Goal: Task Accomplishment & Management: Manage account settings

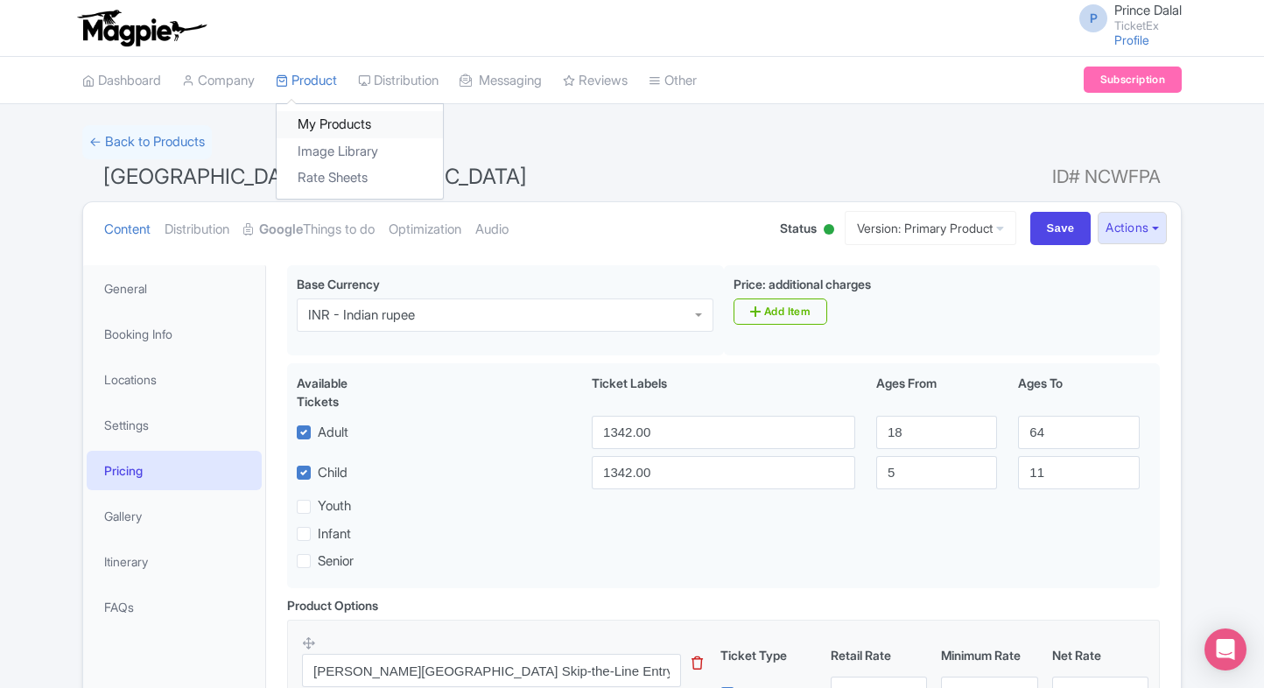
click at [340, 121] on link "My Products" at bounding box center [360, 124] width 166 height 27
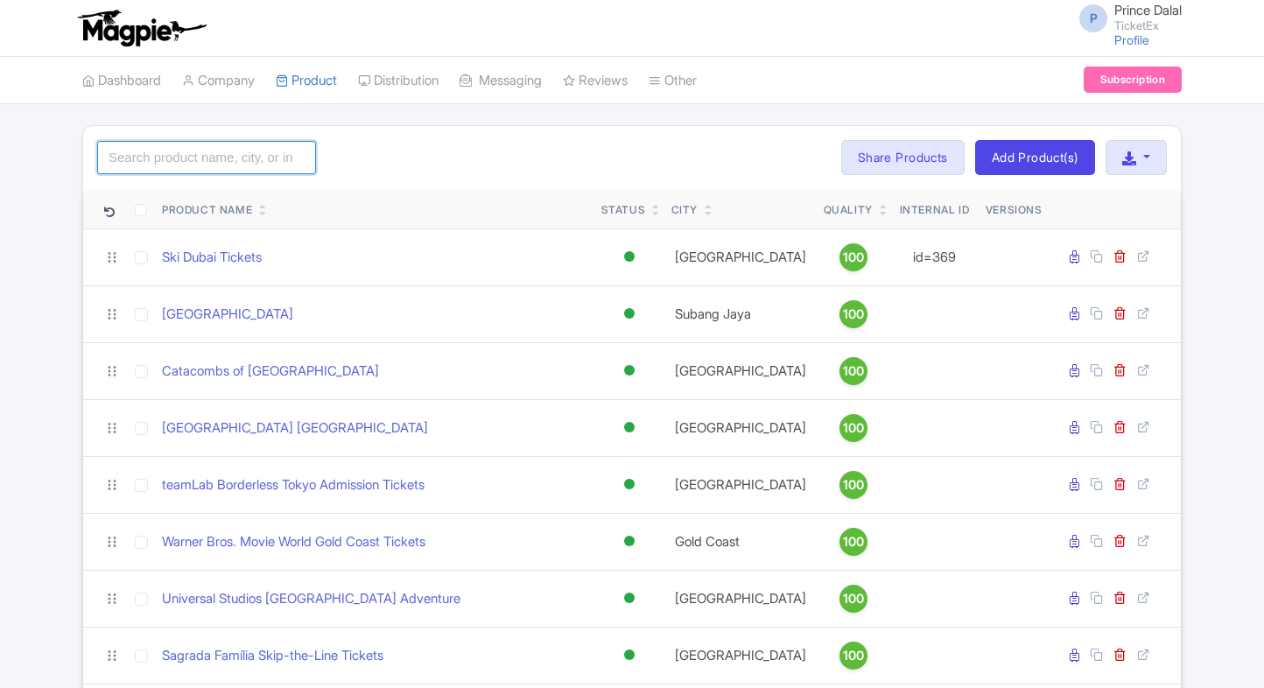
click at [256, 146] on input "search" at bounding box center [206, 157] width 219 height 33
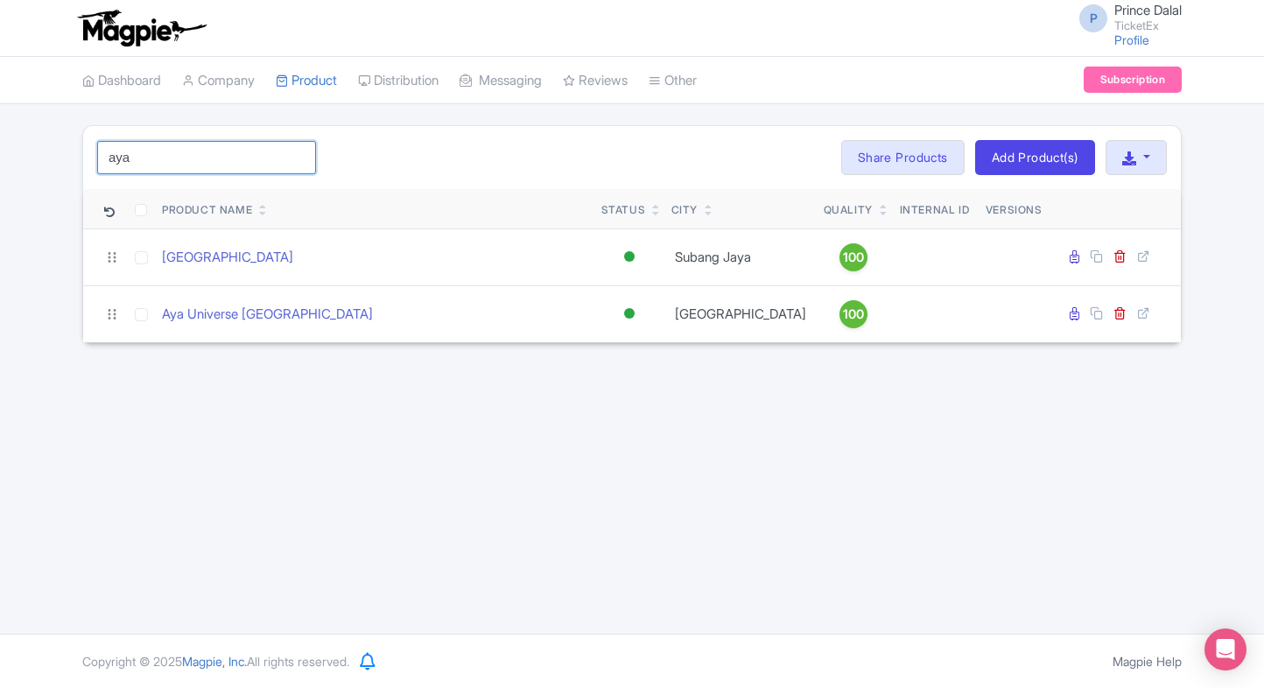
type input "aya"
click at [200, 362] on div "P Prince Dalal TicketEx Profile Users Settings Sign out Dashboard Company Produ…" at bounding box center [632, 317] width 1264 height 634
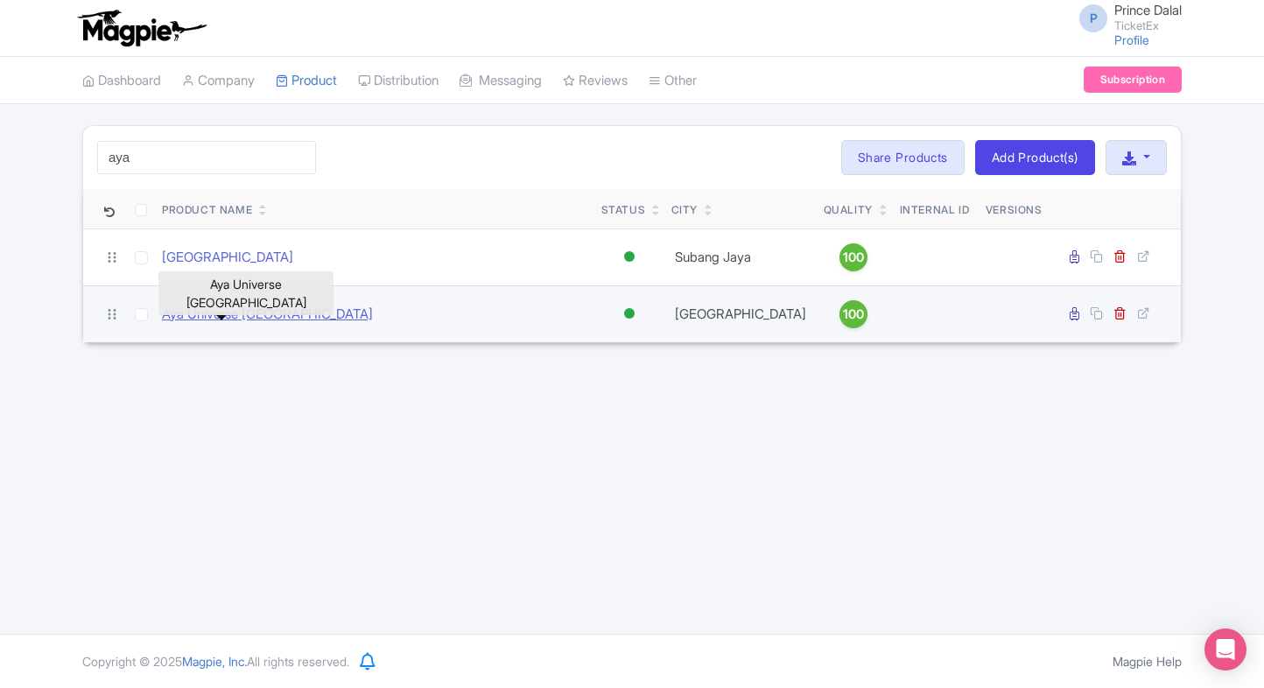
click at [231, 305] on link "Aya Universe Dubai" at bounding box center [267, 315] width 211 height 20
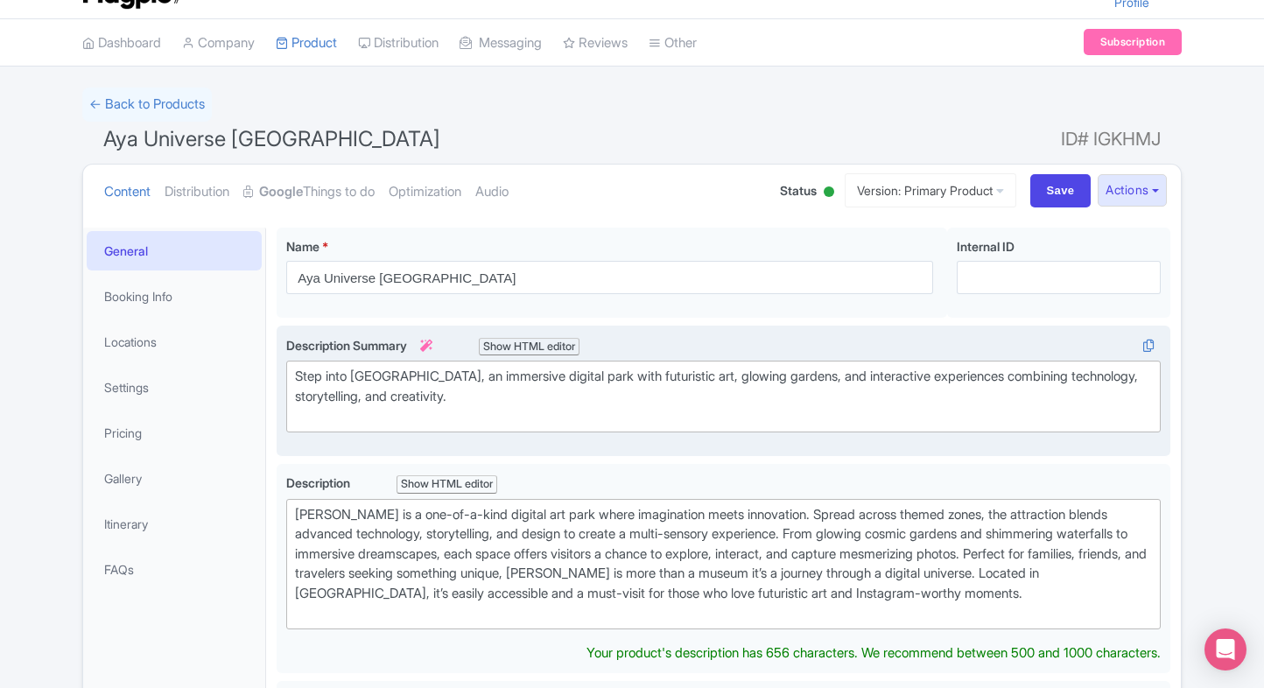
scroll to position [30, 0]
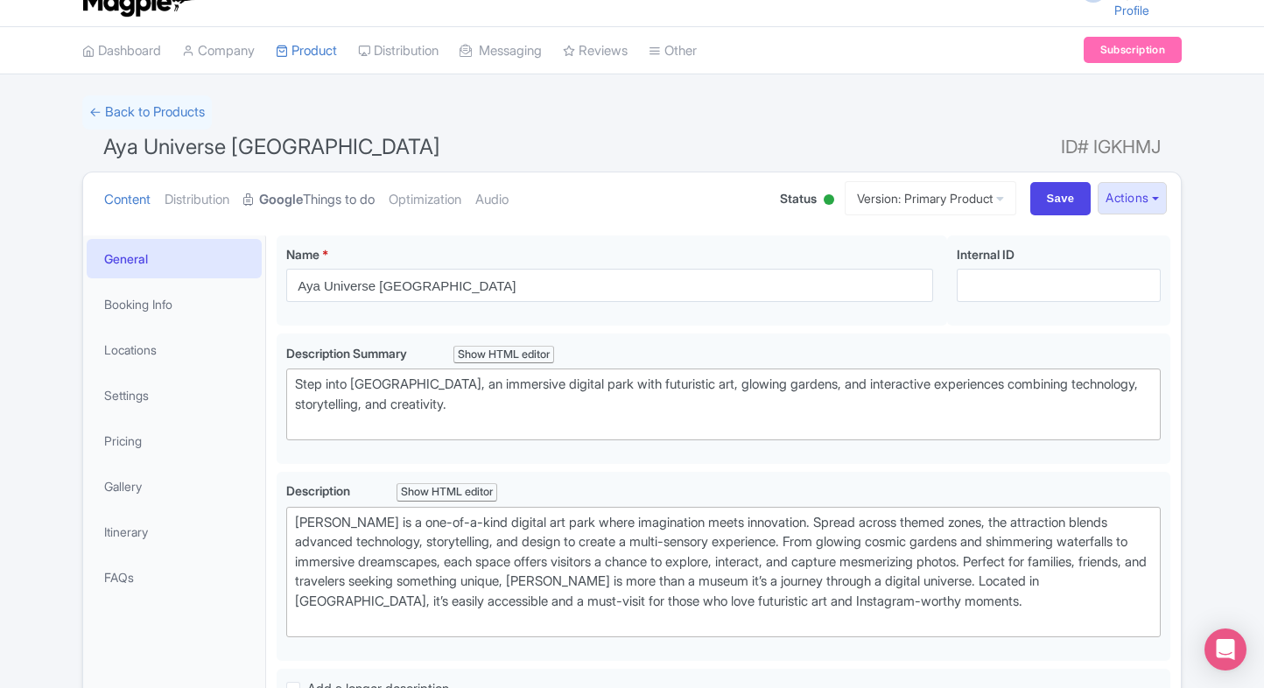
click at [330, 180] on link "Google Things to do" at bounding box center [308, 199] width 131 height 55
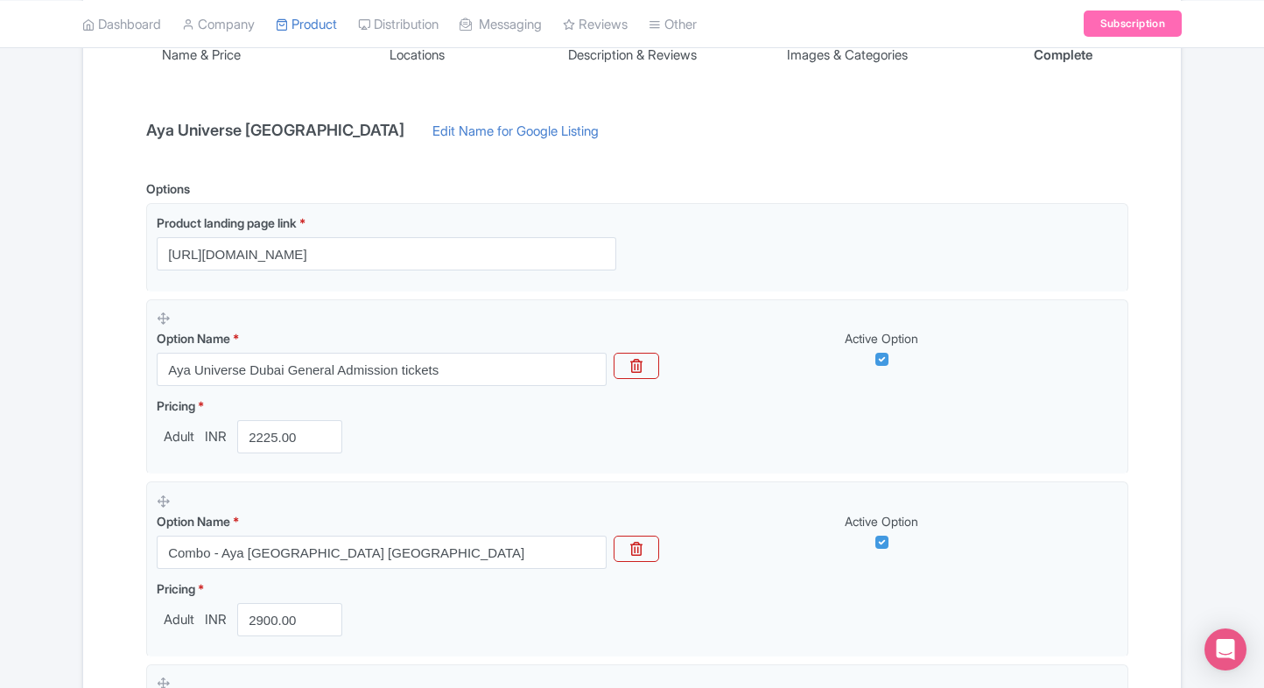
scroll to position [287, 0]
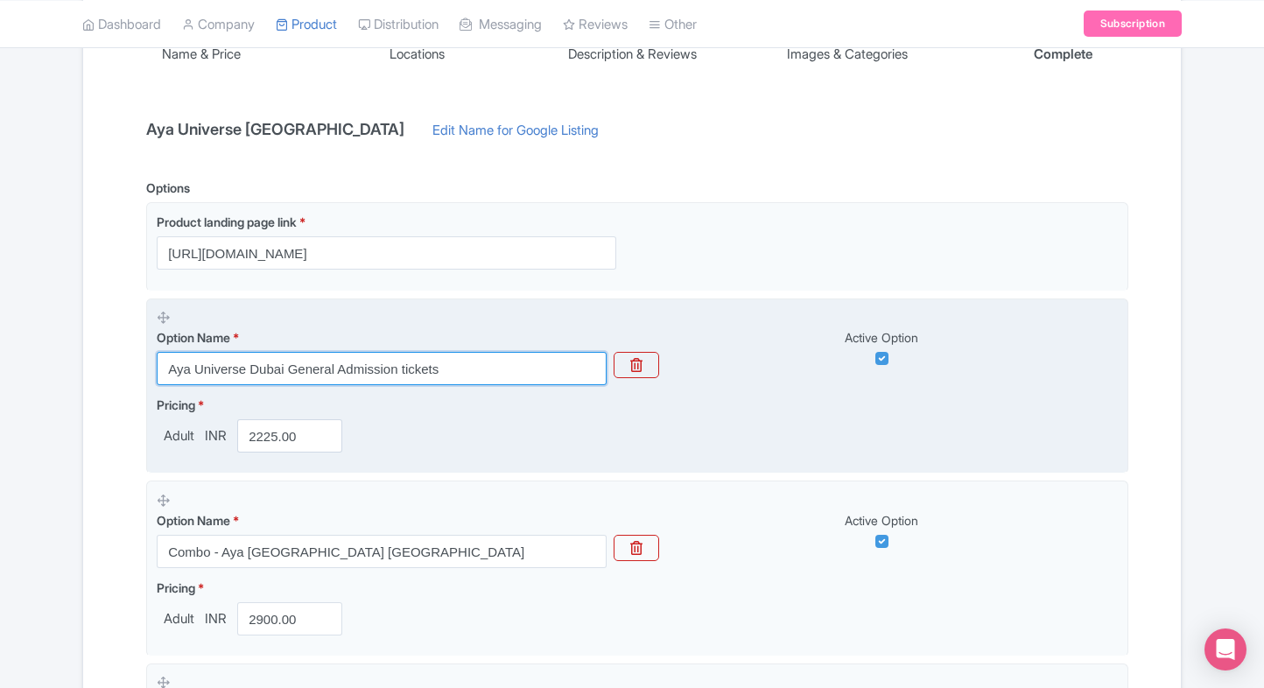
drag, startPoint x: 469, startPoint y: 359, endPoint x: 161, endPoint y: 380, distance: 308.7
click at [161, 380] on input "Aya Universe Dubai General Admission tickets" at bounding box center [382, 368] width 450 height 33
paste input "YA Universe [GEOGRAPHIC_DATA] Entry Tickets – Instant Confirmation & Great Valu…"
click at [261, 380] on input "AYA Universe Dubai Entry Tickets – Instant Confirmation & Great Value Deals" at bounding box center [382, 368] width 450 height 33
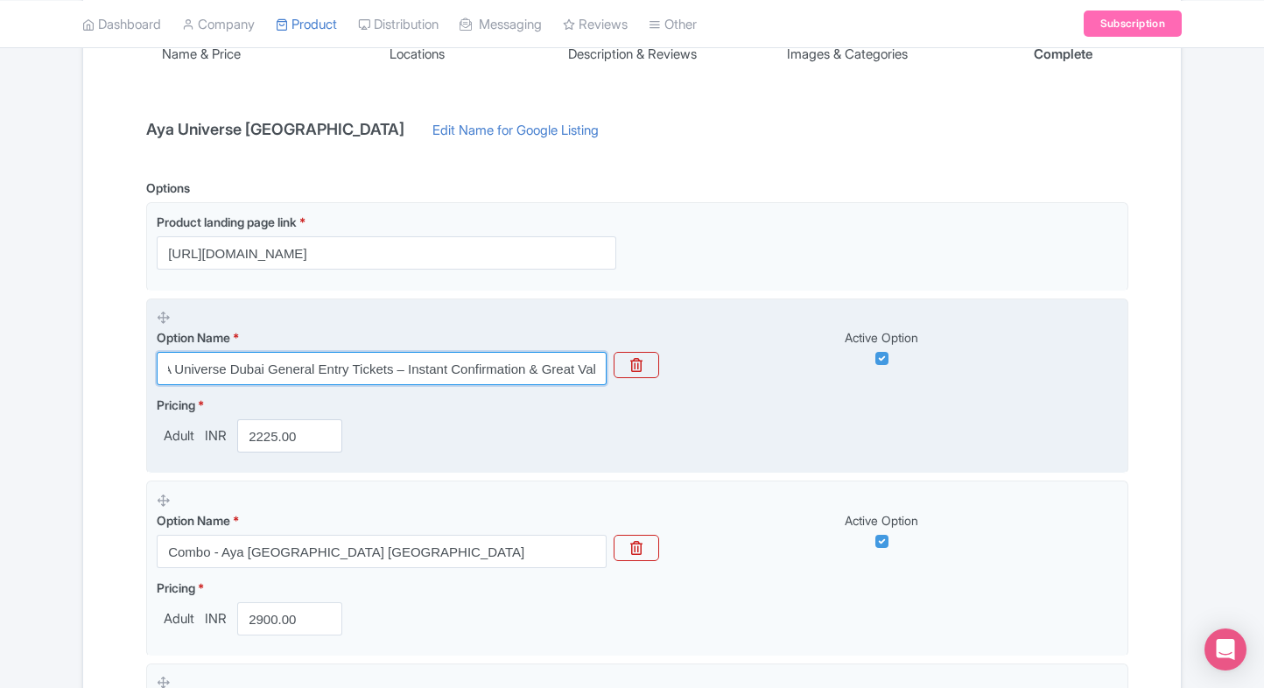
click at [381, 379] on input "AYA Universe Dubai General Entry Tickets – Instant Confirmation & Great Value D…" at bounding box center [382, 368] width 450 height 33
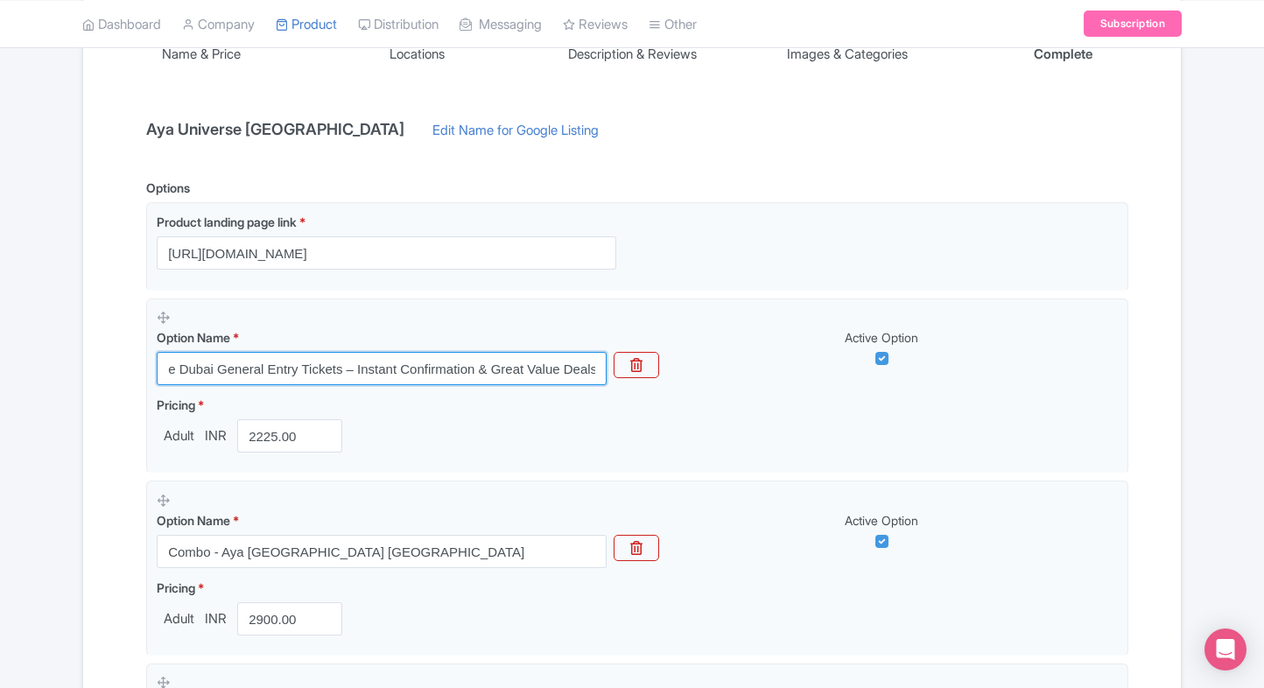
type input "AYA Universe Dubai General Entry Tickets – Instant Confirmation & Great Value D…"
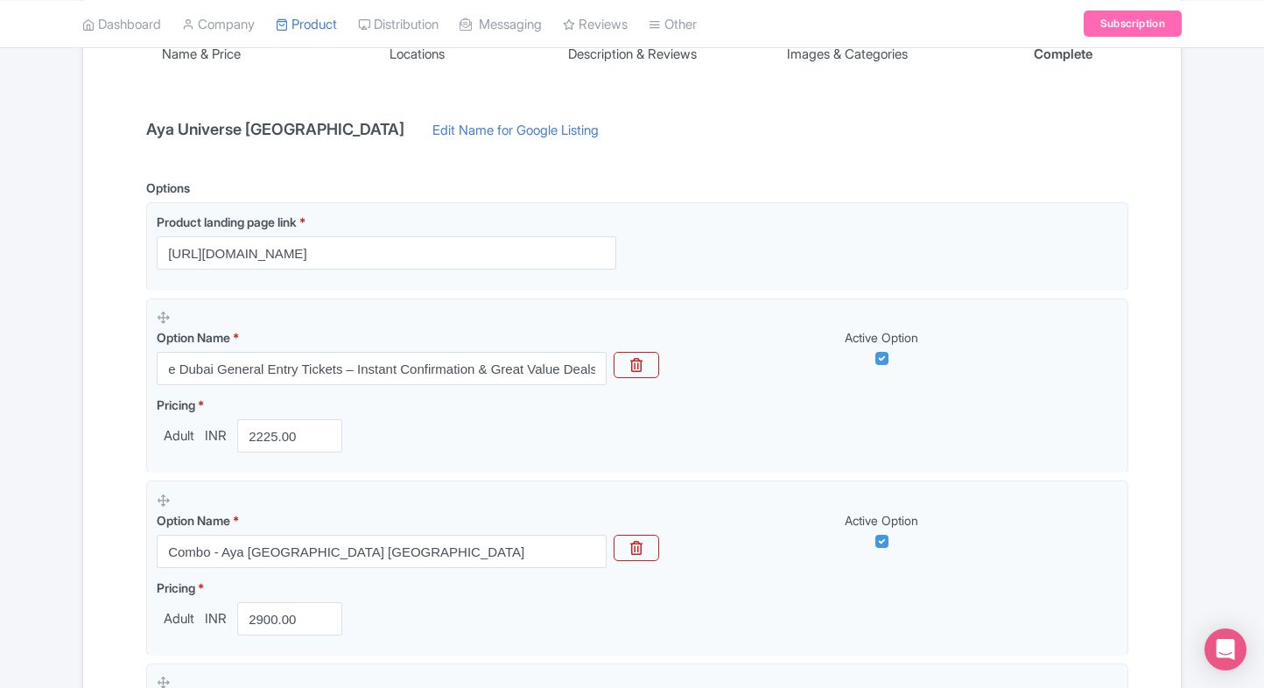
scroll to position [0, 0]
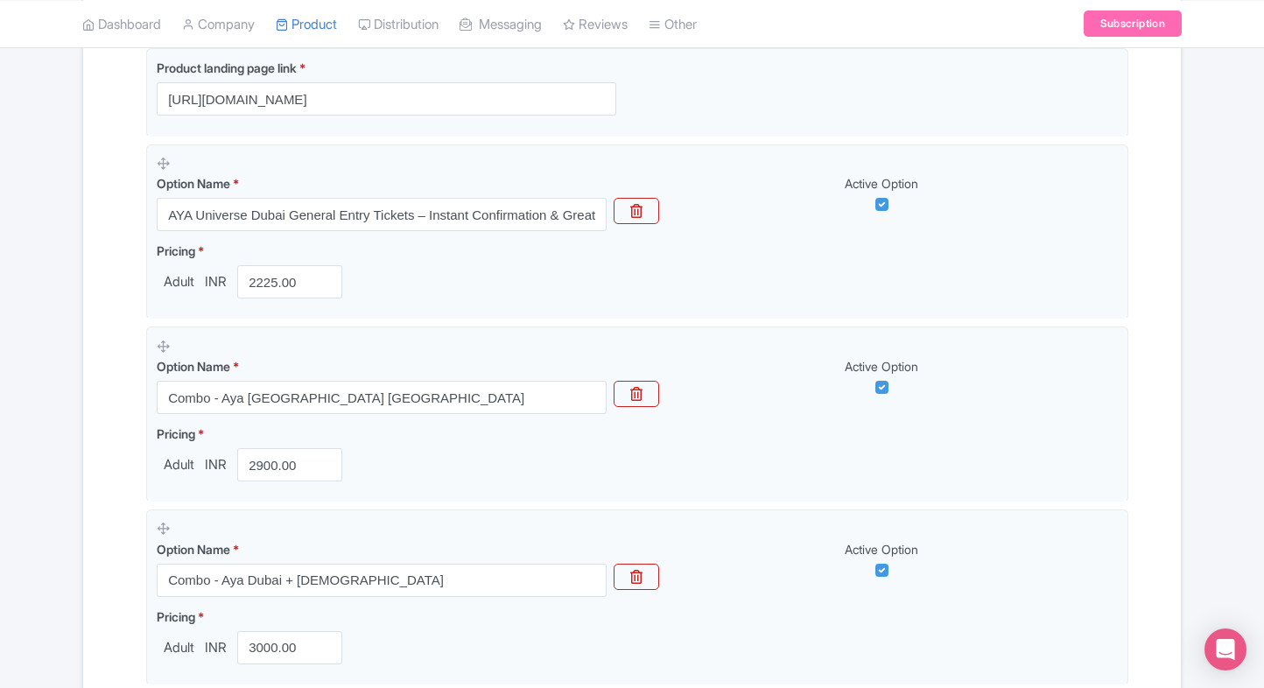
scroll to position [445, 0]
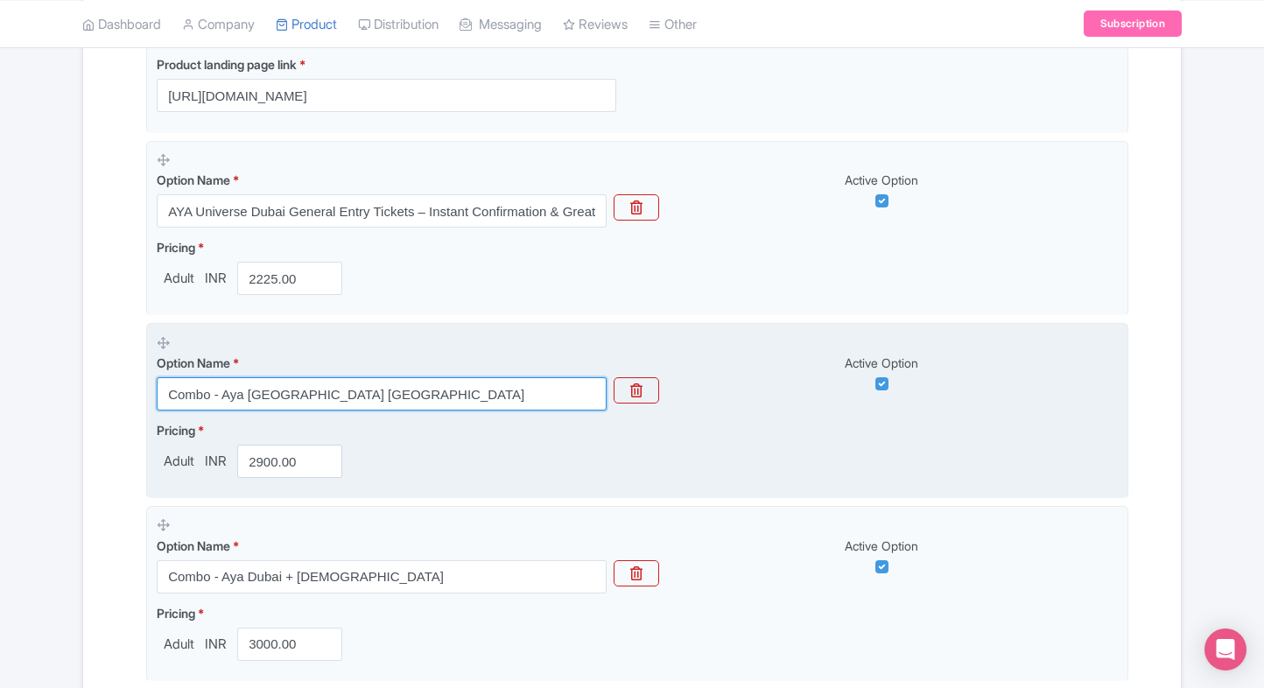
click at [423, 392] on input "Combo - Aya Dubai + Creek Park Dubai" at bounding box center [382, 393] width 450 height 33
click at [459, 387] on input "Combo - Aya Dubai + Creek Park Dubai" at bounding box center [382, 393] width 450 height 33
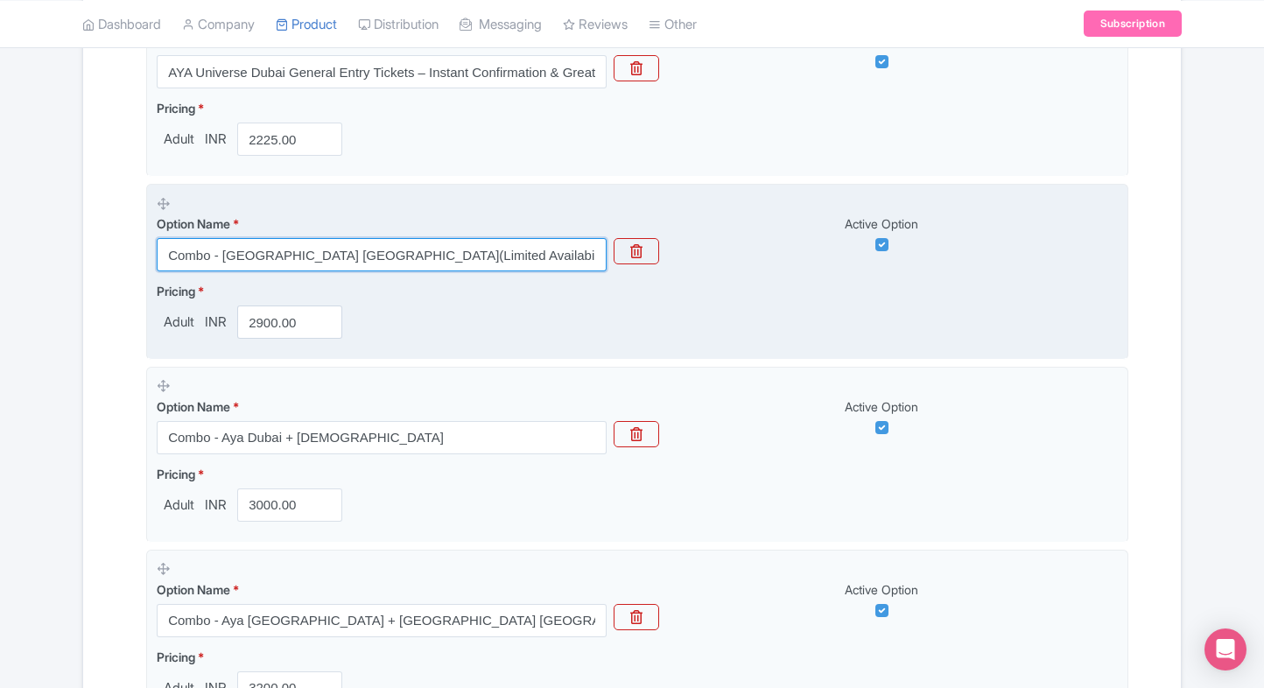
scroll to position [585, 0]
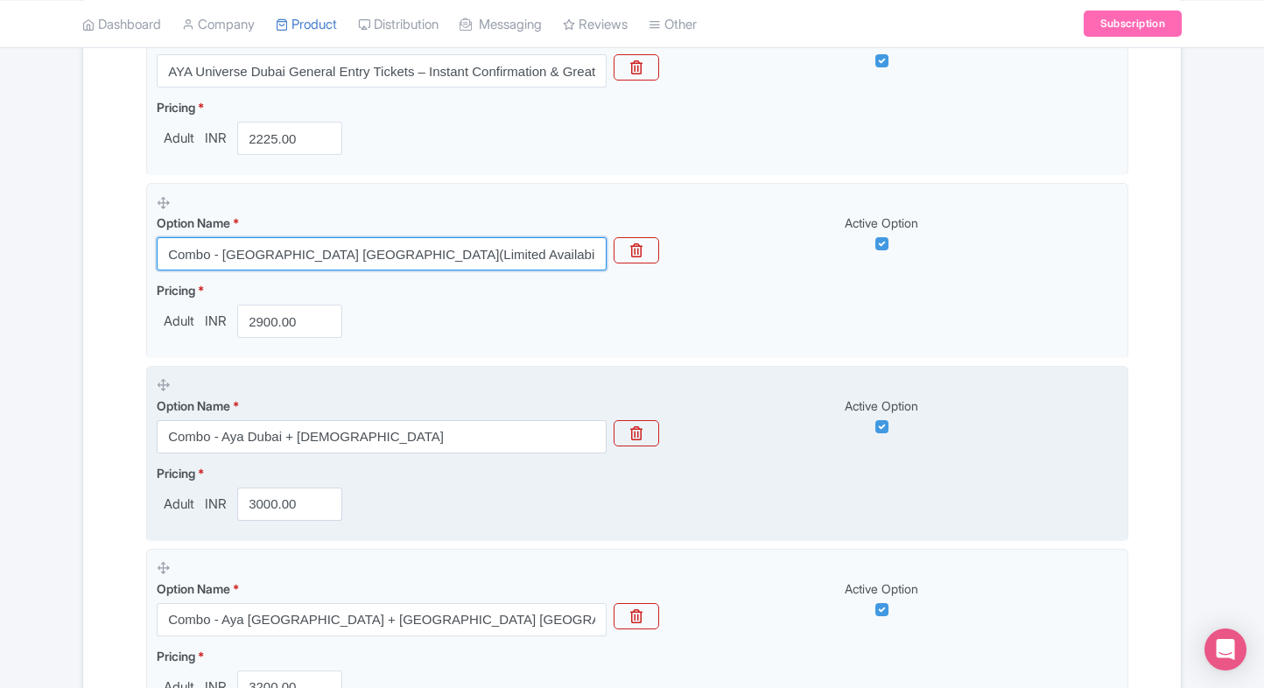
type input "Combo - Aya Dubai + Creek Park Dubai(Limited Availability, Secure entry)"
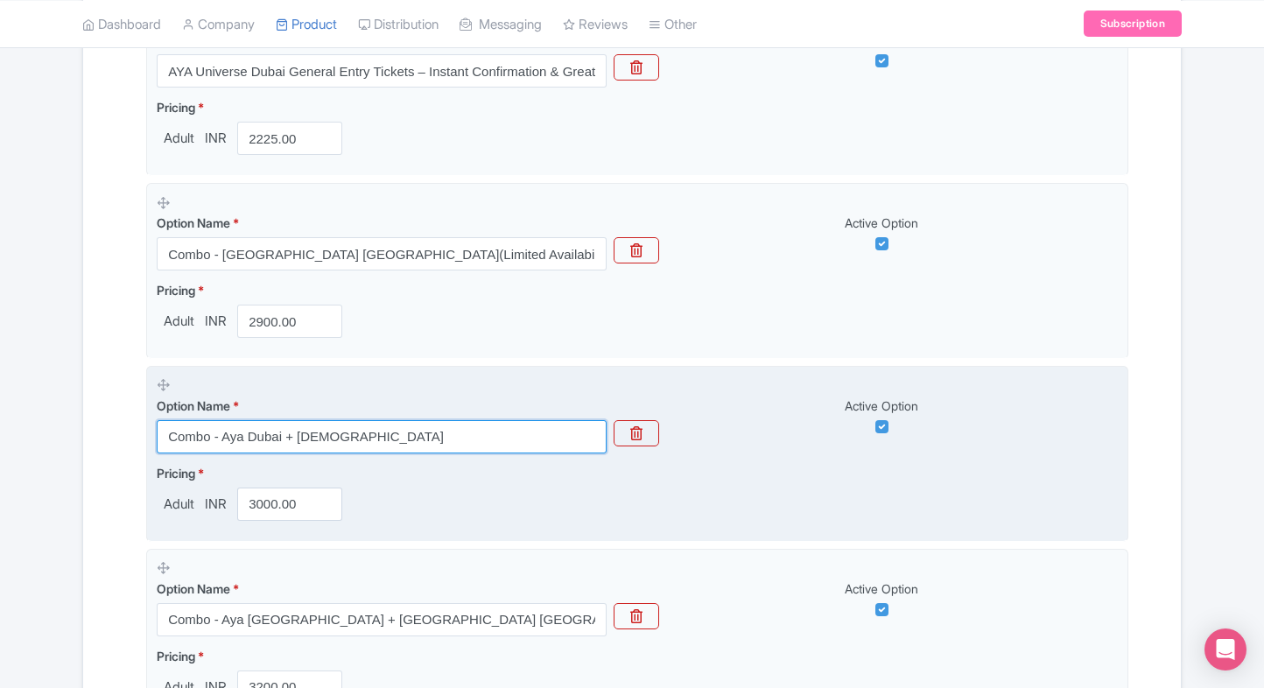
click at [480, 446] on input "Combo - Aya Dubai + St. Mary's Catholic Church" at bounding box center [382, 436] width 450 height 33
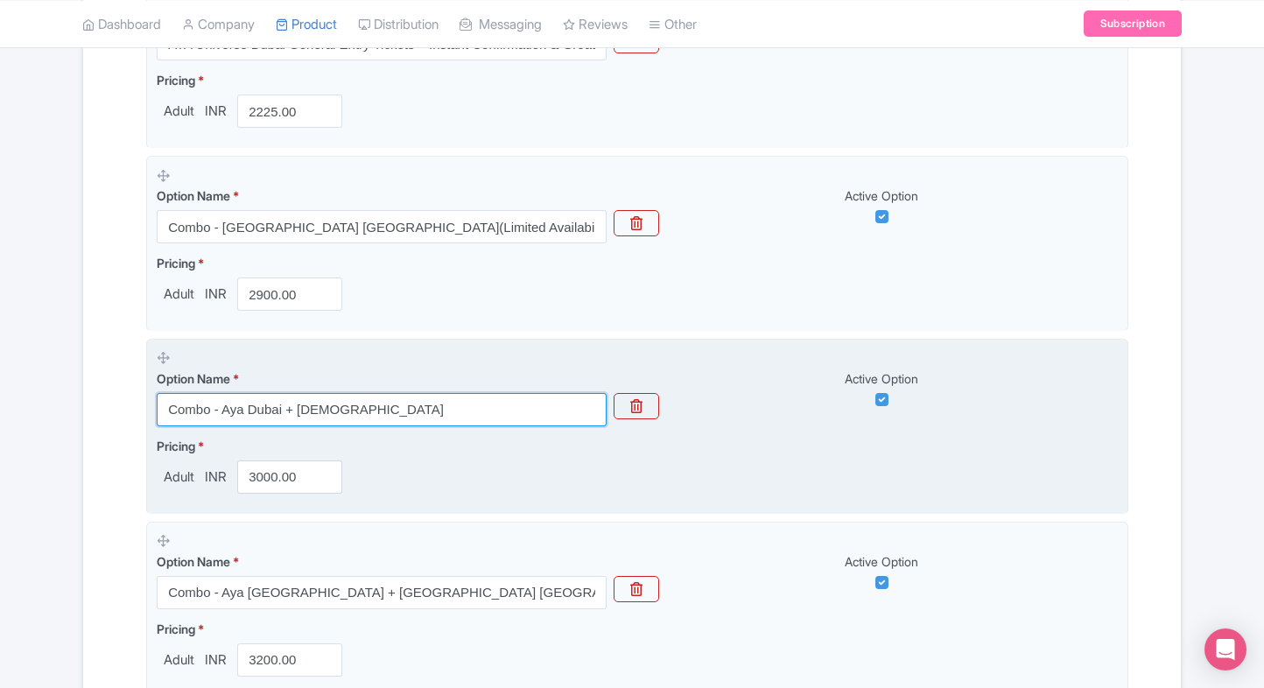
scroll to position [610, 0]
click at [501, 415] on input "Combo - Aya Dubai + St. Mary's Catholic Church" at bounding box center [382, 411] width 450 height 33
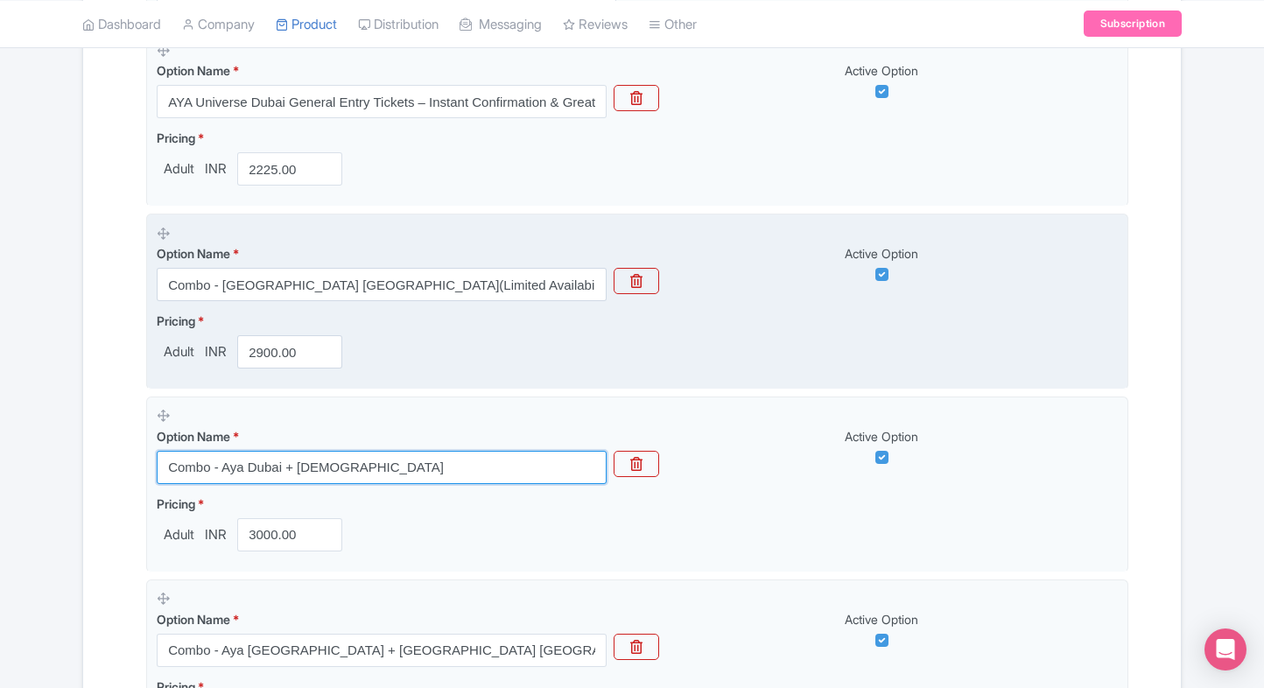
scroll to position [609, 0]
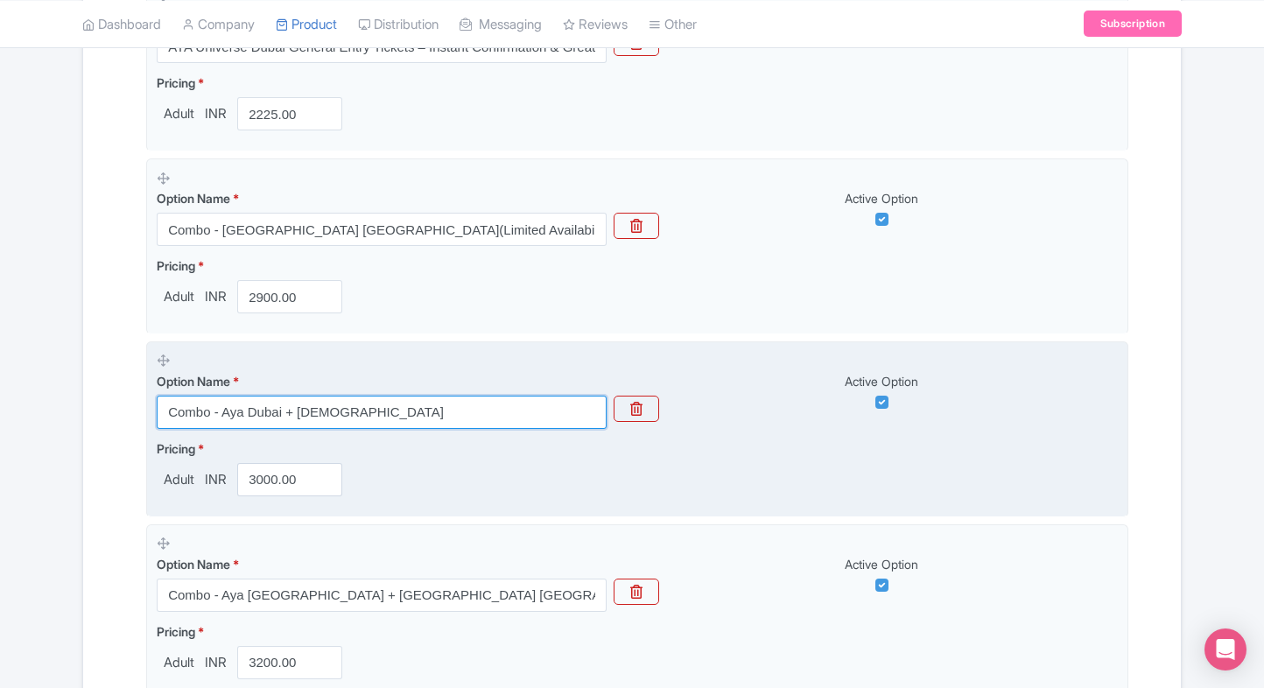
drag, startPoint x: 449, startPoint y: 417, endPoint x: 147, endPoint y: 411, distance: 301.9
click at [147, 411] on fieldset "Option Name * Combo - Aya Dubai + St. Mary's Catholic Church Active Option Pric…" at bounding box center [637, 429] width 982 height 176
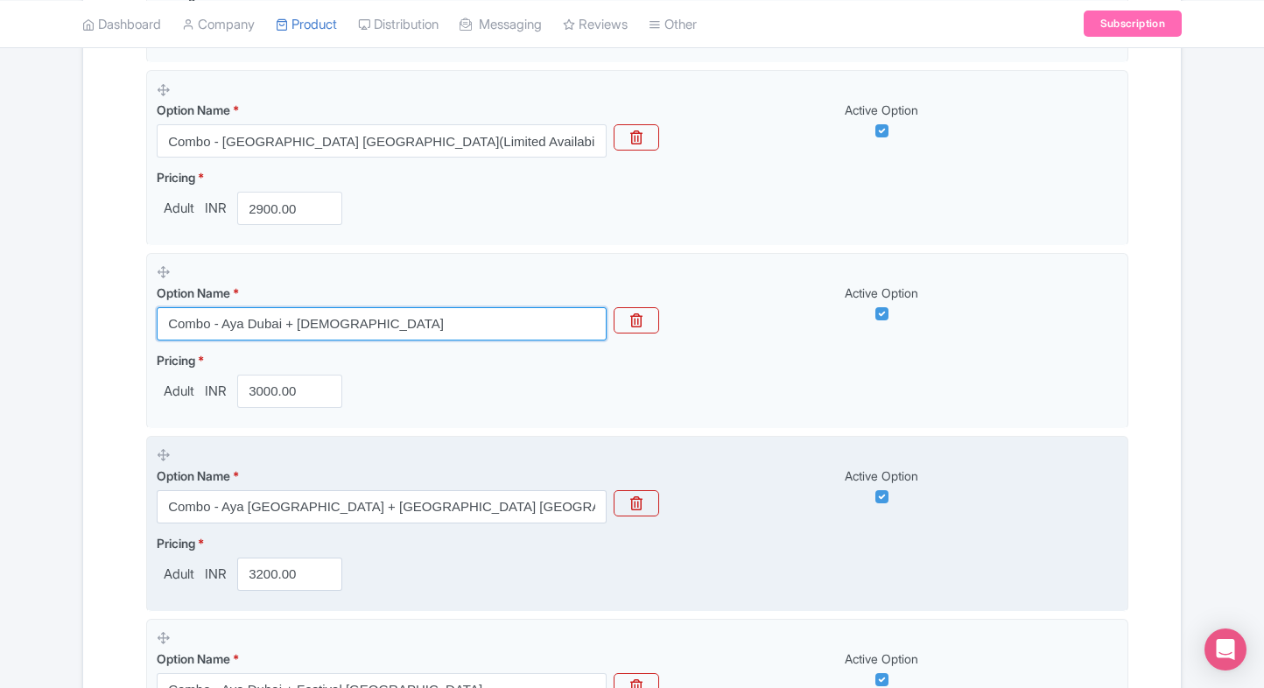
scroll to position [700, 0]
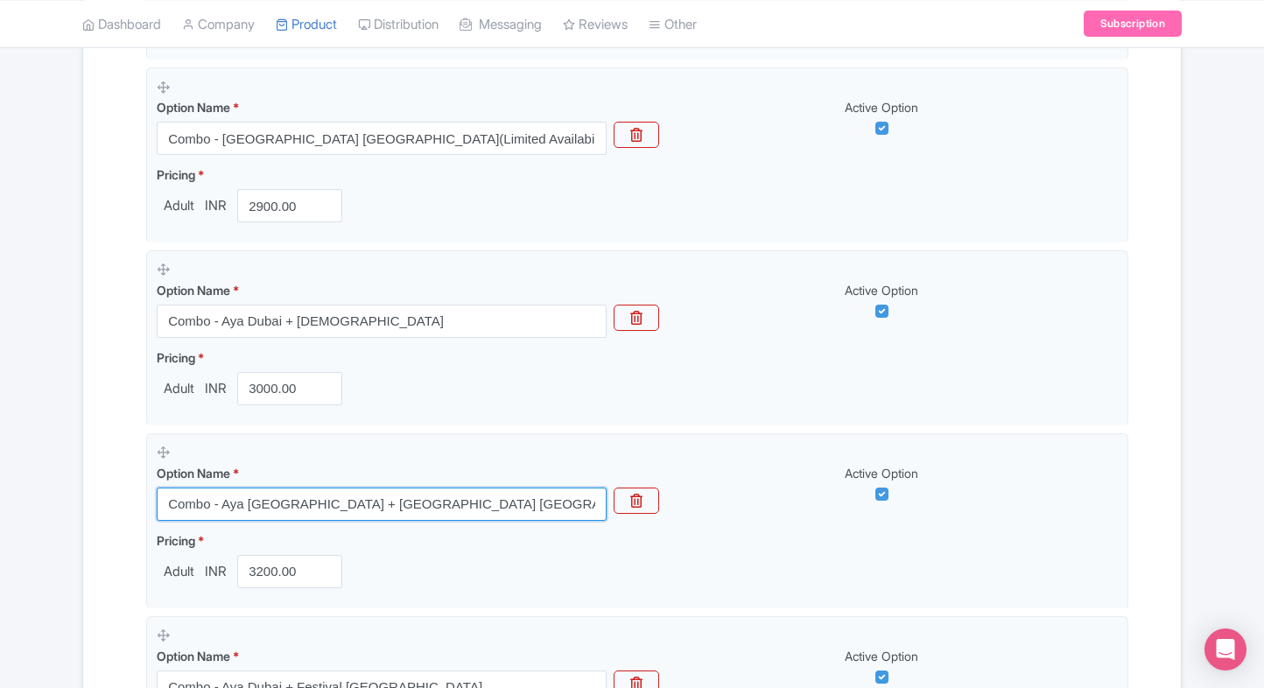
drag, startPoint x: 449, startPoint y: 500, endPoint x: 123, endPoint y: 505, distance: 325.6
click at [123, 505] on div "Name & Price Locations Description & Reviews Images & Categories Complete Aya U…" at bounding box center [632, 444] width 1076 height 1737
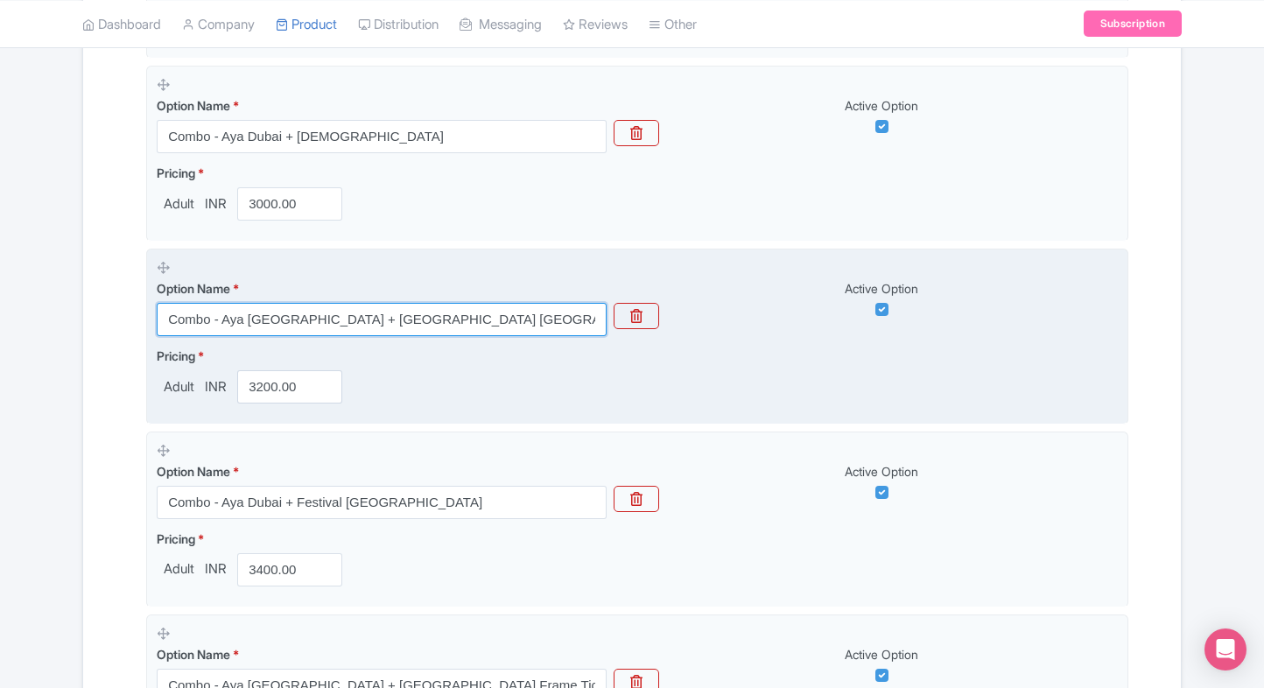
scroll to position [906, 0]
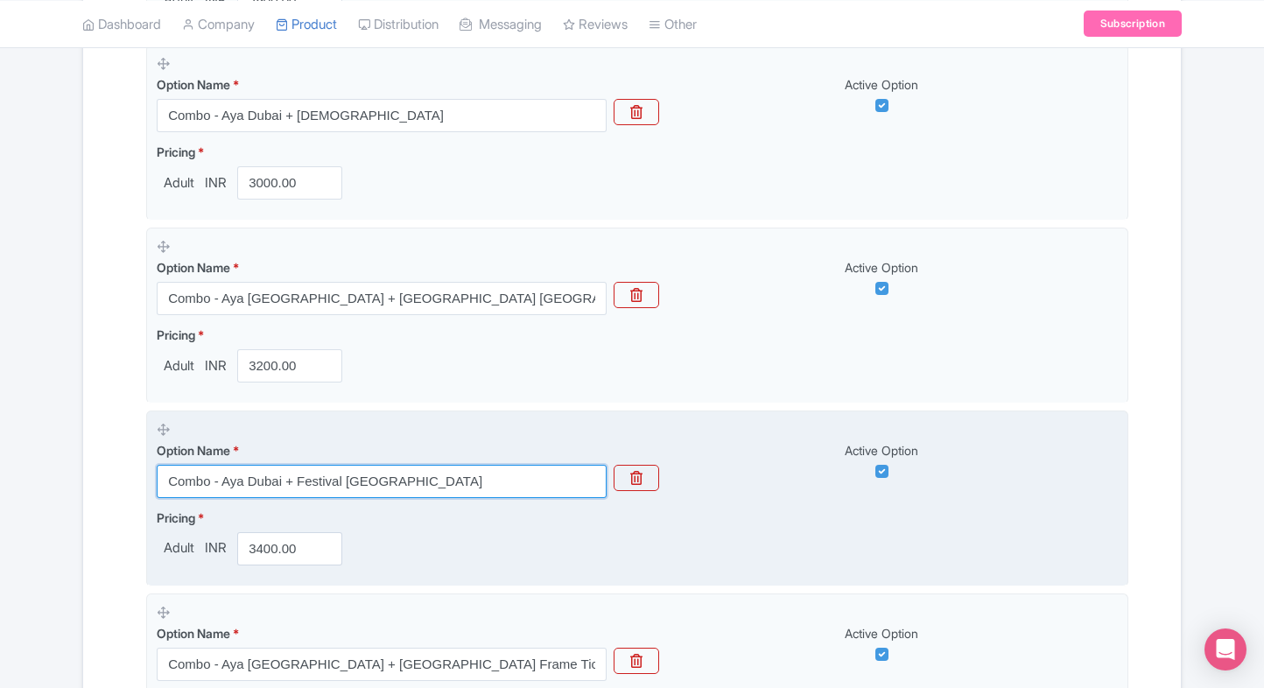
drag, startPoint x: 452, startPoint y: 487, endPoint x: 165, endPoint y: 495, distance: 287.2
click at [165, 495] on input "Combo - Aya Dubai + Festival City Lake Walk" at bounding box center [382, 481] width 450 height 33
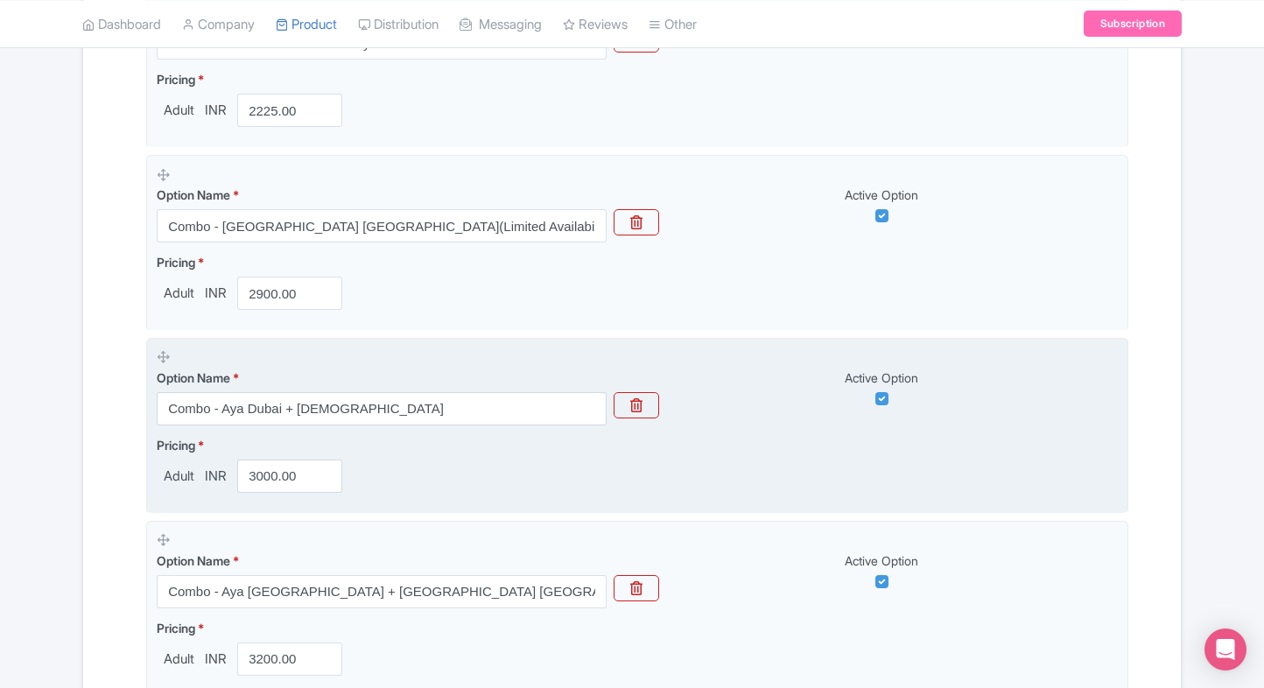
scroll to position [613, 0]
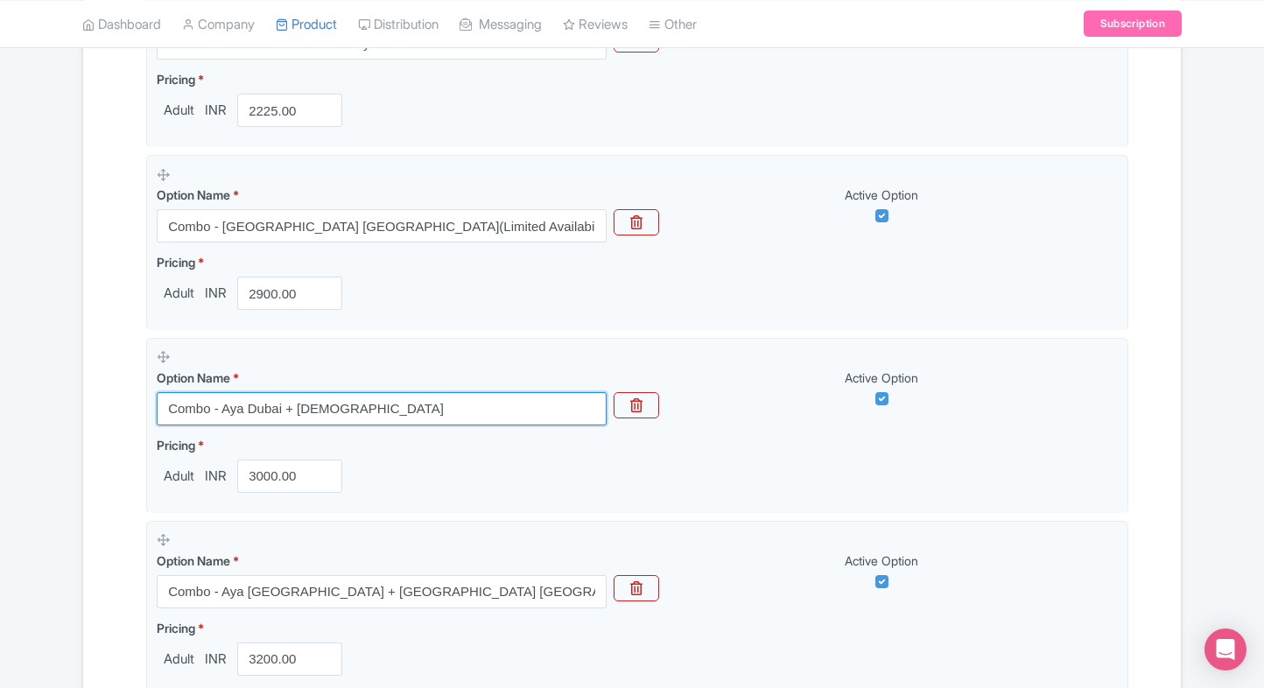
drag, startPoint x: 486, startPoint y: 420, endPoint x: 140, endPoint y: 418, distance: 345.7
click at [140, 418] on div "Options Product landing page link * https://www.ticketex.co/activity/430/aya-un…" at bounding box center [632, 565] width 992 height 1425
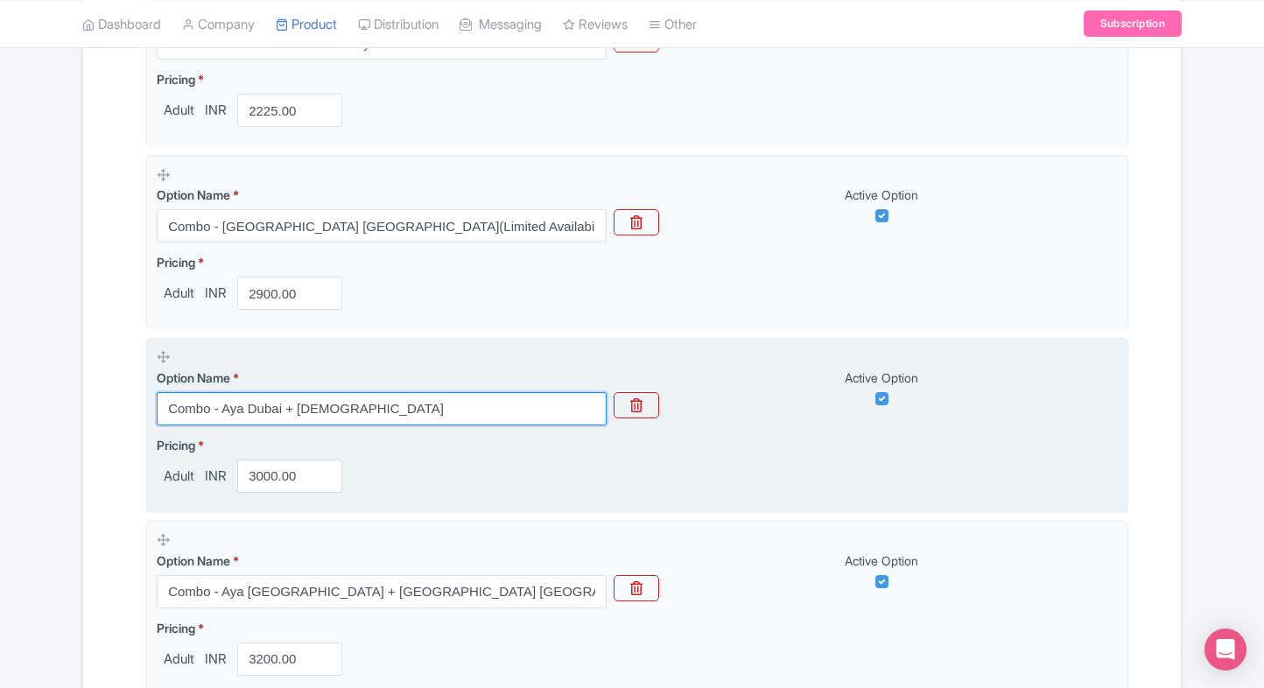
paste input ": AYA Universe Dubai + St. Mary’s Catholic Church – Instant Confirmation & Grea…"
type input "Combo: AYA Universe Dubai + [DEMOGRAPHIC_DATA] – Instant Confirmation & Great V…"
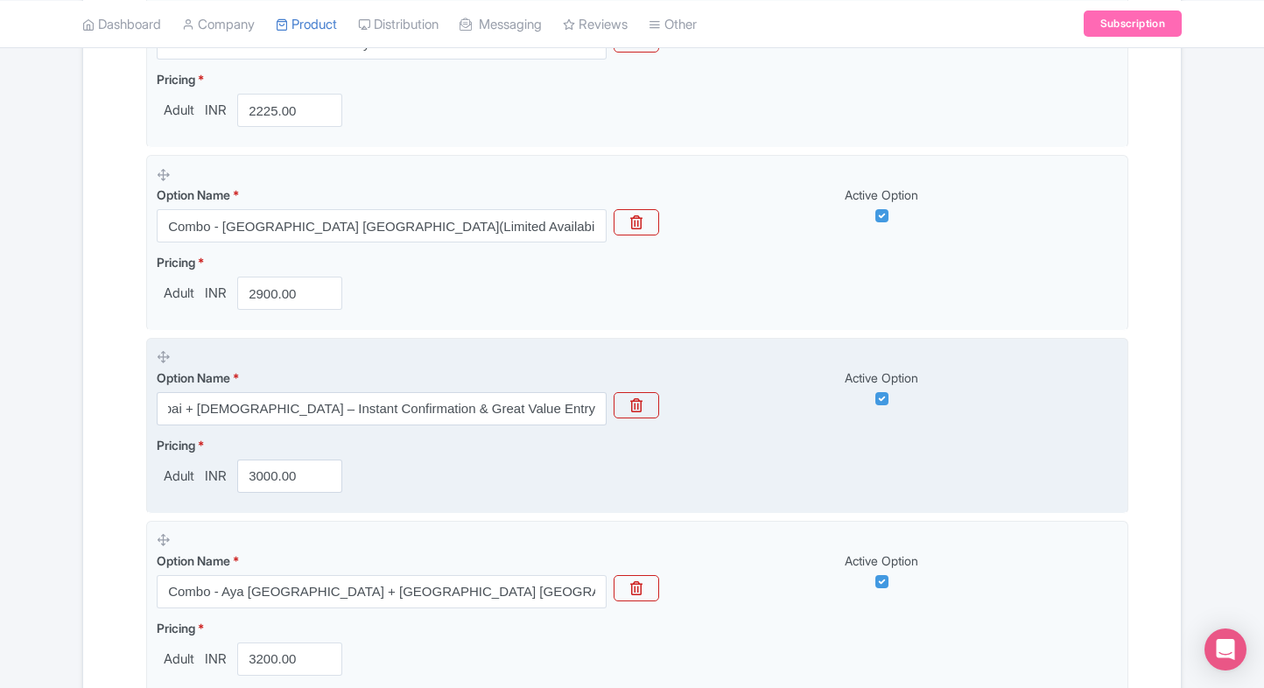
scroll to position [0, 0]
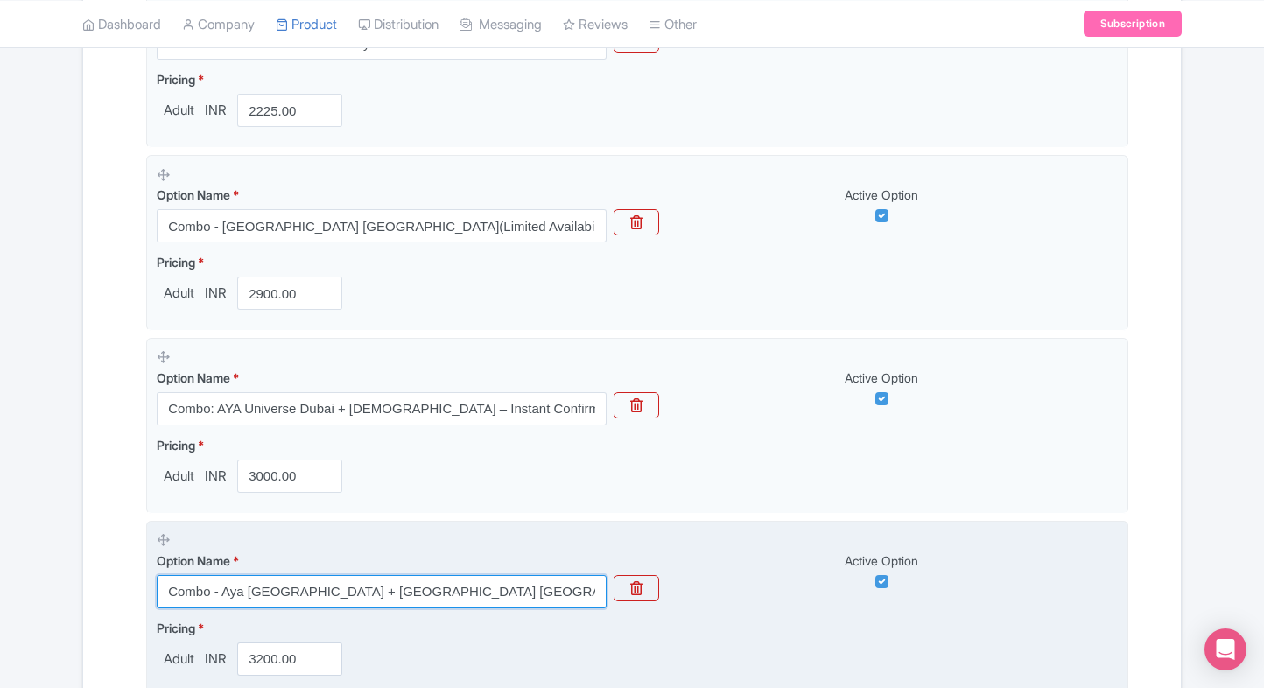
click at [389, 578] on input "Combo - Aya Dubai + Jameel Arts Centre dubai" at bounding box center [382, 591] width 450 height 33
paste input ": AYA Universe Dubai + Jameel Arts Centre – Fast Confirmation & Secure Entry at…"
type input "Combo: AYA Universe Dubai + Jameel Arts Centre – Fast Confirmation & Secure Ent…"
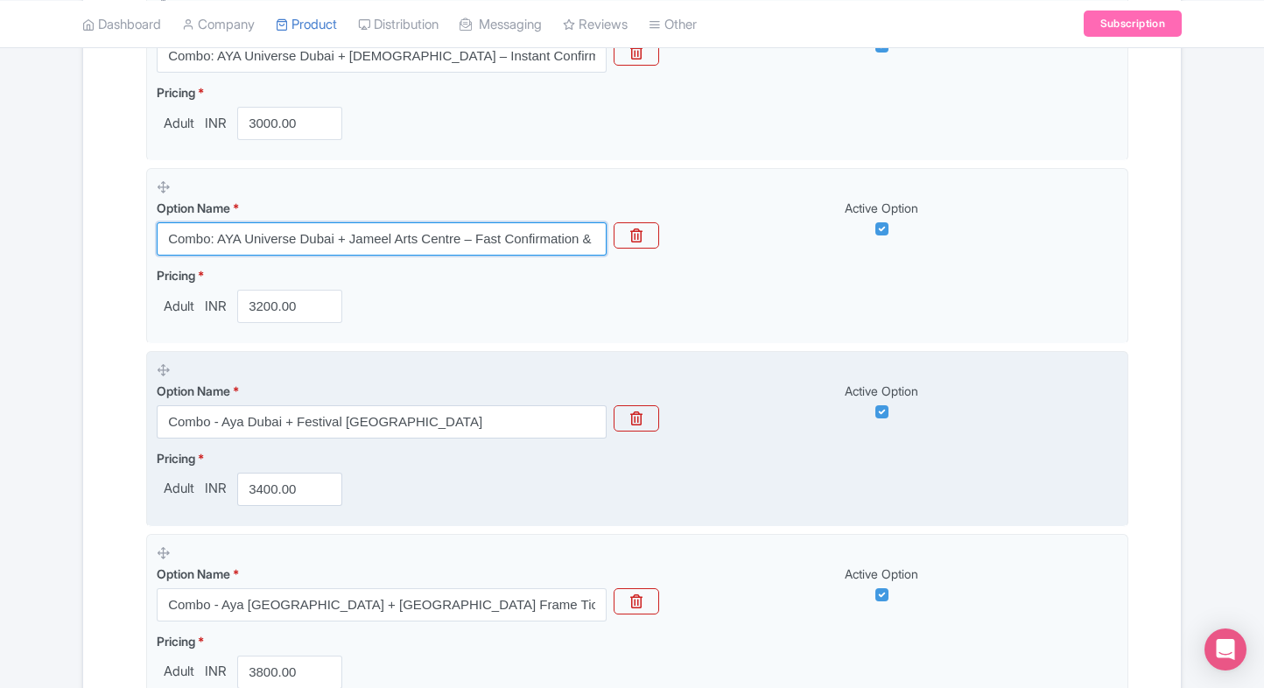
scroll to position [966, 0]
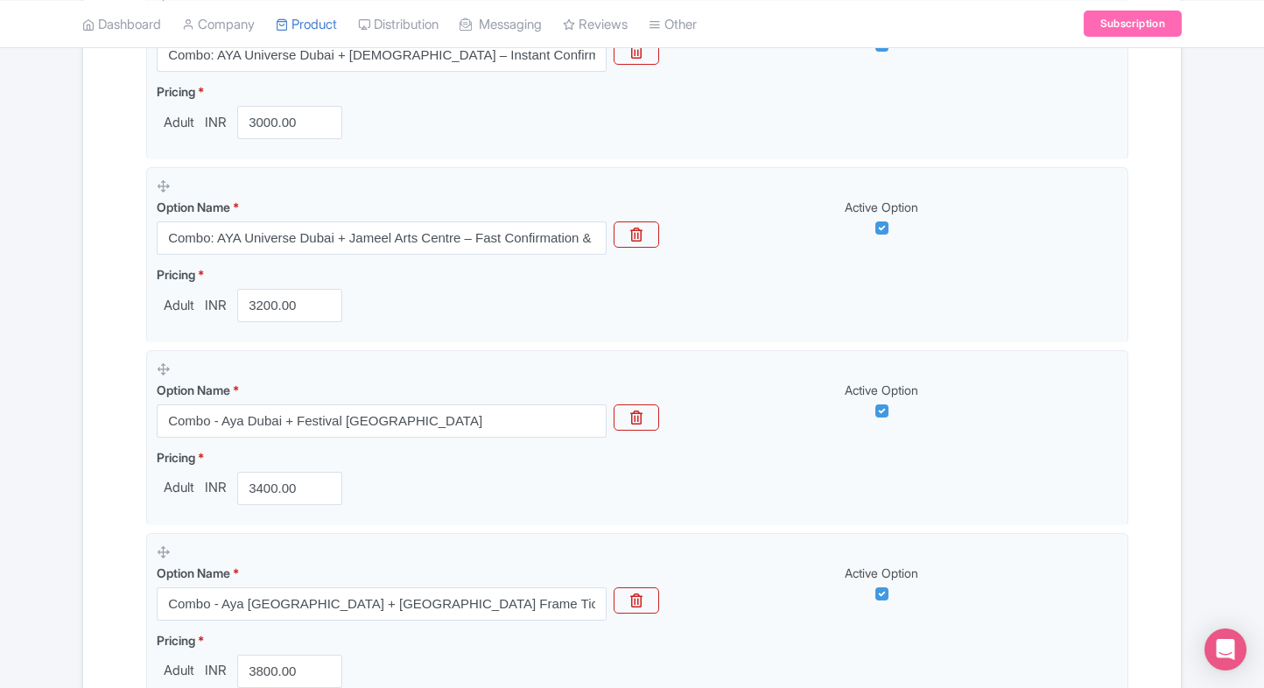
click at [60, 480] on div "← Back to Products Aya Universe Dubai ID# IGKHMJ Content Distribution Google Th…" at bounding box center [632, 108] width 1264 height 1899
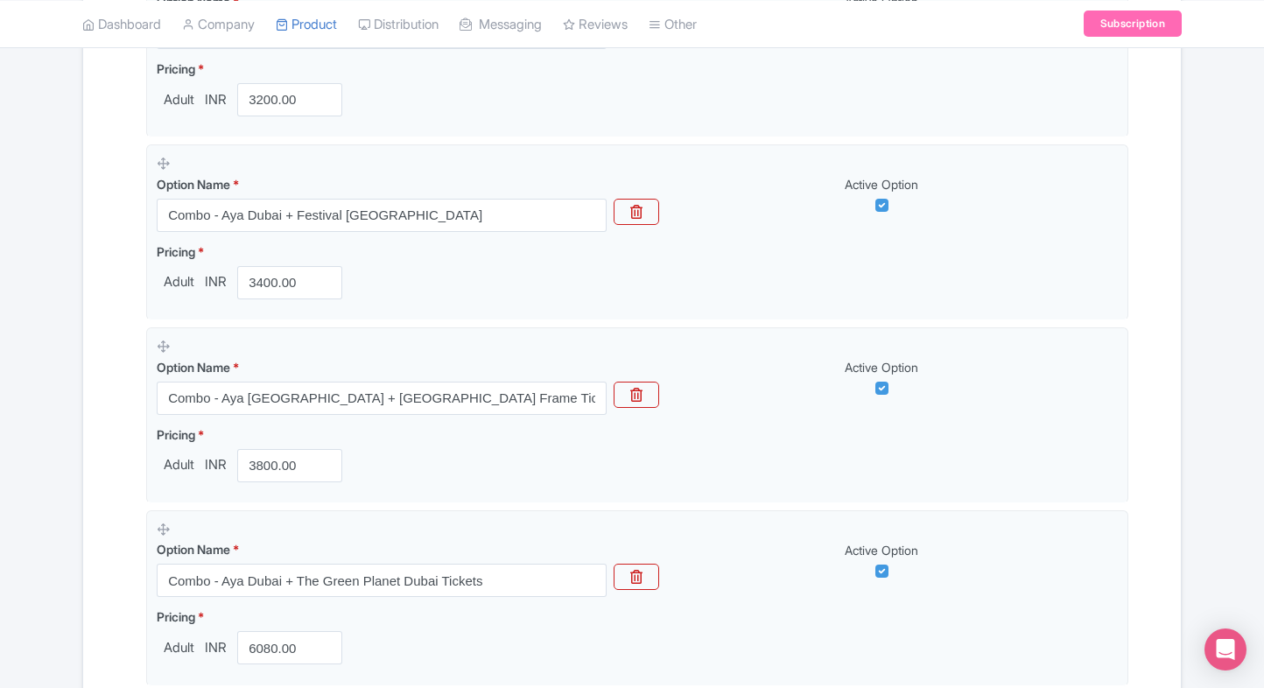
scroll to position [1154, 0]
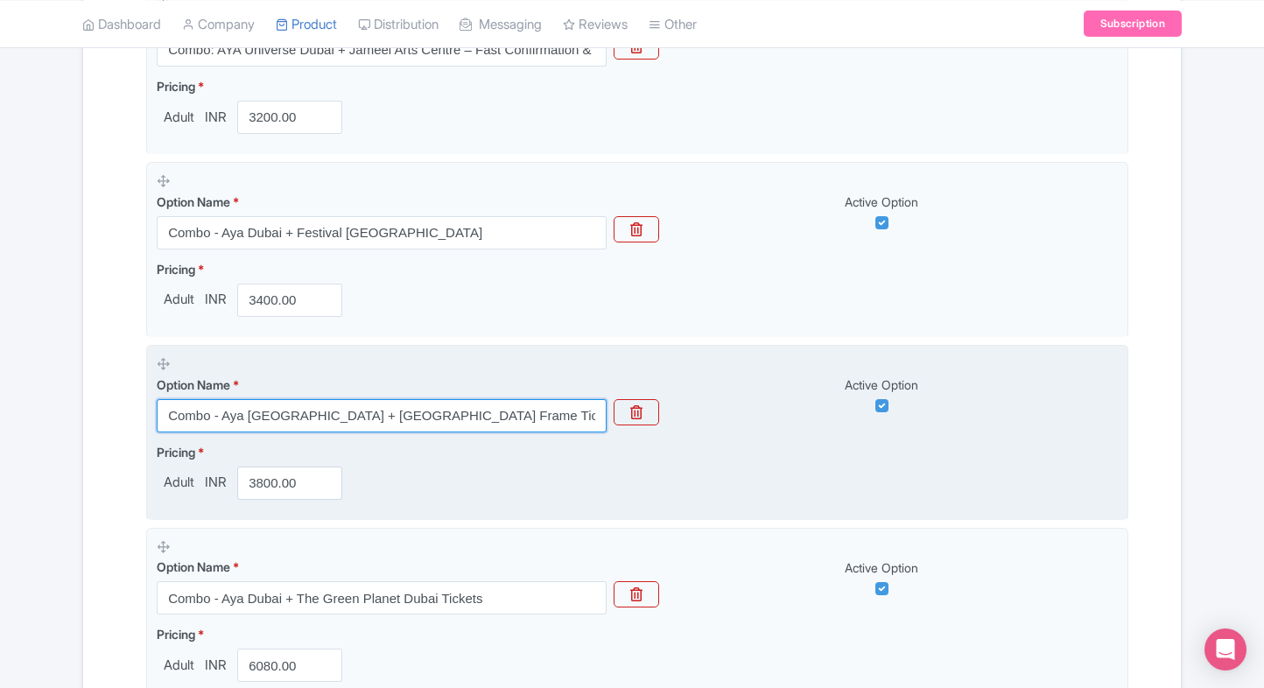
click at [404, 411] on input "Combo - Aya Dubai + Dubai Frame Tickets" at bounding box center [382, 415] width 450 height 33
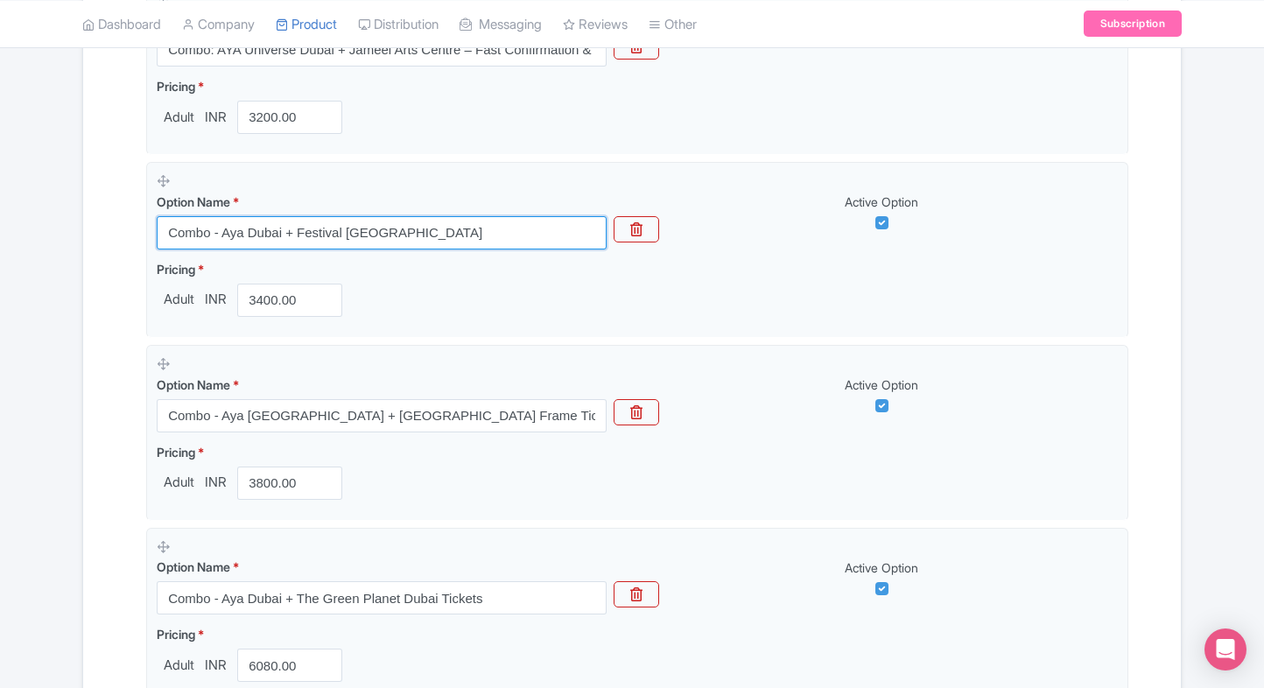
drag, startPoint x: 482, startPoint y: 230, endPoint x: 133, endPoint y: 219, distance: 349.3
paste input "Combo: AYA Universe Dubai + Festival City Lake Walk – Guaranteed Access & Limit…"
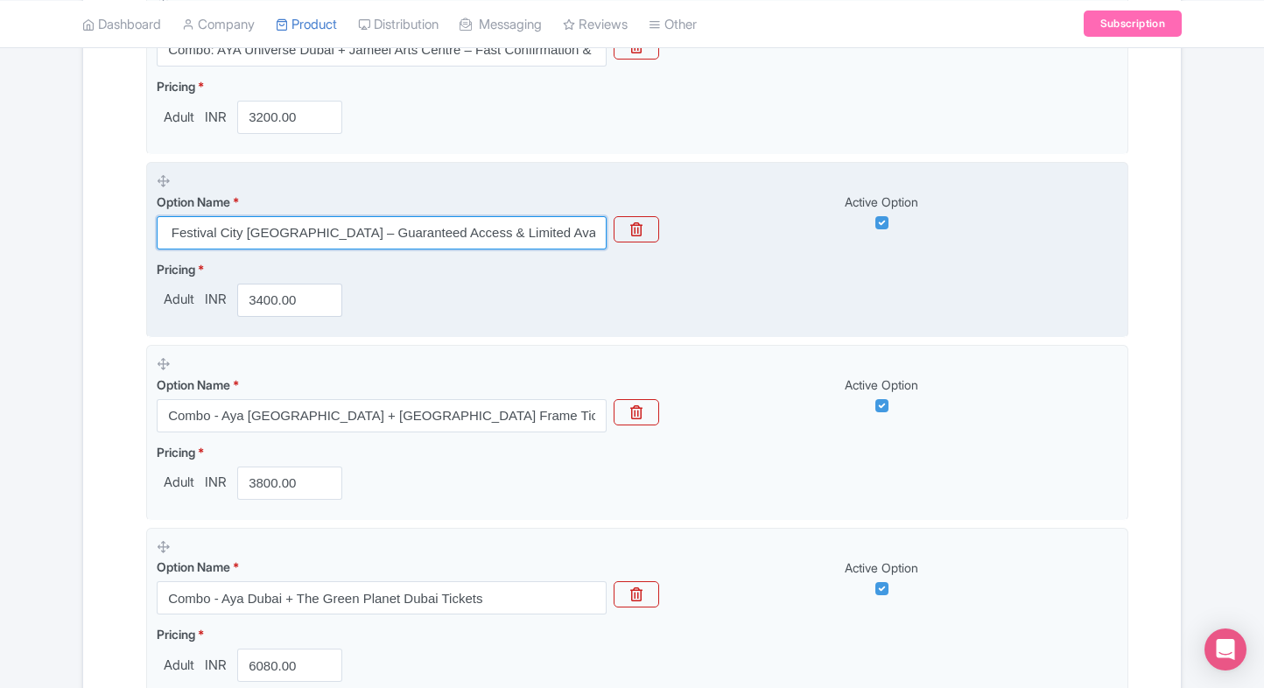
drag, startPoint x: 450, startPoint y: 226, endPoint x: 319, endPoint y: 228, distance: 131.3
click at [319, 228] on input "Combo: AYA Universe Dubai + Festival City Lake Walk – Guaranteed Access & Limit…" at bounding box center [382, 232] width 450 height 33
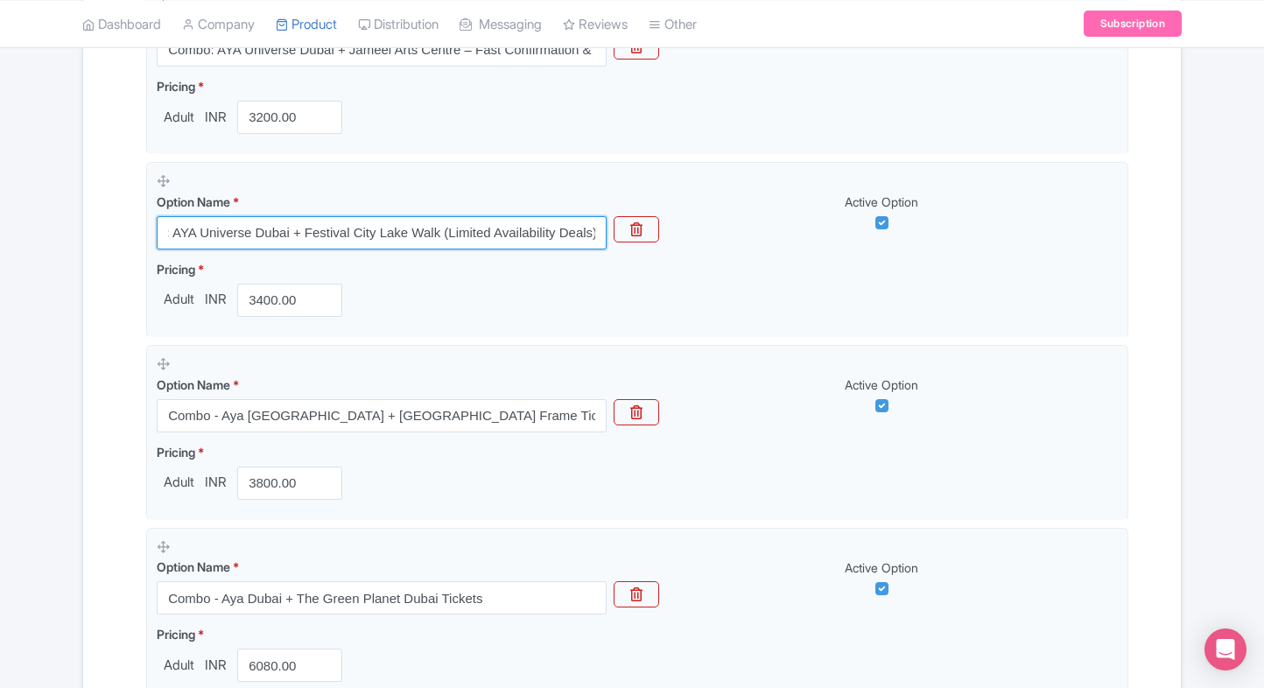
type input "Combo: AYA Universe Dubai + Festival City Lake Walk (Limited Availability Deals)"
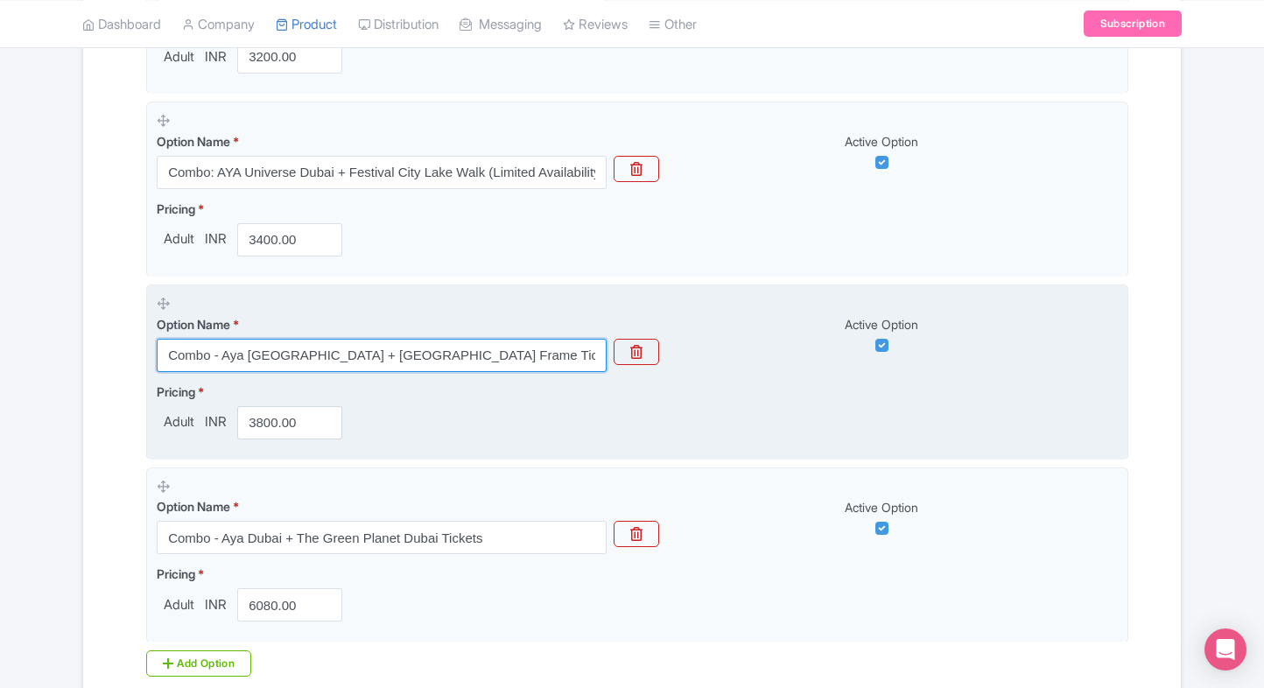
click at [424, 360] on input "Combo - Aya Dubai + Dubai Frame Tickets" at bounding box center [382, 355] width 450 height 33
click at [497, 353] on input "Combo - Aya Dubai + Dubai Frame Tickets (Secure Entry" at bounding box center [382, 355] width 450 height 33
type input "Combo - Aya Dubai + Dubai Frame Tickets (Secure Entry, Quick Confirmation))"
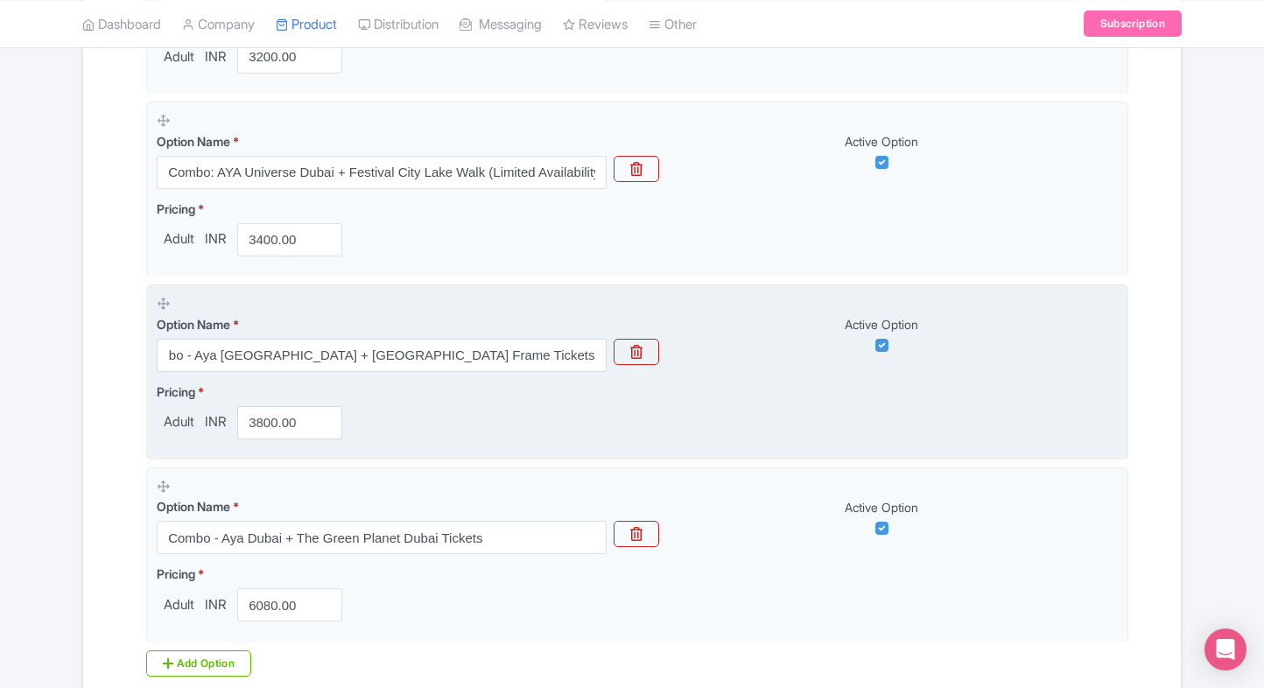
scroll to position [0, 0]
click at [494, 443] on fieldset "Option Name * Combo - Aya Dubai + Dubai Frame Tickets (Secure Entry, Quick Conf…" at bounding box center [637, 372] width 982 height 176
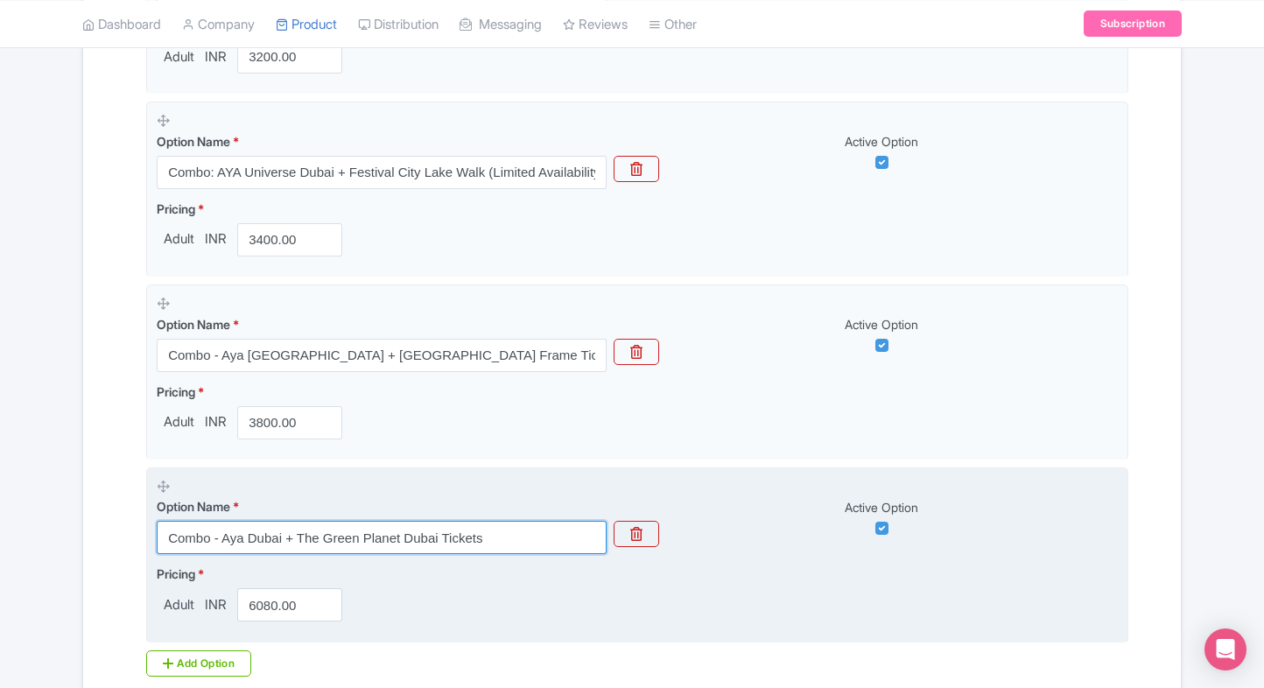
click at [514, 531] on input "Combo - Aya Dubai + The Green Planet Dubai Tickets" at bounding box center [382, 537] width 450 height 33
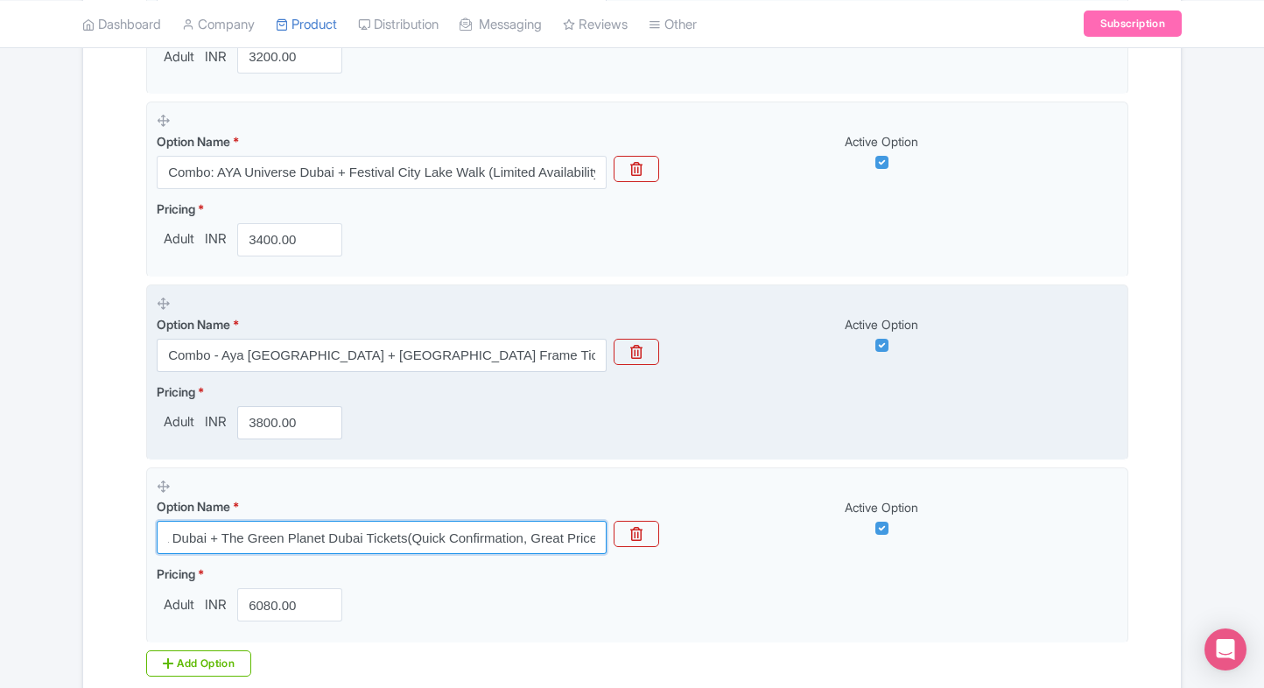
scroll to position [0, 80]
type input "Combo - Aya Dubai + The Green Planet Dubai Tickets(Quick Confirmation, Great Pr…"
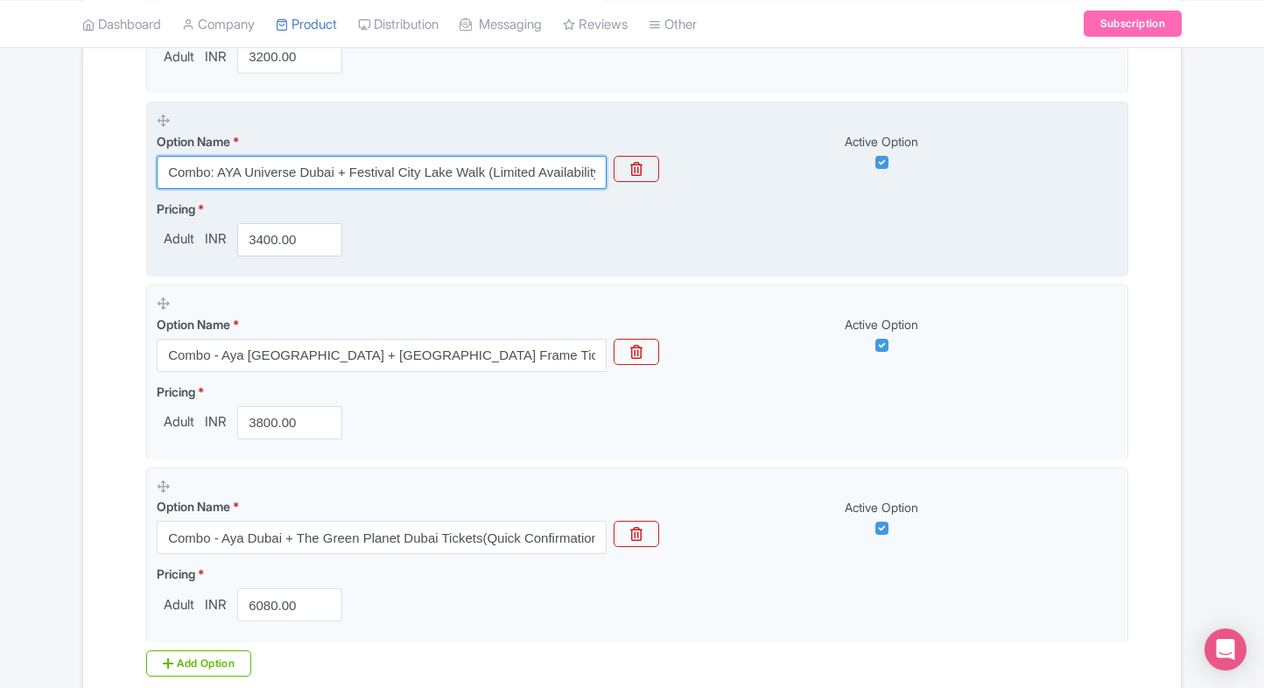
click at [507, 176] on input "Combo: AYA Universe Dubai + Festival City Lake Walk (Limited Availability Deals)" at bounding box center [382, 172] width 450 height 33
type input "Combo: AYA Universe Dubai + Festival City Lake Walk (Limited Availability Deal)"
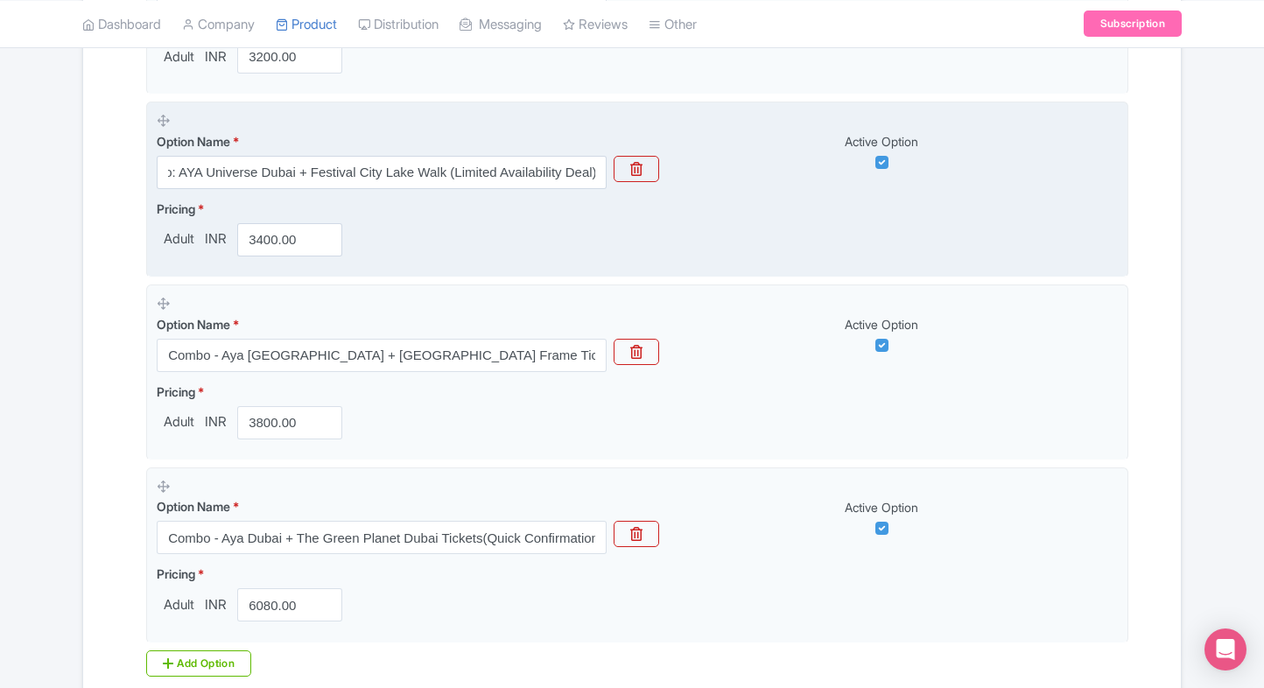
scroll to position [0, 0]
click at [525, 224] on div "Pricing * Adult INR 3400.00" at bounding box center [637, 228] width 961 height 57
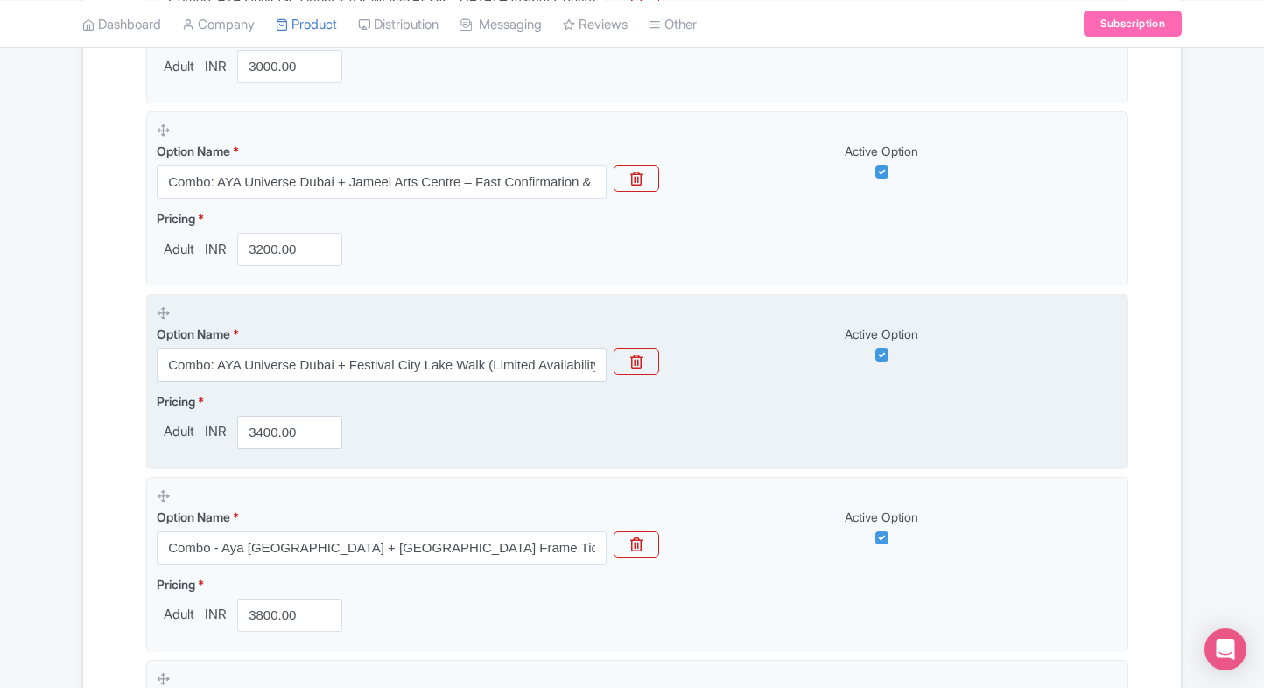
scroll to position [1015, 0]
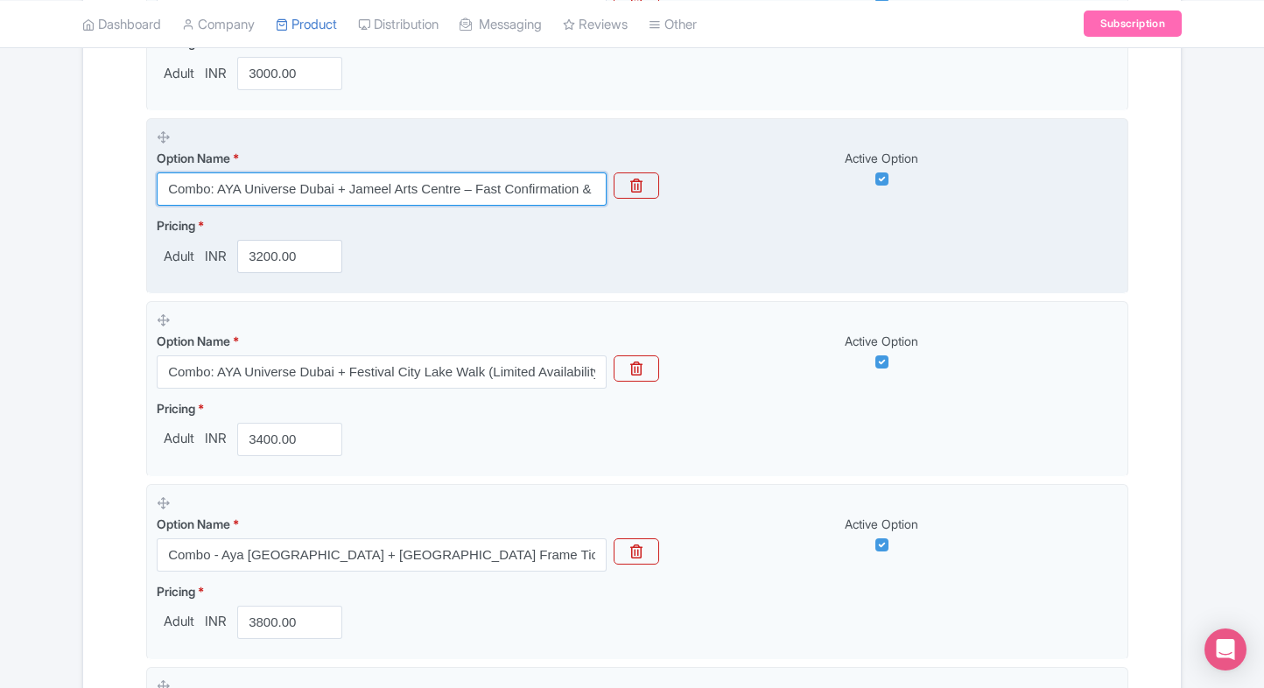
click at [536, 189] on input "Combo: AYA Universe Dubai + Jameel Arts Centre – Fast Confirmation & Secure Ent…" at bounding box center [382, 188] width 450 height 33
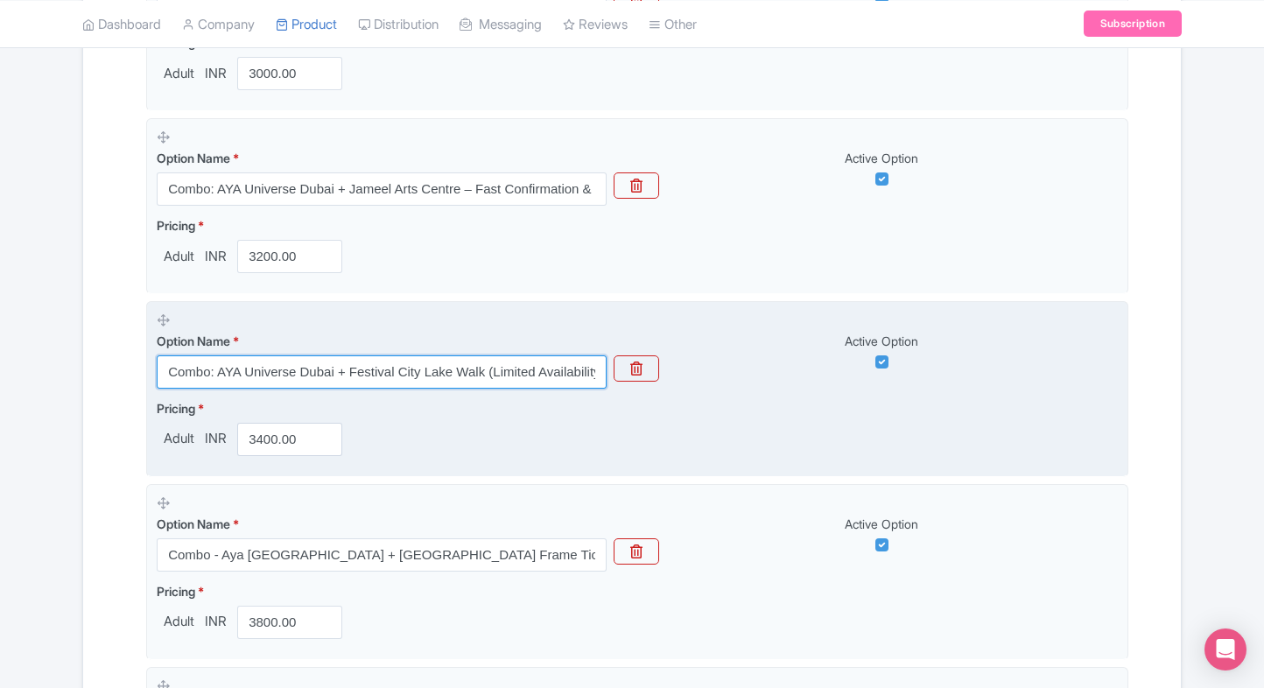
click at [573, 379] on input "Combo: AYA Universe Dubai + Festival City Lake Walk (Limited Availability Deal)" at bounding box center [382, 371] width 450 height 33
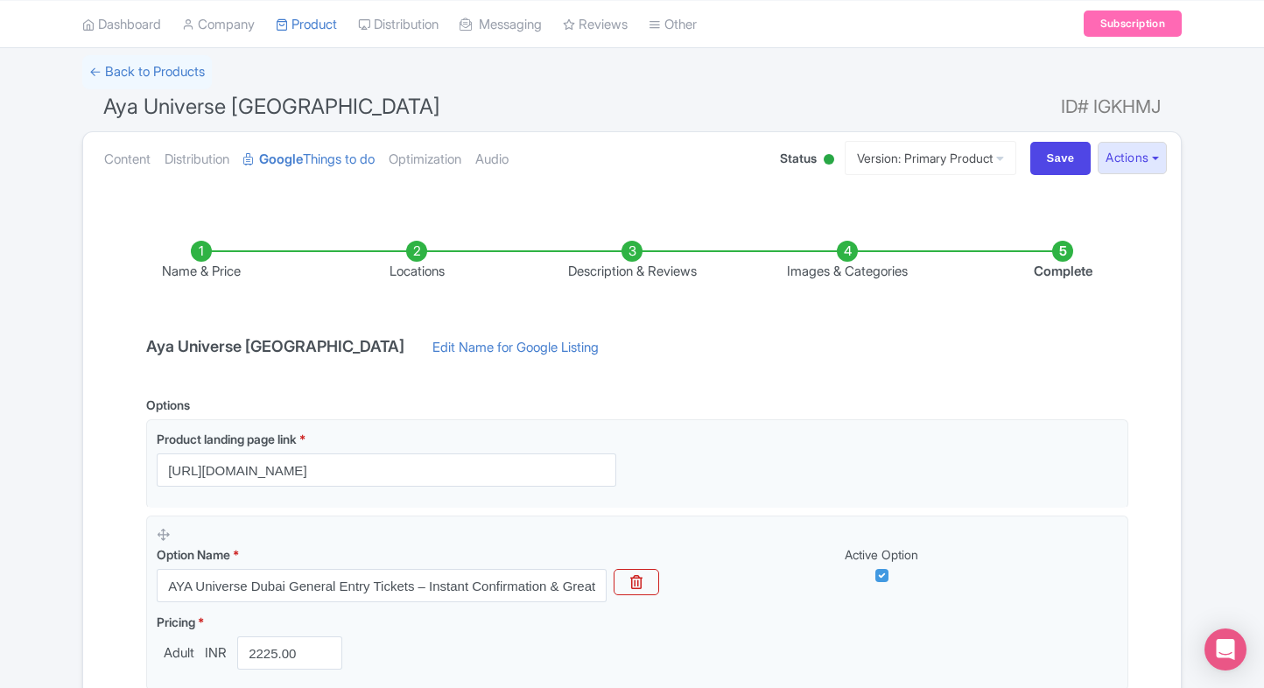
scroll to position [72, 0]
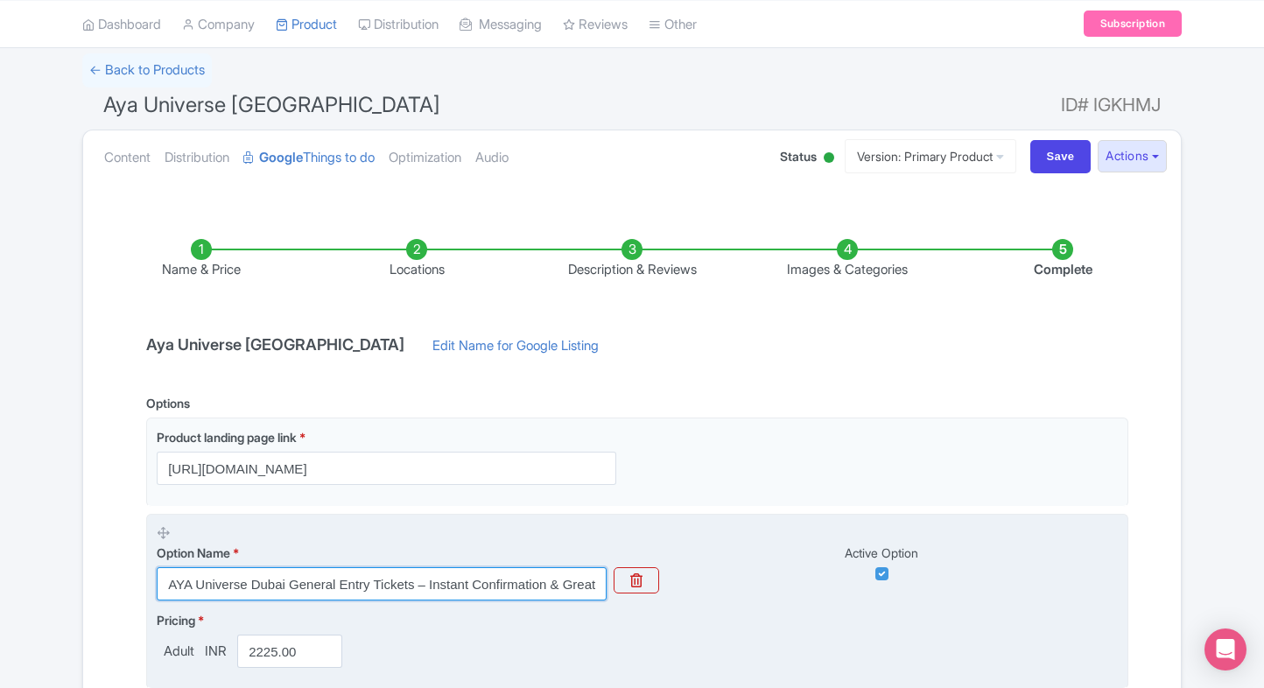
click at [480, 585] on input "AYA Universe Dubai General Entry Tickets – Instant Confirmation & Great Value D…" at bounding box center [382, 583] width 450 height 33
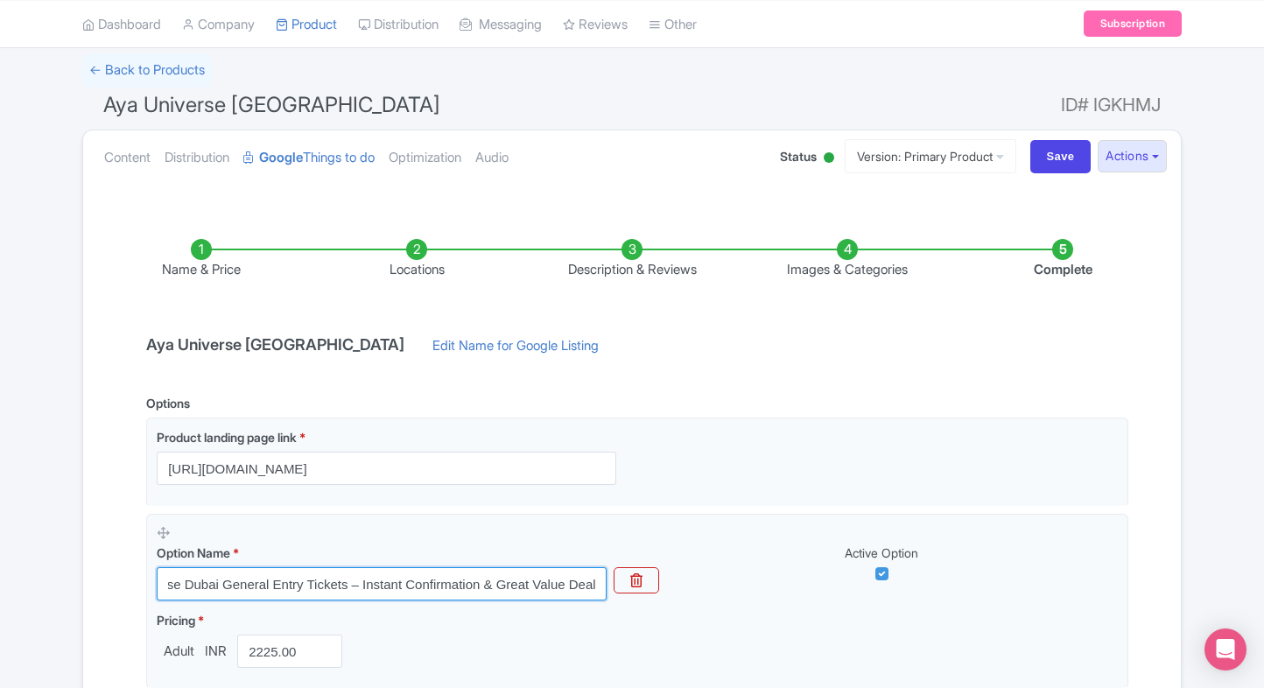
type input "AYA Universe Dubai General Entry Tickets – Instant Confirmation & Great Value D…"
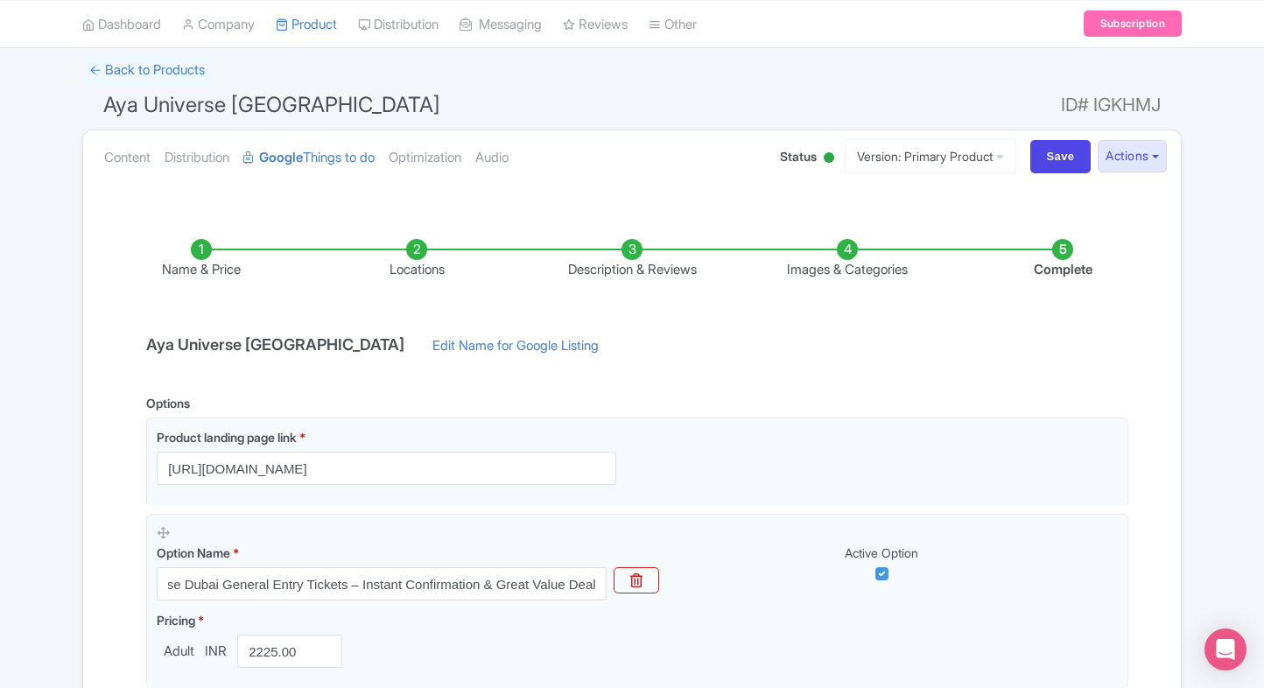
scroll to position [0, 0]
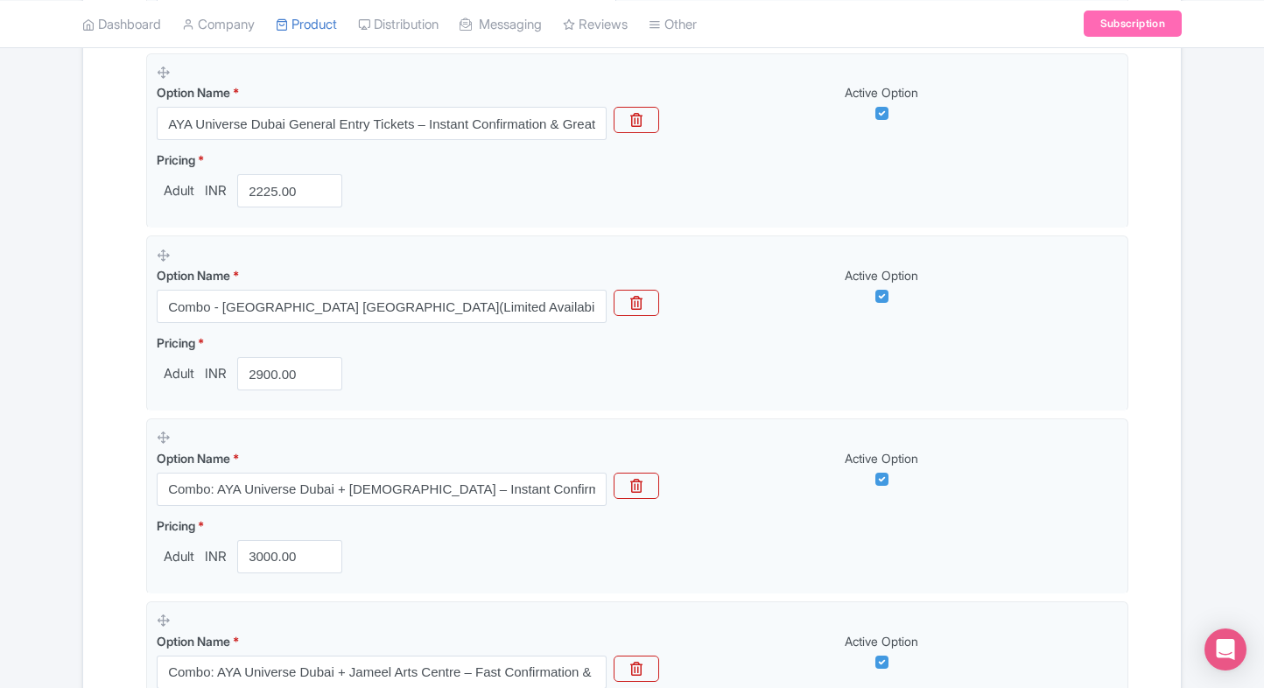
scroll to position [534, 0]
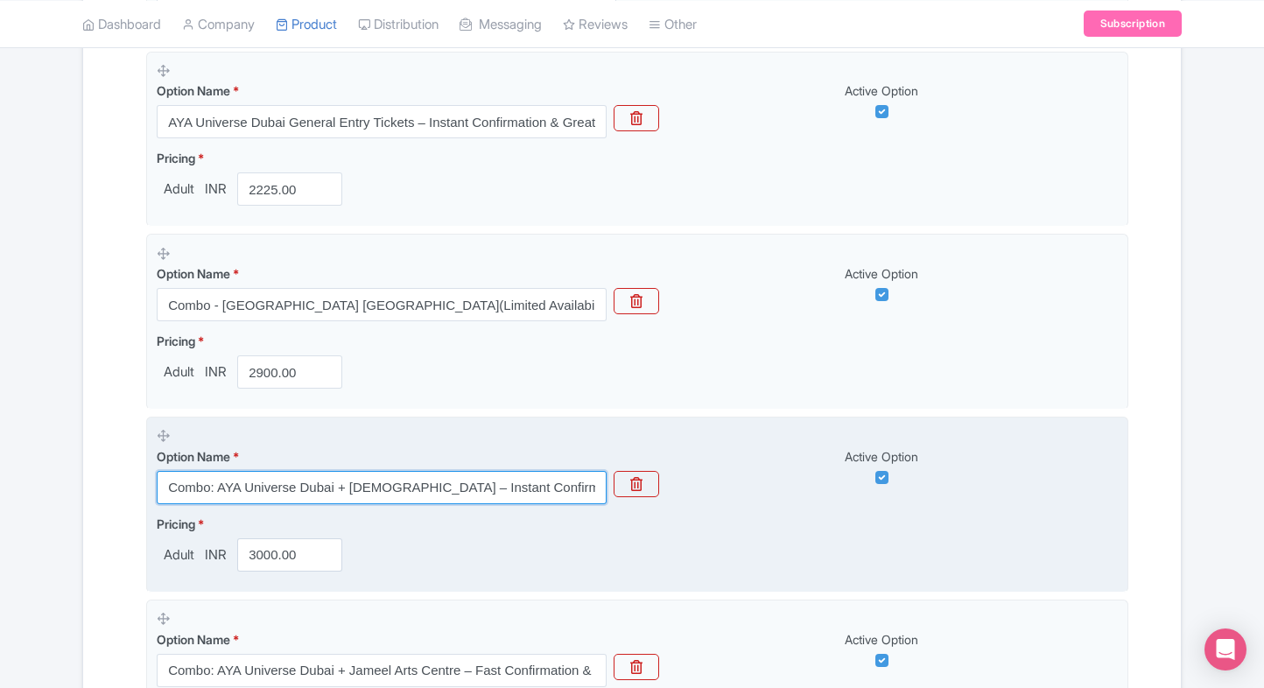
click at [385, 494] on input "Combo: AYA Universe Dubai + St. Mary’s Catholic Church – Instant Confirmation &…" at bounding box center [382, 487] width 450 height 33
type input "Combo: AYA Universe Dubai + St. Mary’s Catholic Church – Instant Confirmation &…"
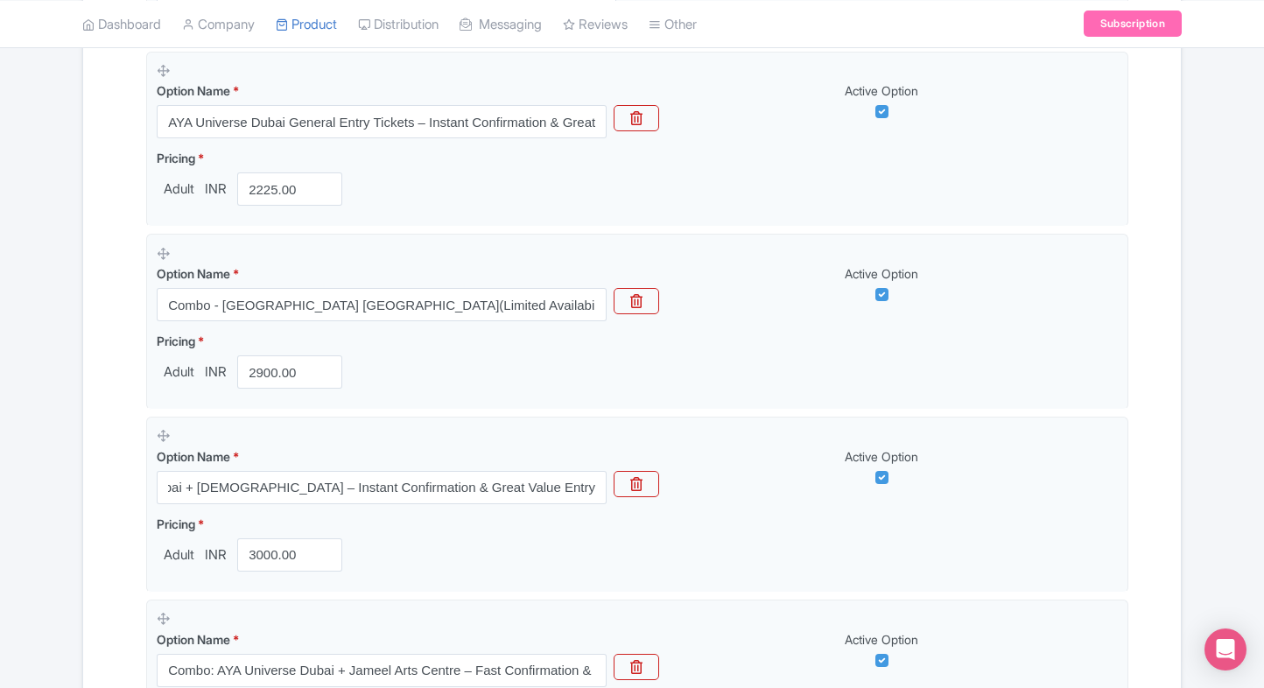
scroll to position [0, 0]
click at [105, 536] on div "Name & Price Locations Description & Reviews Images & Categories Complete Aya U…" at bounding box center [632, 610] width 1076 height 1737
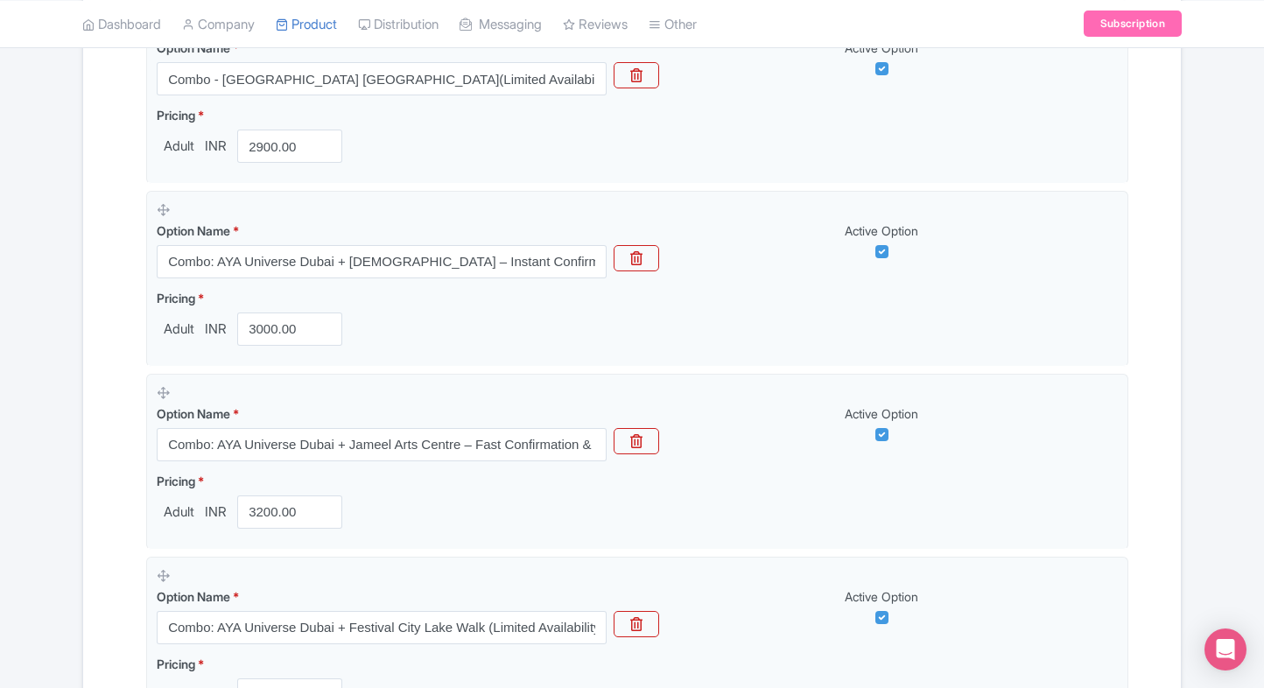
scroll to position [1407, 0]
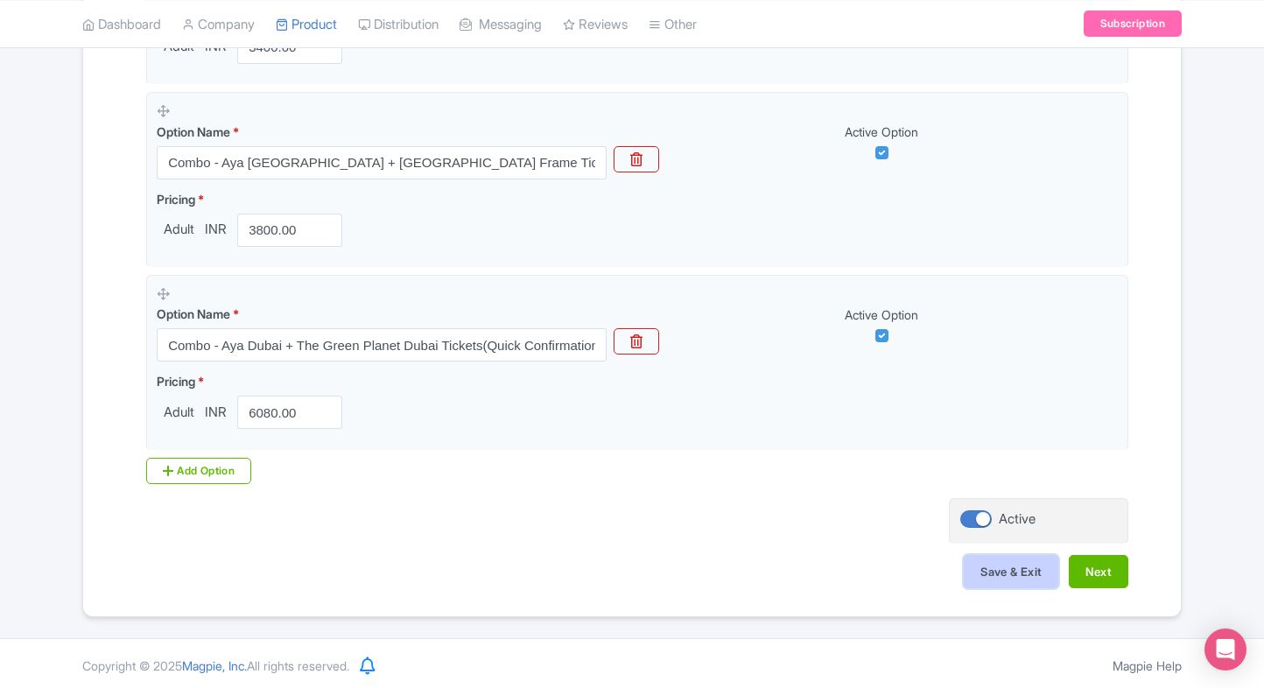
click at [978, 555] on button "Save & Exit" at bounding box center [1010, 571] width 95 height 33
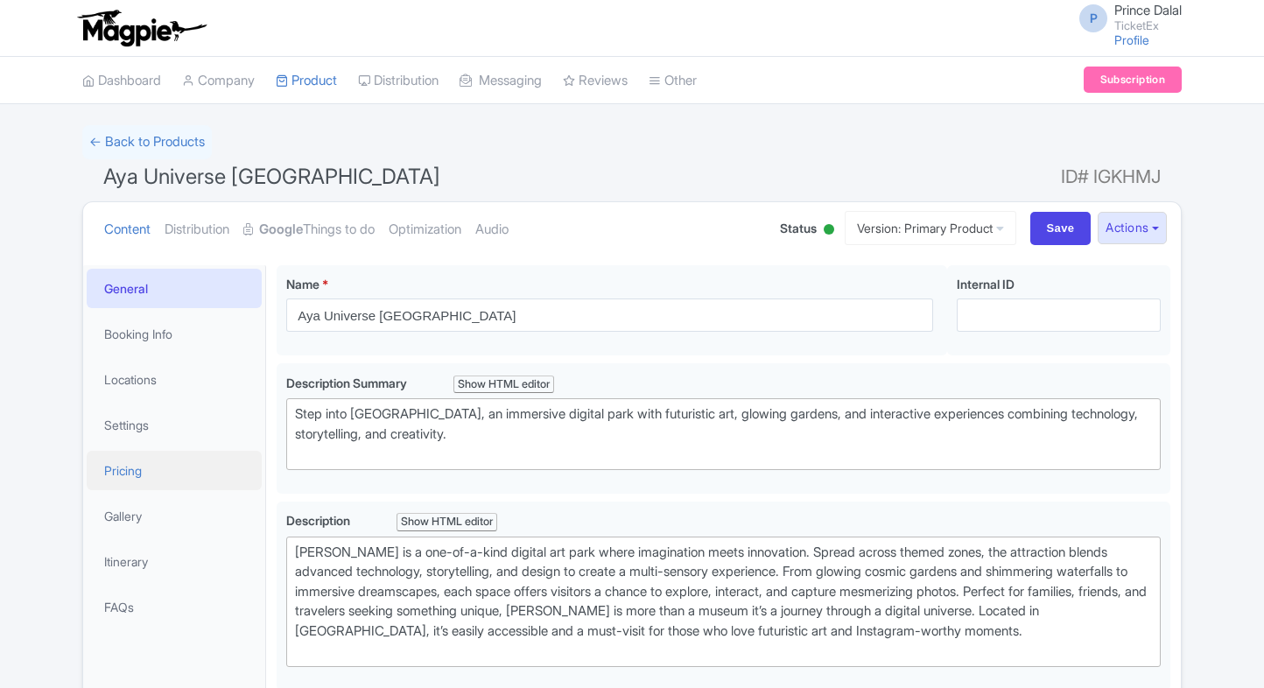
click at [125, 473] on link "Pricing" at bounding box center [174, 470] width 175 height 39
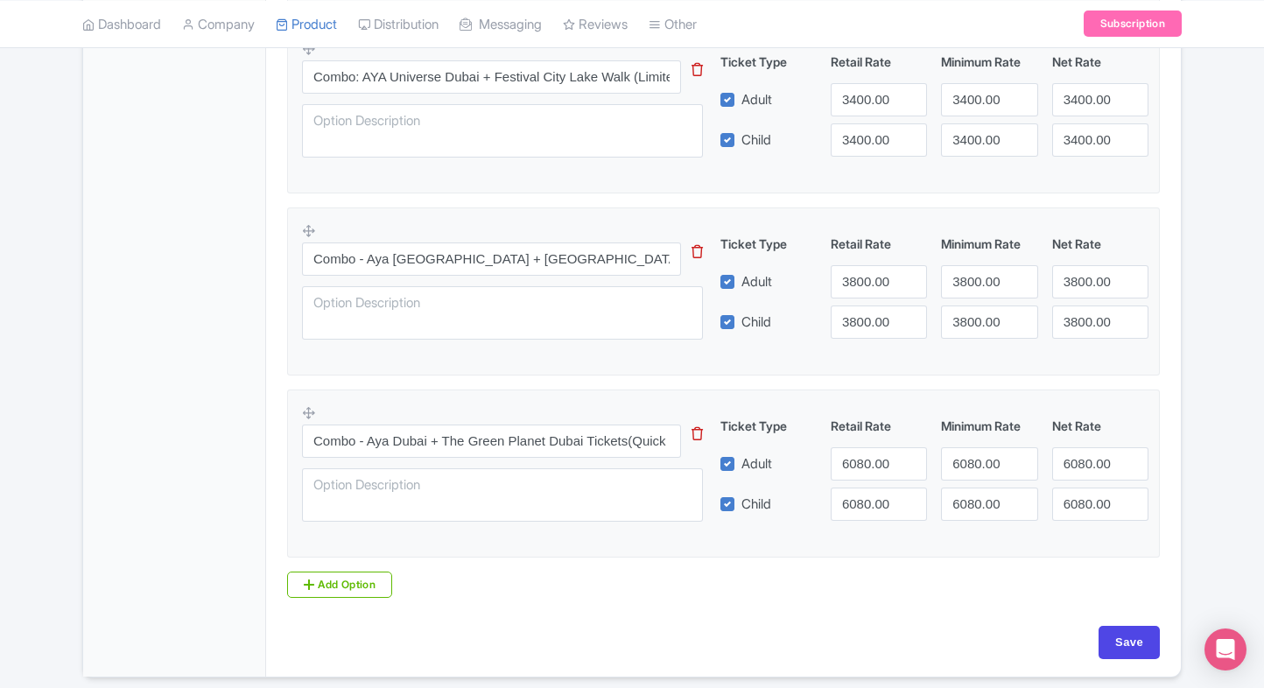
scroll to position [1383, 0]
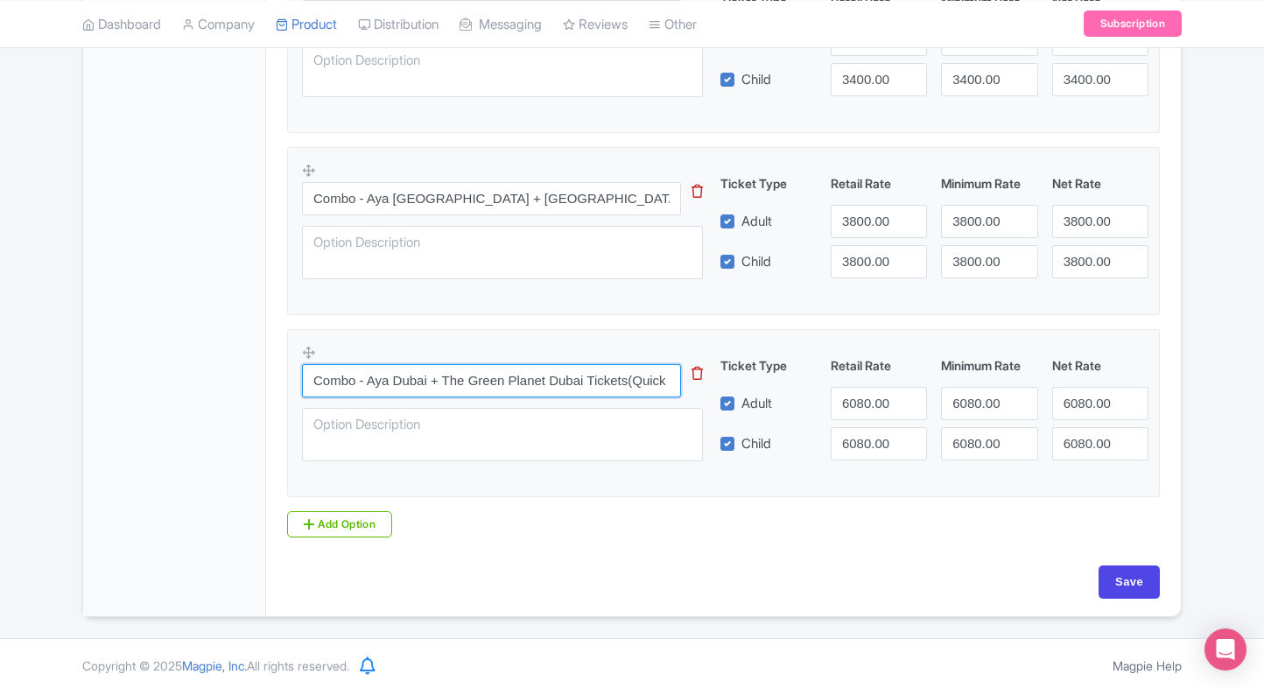
click at [496, 378] on input "Combo - Aya Dubai + The Green Planet Dubai Tickets(Quick Confirmation, Great Pr…" at bounding box center [491, 380] width 379 height 33
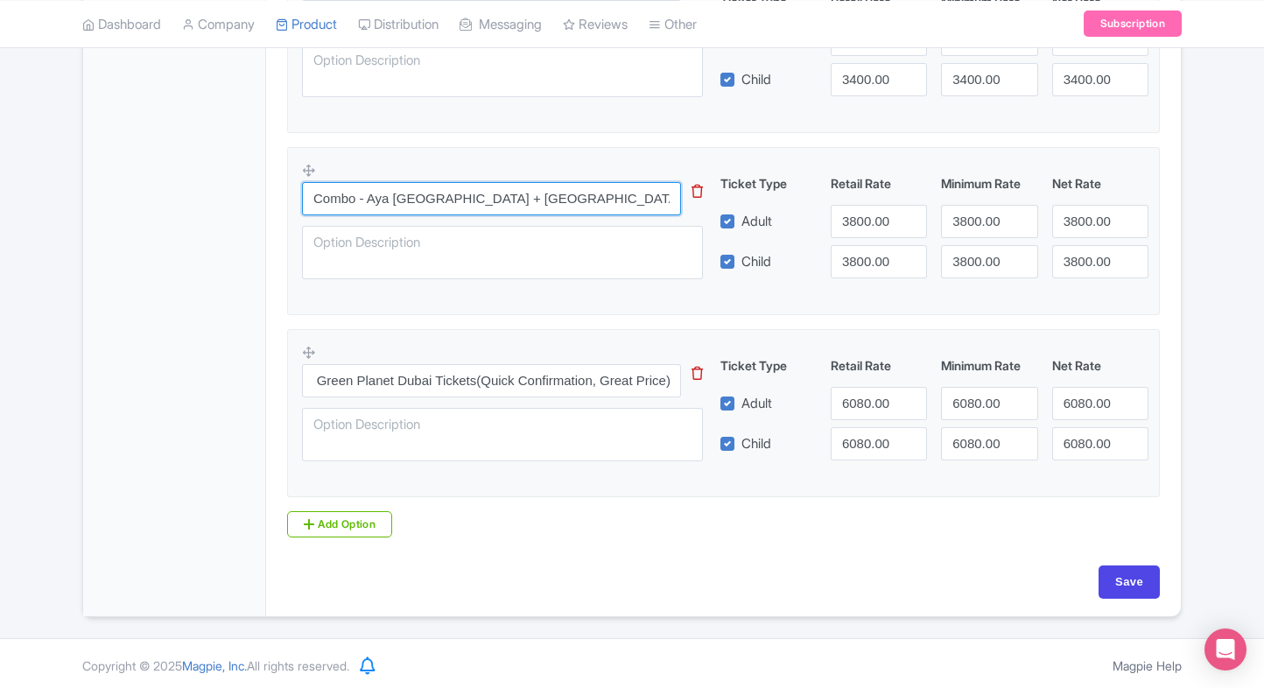
scroll to position [0, 0]
click at [585, 208] on input "Combo - Aya Dubai + Dubai Frame Tickets (Secure Entry, Quick Confirmation))" at bounding box center [491, 198] width 379 height 33
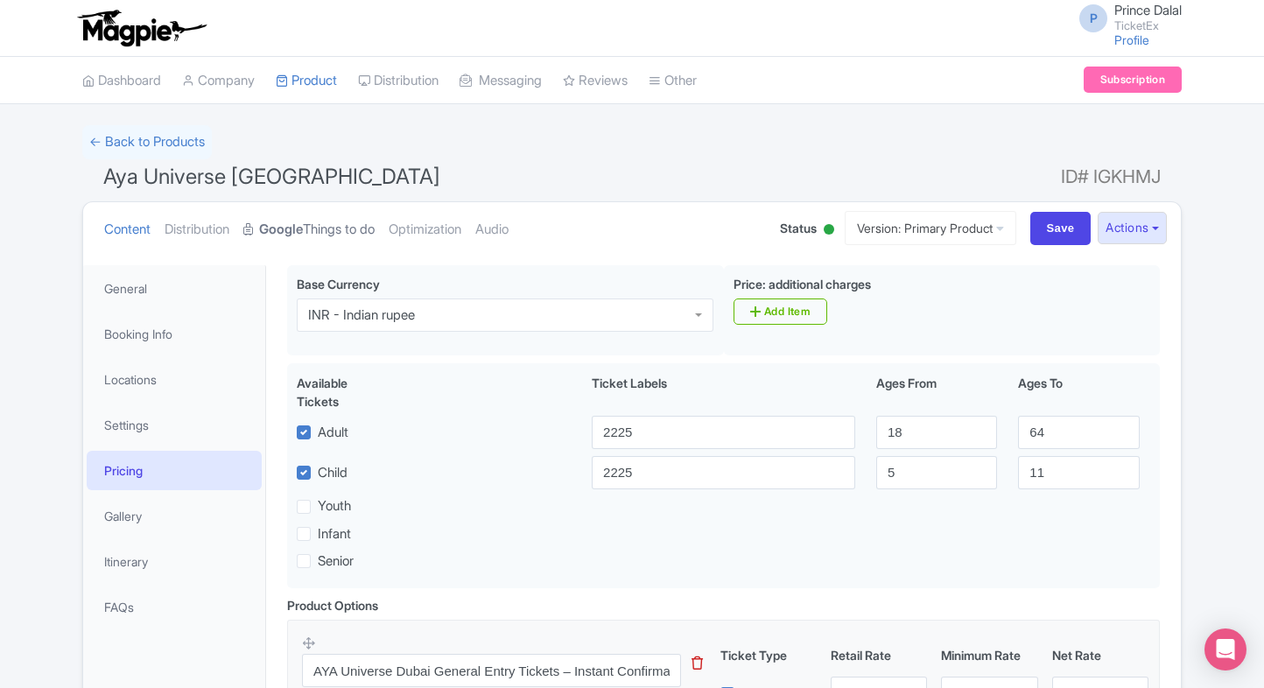
type input "Combo - Aya Dubai + Dubai Frame Tickets (Secure Entry, Quick Confirmation)"
click at [338, 219] on link "Google Things to do" at bounding box center [308, 229] width 131 height 55
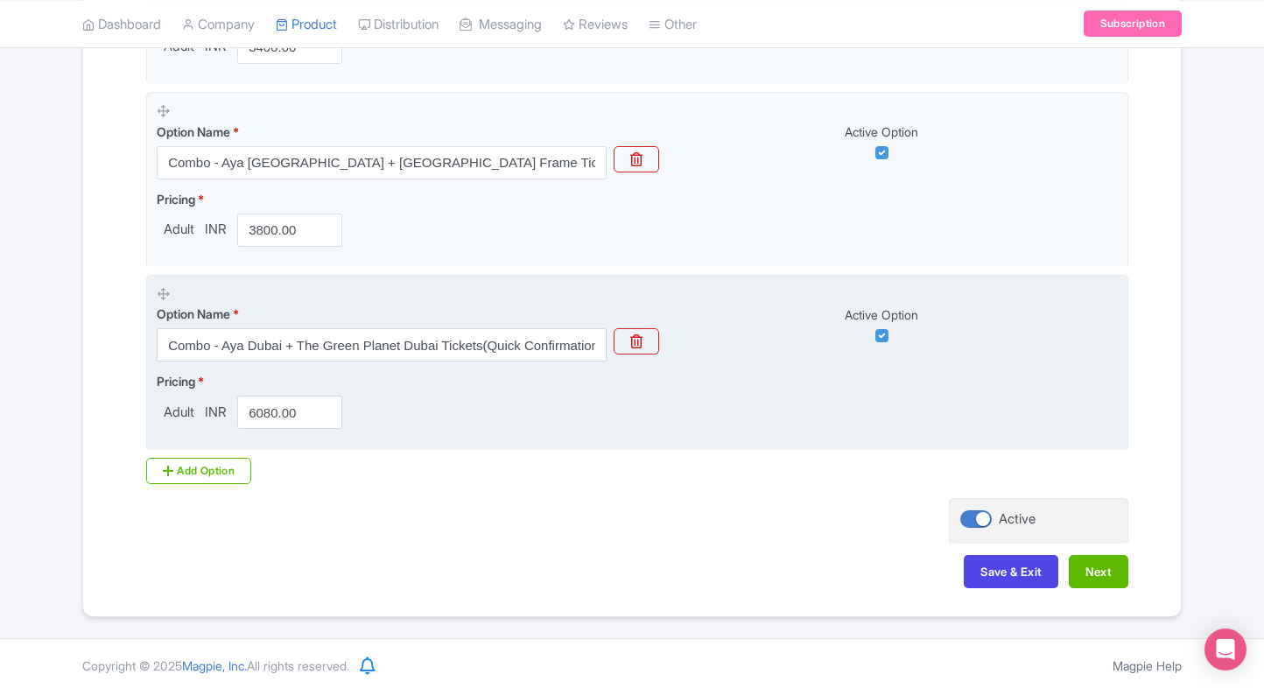
scroll to position [1306, 0]
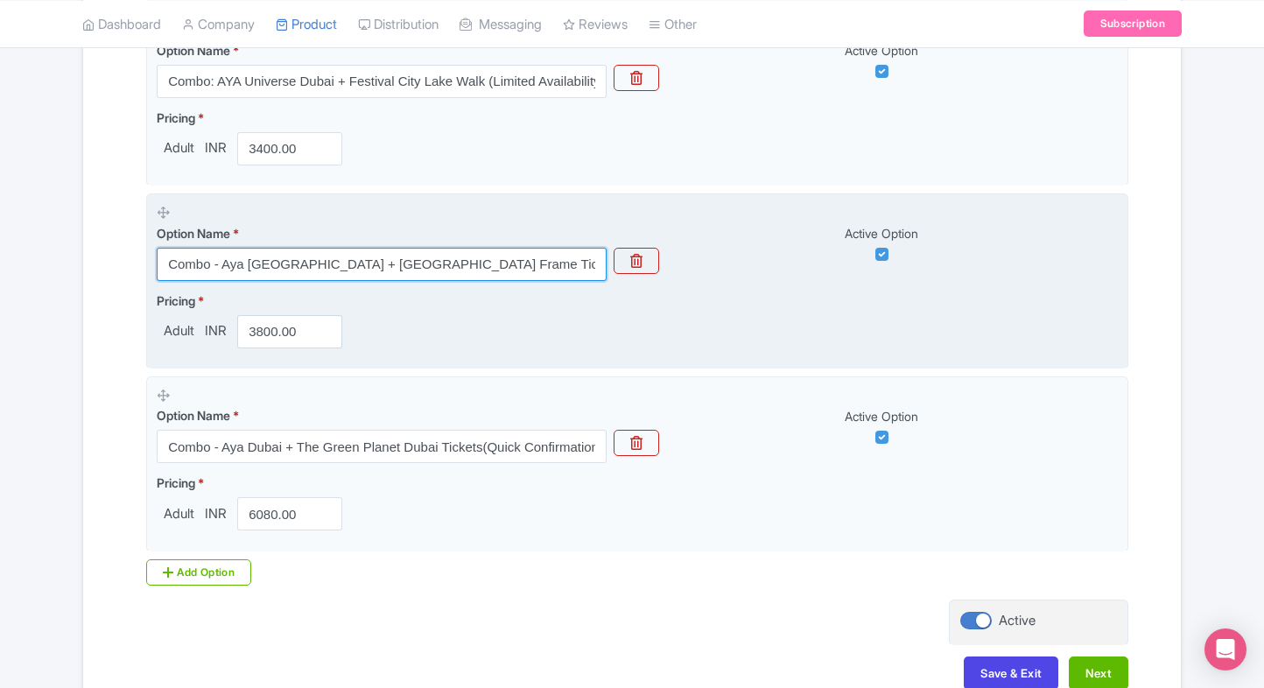
click at [476, 257] on input "Combo - Aya Dubai + Dubai Frame Tickets (Secure Entry, Quick Confirmation))" at bounding box center [382, 264] width 450 height 33
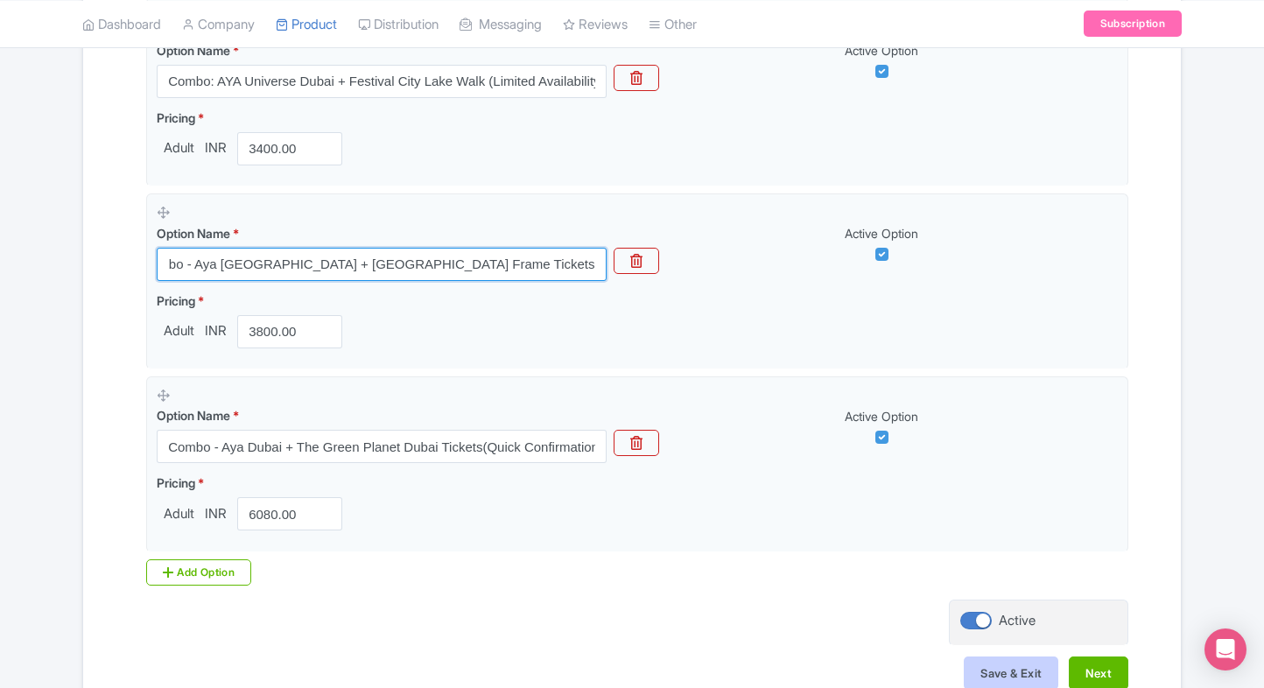
type input "Combo - Aya Dubai + Dubai Frame Tickets (Secure Entry, Quick Confirmation)"
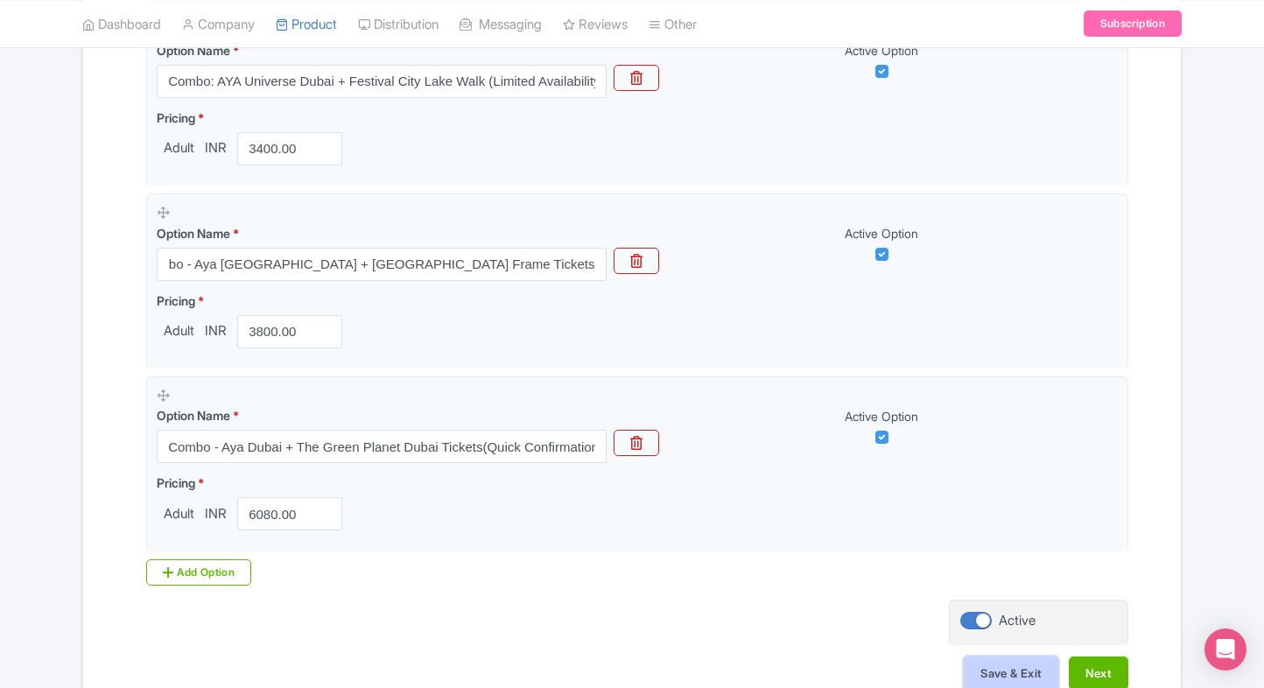
scroll to position [0, 0]
click at [1004, 665] on button "Save & Exit" at bounding box center [1010, 672] width 95 height 33
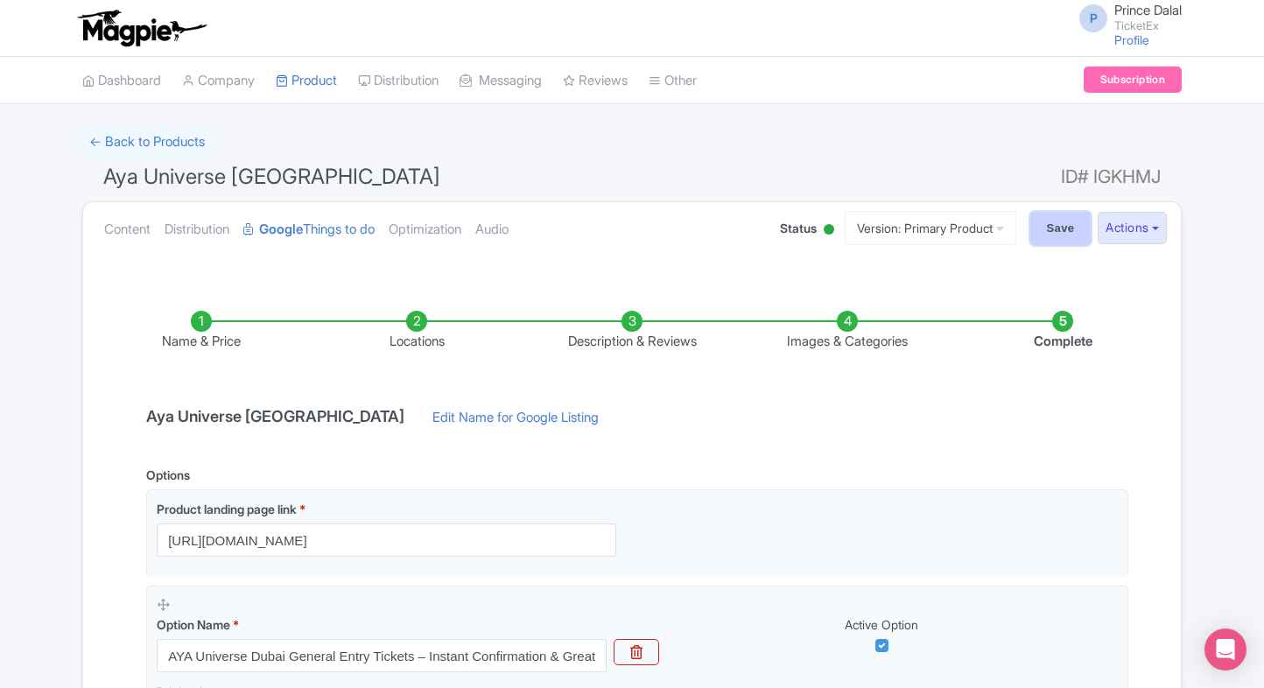
click at [1041, 223] on input "Save" at bounding box center [1060, 228] width 61 height 33
type input "Saving..."
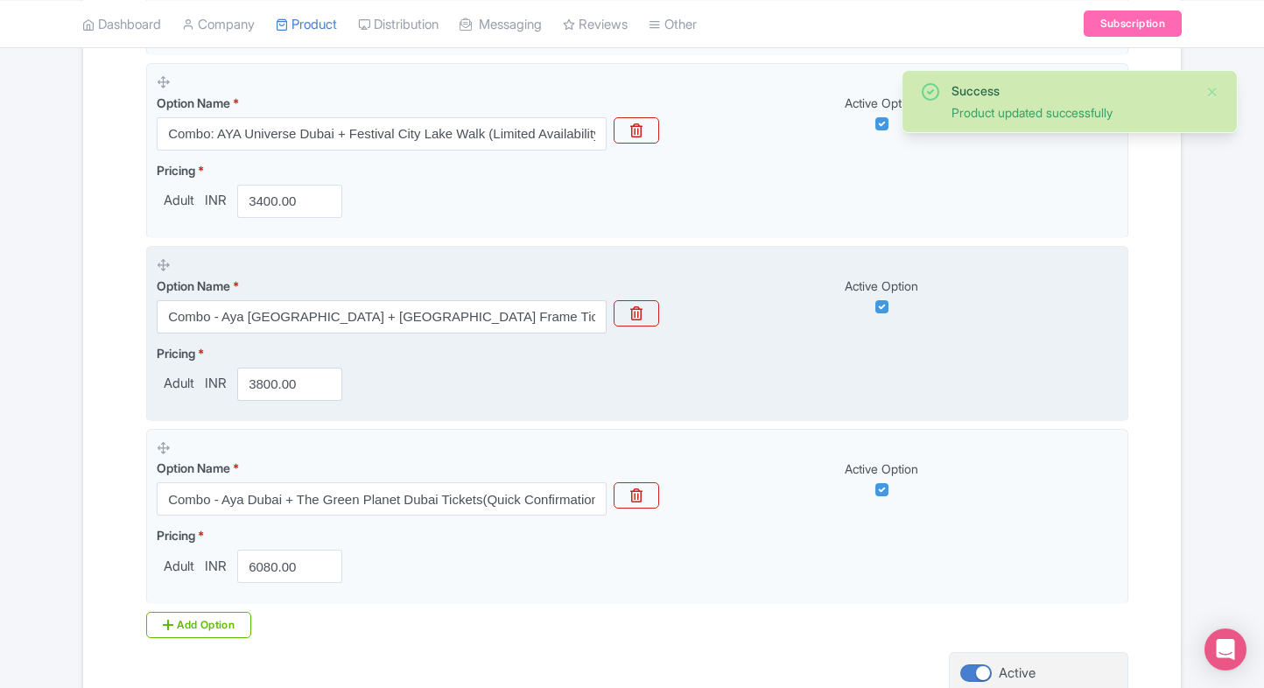
scroll to position [1256, 0]
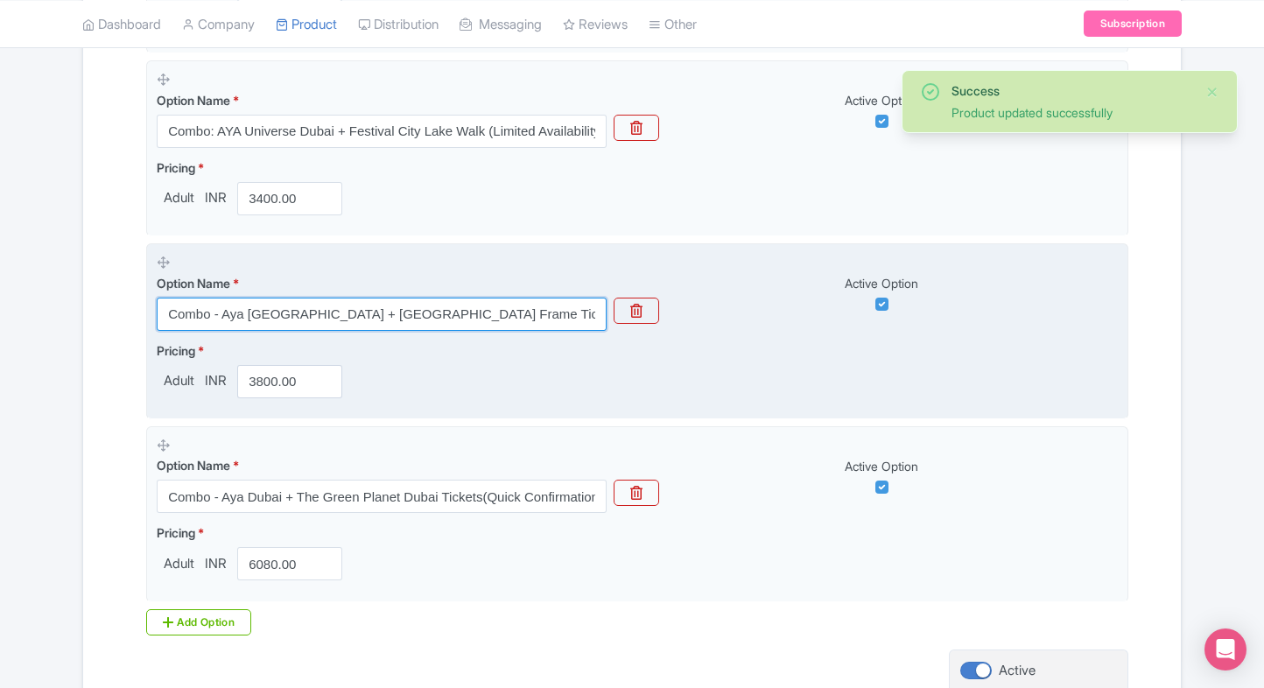
click at [425, 313] on input "Combo - Aya [GEOGRAPHIC_DATA] + [GEOGRAPHIC_DATA] Frame Tickets (Secure Entry, …" at bounding box center [382, 314] width 450 height 33
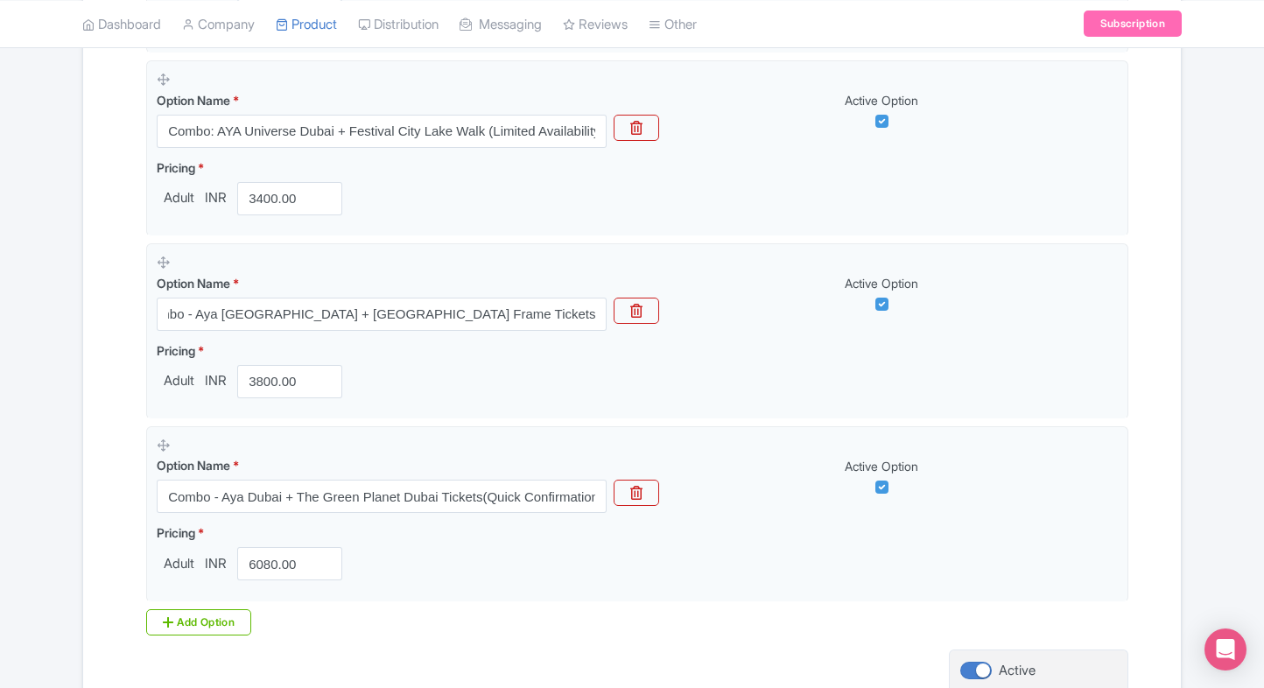
scroll to position [0, 0]
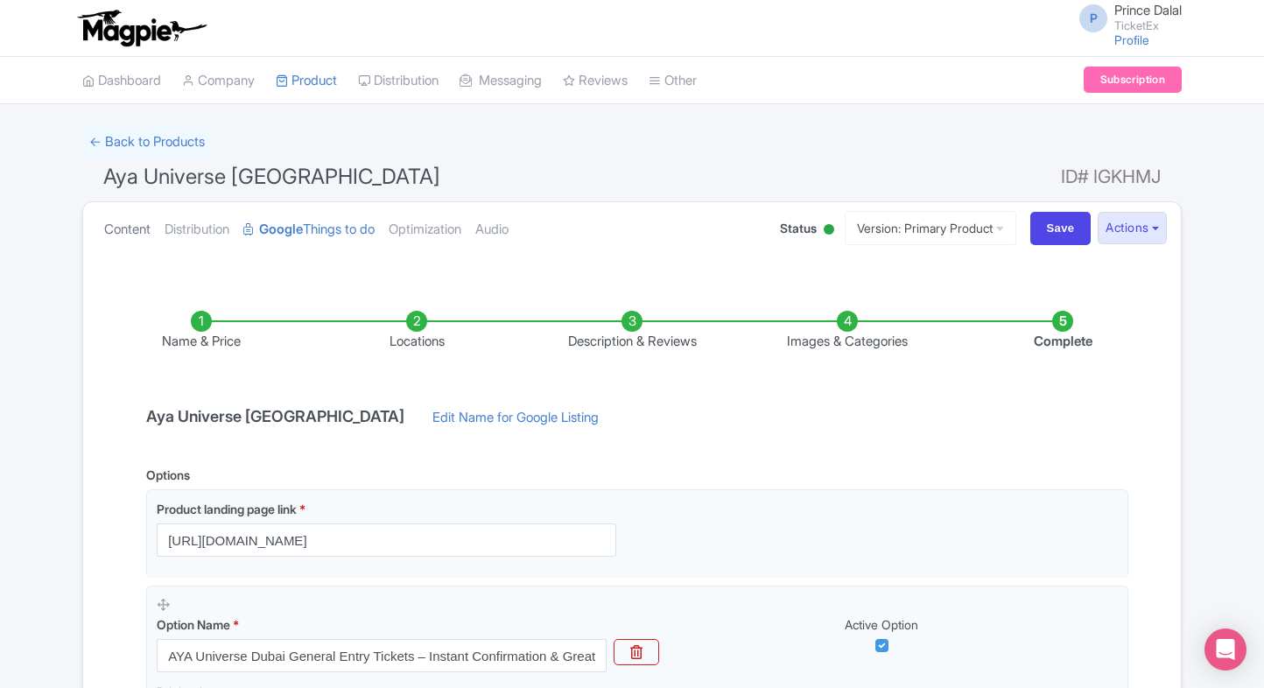
click at [132, 249] on link "Content" at bounding box center [127, 229] width 46 height 55
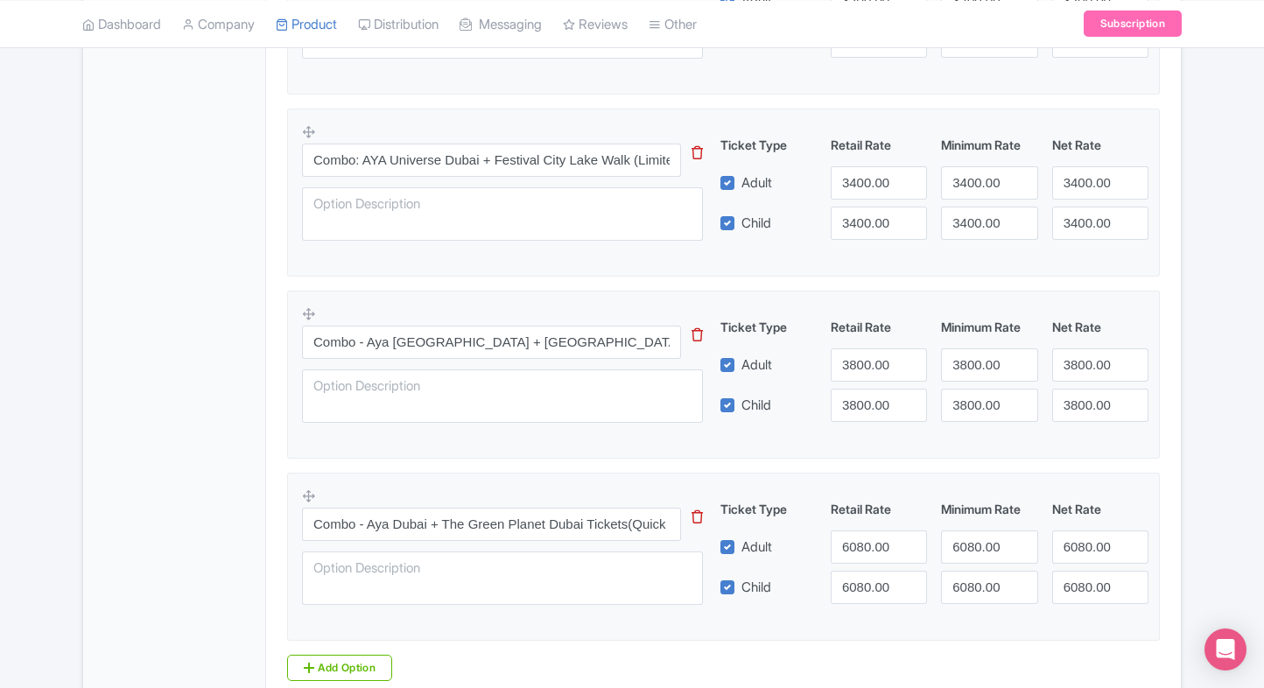
scroll to position [1236, 0]
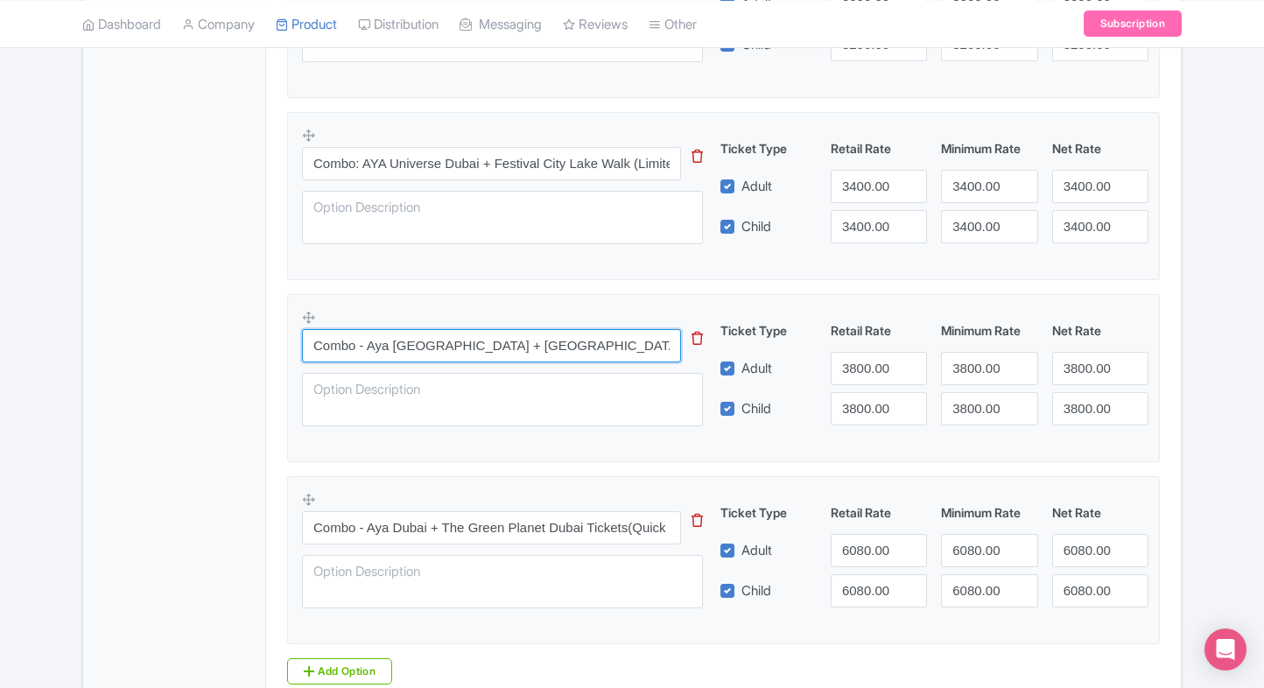
click at [525, 339] on input "Combo - Aya [GEOGRAPHIC_DATA] + [GEOGRAPHIC_DATA] Frame Tickets (Secure Entry, …" at bounding box center [491, 345] width 379 height 33
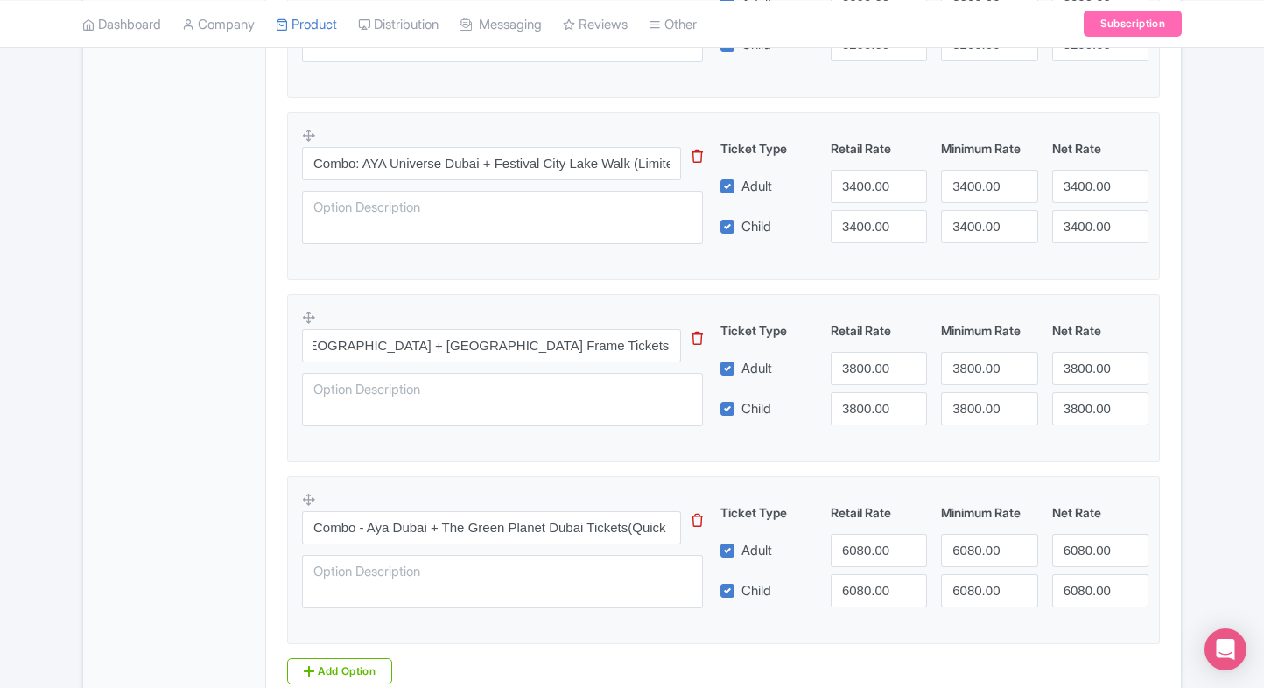
scroll to position [0, 0]
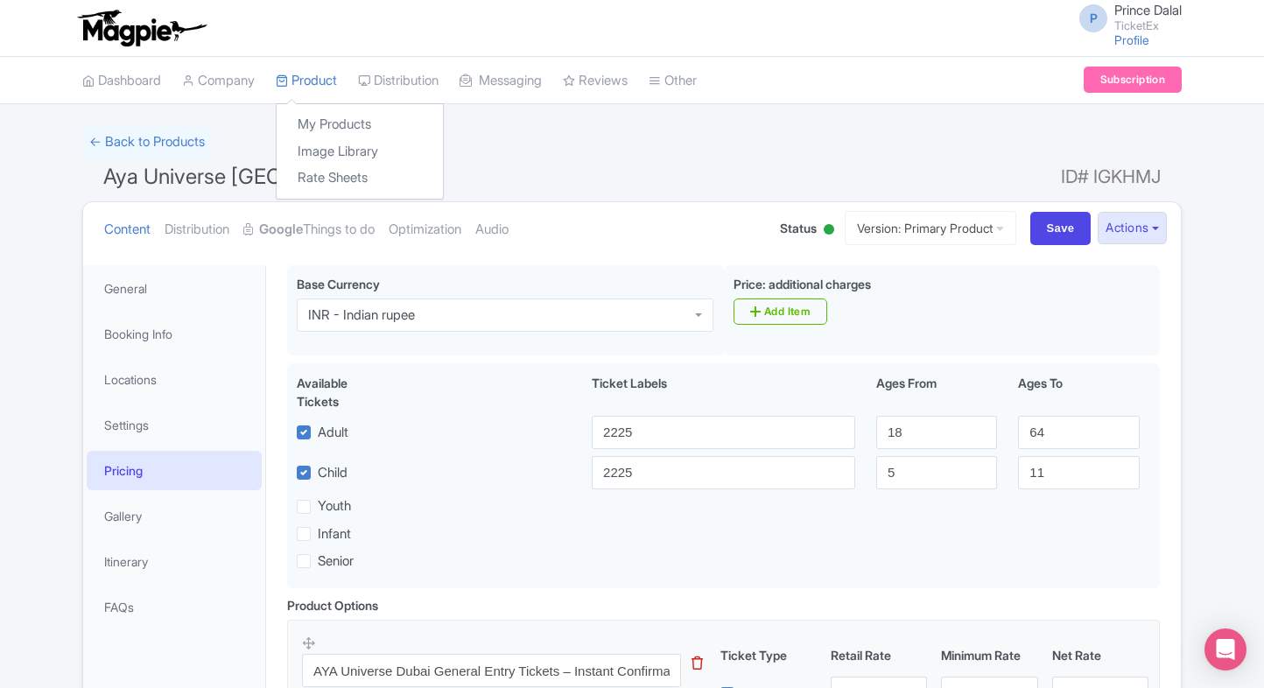
click at [309, 109] on div "My Products Image Library Rate Sheets" at bounding box center [360, 151] width 168 height 96
click at [323, 116] on link "My Products" at bounding box center [360, 124] width 166 height 27
click at [313, 114] on link "My Products" at bounding box center [360, 124] width 166 height 27
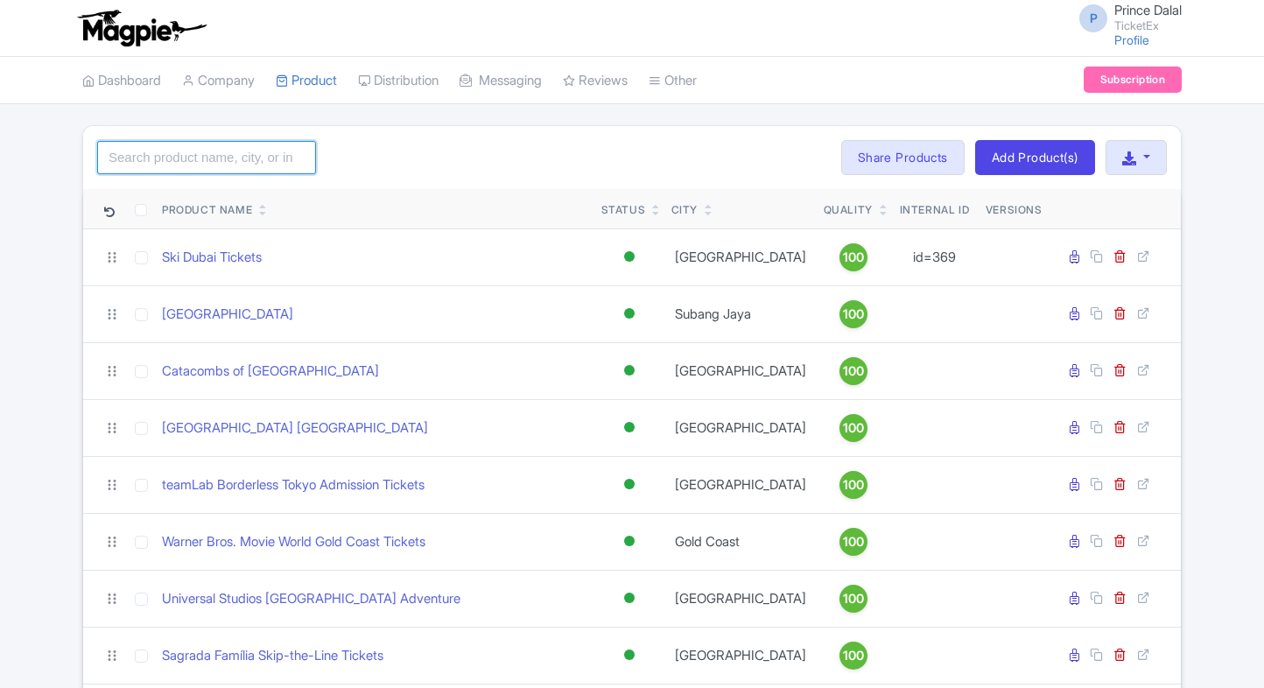
click at [217, 164] on input "search" at bounding box center [206, 157] width 219 height 33
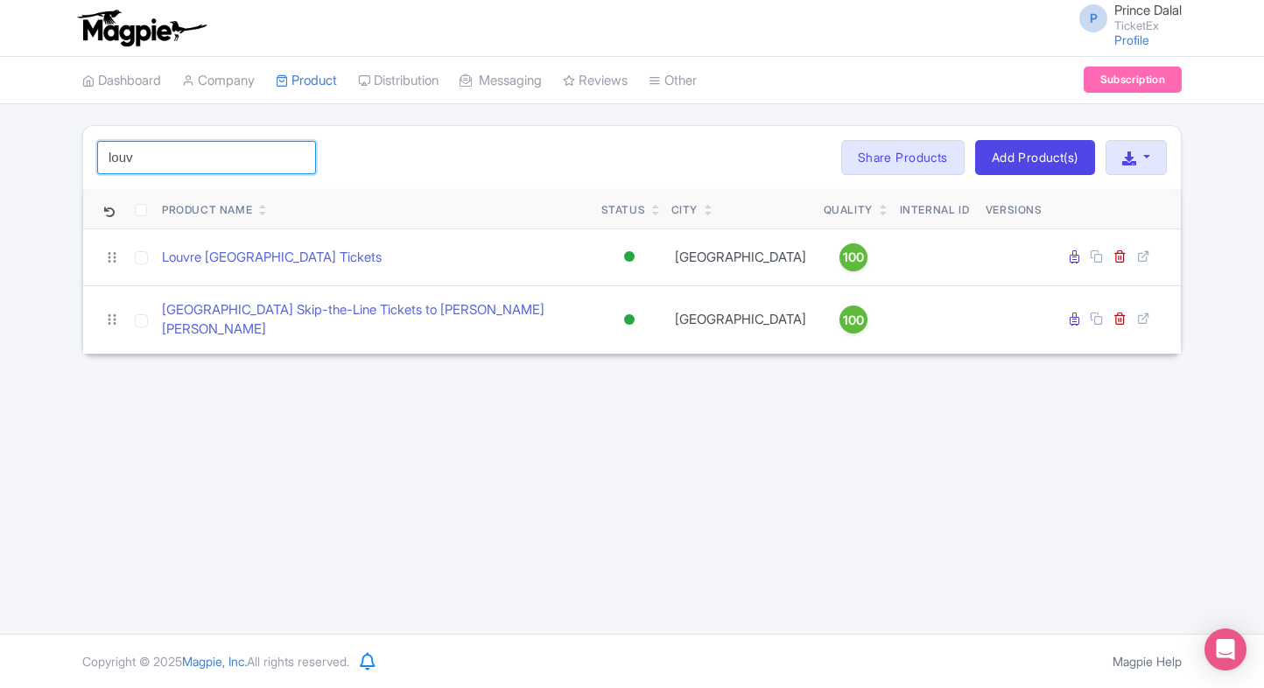
type input "louv"
click at [214, 380] on div "P Prince Dalal TicketEx Profile Users Settings Sign out Dashboard Company Produ…" at bounding box center [632, 317] width 1264 height 634
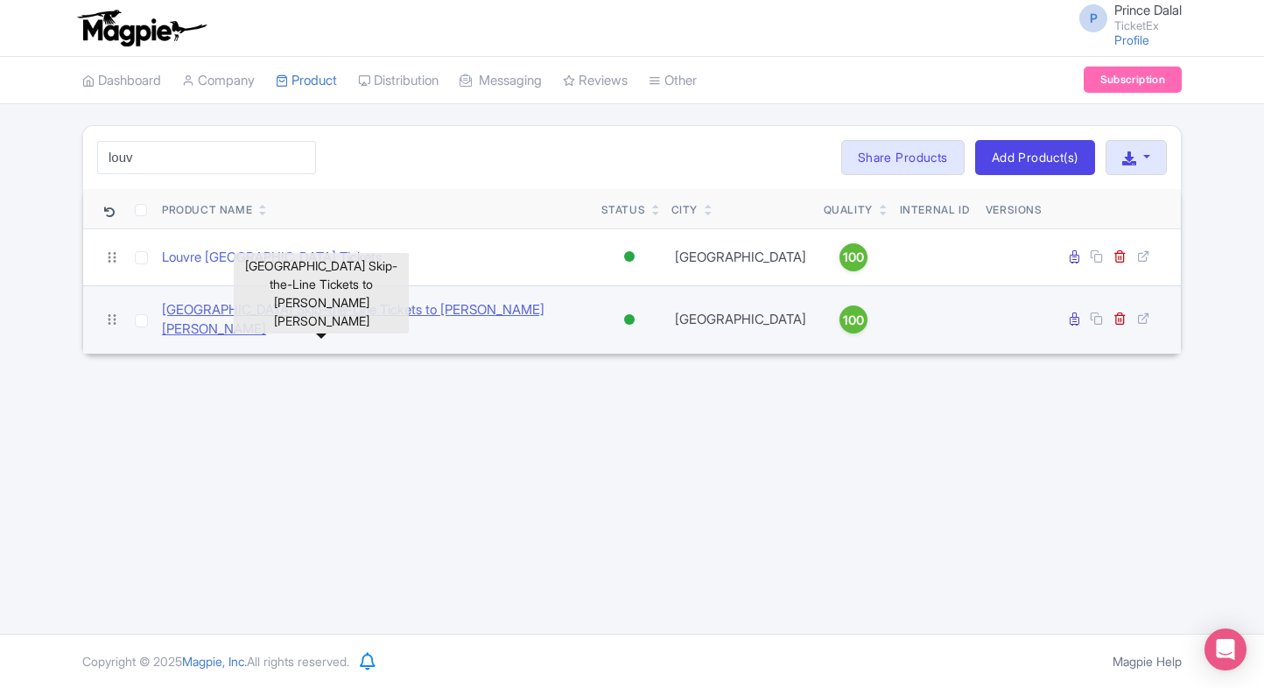
click at [238, 316] on link "[GEOGRAPHIC_DATA] Skip-the-Line Tickets to [PERSON_NAME] [PERSON_NAME]" at bounding box center [374, 319] width 425 height 39
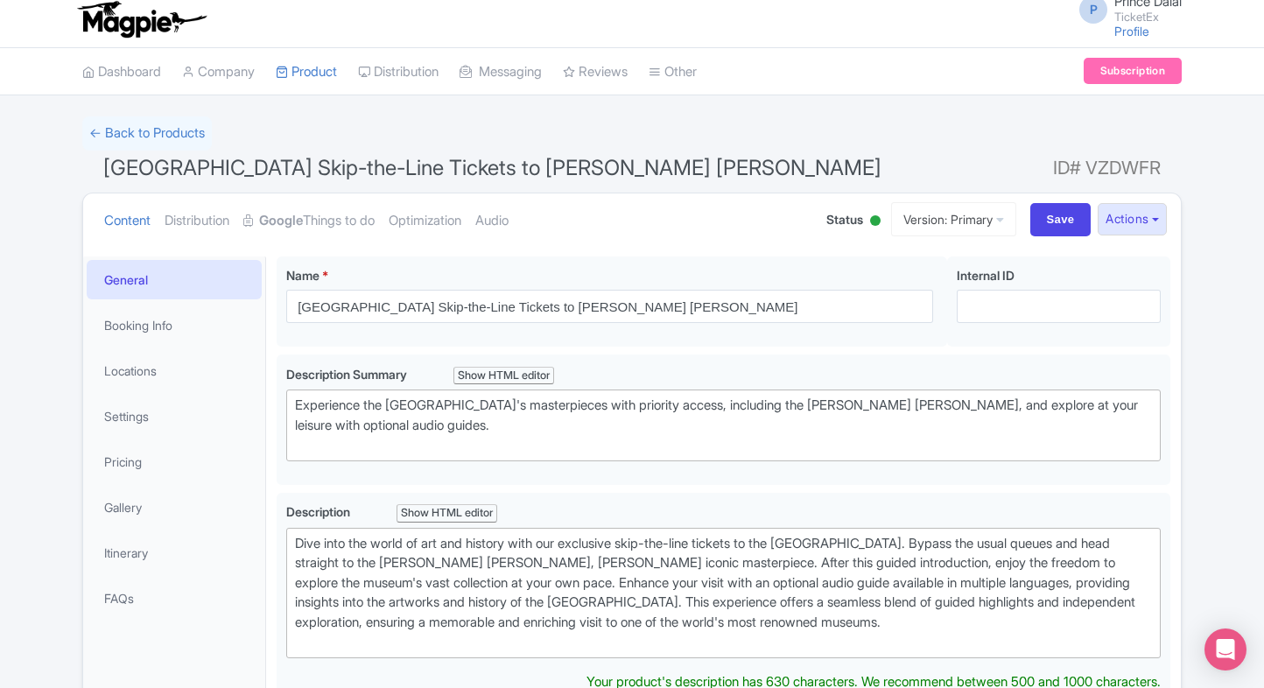
scroll to position [2, 0]
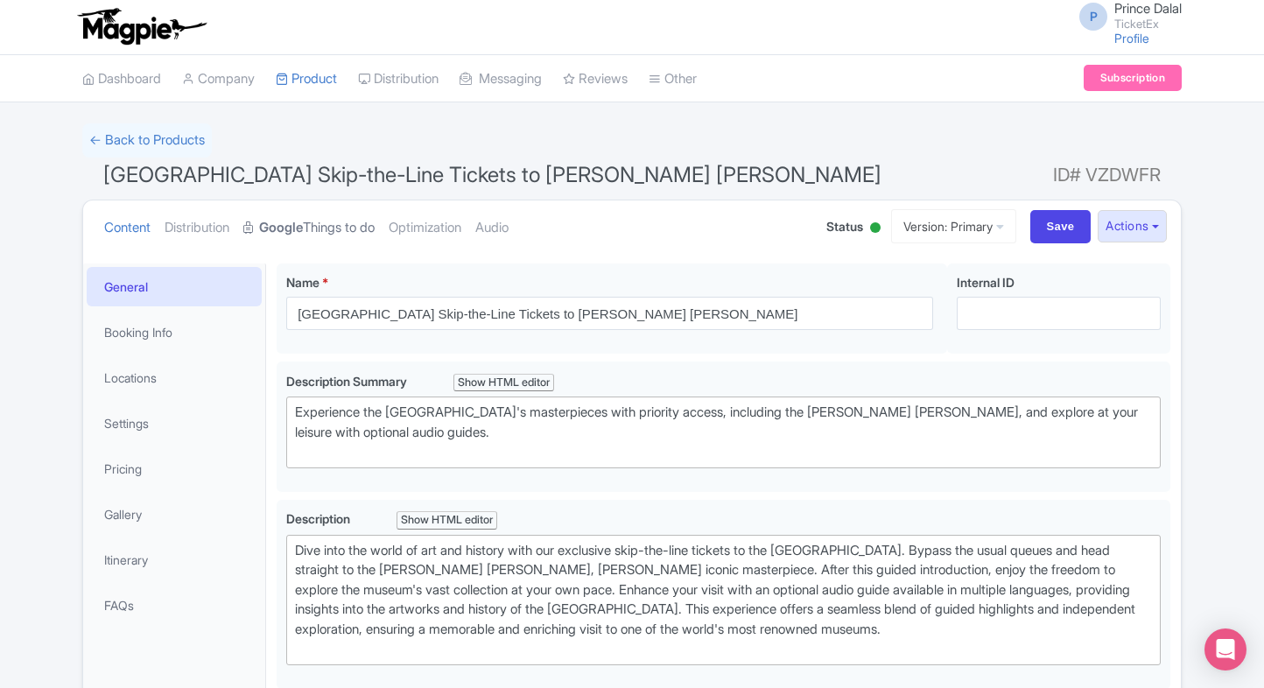
click at [346, 229] on link "Google Things to do" at bounding box center [308, 227] width 131 height 55
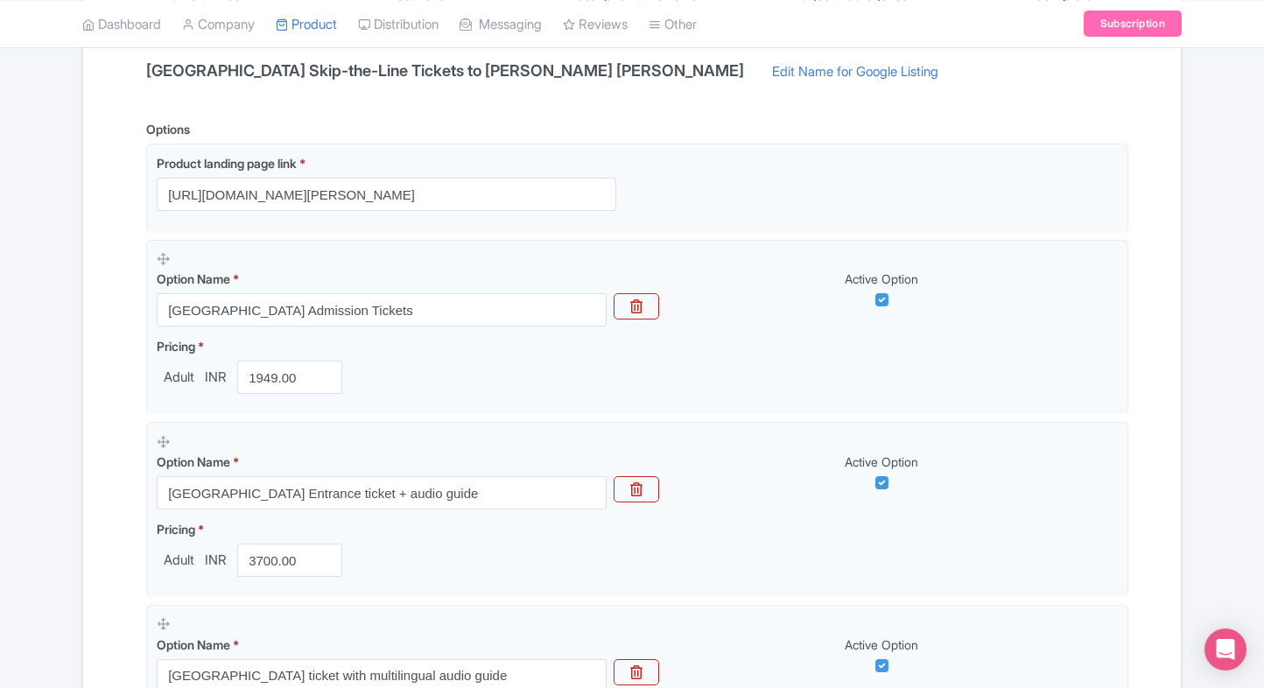
scroll to position [348, 0]
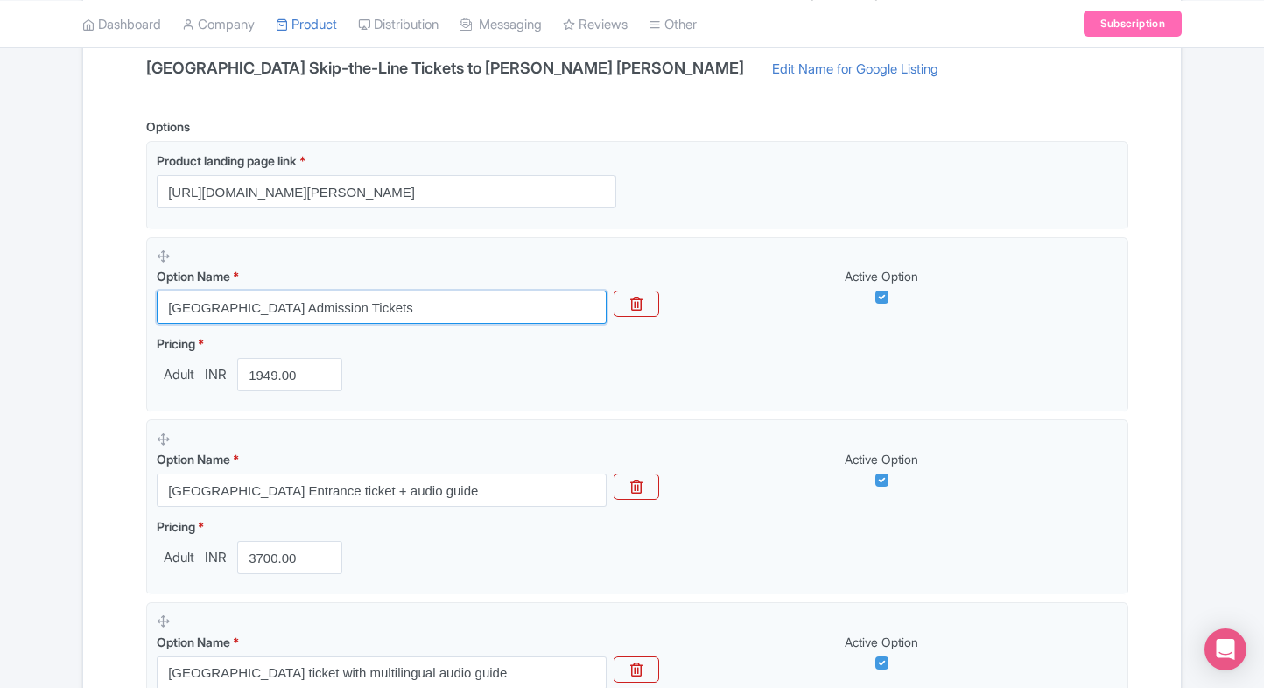
drag, startPoint x: 394, startPoint y: 309, endPoint x: 67, endPoint y: 327, distance: 327.8
click at [67, 327] on div "← Back to Products Louvre Museum Skip-the-Line Tickets to Mona Lisa ID# VZDWFR …" at bounding box center [632, 544] width 1264 height 1534
paste input "Paris Skip-the-Line Tickets – Secure Entry & Fast Confirmation"
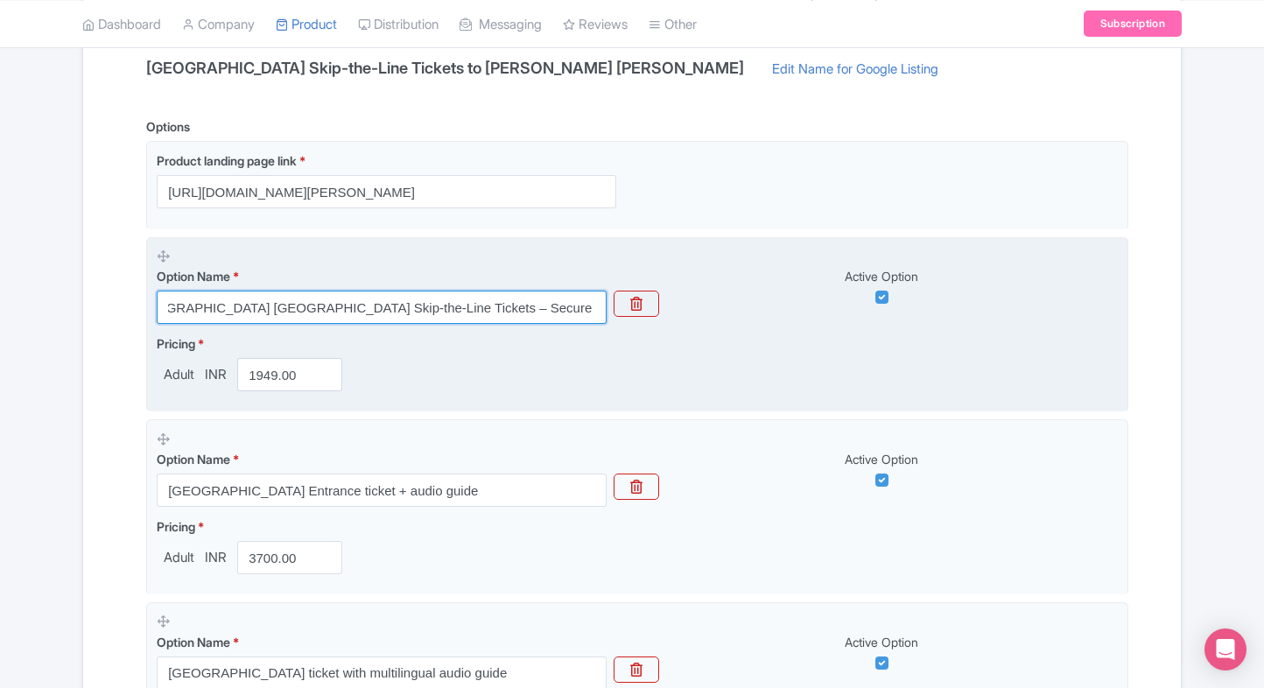
click at [254, 305] on input "Louvre Museum Paris Skip-the-Line Tickets – Secure Entry & Fast Confirmation" at bounding box center [382, 307] width 450 height 33
type input "Louvre Museum Paris Skip-the-Line Tickets – Secure Entry & Fast Confirmation"
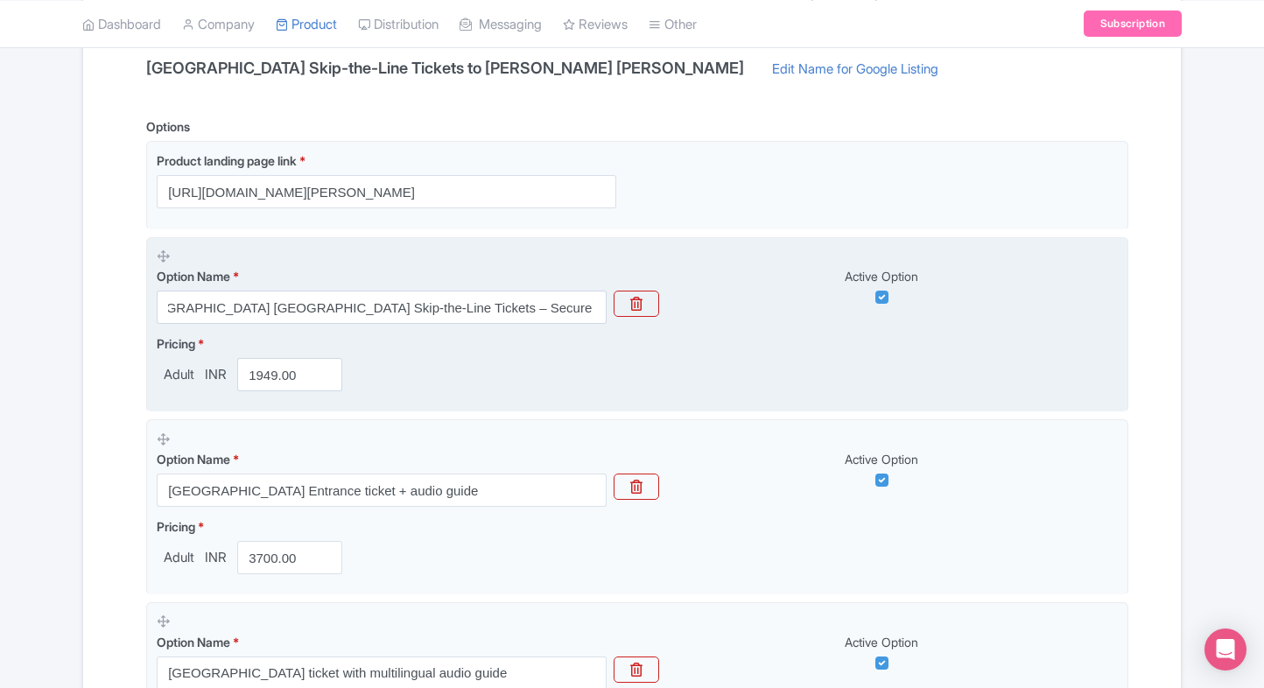
scroll to position [0, 0]
click at [508, 331] on fieldset "Option Name * Louvre Museum Paris Skip-the-Line Tickets – Secure Entry & Fast C…" at bounding box center [637, 325] width 982 height 176
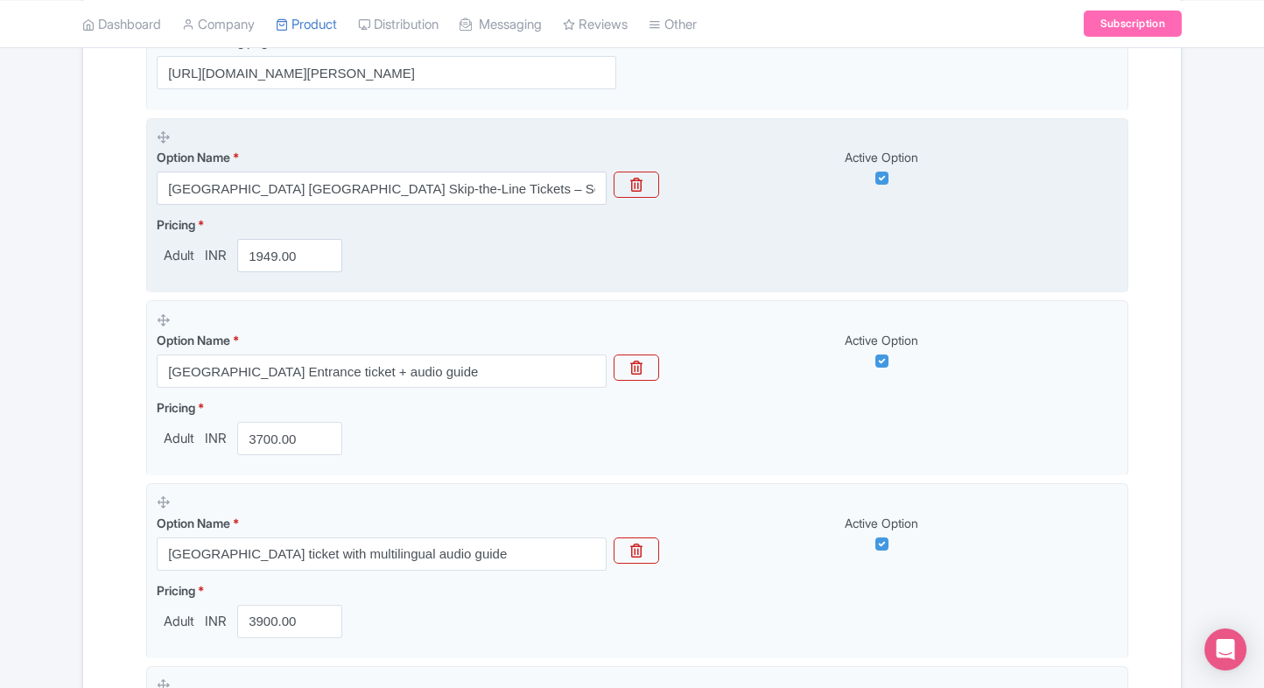
scroll to position [480, 0]
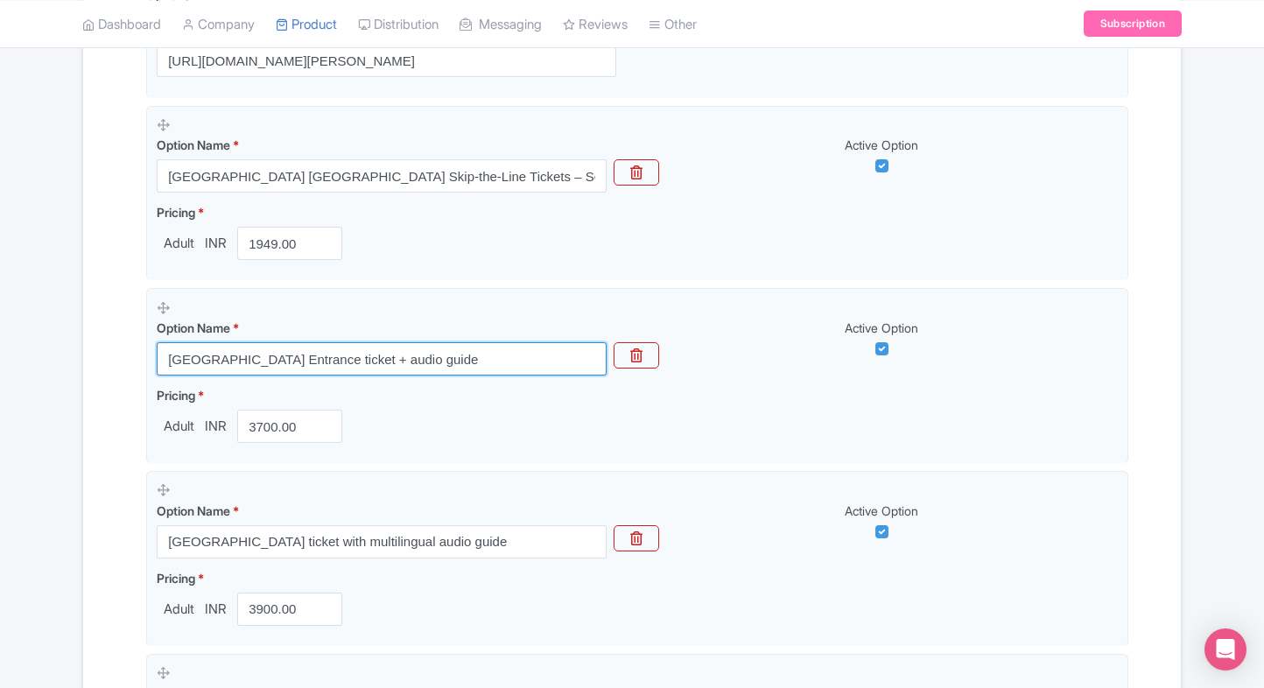
drag, startPoint x: 470, startPoint y: 347, endPoint x: 84, endPoint y: 347, distance: 385.9
click at [84, 347] on div "Name & Price Locations Description & Reviews Images & Categories Complete Louvr…" at bounding box center [631, 482] width 1097 height 1372
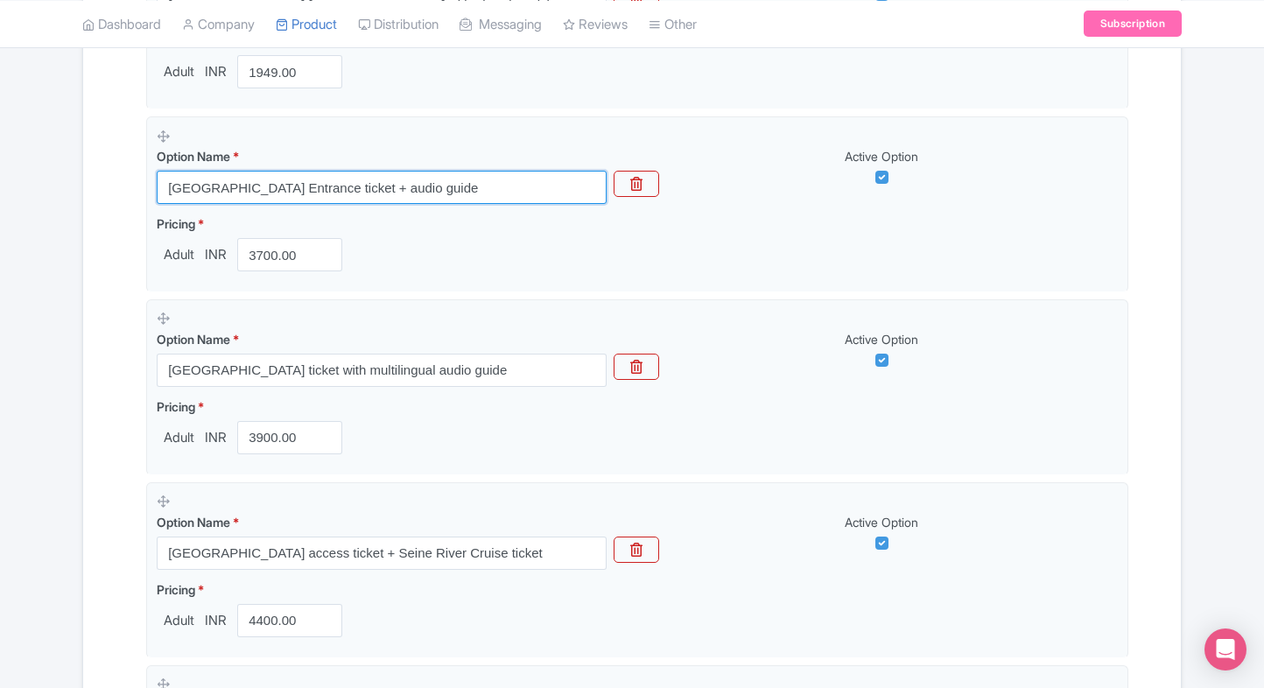
scroll to position [655, 0]
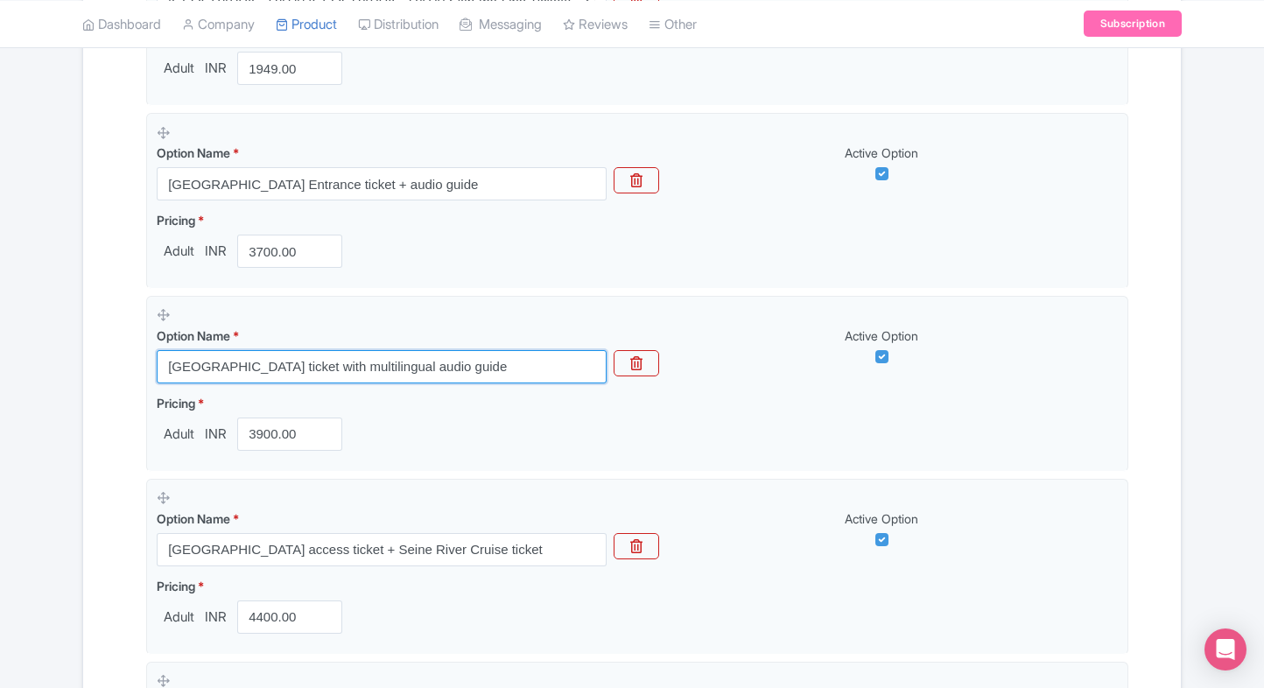
drag, startPoint x: 488, startPoint y: 356, endPoint x: 103, endPoint y: 362, distance: 385.1
click at [103, 362] on div "Name & Price Locations Description & Reviews Images & Categories Complete Louvr…" at bounding box center [632, 307] width 1076 height 1372
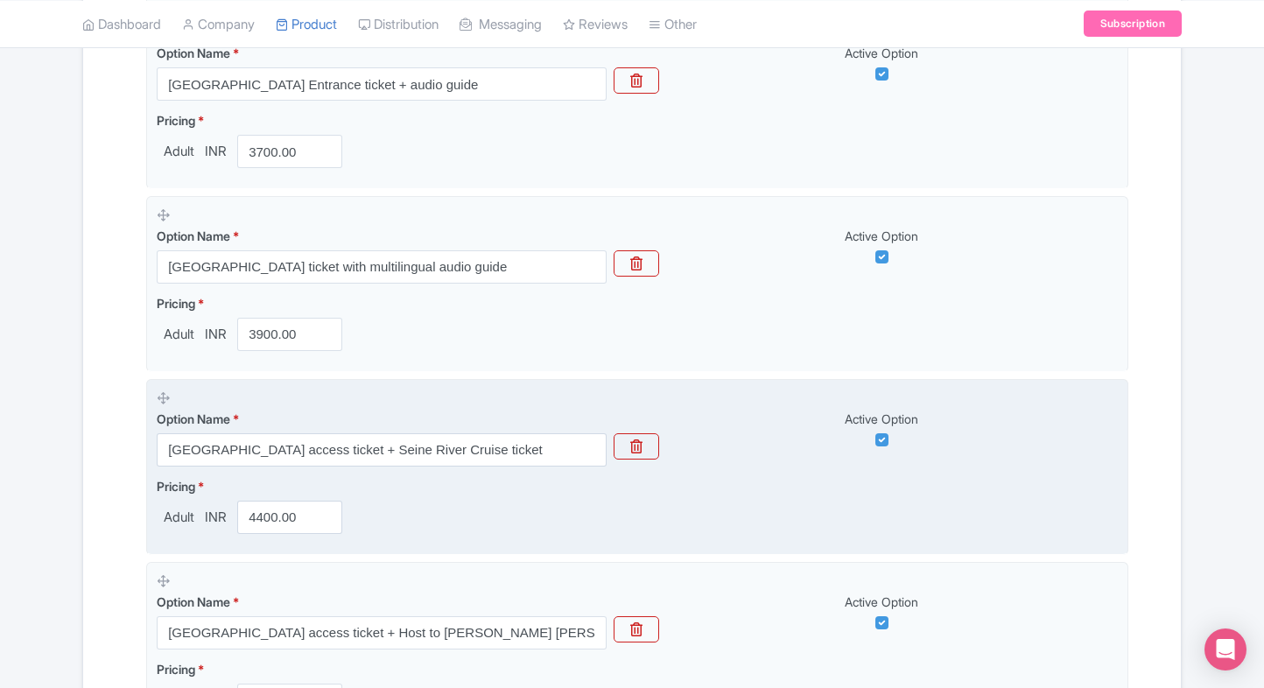
scroll to position [756, 0]
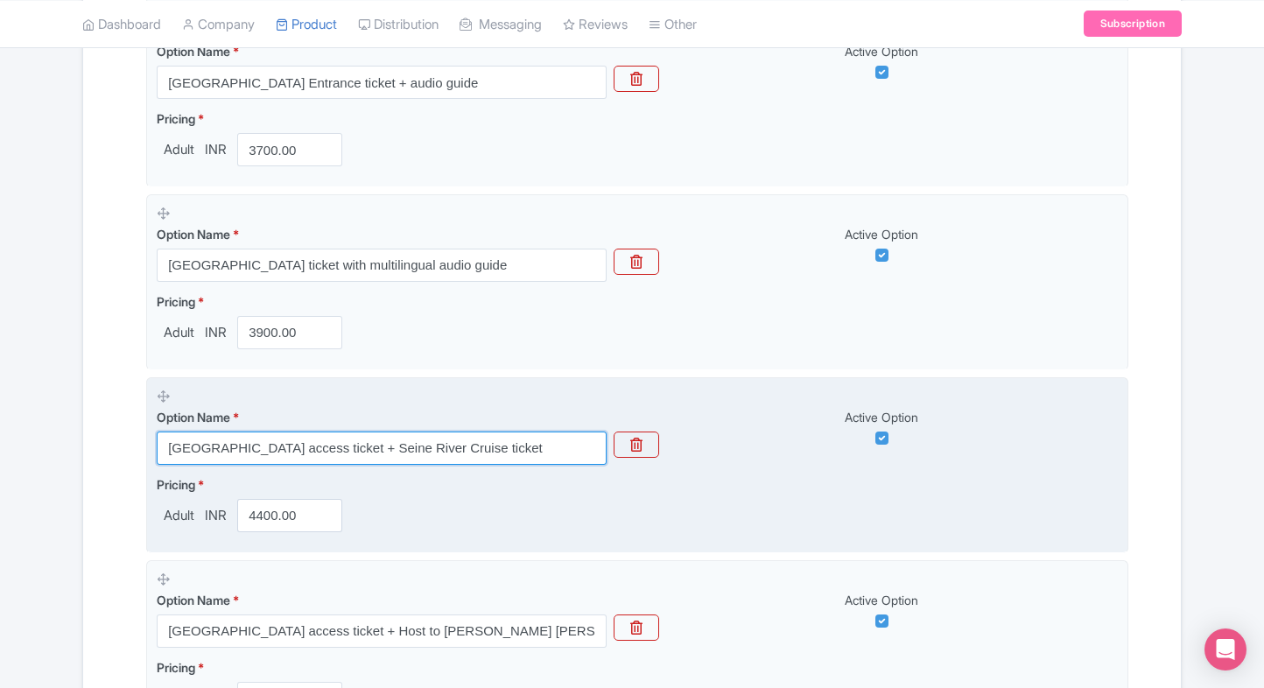
drag, startPoint x: 509, startPoint y: 441, endPoint x: 145, endPoint y: 441, distance: 364.0
click at [146, 441] on fieldset "Option Name * Louvre Museum access ticket + Seine River Cruise ticket Active Op…" at bounding box center [637, 465] width 982 height 176
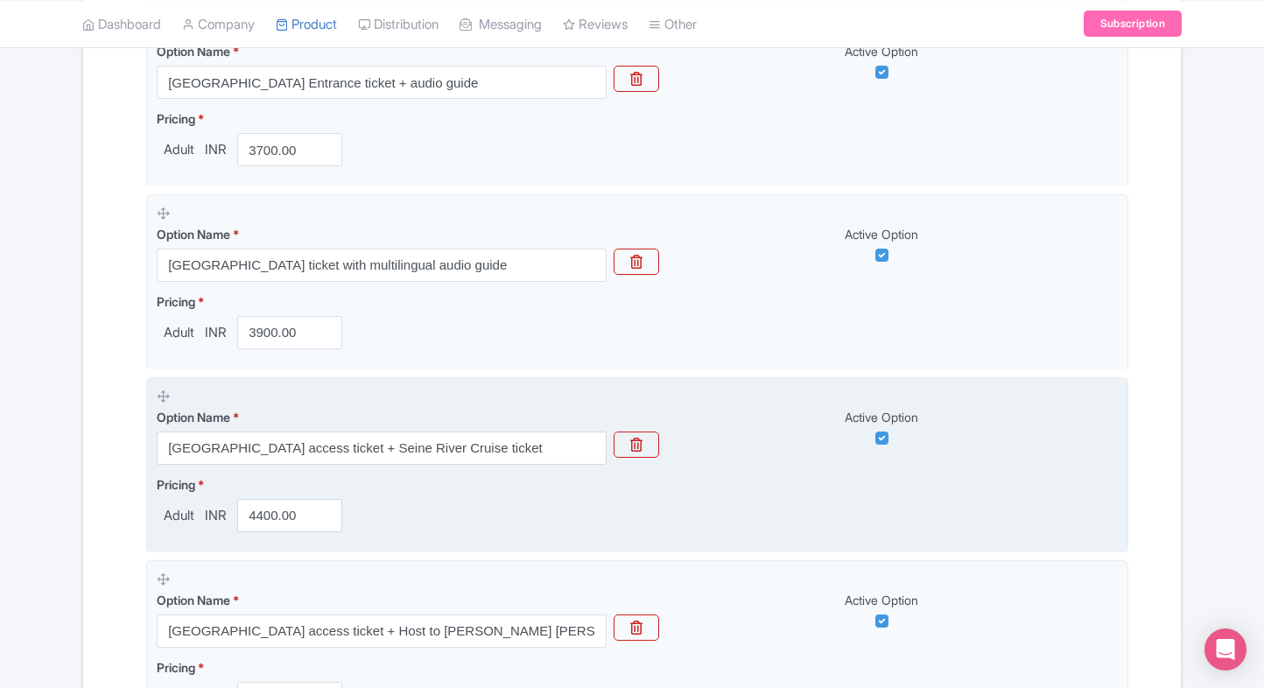
click at [329, 471] on fieldset "Option Name * Louvre Museum access ticket + Seine River Cruise ticket Active Op…" at bounding box center [637, 465] width 982 height 176
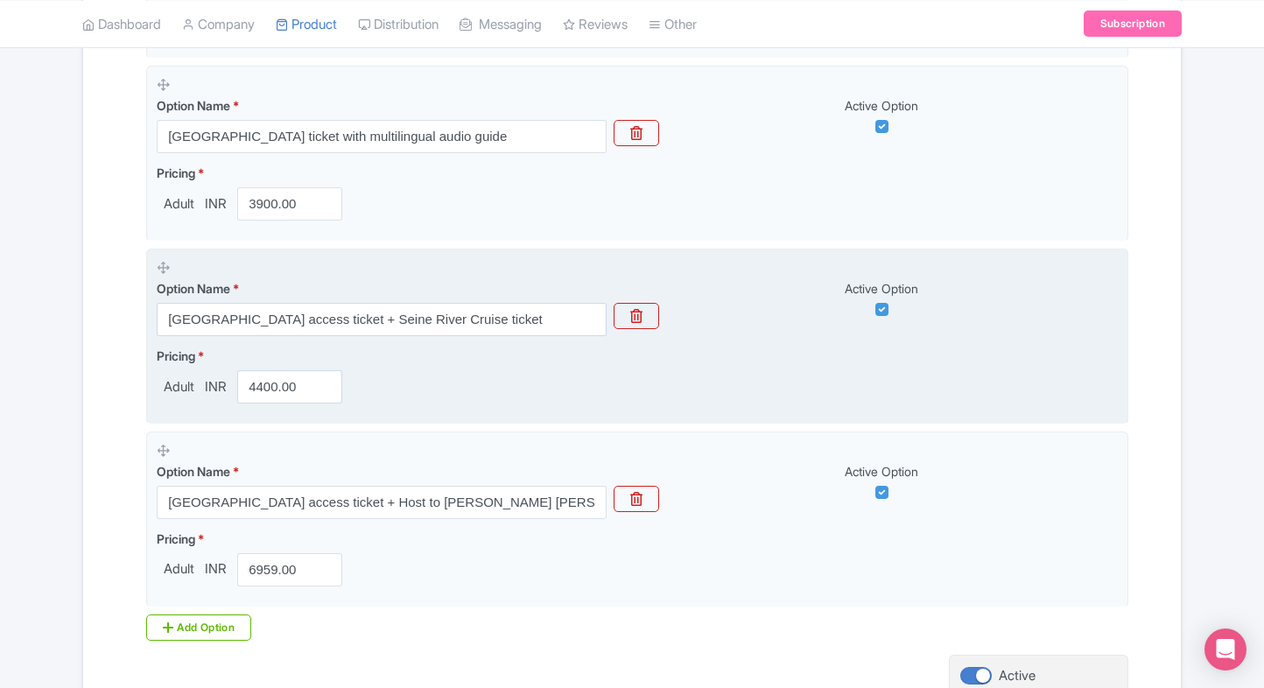
scroll to position [887, 0]
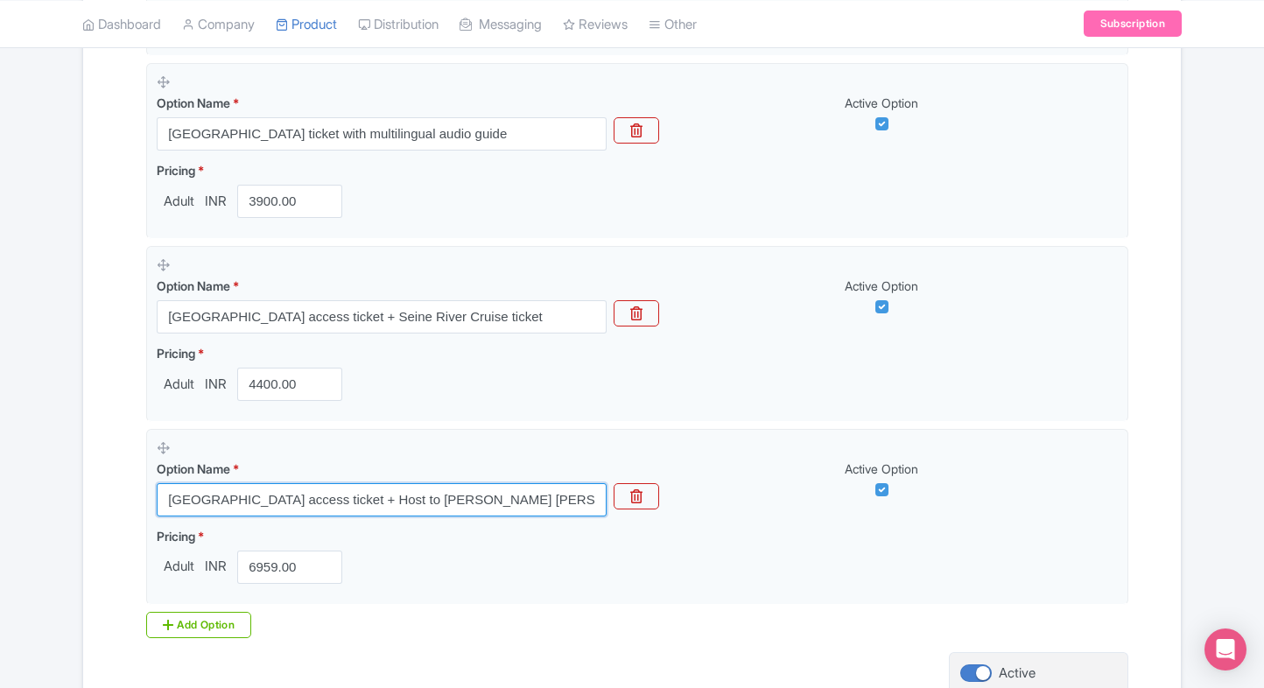
drag, startPoint x: 514, startPoint y: 505, endPoint x: 45, endPoint y: 516, distance: 469.2
click at [45, 516] on div "← Back to Products Louvre Museum Skip-the-Line Tickets to Mona Lisa ID# VZDWFR …" at bounding box center [632, 5] width 1264 height 1534
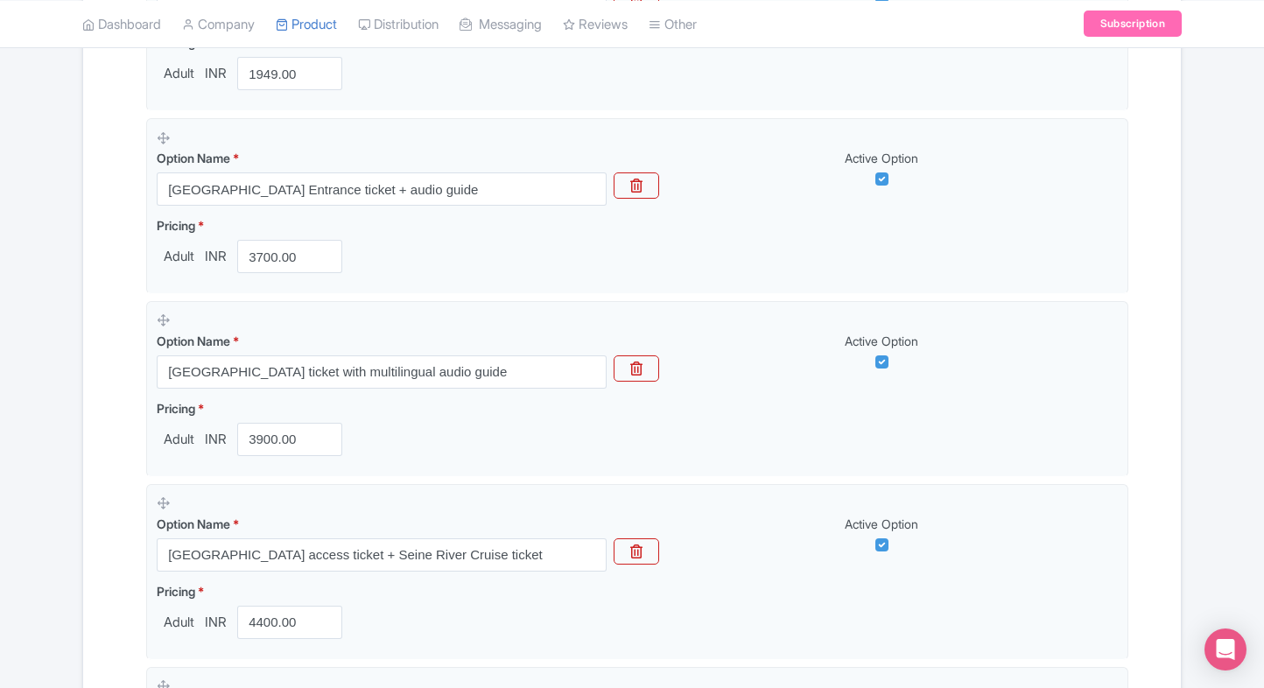
scroll to position [648, 0]
click at [85, 352] on div "Name & Price Locations Description & Reviews Images & Categories Complete Louvr…" at bounding box center [631, 314] width 1097 height 1372
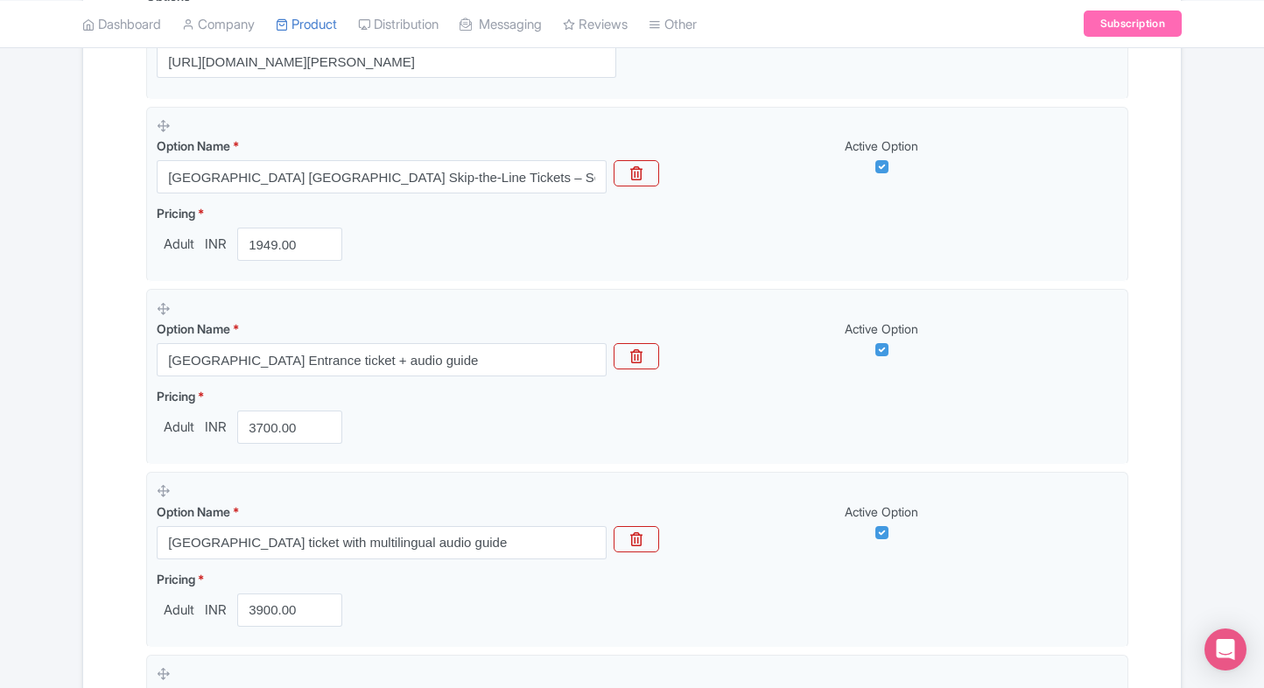
scroll to position [510, 0]
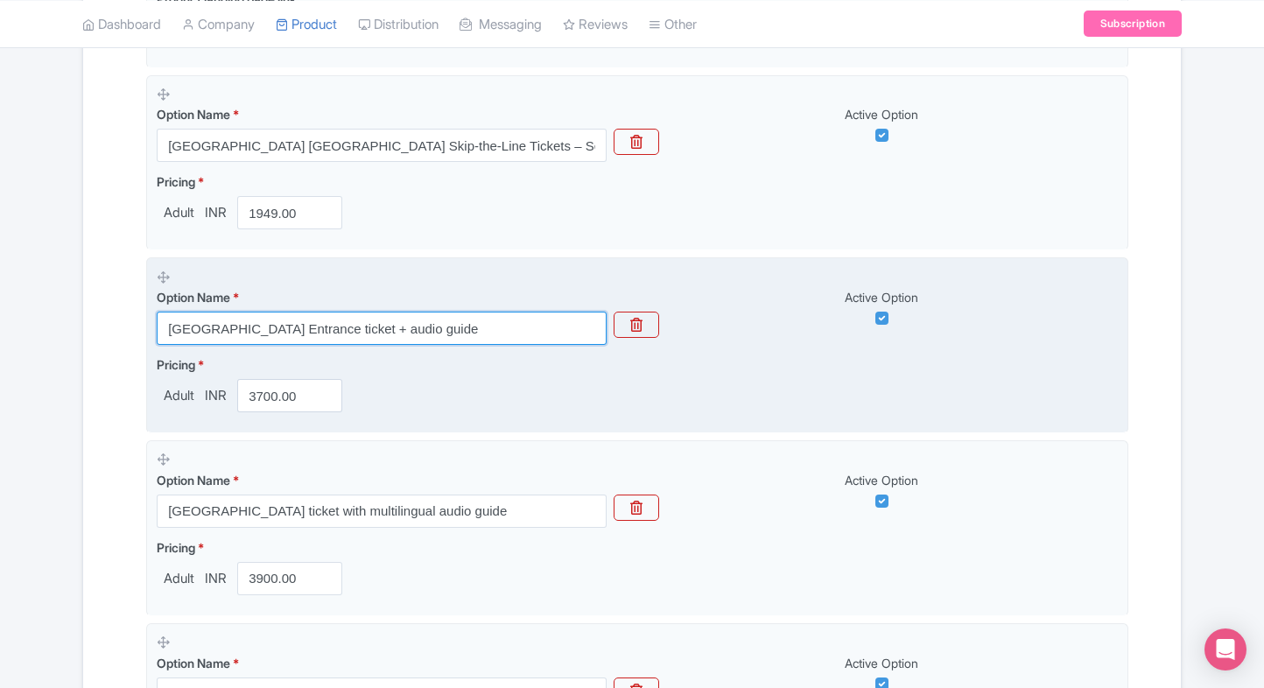
click at [340, 324] on input "Louvre Museum Entrance ticket + audio guide" at bounding box center [382, 328] width 450 height 33
paste input "Paris Entry Ticket with Audio Guide for Self-Paced Exploration"
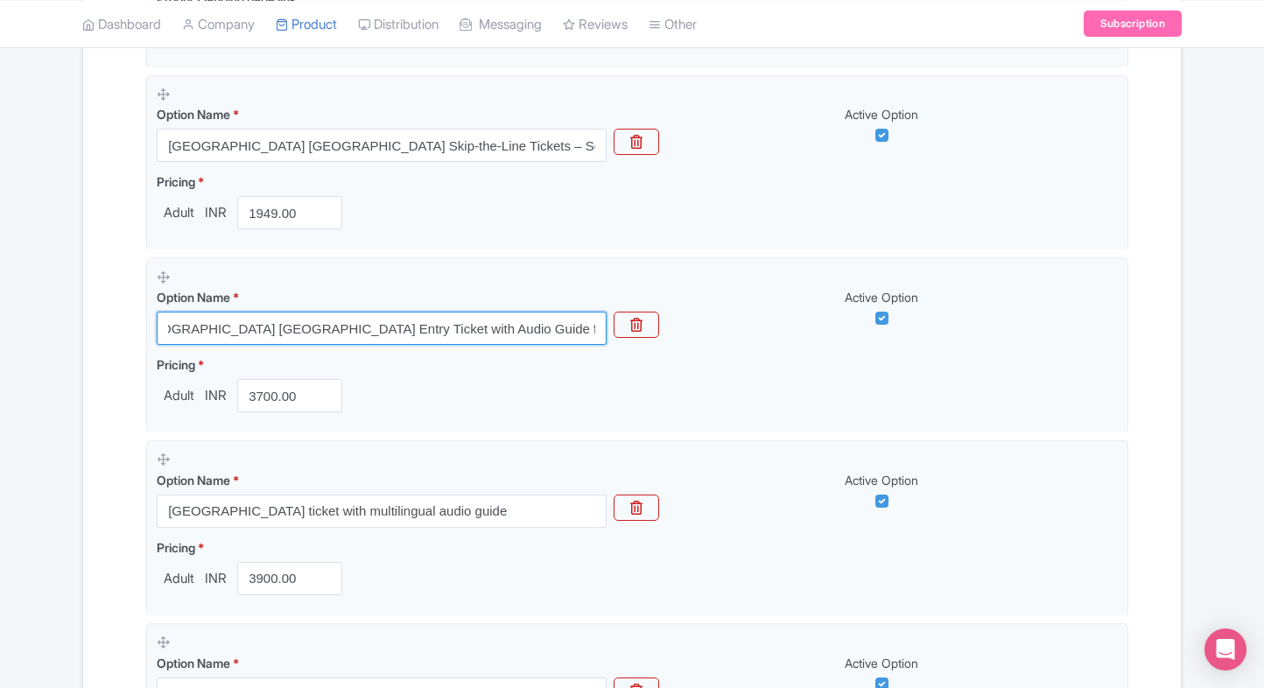
type input "Louvre Museum Paris Entry Ticket with Audio Guide for Self-Paced Exploration"
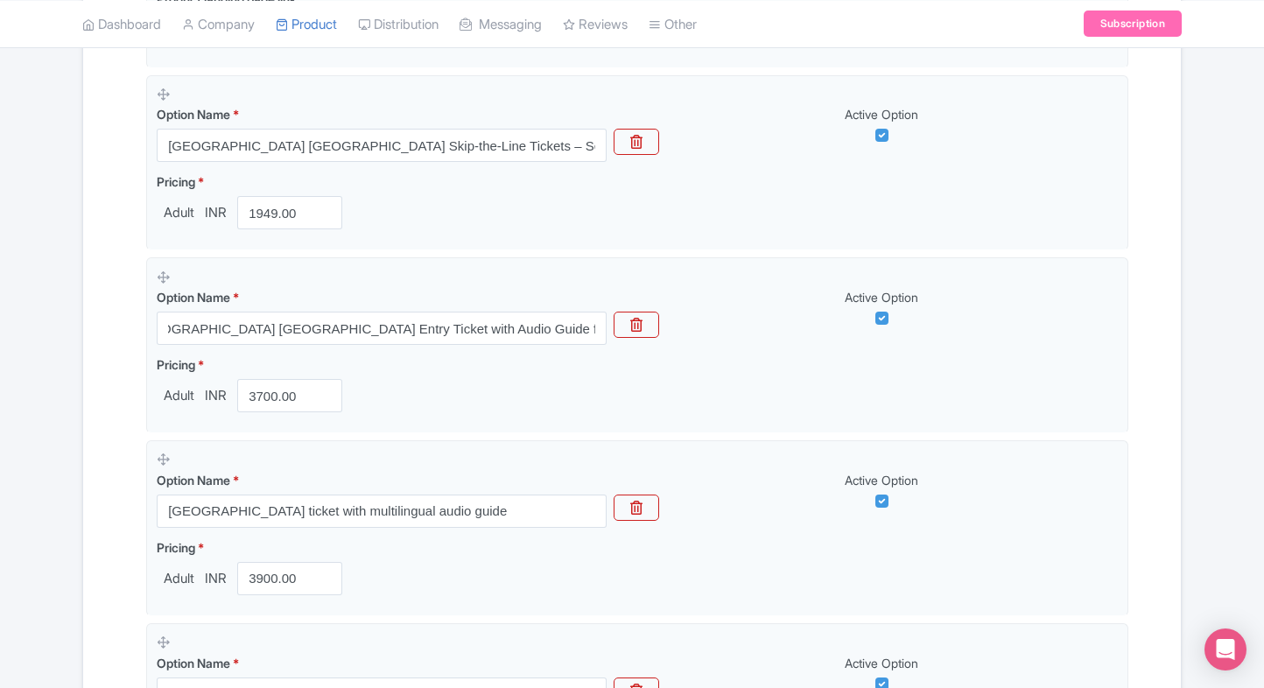
scroll to position [0, 0]
click at [85, 437] on div "Name & Price Locations Description & Reviews Images & Categories Complete Louvr…" at bounding box center [631, 451] width 1097 height 1372
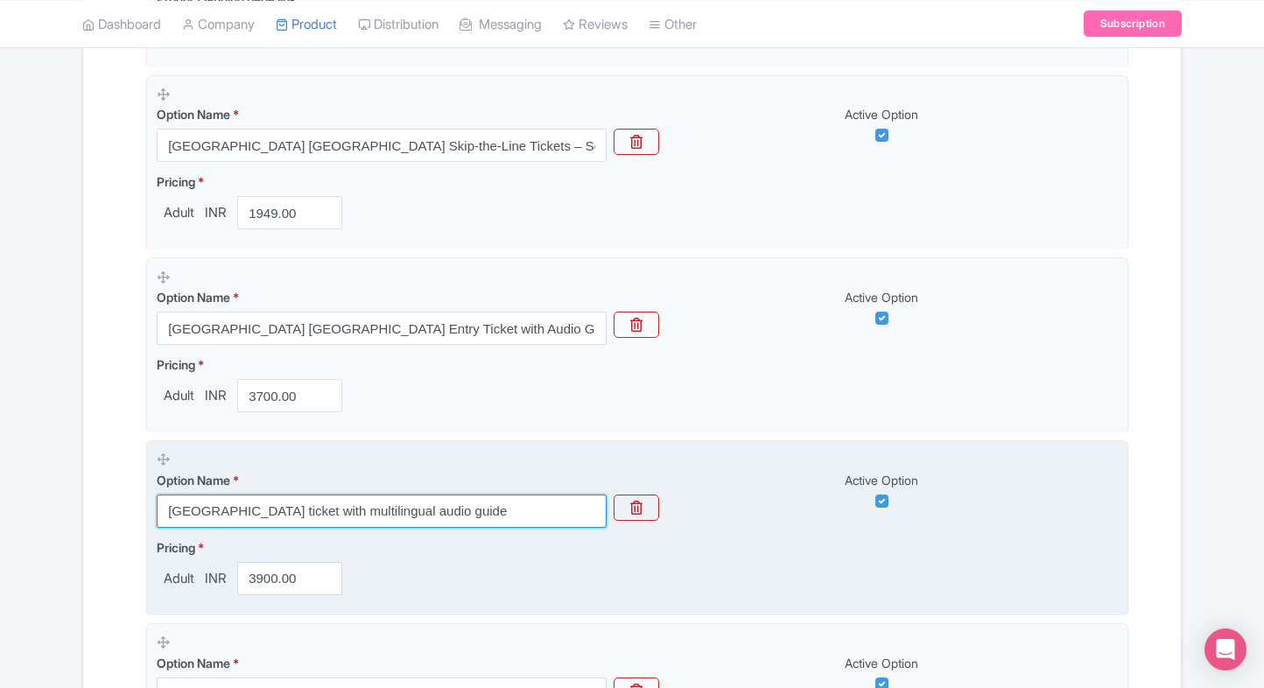
click at [305, 508] on input "Louvre Museum ticket with multilingual audio guide" at bounding box center [382, 510] width 450 height 33
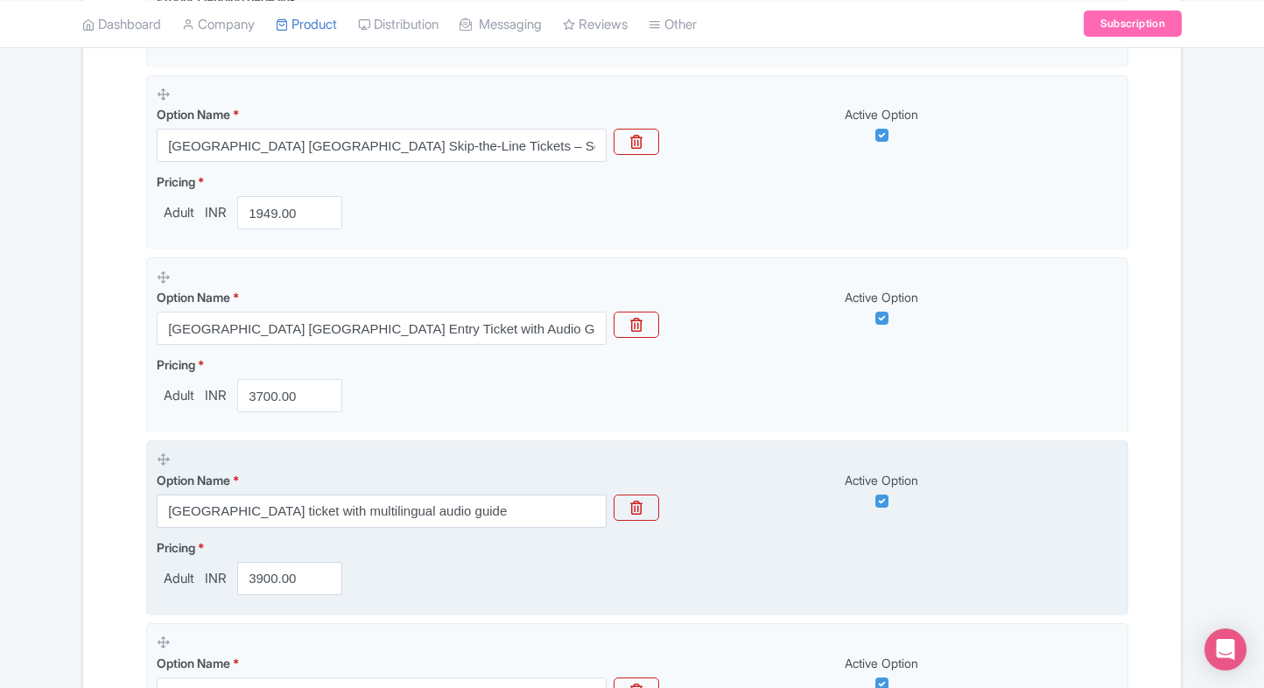
click at [163, 491] on div "Option Name * Louvre Museum ticket with multilingual audio guide" at bounding box center [382, 499] width 450 height 57
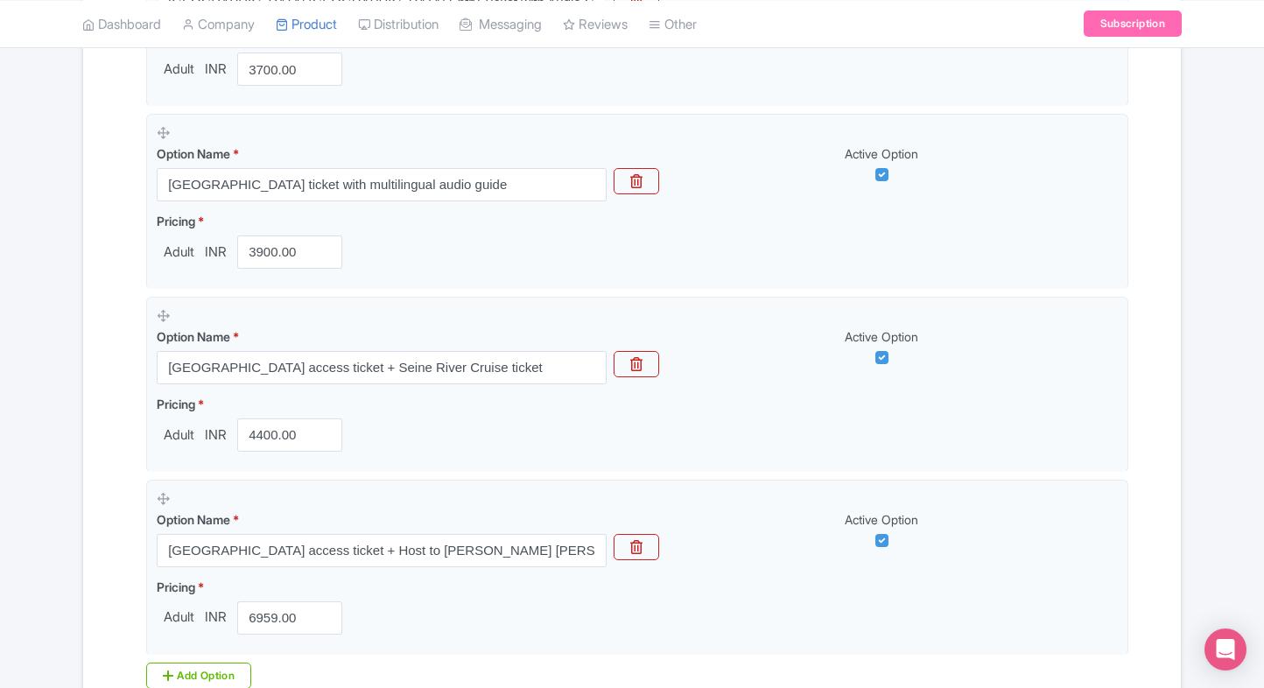
scroll to position [839, 0]
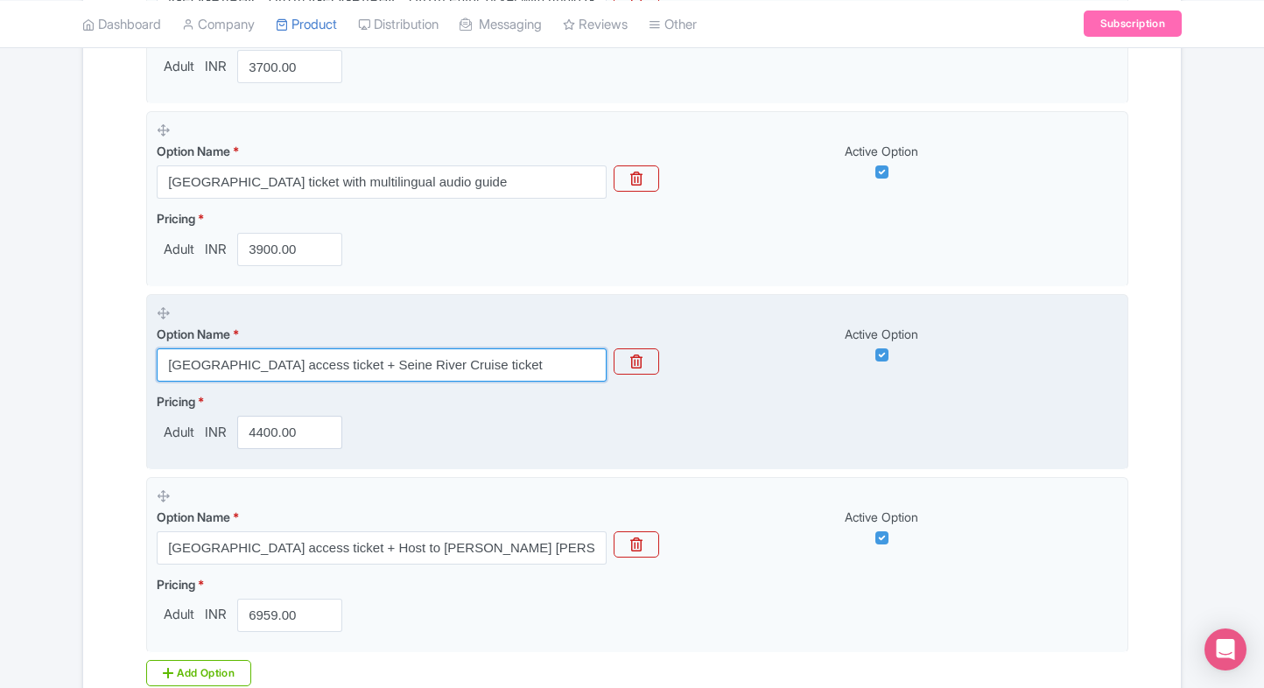
click at [356, 365] on input "Louvre Museum access ticket + Seine River Cruise ticket" at bounding box center [382, 364] width 450 height 33
paste input "Admission with Seine River Cruise – Art & Paris City Views Combo"
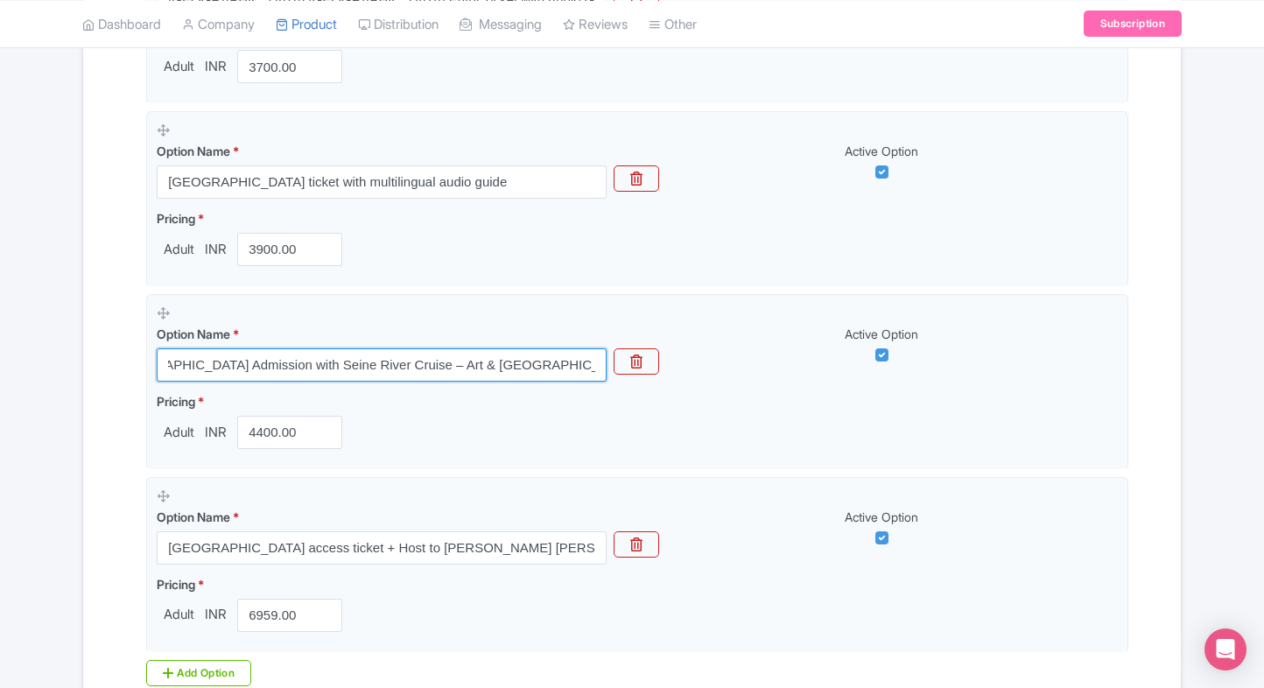
type input "Louvre Museum Admission with Seine River Cruise – Art & Paris City Views Combo"
click at [131, 423] on div "Name & Price Locations Description & Reviews Images & Categories Complete Louvr…" at bounding box center [632, 122] width 1076 height 1372
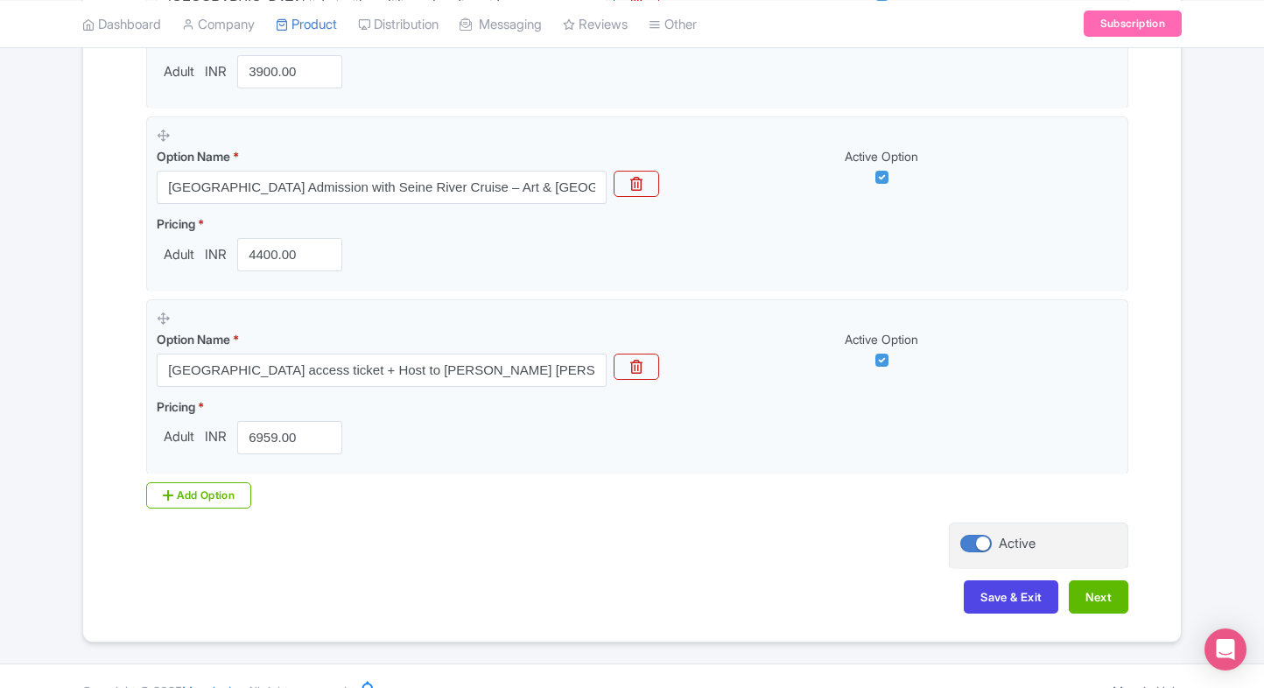
scroll to position [1028, 0]
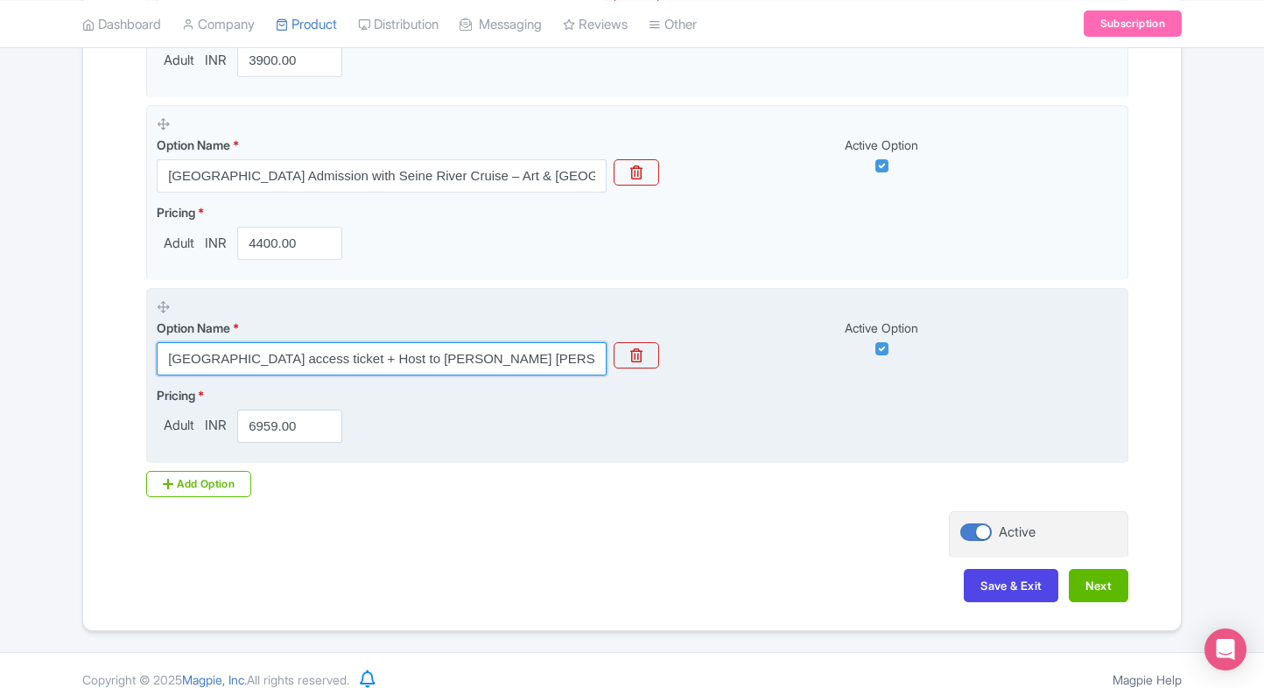
click at [429, 352] on input "Louvre Paris Museum access ticket + Host to Mona Lisa" at bounding box center [382, 358] width 450 height 33
paste input "Museum Paris Entry with Guided Host Access to the"
type input "Louvre Museum Paris Entry with Guided Host Access to the Mona Lisa"
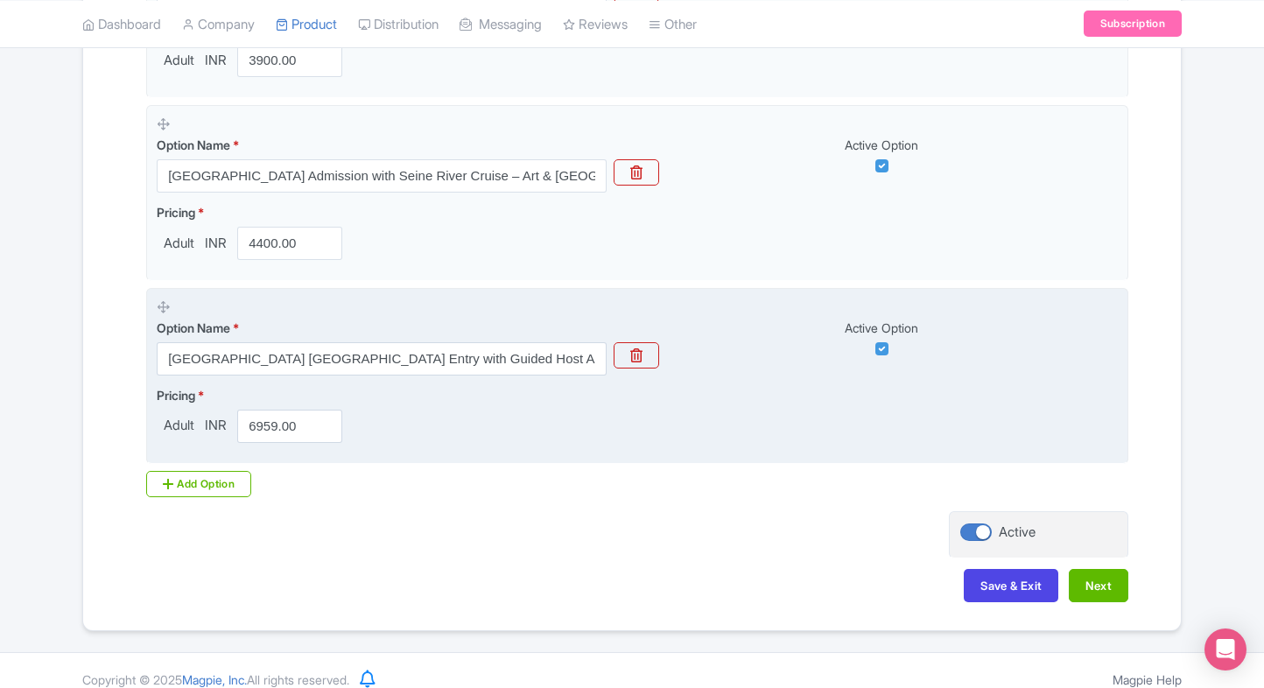
click at [679, 453] on fieldset "Option Name * Louvre Museum Paris Entry with Guided Host Access to the Mona Lis…" at bounding box center [637, 376] width 982 height 176
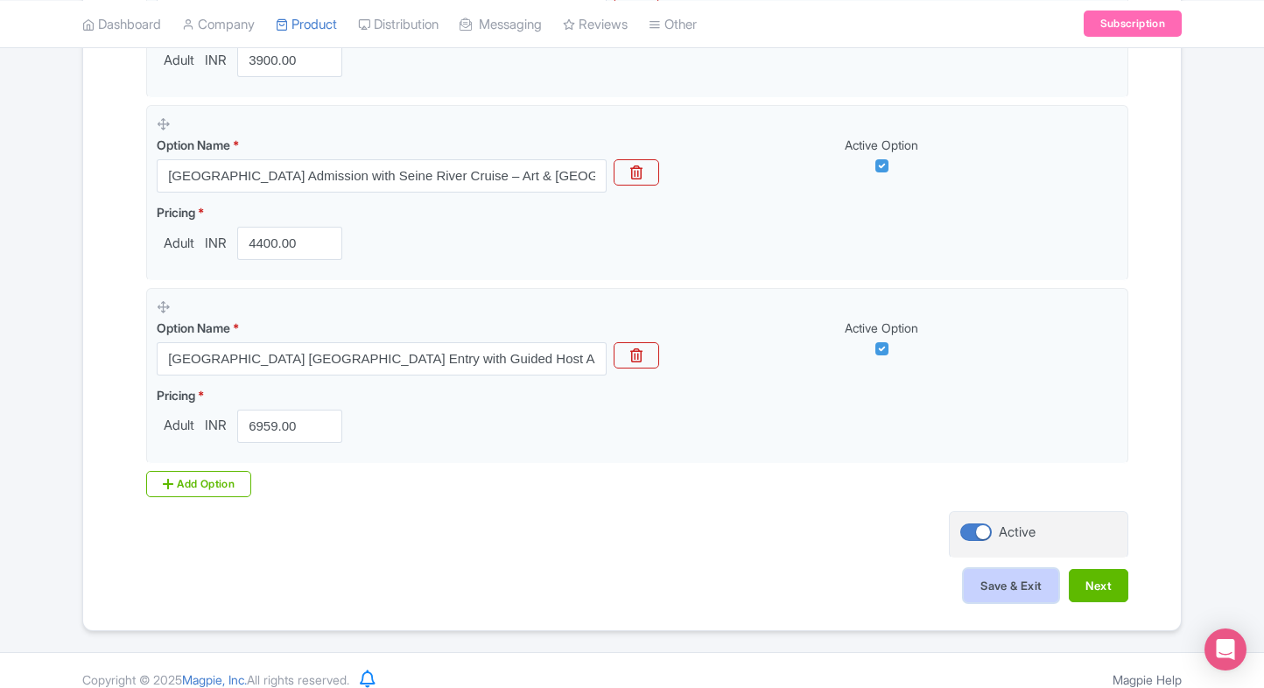
click at [977, 572] on button "Save & Exit" at bounding box center [1010, 585] width 95 height 33
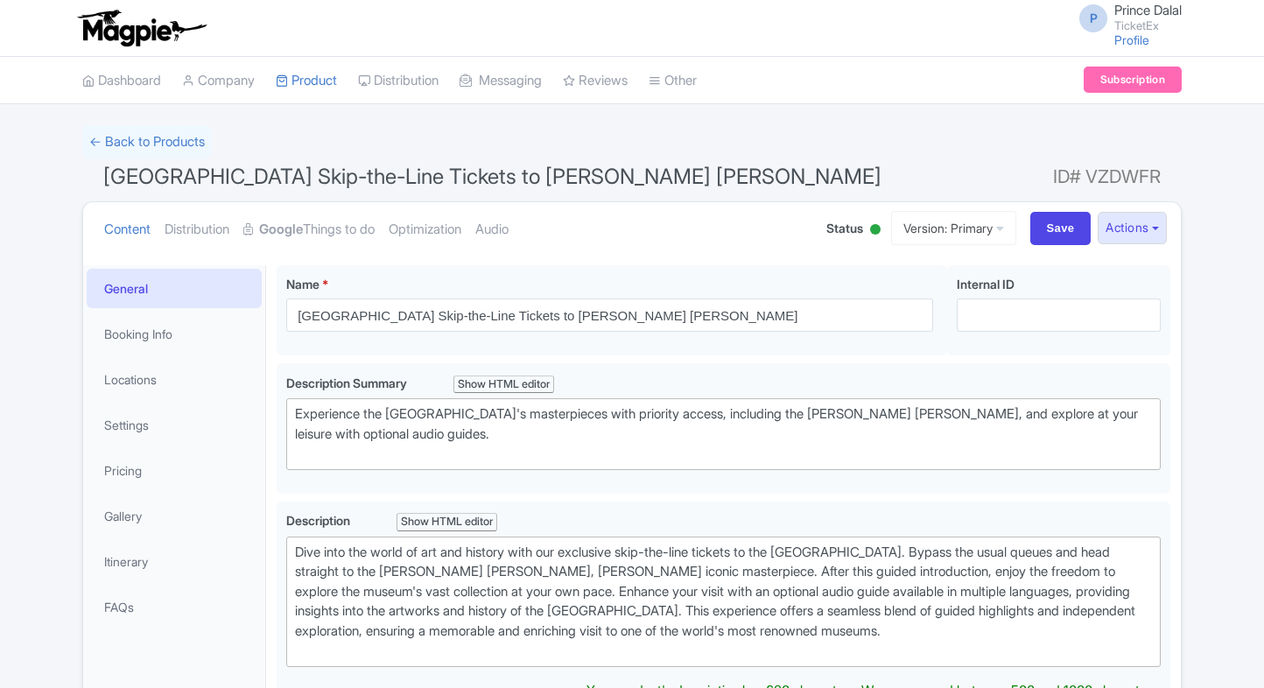
type trix-editor "<div>Dive into the world of art and history with our exclusive skip-the-line ti…"
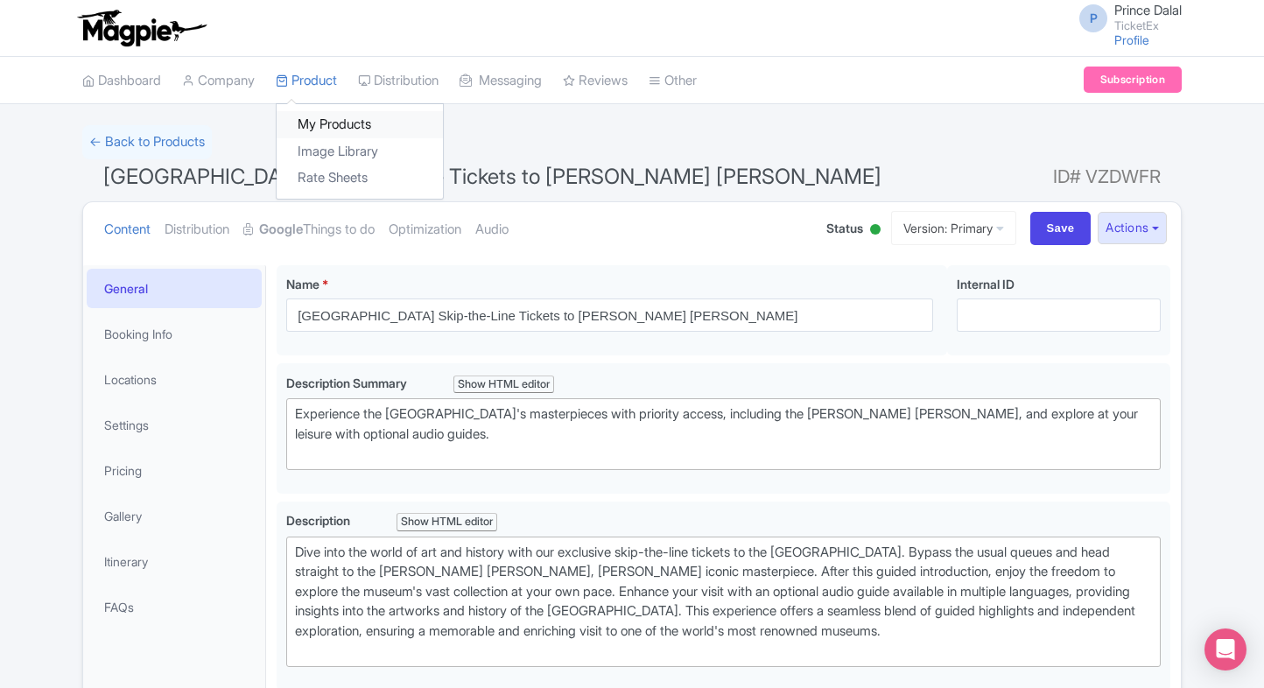
click at [307, 120] on link "My Products" at bounding box center [360, 124] width 166 height 27
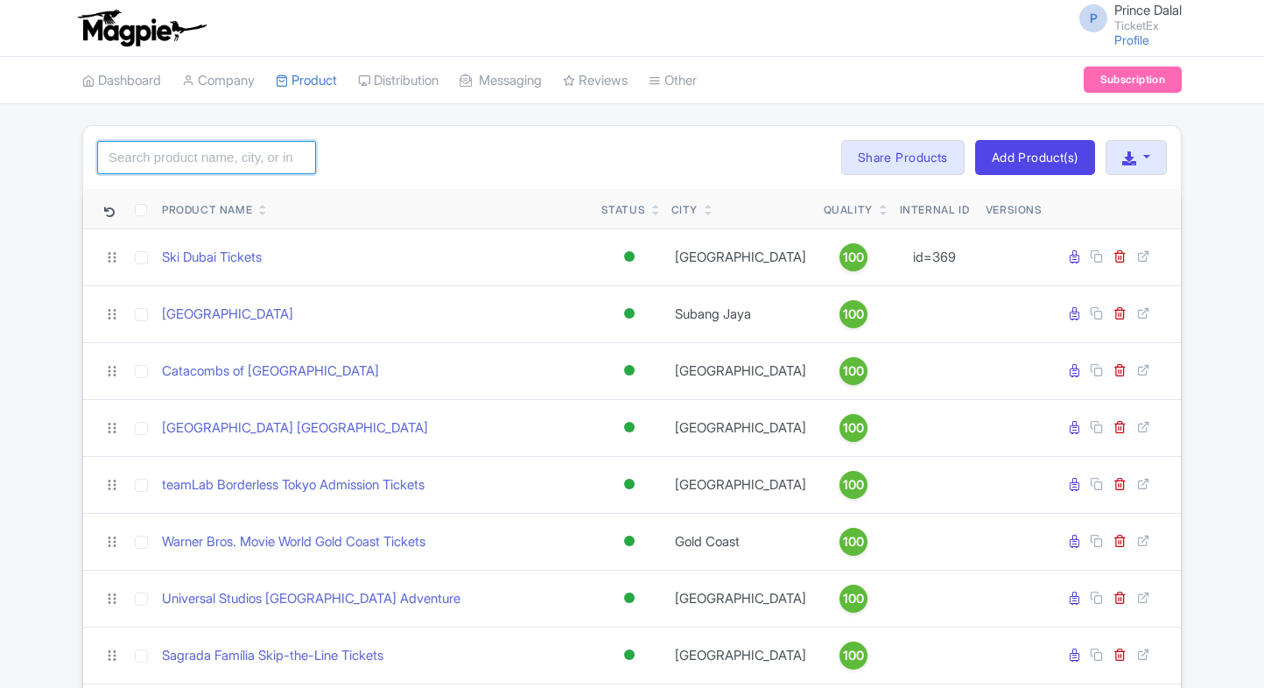
click at [227, 160] on input "search" at bounding box center [206, 157] width 219 height 33
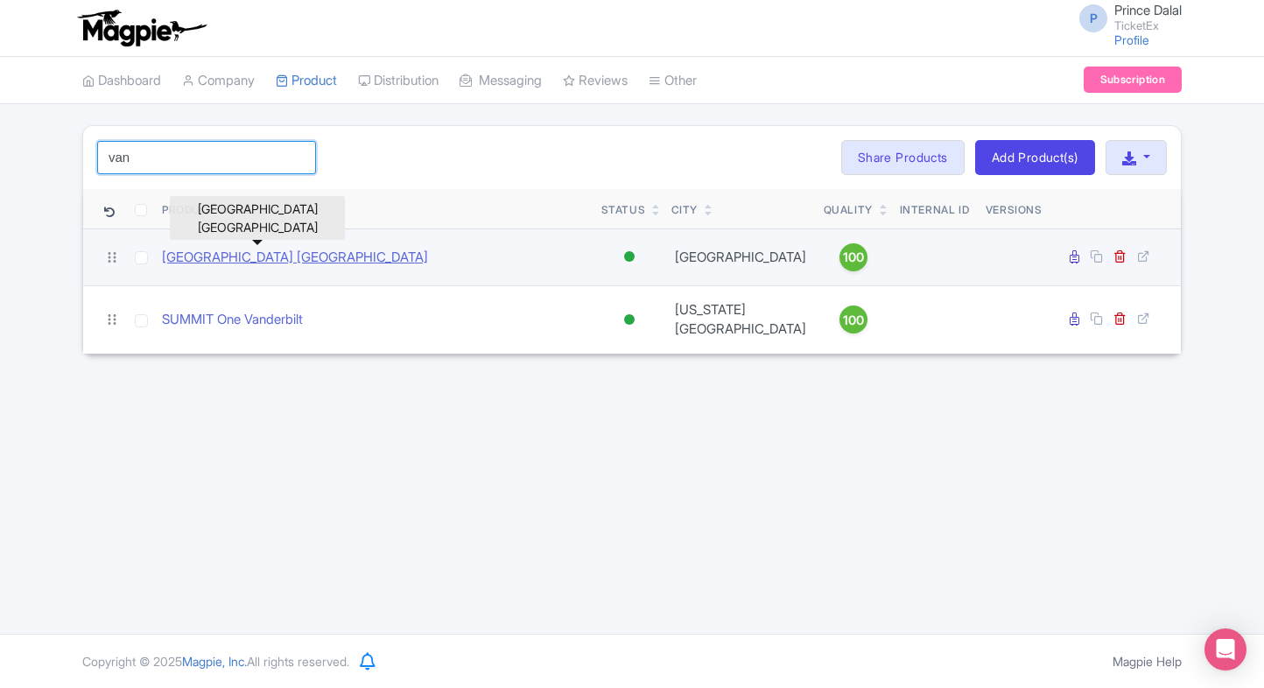
type input "van"
click at [224, 252] on link "[GEOGRAPHIC_DATA] [GEOGRAPHIC_DATA]" at bounding box center [295, 258] width 266 height 20
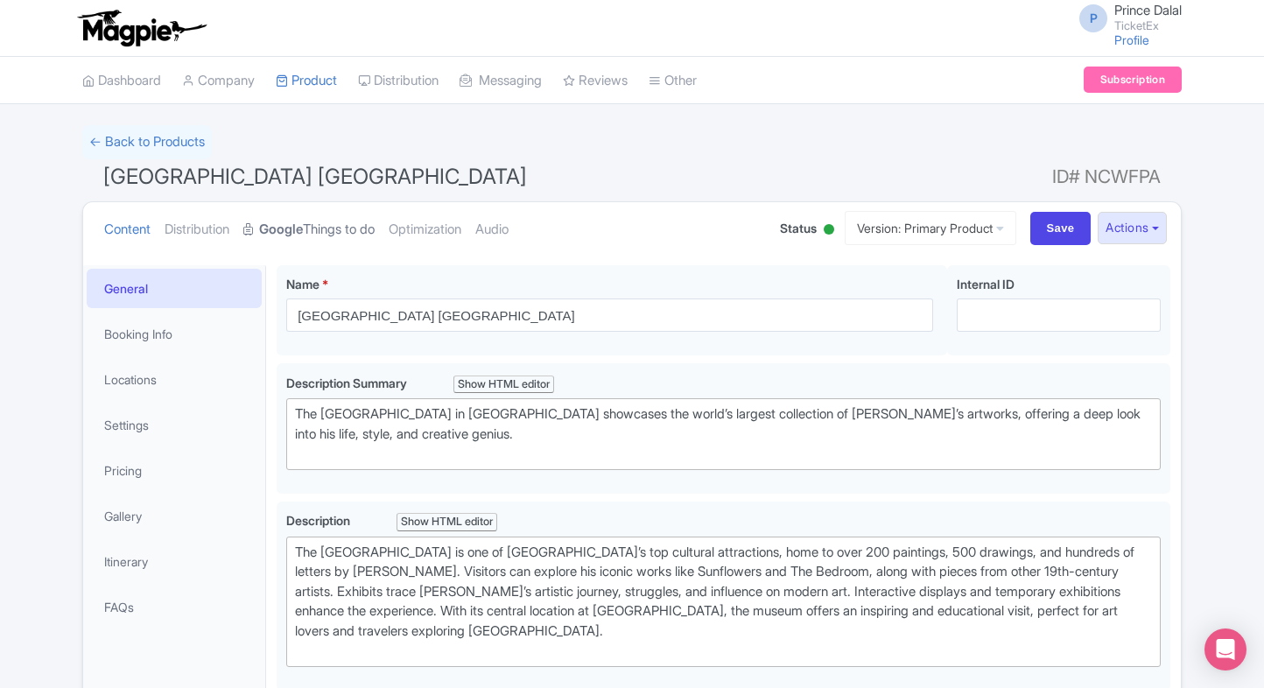
click at [294, 249] on link "Google Things to do" at bounding box center [308, 229] width 131 height 55
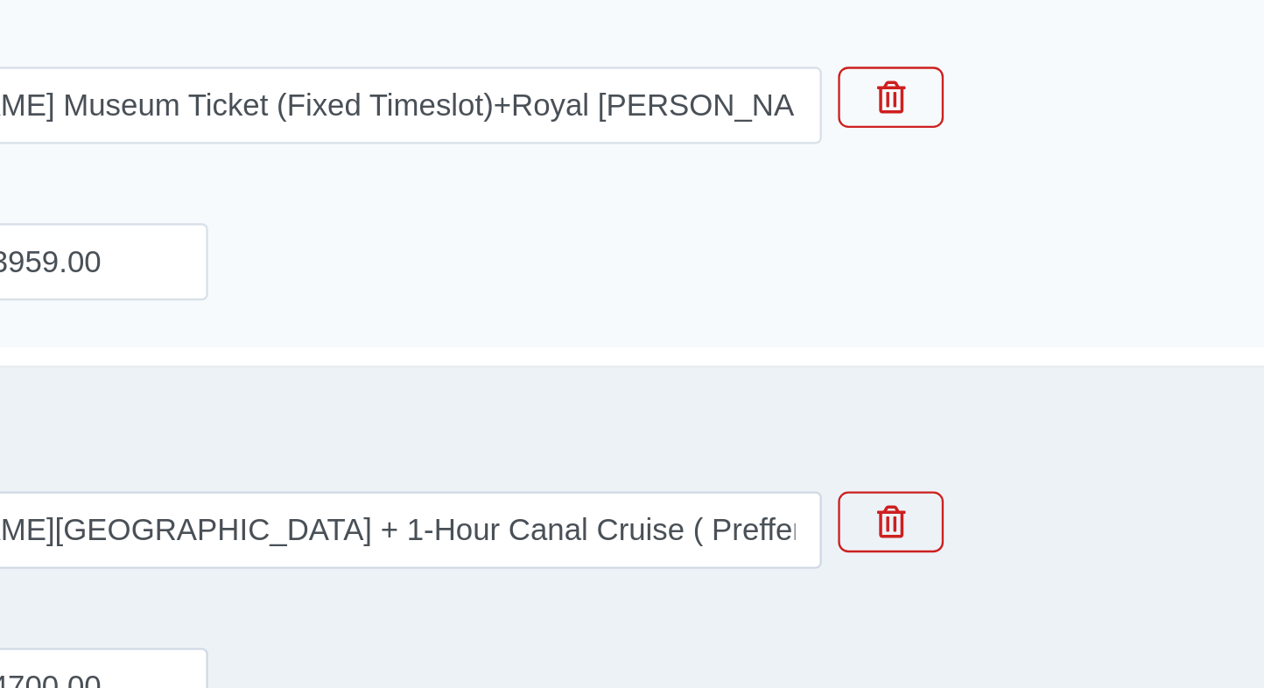
scroll to position [886, 0]
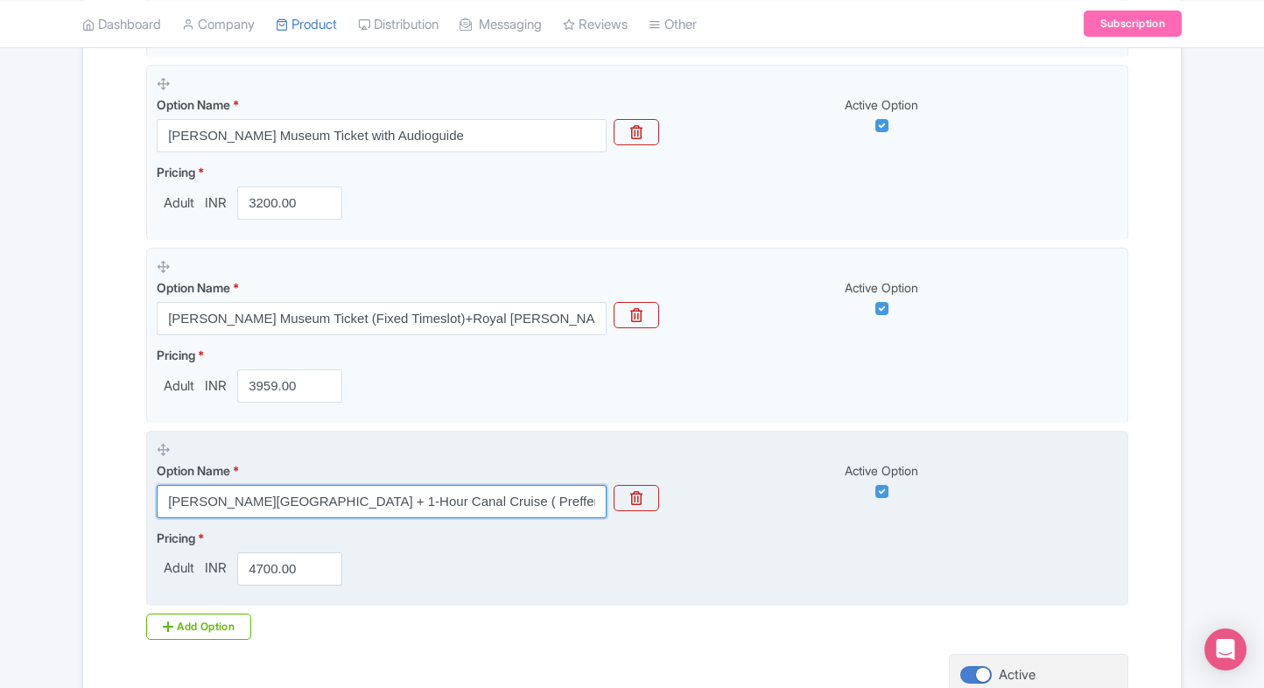
click at [490, 508] on input "Van Gogh Museum + 1-Hour Canal Cruise ( Preffered Time Between 11AM to 7PM )" at bounding box center [382, 501] width 450 height 33
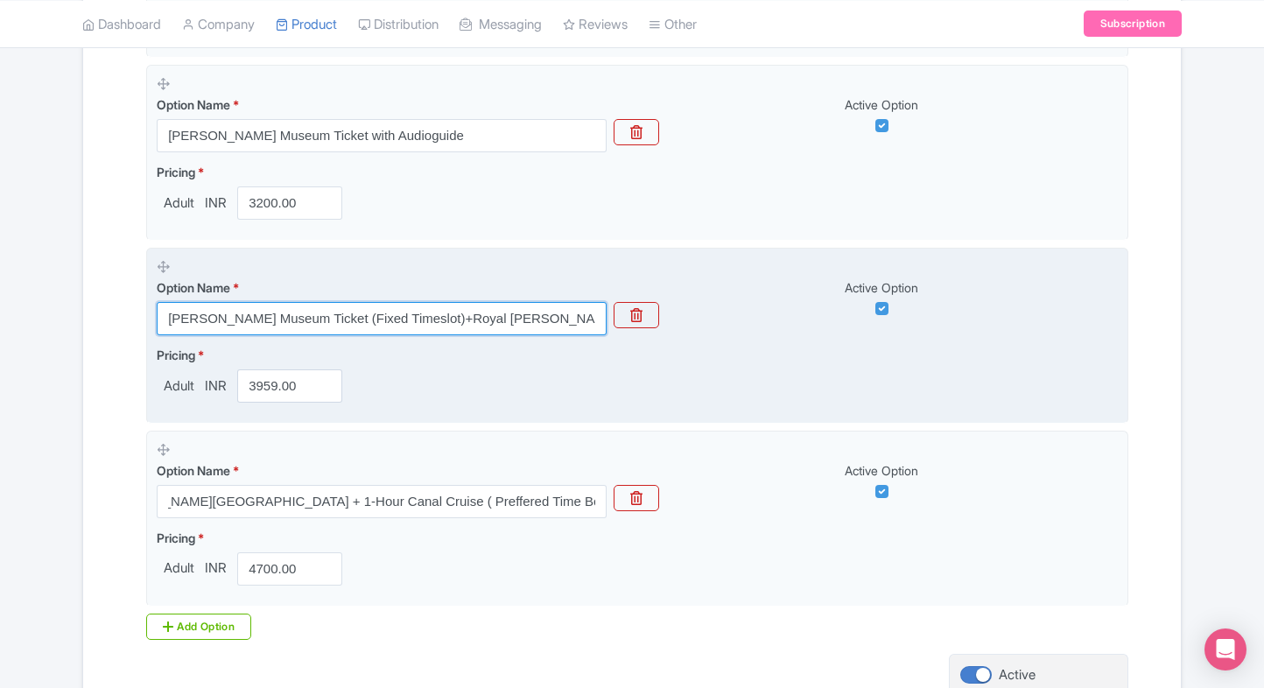
scroll to position [0, 0]
click at [466, 324] on input "Van Gogh Museum Ticket (Fixed Timeslot)+Royal Coster Diamonds 45-min Experience" at bounding box center [382, 318] width 450 height 33
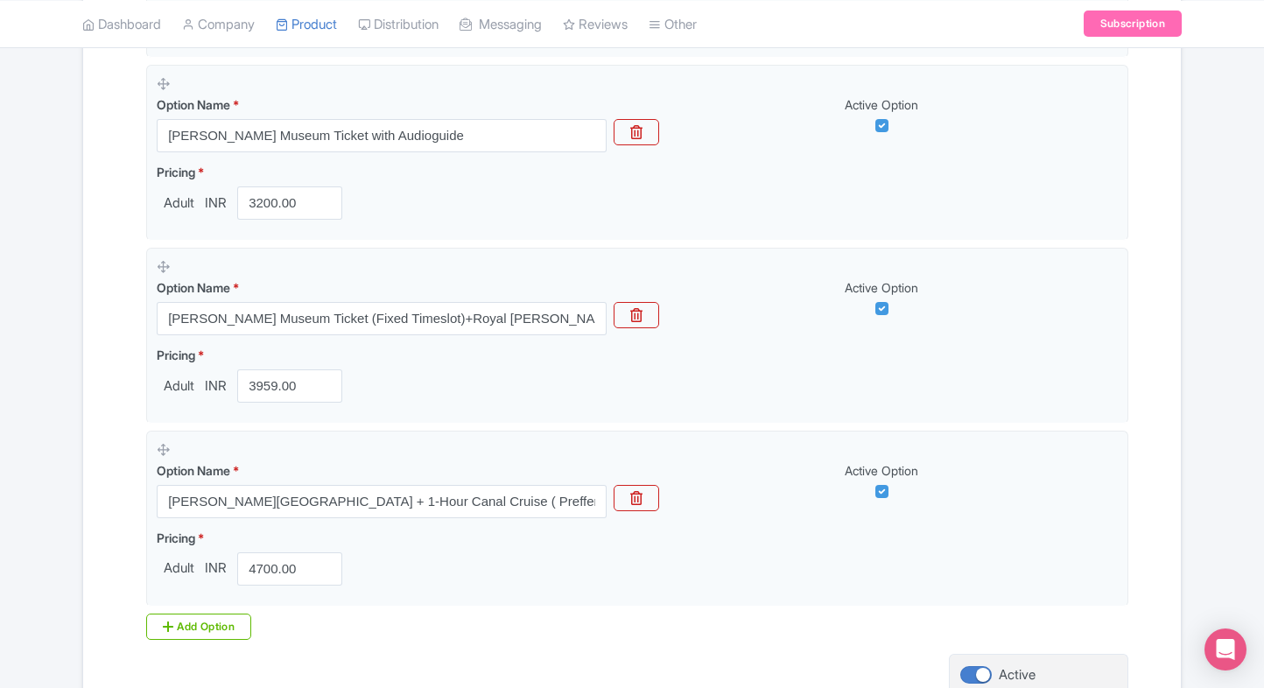
click at [49, 371] on div "← Back to Products Van Gogh Museum Amsterdam ID# NCWFPA Content Distribution Go…" at bounding box center [632, 7] width 1264 height 1534
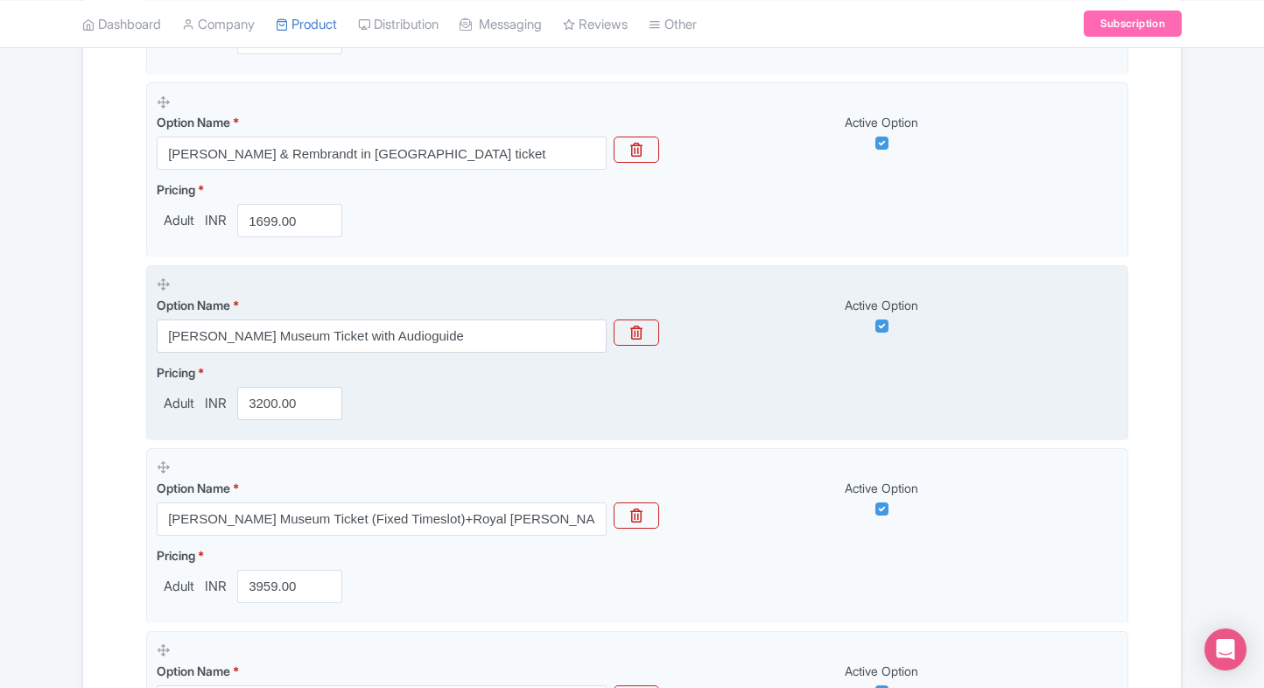
scroll to position [684, 0]
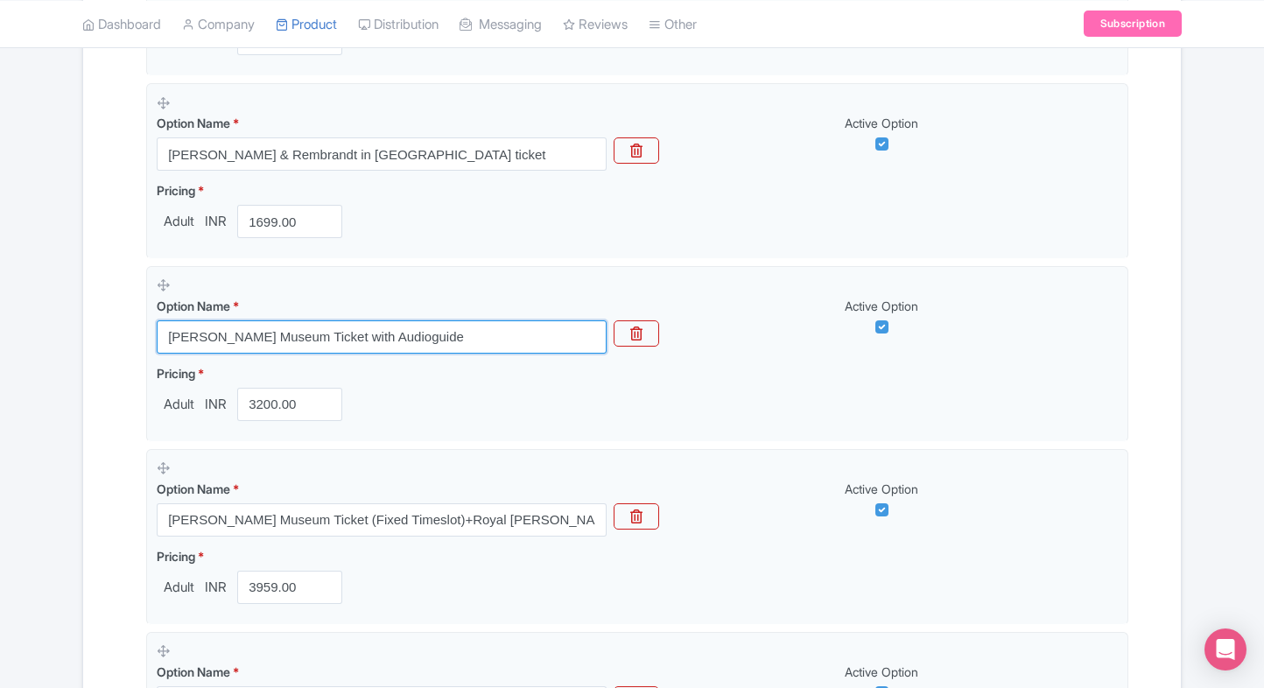
drag, startPoint x: 431, startPoint y: 331, endPoint x: 124, endPoint y: 341, distance: 306.4
click at [124, 341] on div "Name & Price Locations Description & Reviews Images & Categories Complete Van G…" at bounding box center [632, 277] width 1076 height 1372
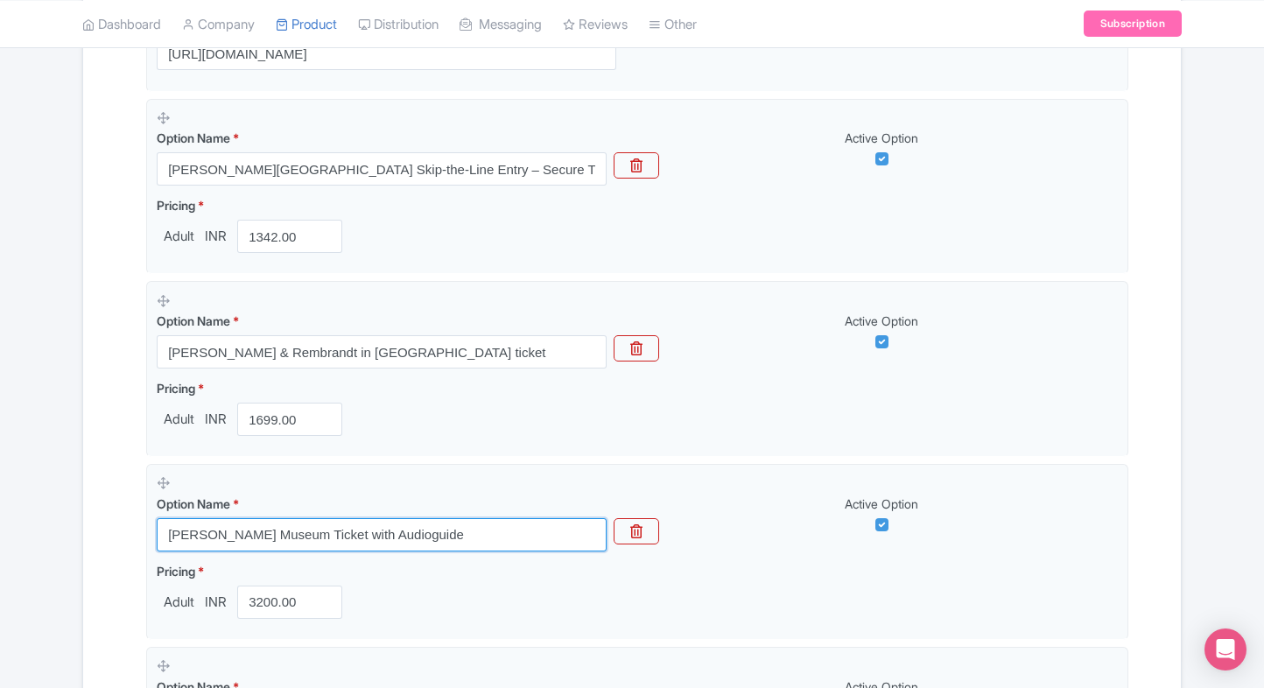
scroll to position [489, 0]
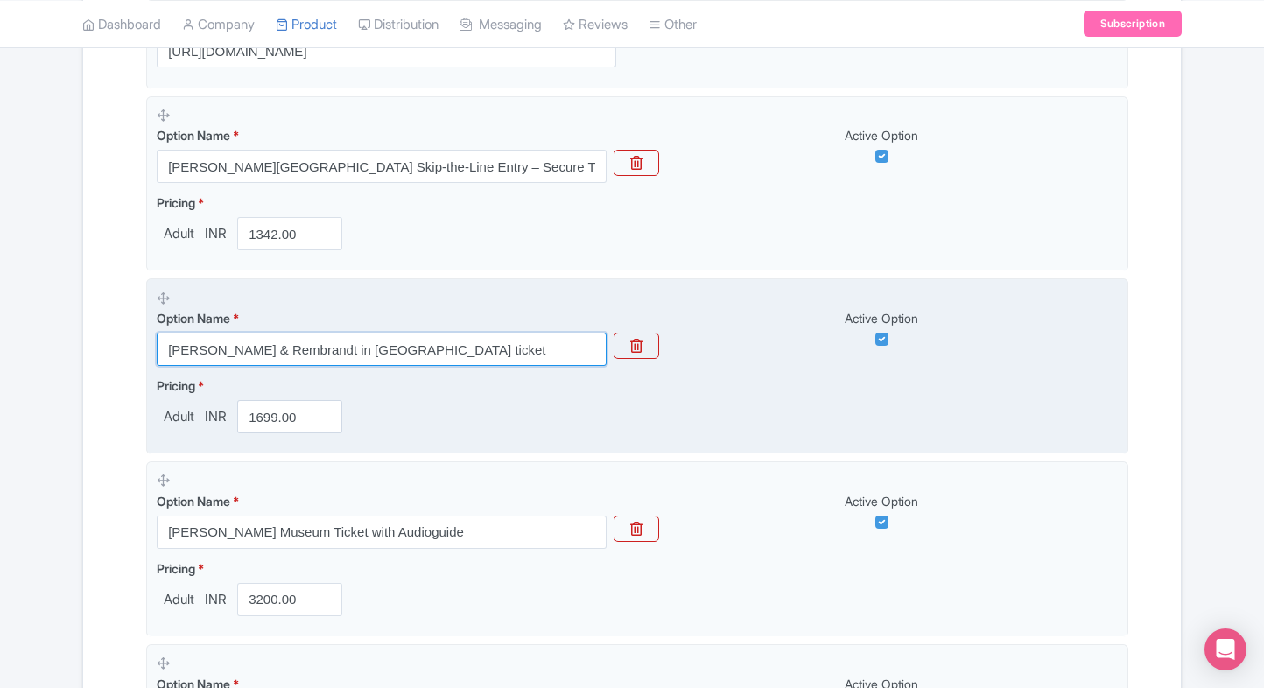
drag, startPoint x: 438, startPoint y: 356, endPoint x: 158, endPoint y: 350, distance: 280.1
click at [158, 350] on input "Van Gogh & Rembrandt in Amsterdam ticket" at bounding box center [382, 349] width 450 height 33
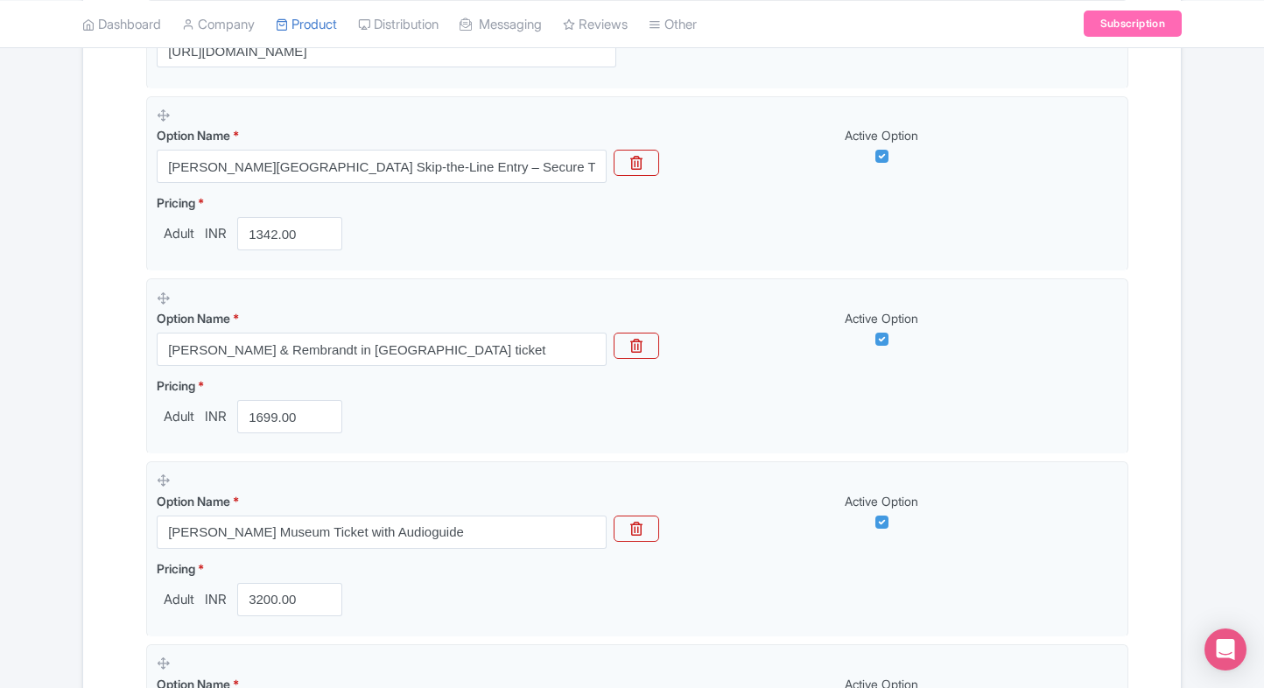
click at [97, 287] on div "Name & Price Locations Description & Reviews Images & Categories Complete Van G…" at bounding box center [632, 472] width 1076 height 1372
click at [73, 312] on div "← Back to Products Van Gogh Museum Amsterdam ID# NCWFPA Content Distribution Go…" at bounding box center [632, 403] width 1120 height 1534
click at [102, 285] on div "Name & Price Locations Description & Reviews Images & Categories Complete Van G…" at bounding box center [632, 472] width 1076 height 1372
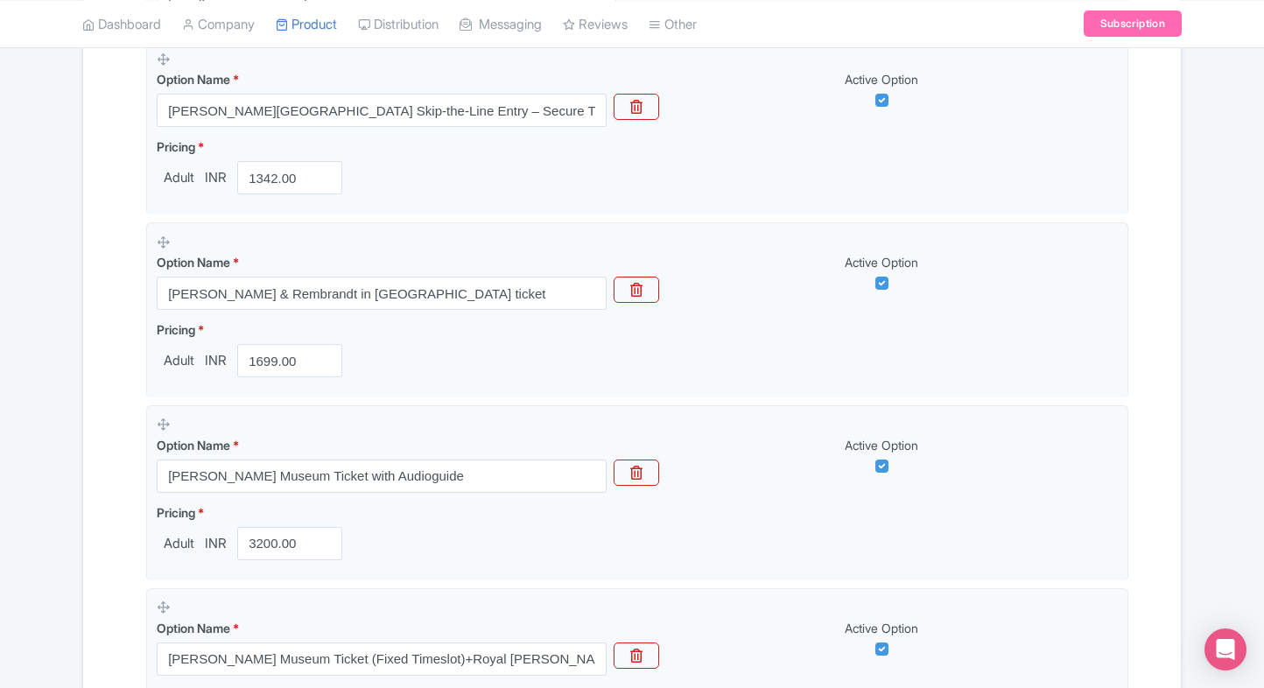
scroll to position [546, 0]
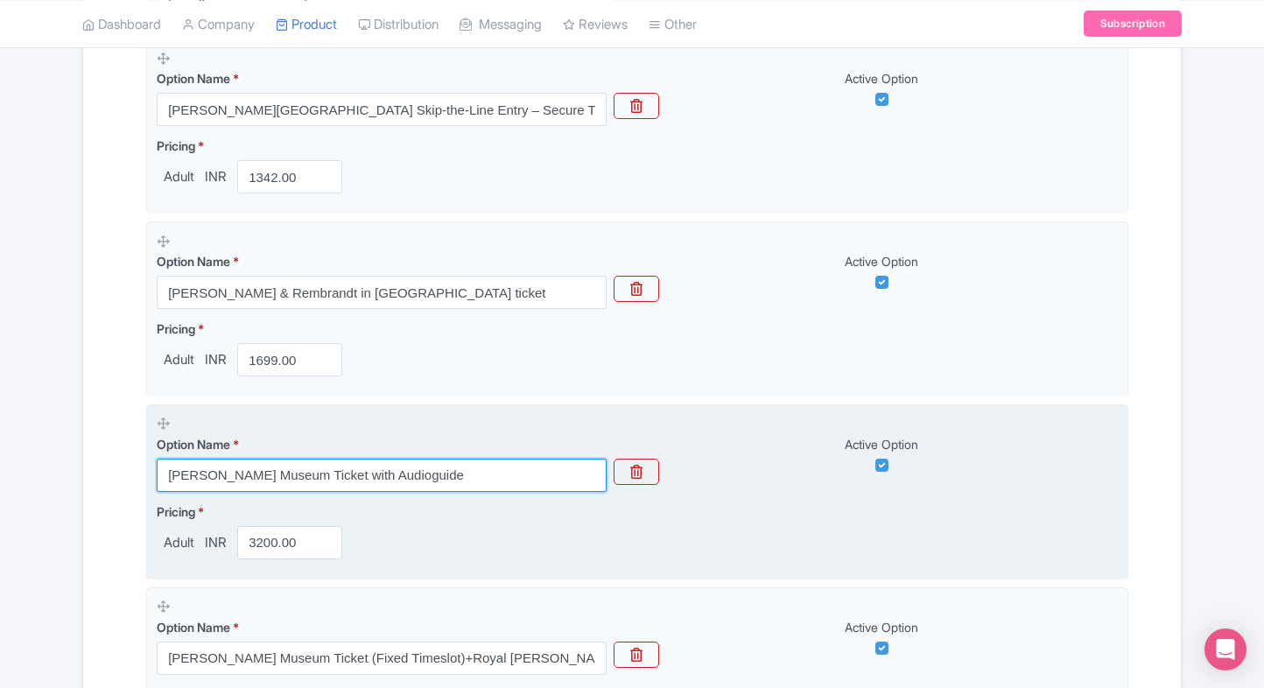
click at [326, 480] on input "Van Gogh Museum Ticket with Audioguide" at bounding box center [382, 475] width 450 height 33
paste input "Amsterdam Entry Ticket with Audio Guide for Self-Guided Tour"
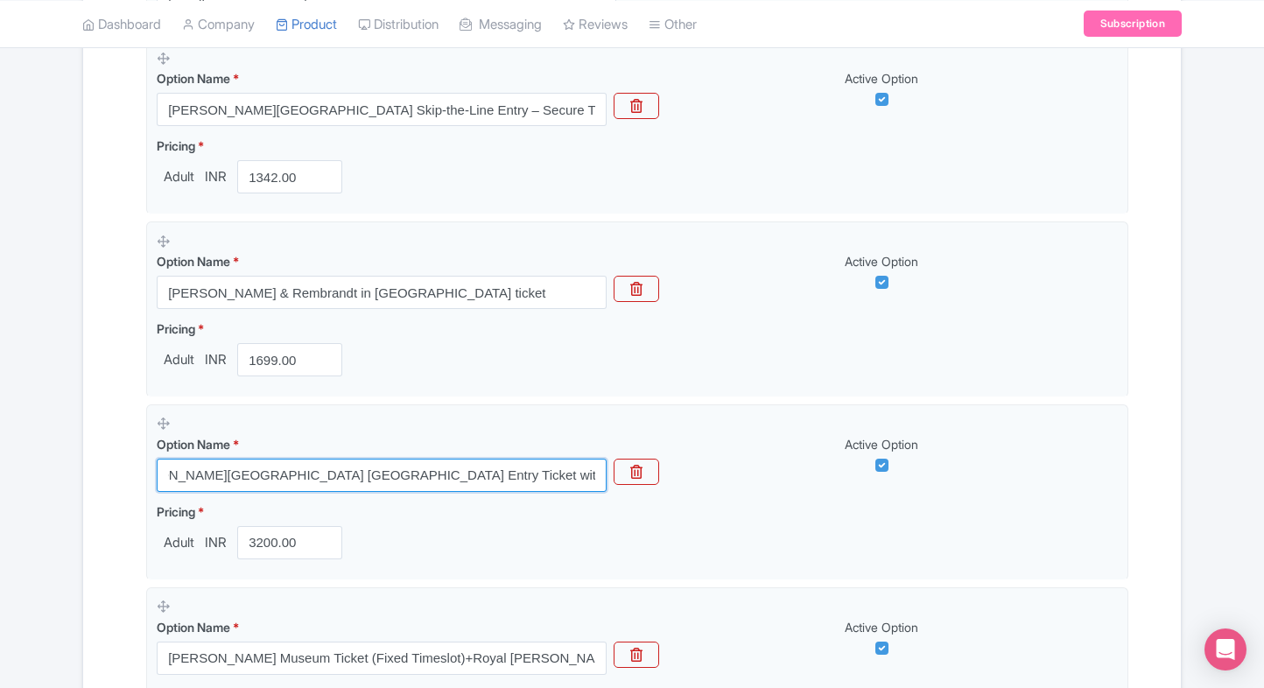
type input "[PERSON_NAME][GEOGRAPHIC_DATA] [GEOGRAPHIC_DATA] Entry Ticket with Audio Guide …"
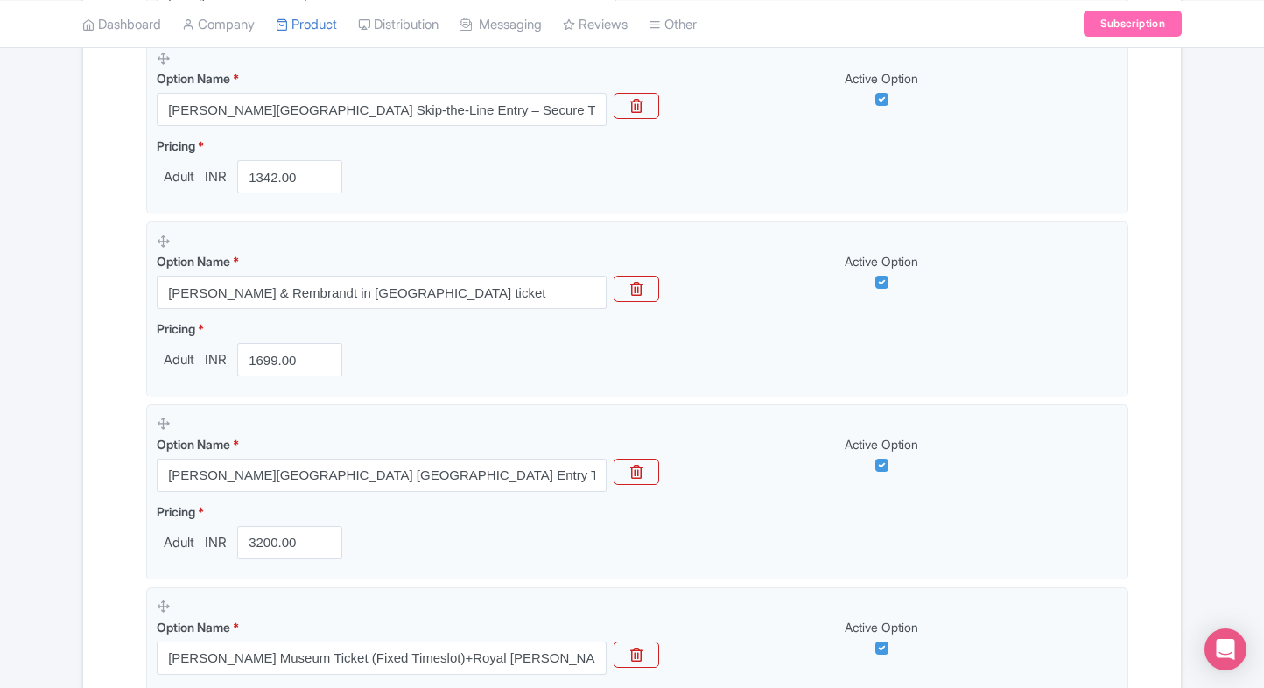
click at [104, 399] on div "Name & Price Locations Description & Reviews Images & Categories Complete Van G…" at bounding box center [632, 416] width 1076 height 1372
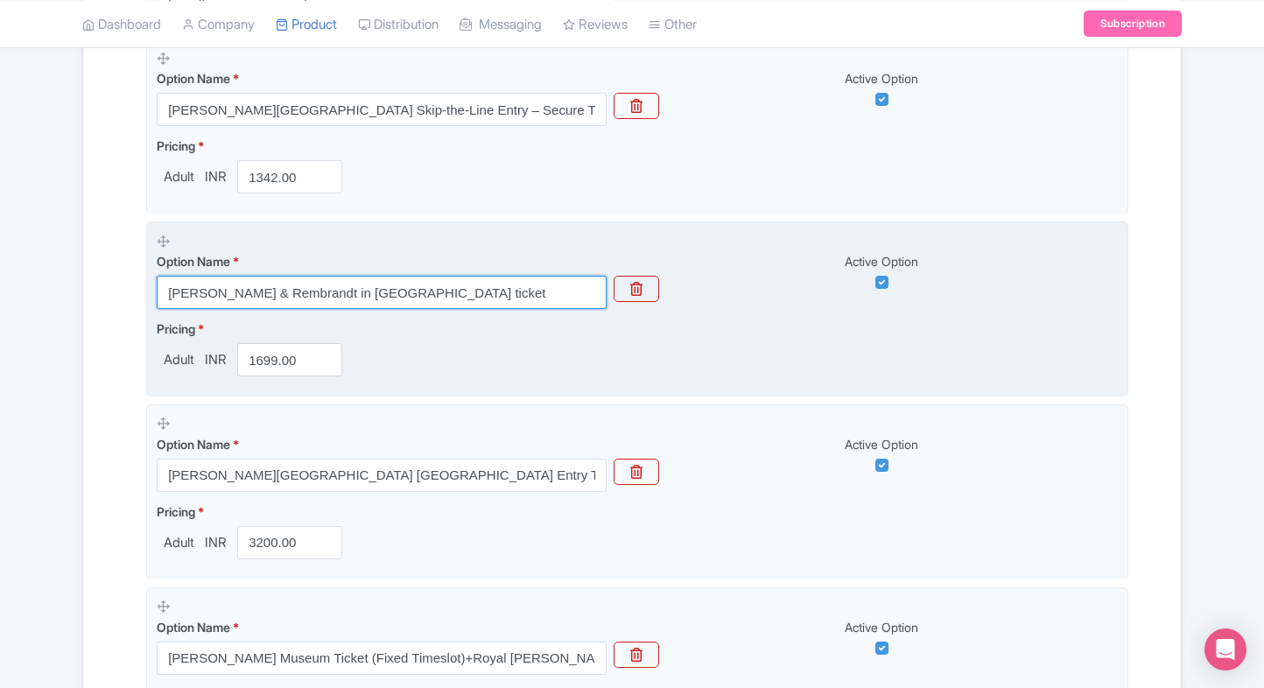
click at [419, 294] on input "Van Gogh & Rembrandt in Amsterdam ticket" at bounding box center [382, 292] width 450 height 33
paste input "Museum & Rembrandt House Combo Tickets – Discover Amsterdam’s Masterpieces"
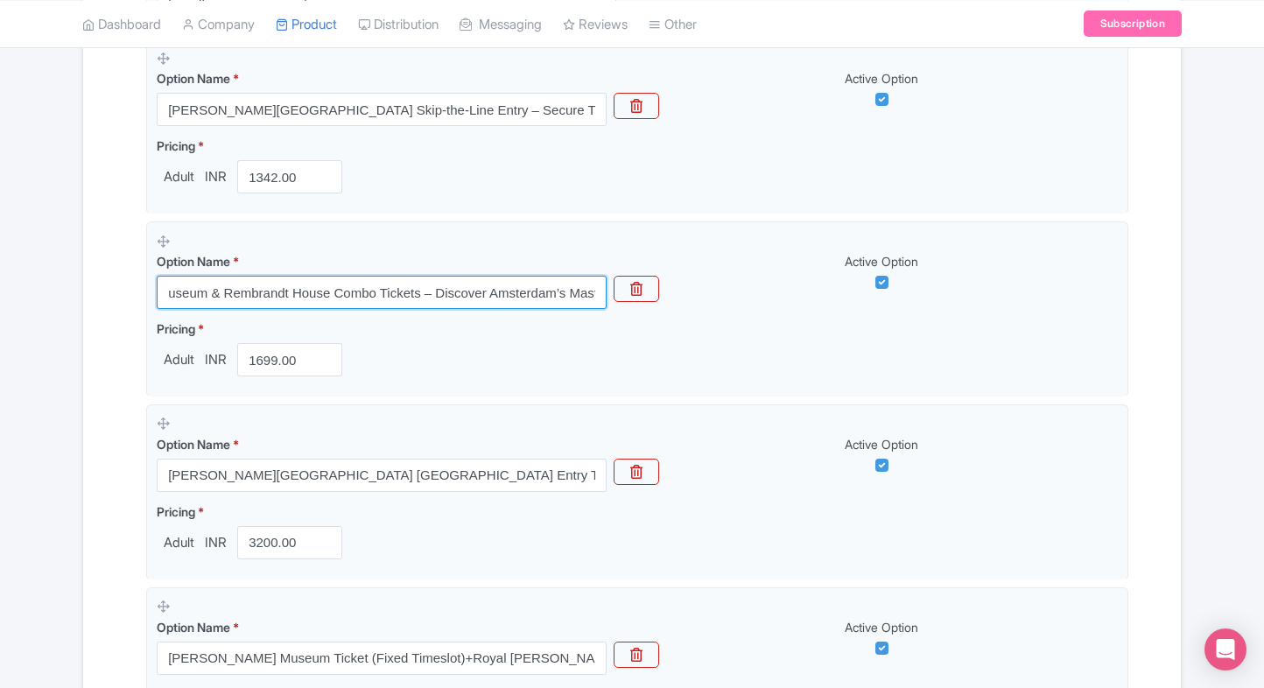
type input "Van Gogh Museum & Rembrandt House Combo Tickets – Discover Amsterdam’s Masterpi…"
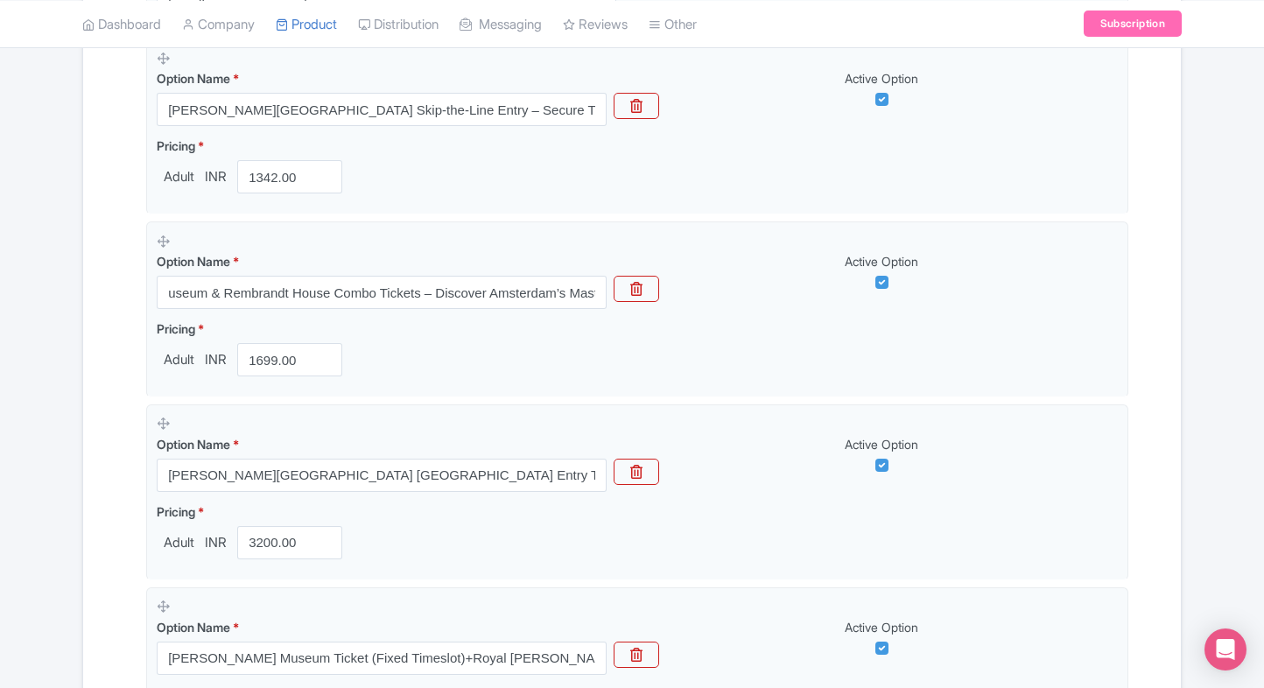
scroll to position [0, 0]
click at [122, 377] on div "Name & Price Locations Description & Reviews Images & Categories Complete Van G…" at bounding box center [632, 416] width 1076 height 1372
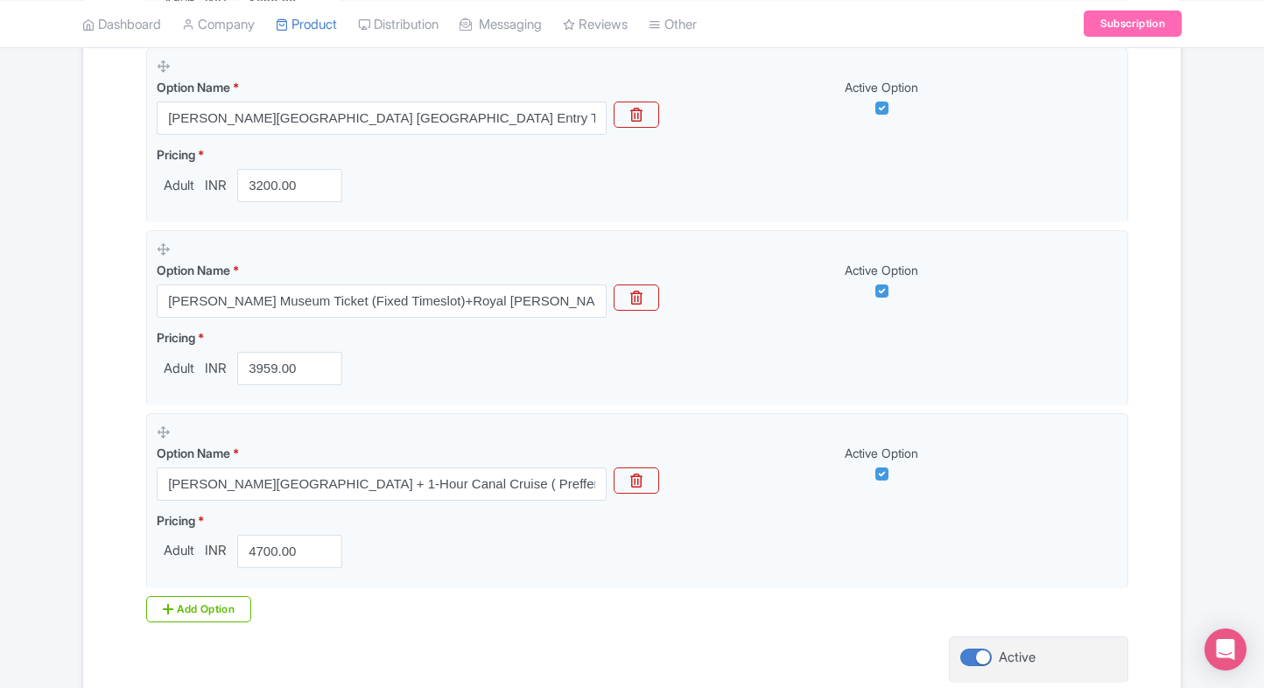
scroll to position [969, 0]
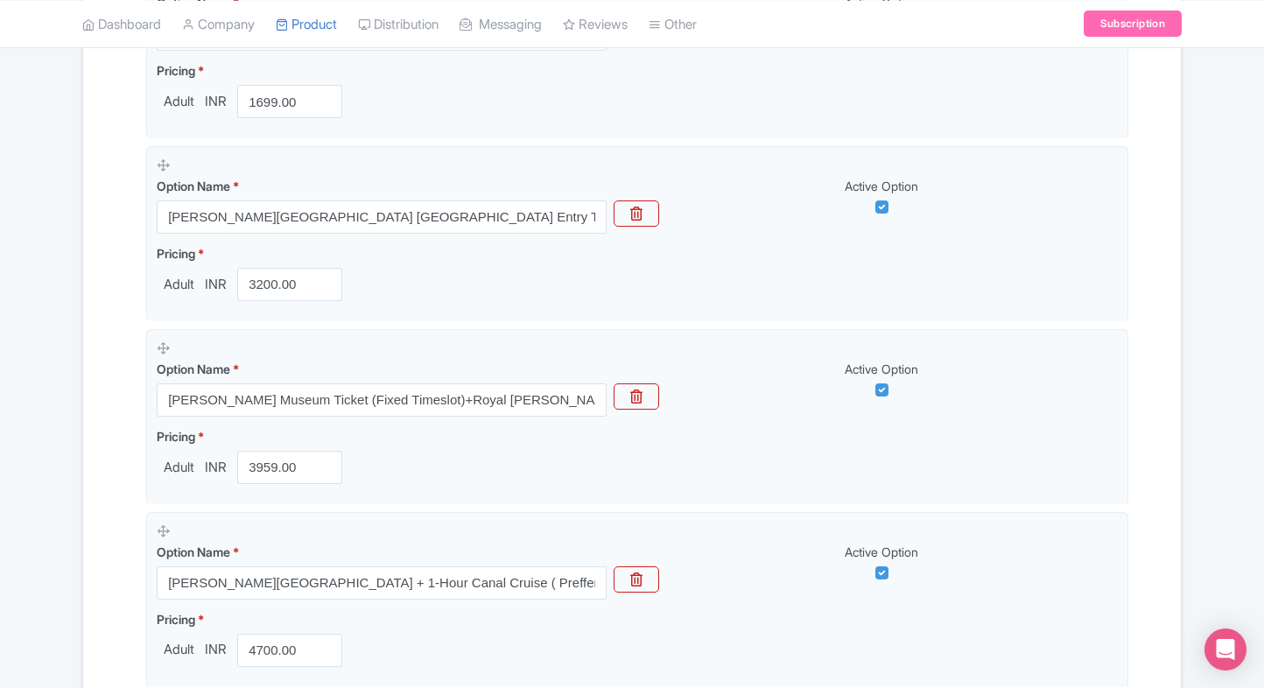
scroll to position [1043, 0]
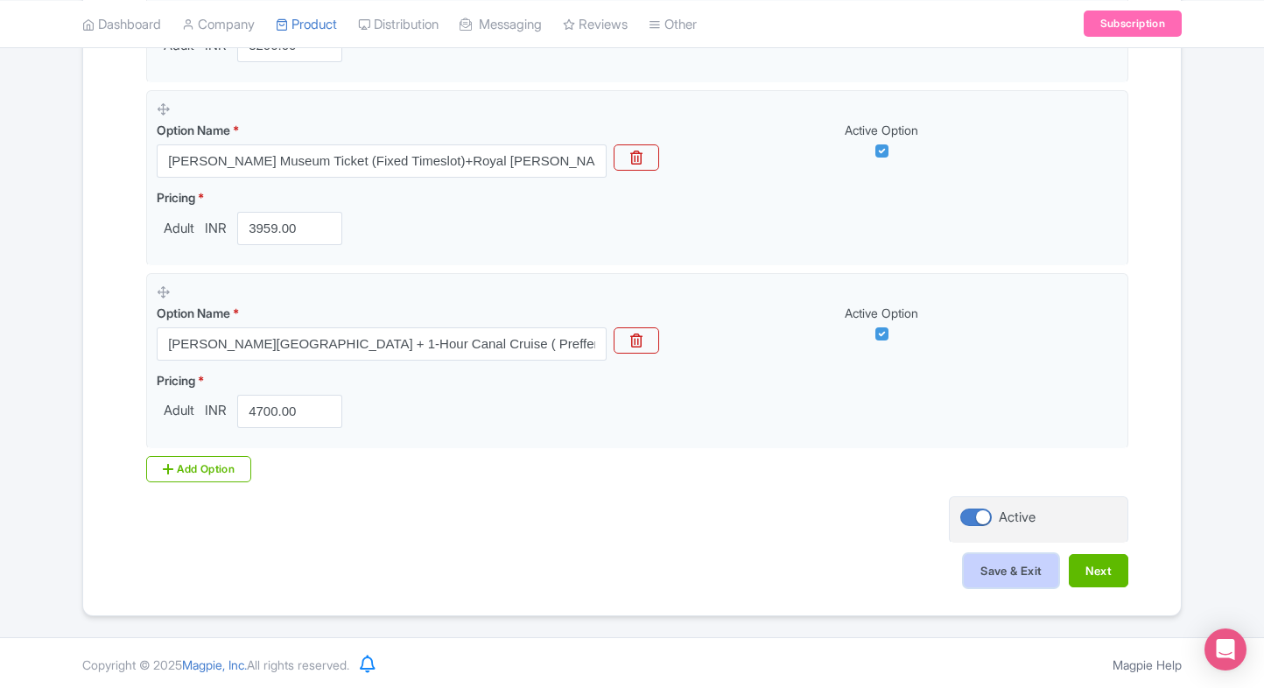
click at [970, 583] on button "Save & Exit" at bounding box center [1010, 570] width 95 height 33
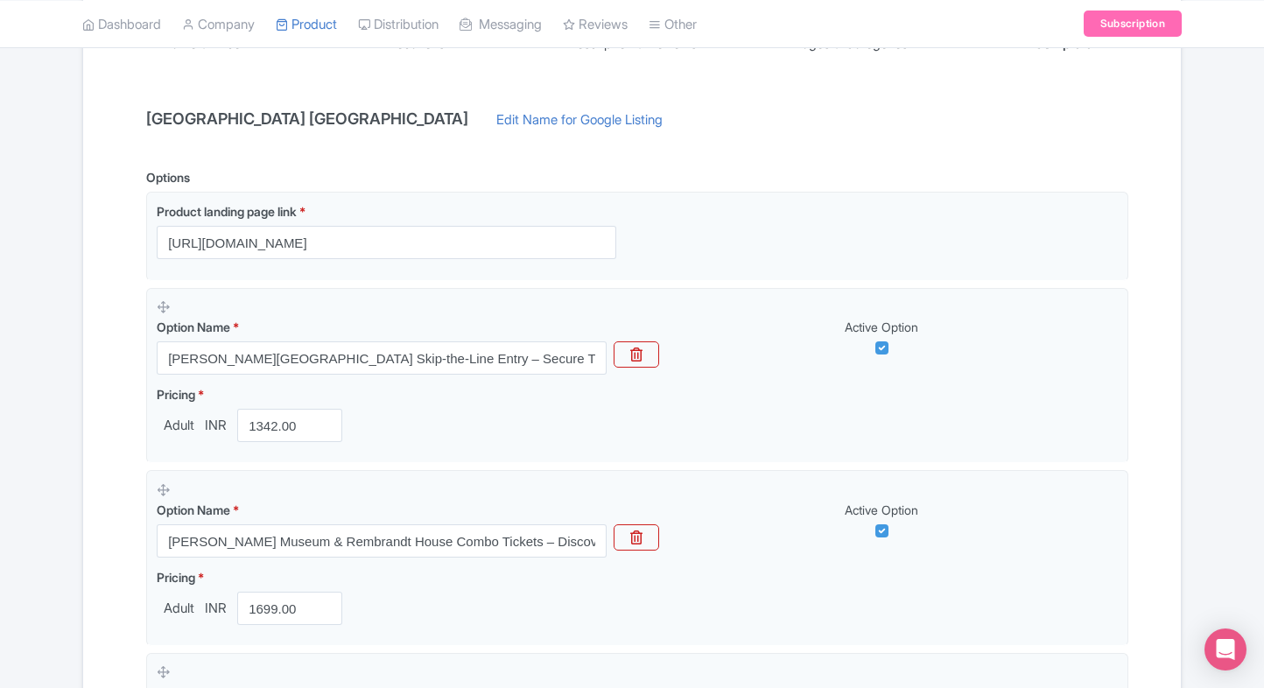
scroll to position [297, 0]
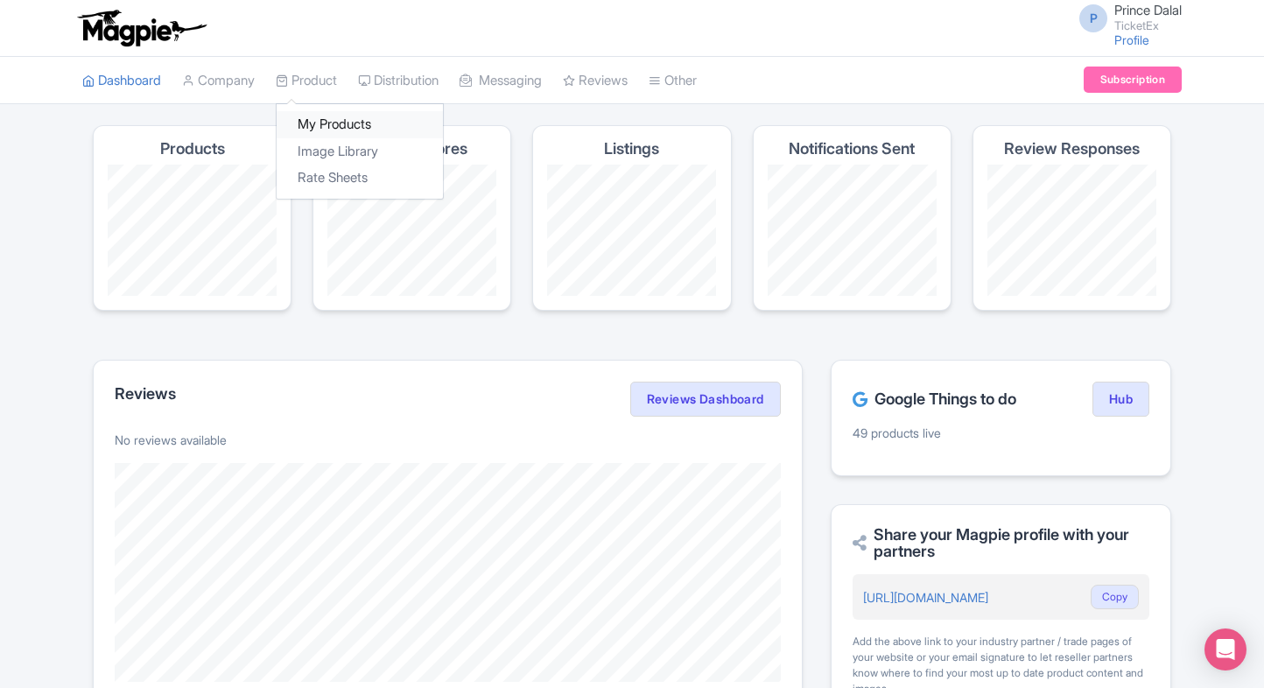
click at [331, 124] on link "My Products" at bounding box center [360, 124] width 166 height 27
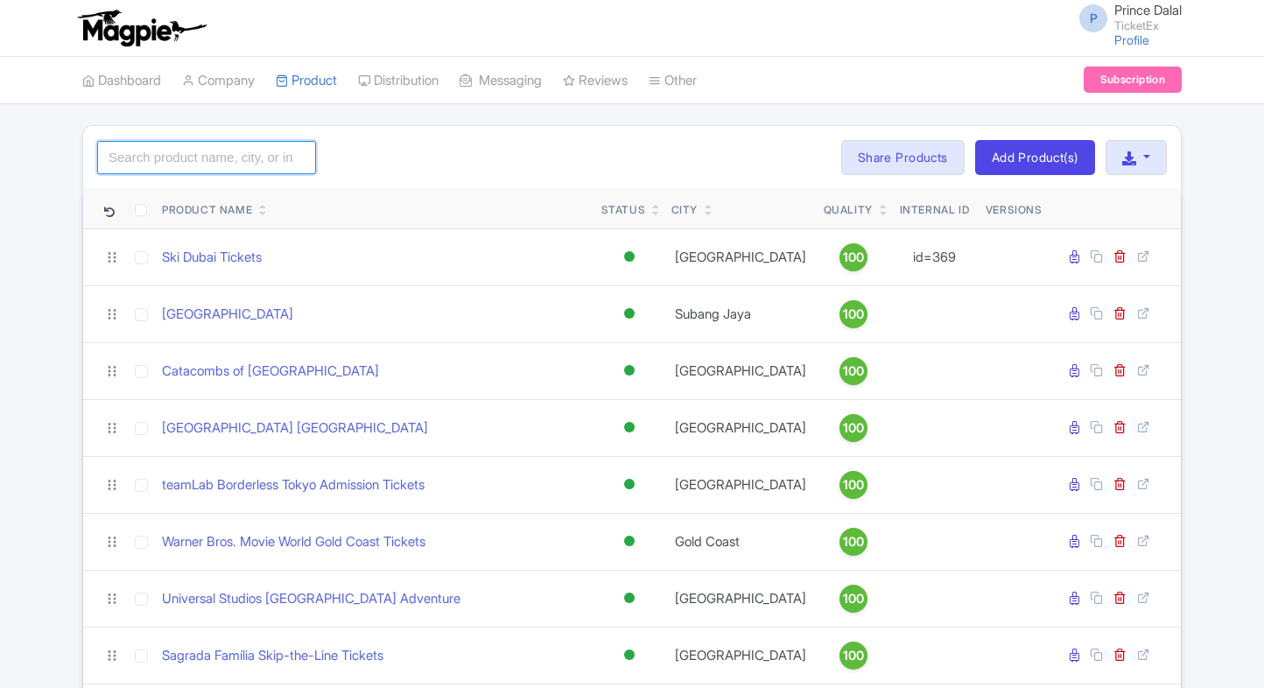
click at [196, 154] on input "search" at bounding box center [206, 157] width 219 height 33
type input "o"
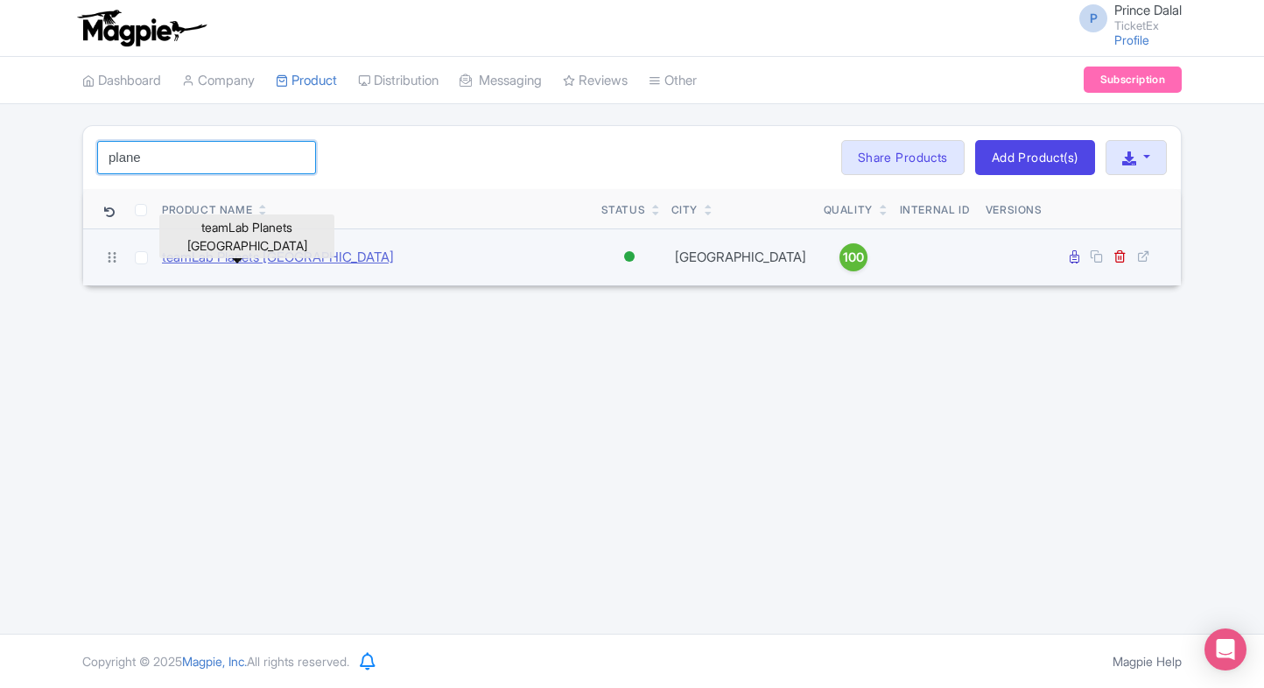
type input "plane"
click at [239, 255] on link "teamLab Planets [GEOGRAPHIC_DATA]" at bounding box center [278, 258] width 232 height 20
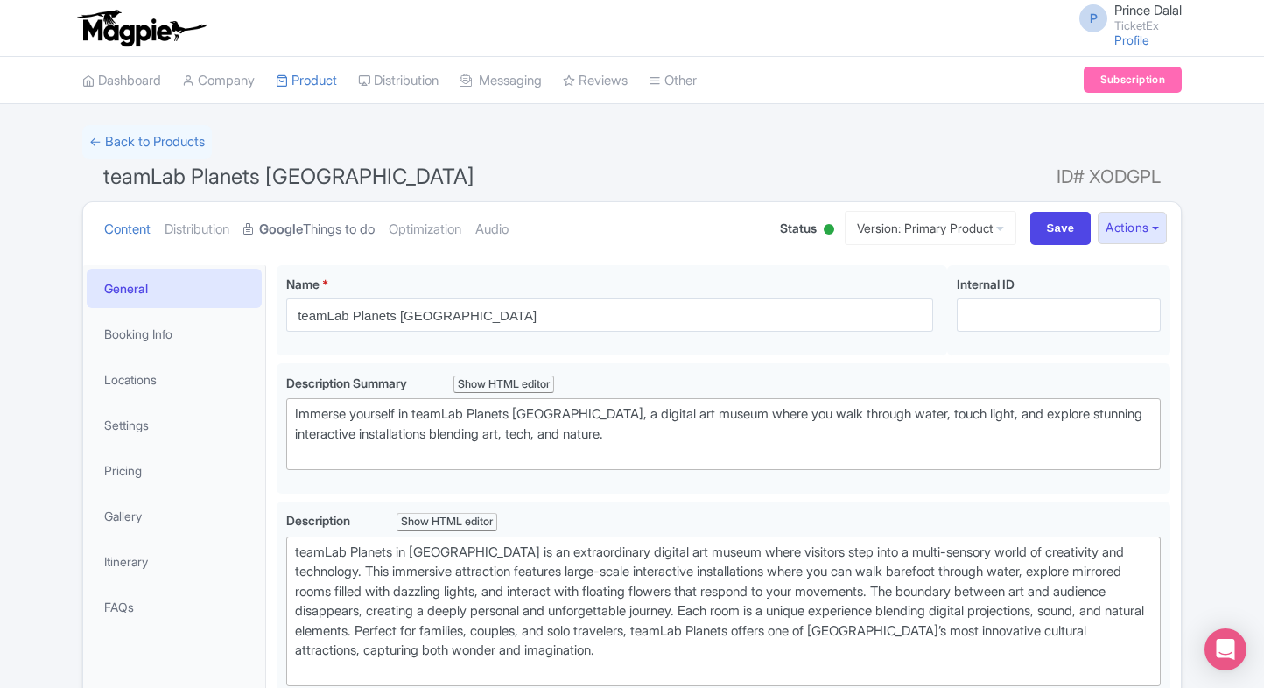
click at [319, 205] on link "Google Things to do" at bounding box center [308, 229] width 131 height 55
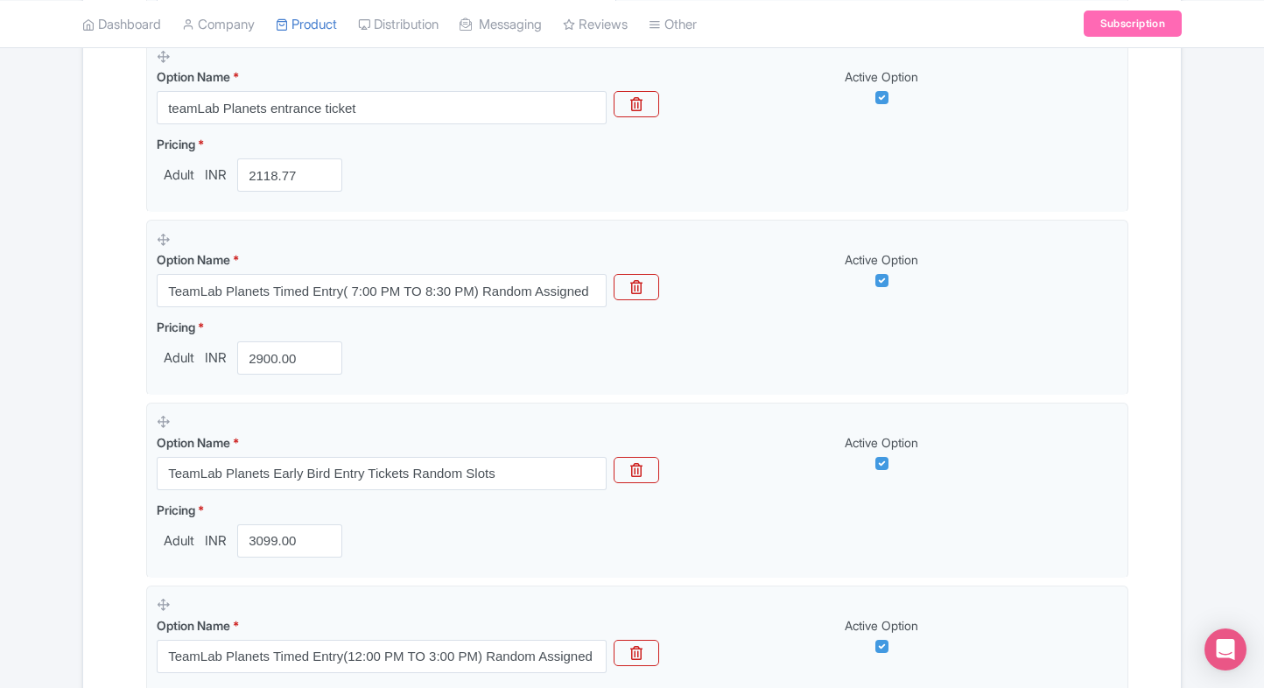
scroll to position [550, 0]
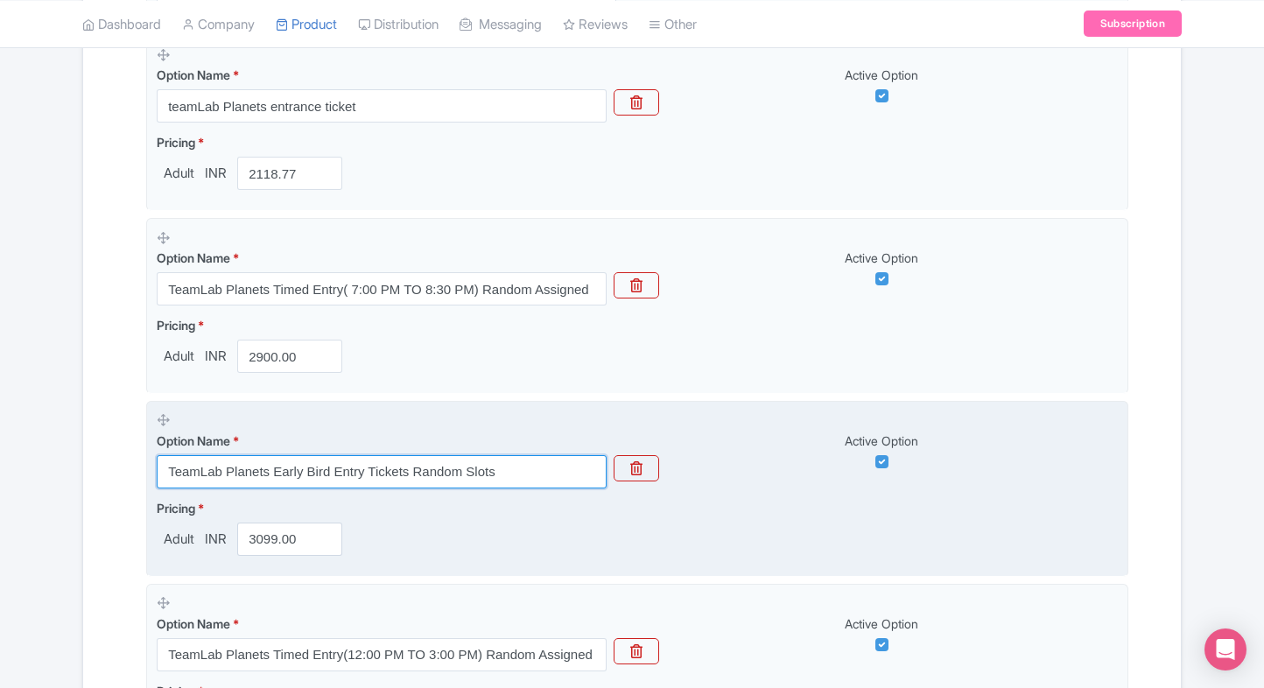
drag, startPoint x: 499, startPoint y: 466, endPoint x: 165, endPoint y: 457, distance: 334.4
click at [165, 457] on input "TeamLab Planets Early Bird Entry Tickets Random Slots" at bounding box center [382, 471] width 450 height 33
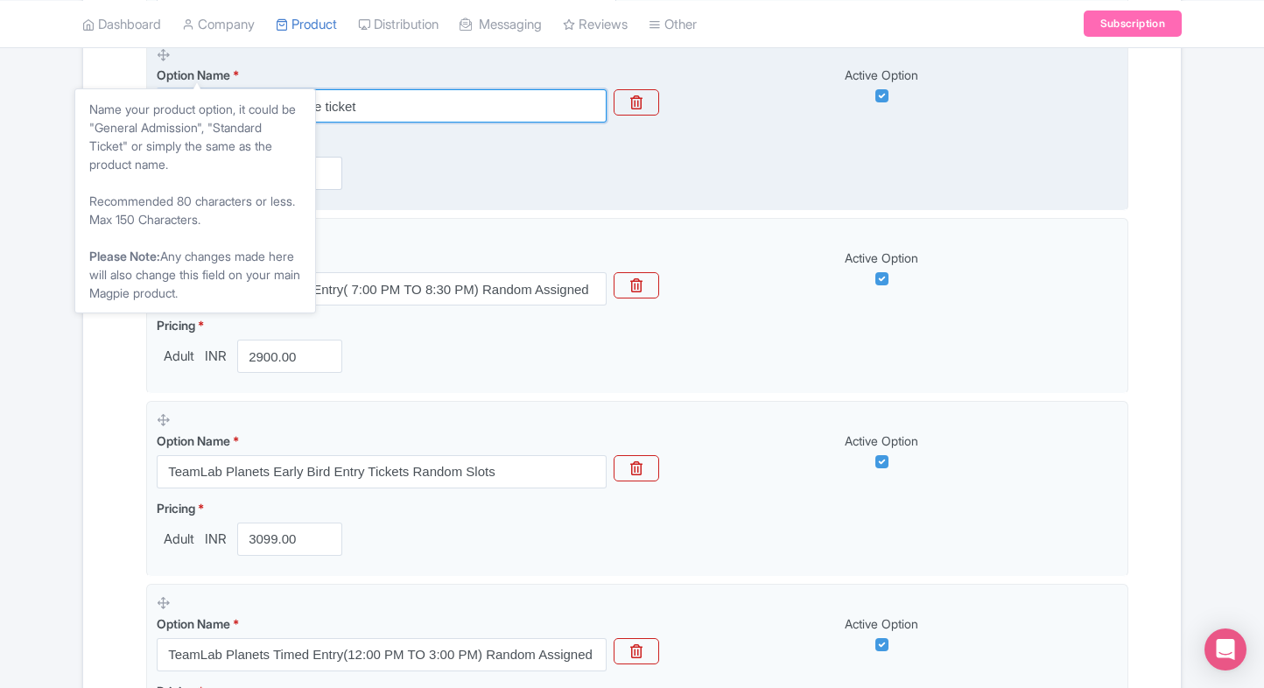
drag, startPoint x: 382, startPoint y: 91, endPoint x: 172, endPoint y: 79, distance: 210.4
click at [172, 79] on div "Option Name * teamLab Planets entrance ticket" at bounding box center [382, 94] width 450 height 57
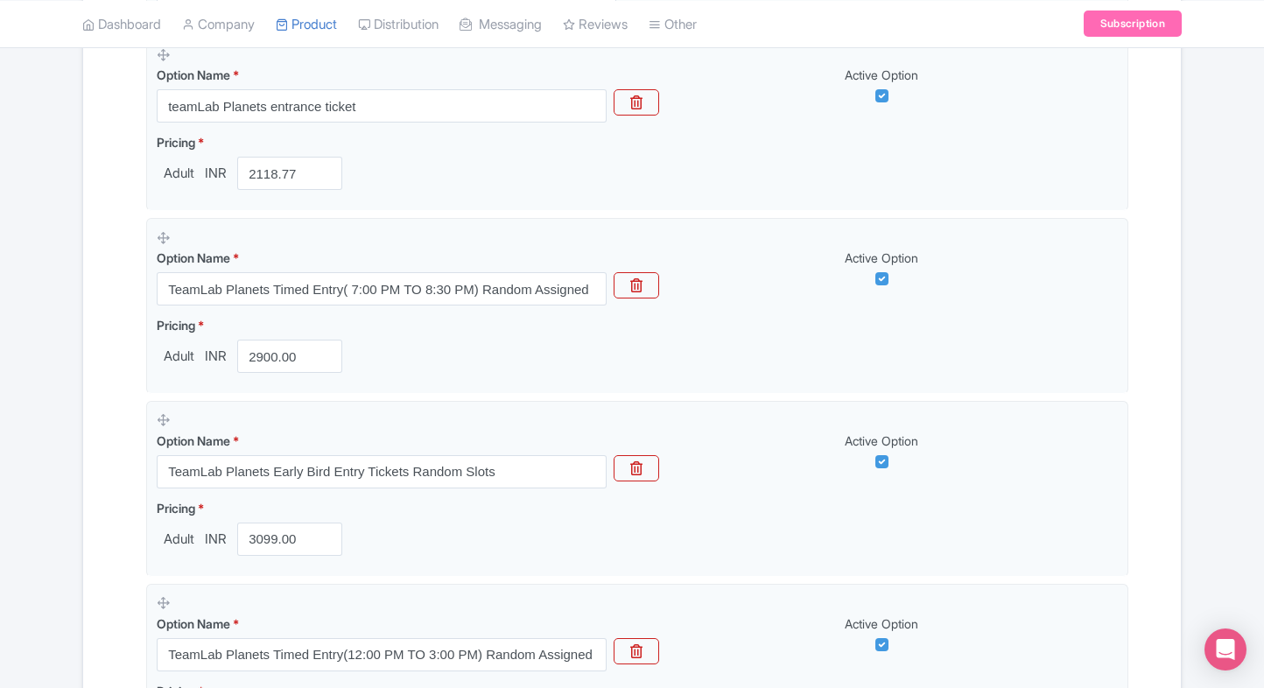
click at [33, 228] on div "← Back to Products teamLab Planets TOKYO ID# XODGPL Content Distribution Google…" at bounding box center [632, 525] width 1264 height 1899
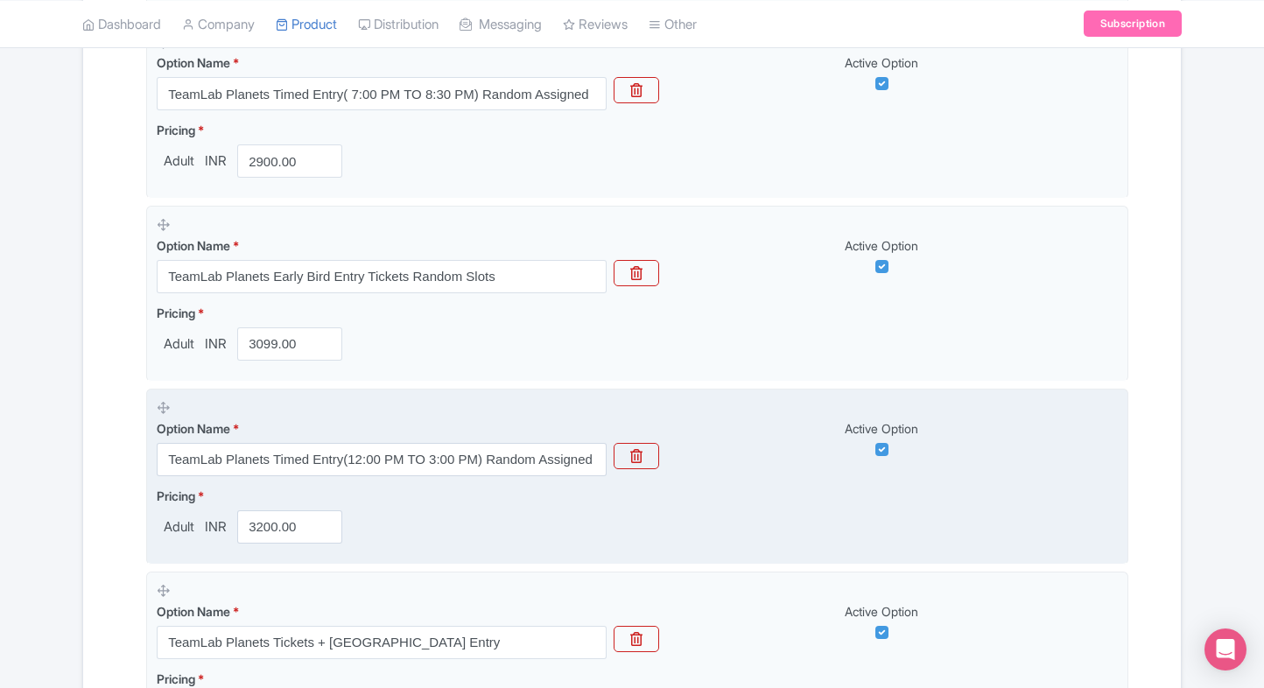
scroll to position [751, 0]
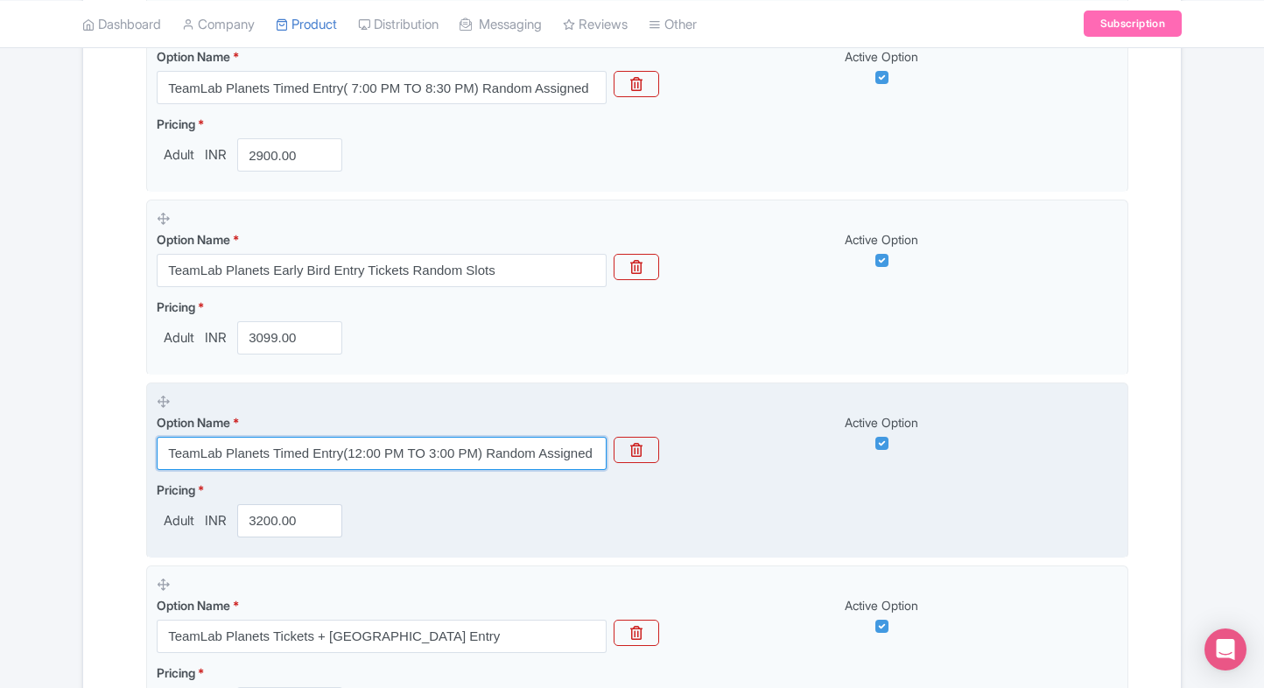
click at [276, 453] on input "TeamLab Planets Timed Entry(12:00 PM TO 3:00 PM) Random Assigned" at bounding box center [382, 453] width 450 height 33
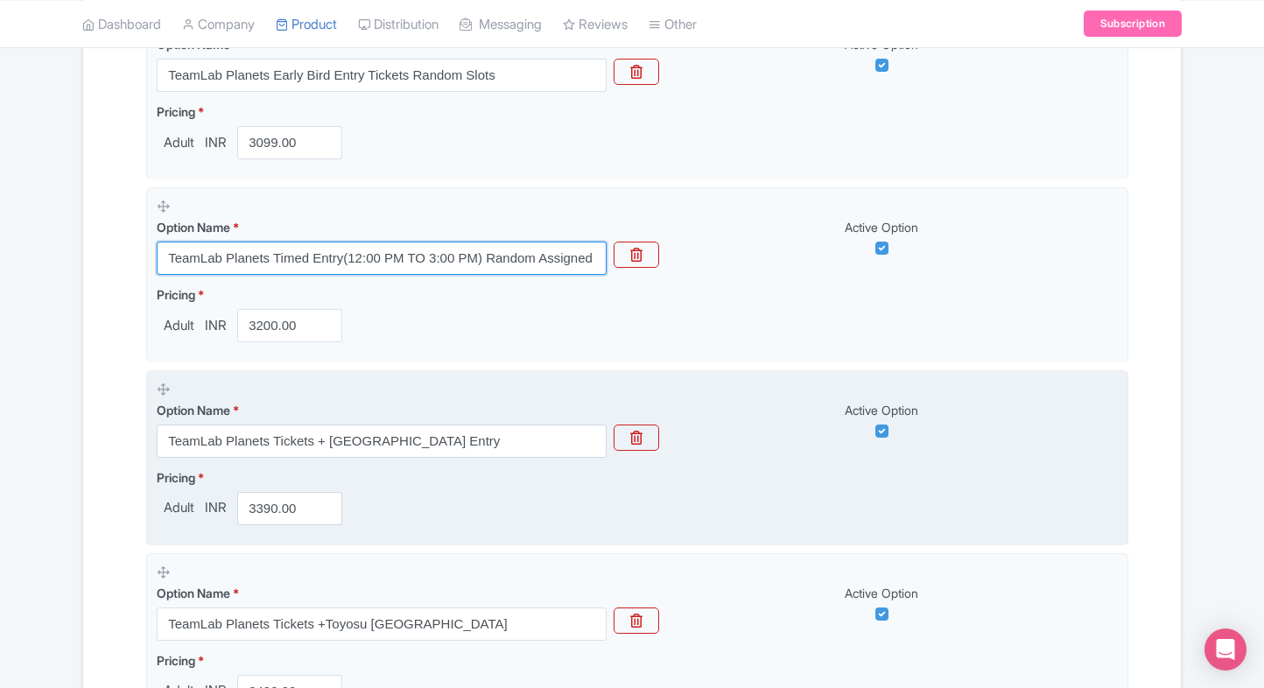
scroll to position [949, 0]
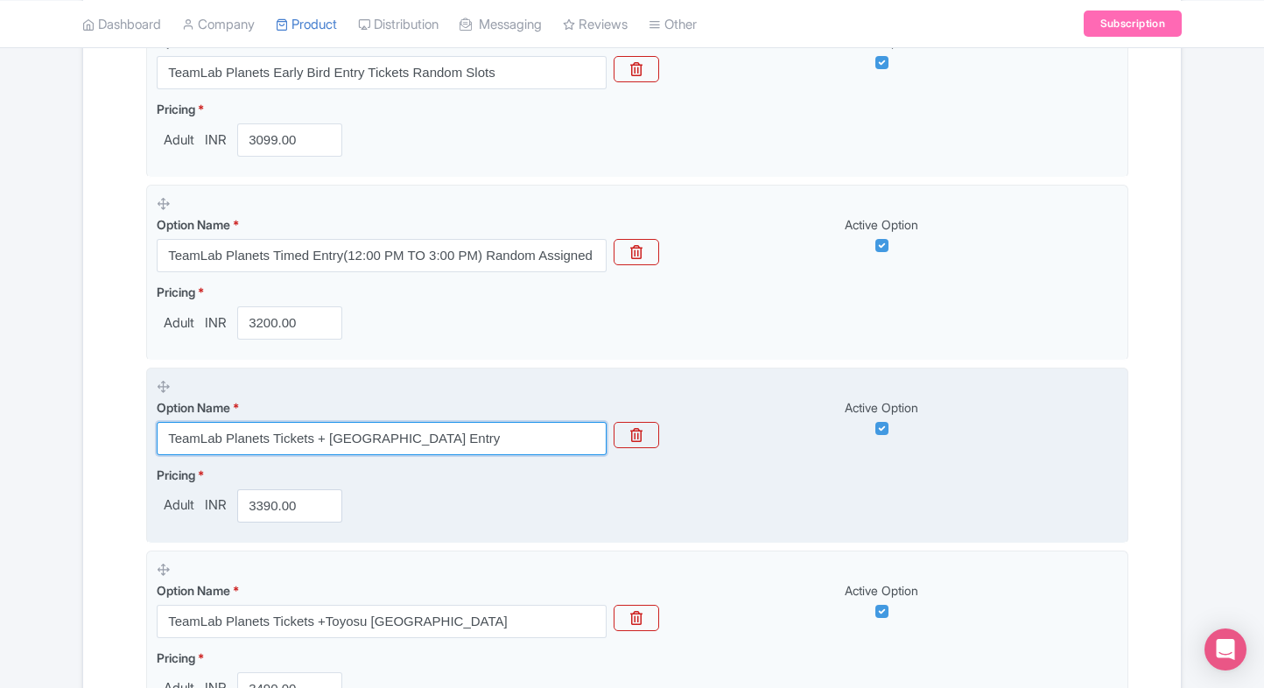
click at [448, 422] on input "TeamLab Planets Tickets + Shinsuna River Station Entry" at bounding box center [382, 438] width 450 height 33
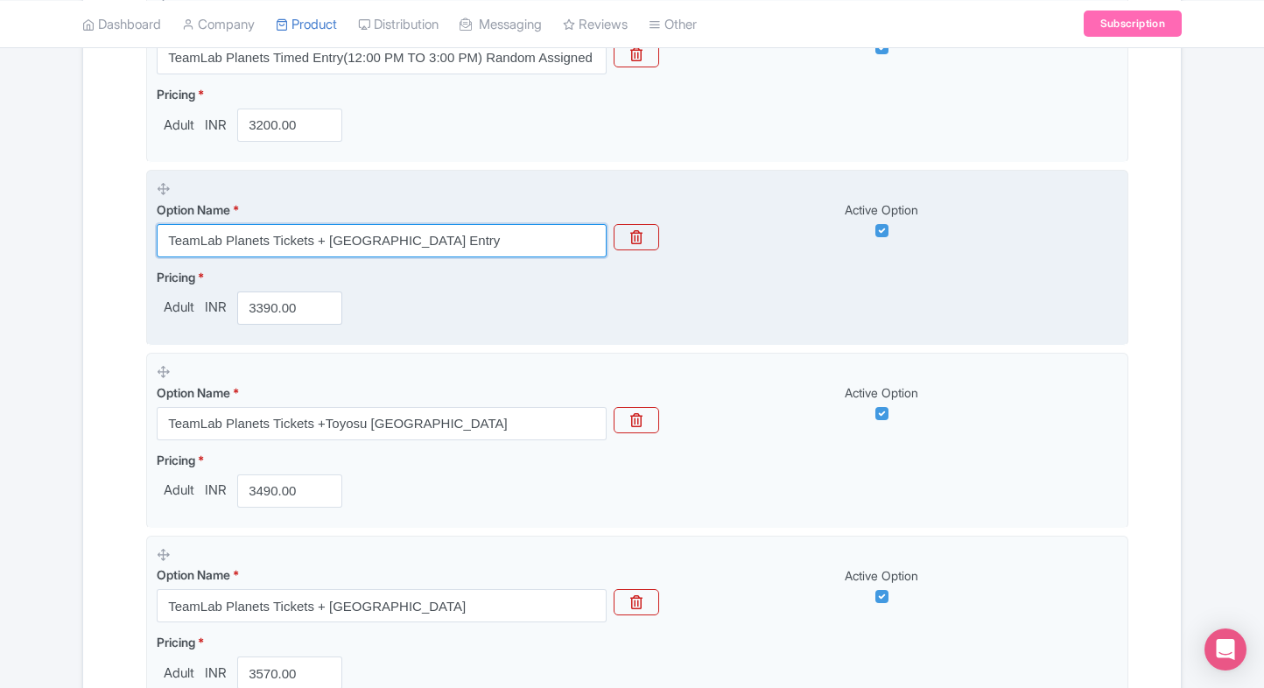
scroll to position [1152, 0]
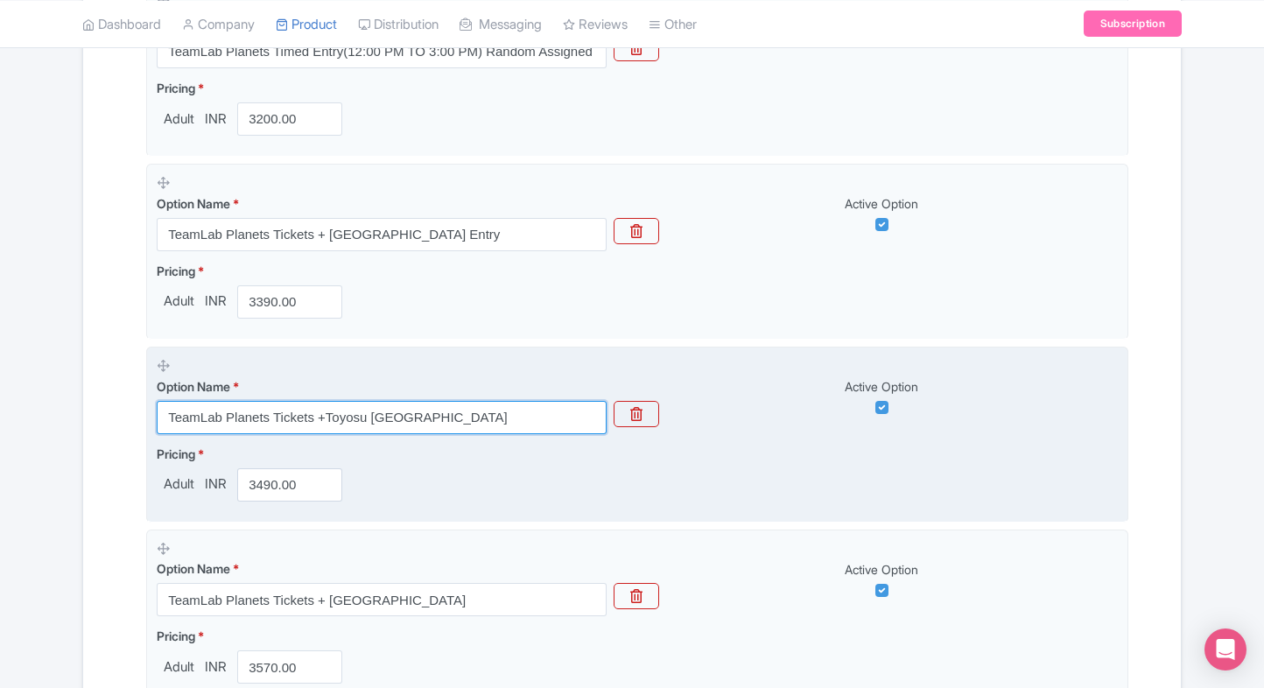
click at [391, 412] on input "TeamLab Planets Tickets +Toyosu Gururi Park" at bounding box center [382, 417] width 450 height 33
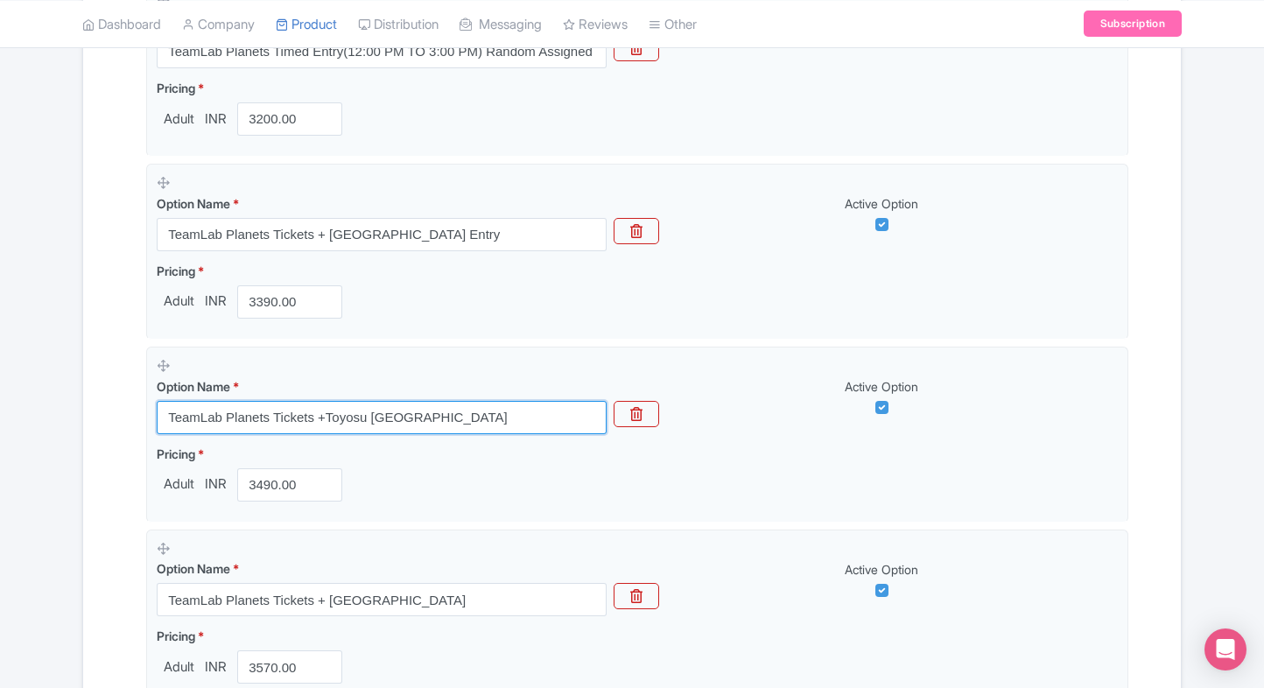
scroll to position [1407, 0]
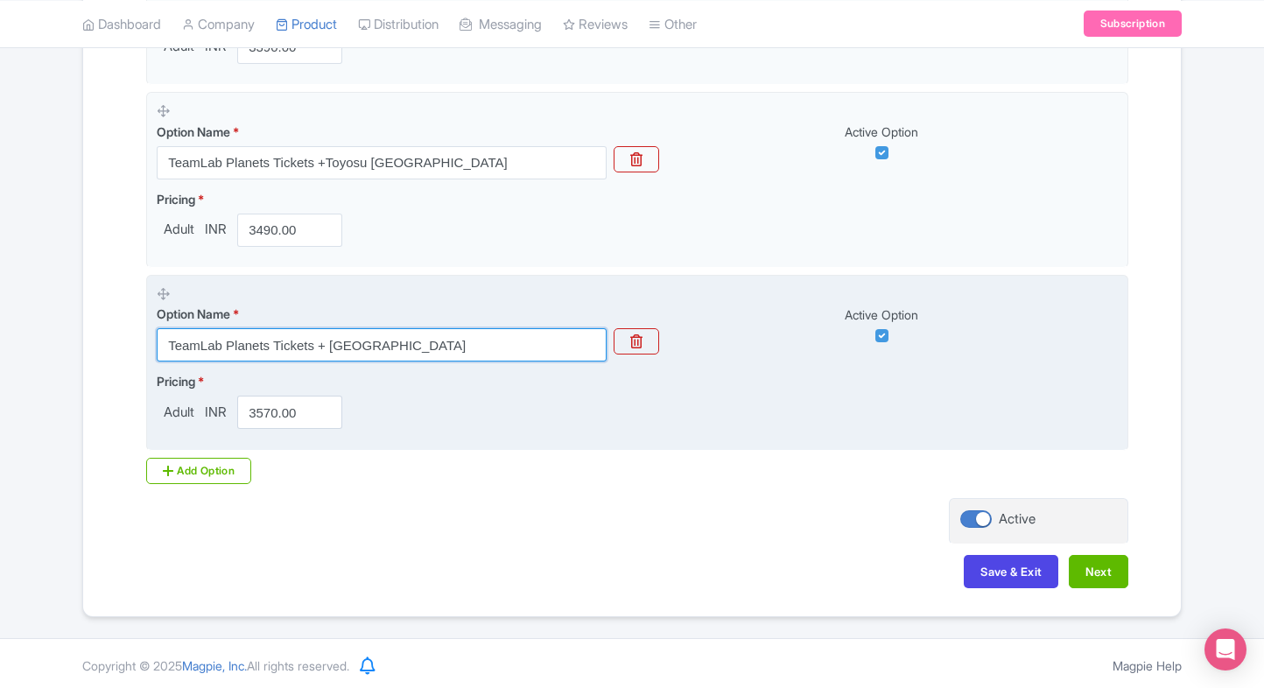
click at [326, 341] on input "TeamLab Planets Tickets + Edogawa City Nature Zoo" at bounding box center [382, 344] width 450 height 33
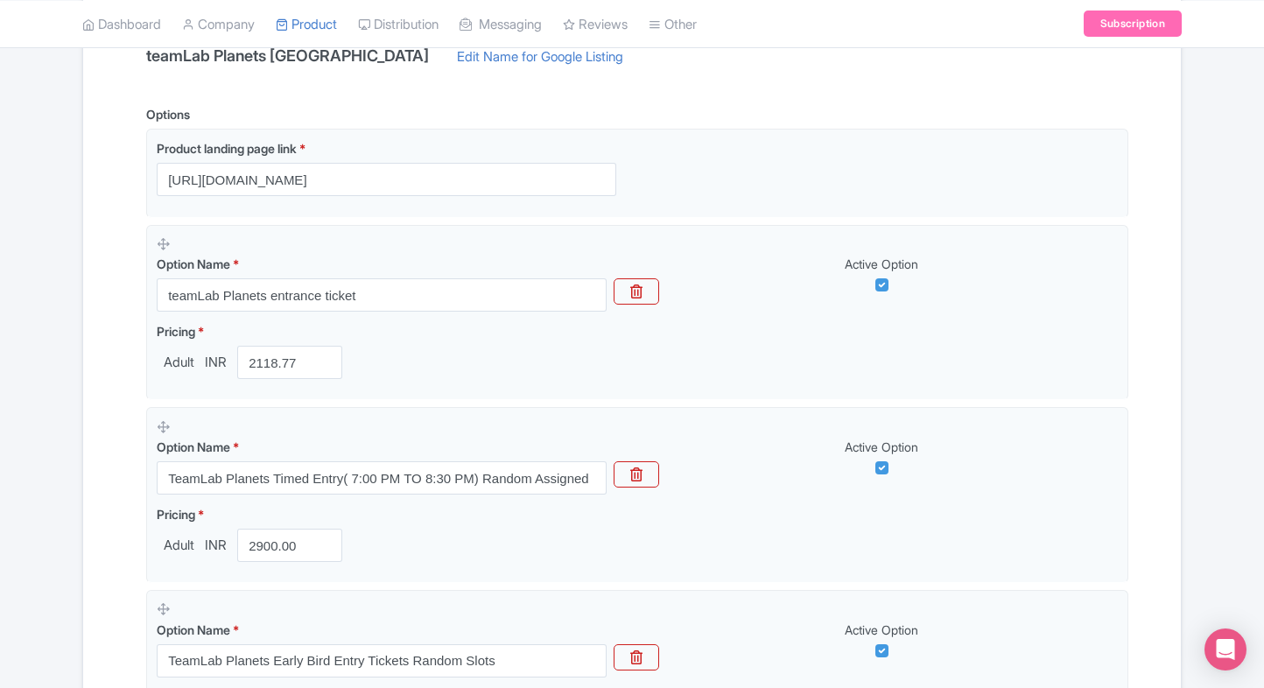
scroll to position [368, 0]
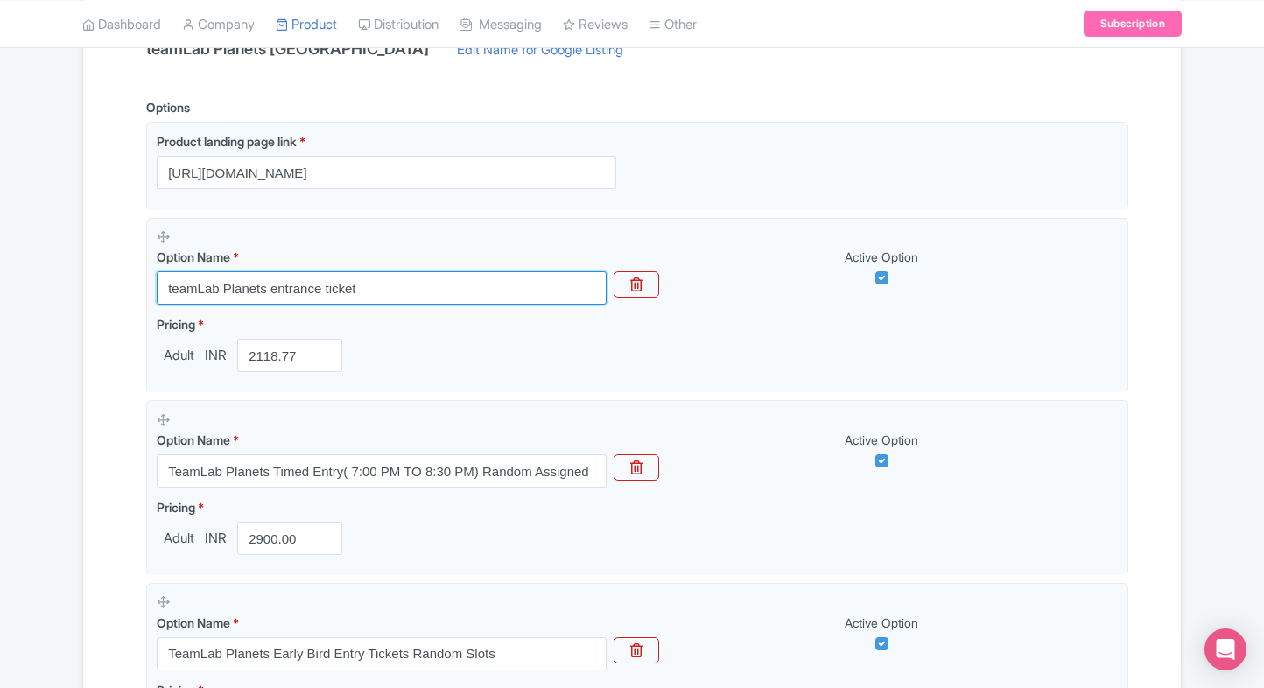
drag, startPoint x: 378, startPoint y: 282, endPoint x: 134, endPoint y: 295, distance: 244.5
paste input "teamLab Planets Tokyo Entry Tickets – Quick Confirmation & Secure Access"
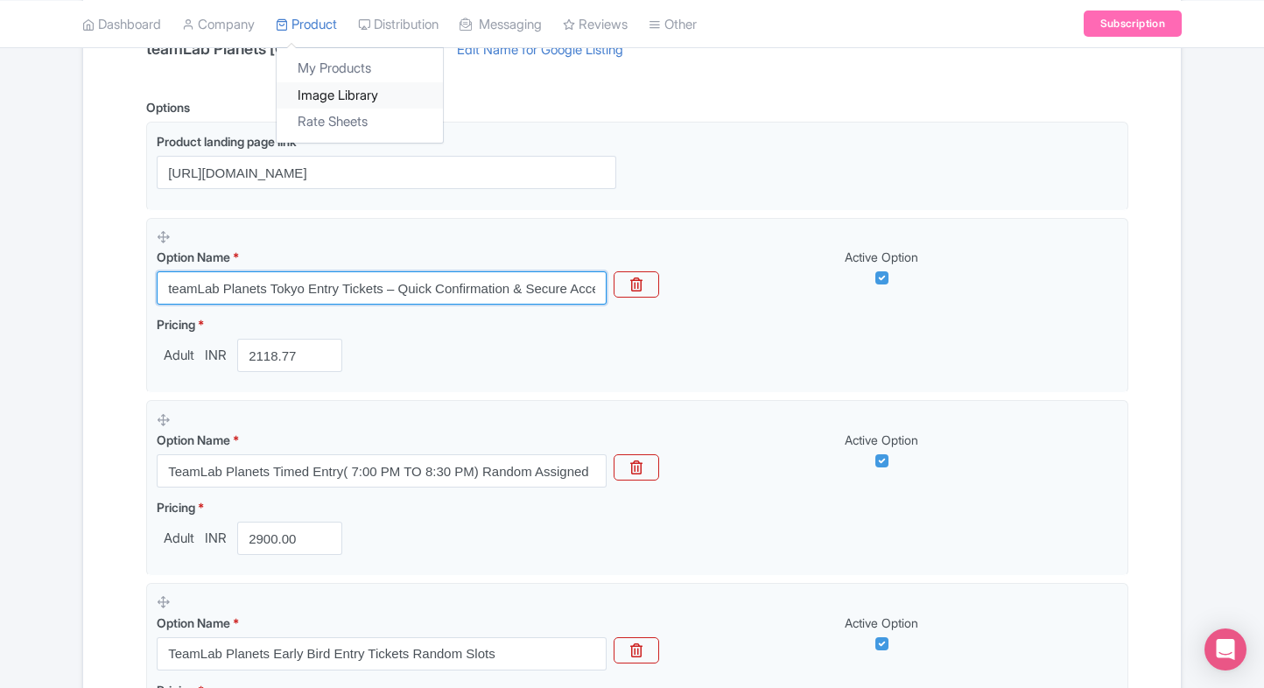
scroll to position [0, 16]
type input "teamLab Planets Tokyo Entry Tickets – Quick Confirmation & Secure Access"
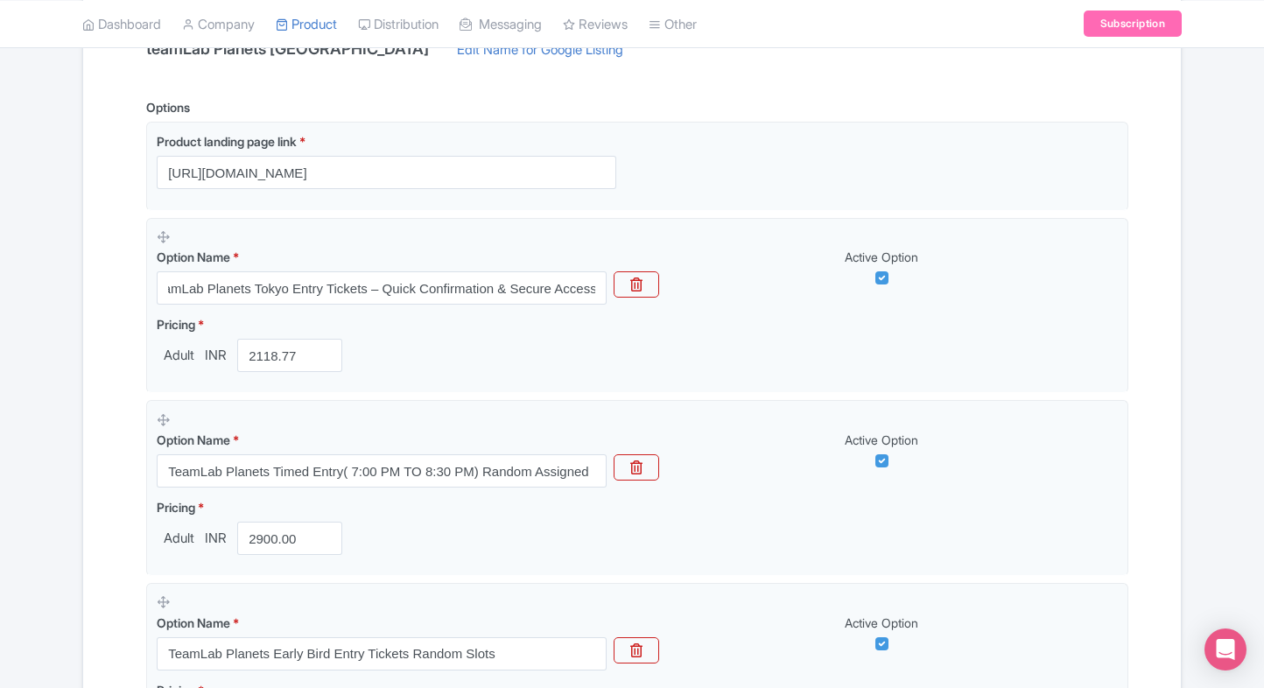
scroll to position [0, 0]
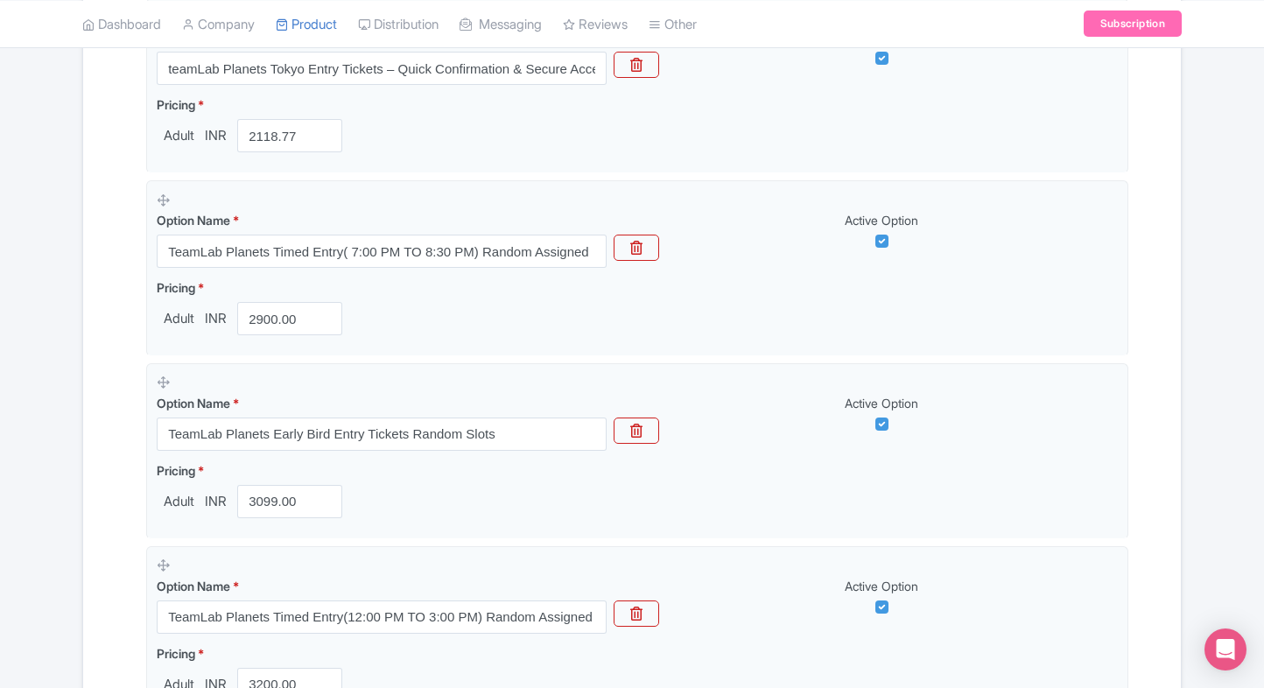
scroll to position [596, 0]
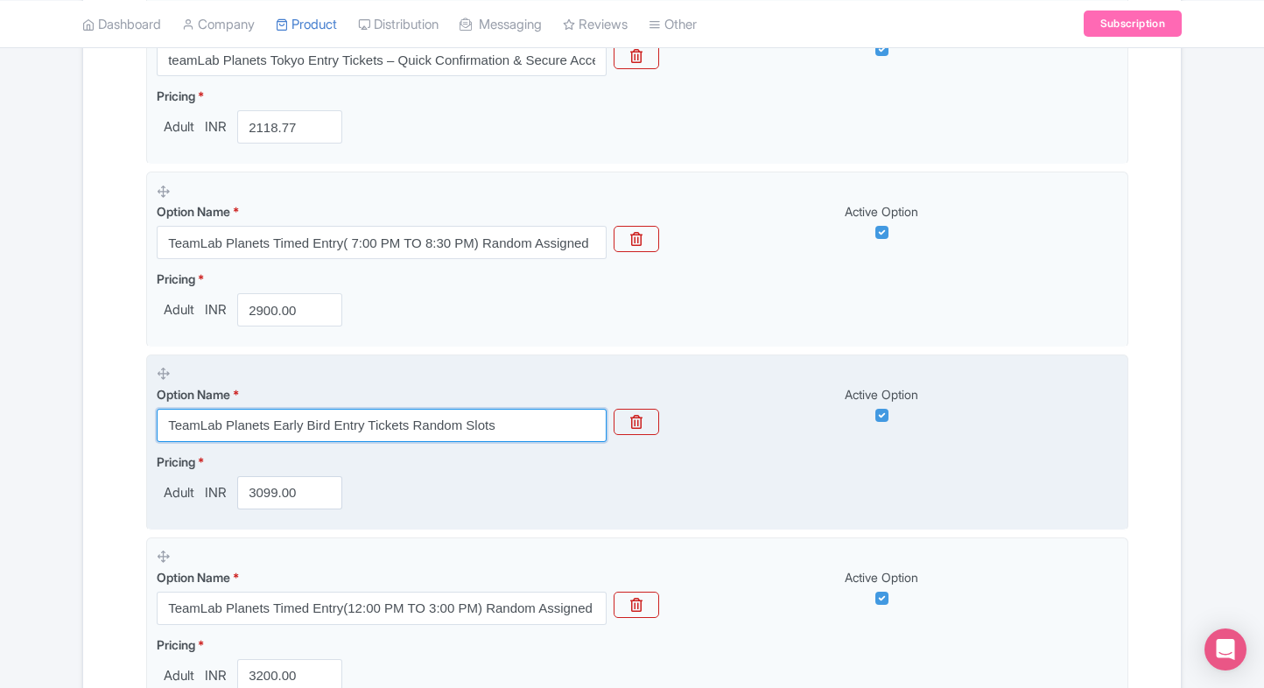
click at [405, 415] on input "TeamLab Planets Early Bird Entry Tickets Random Slots" at bounding box center [382, 425] width 450 height 33
paste input "teamLab Planets Tokyo Early Bird Tickets – Flexible Random Slot Entry"
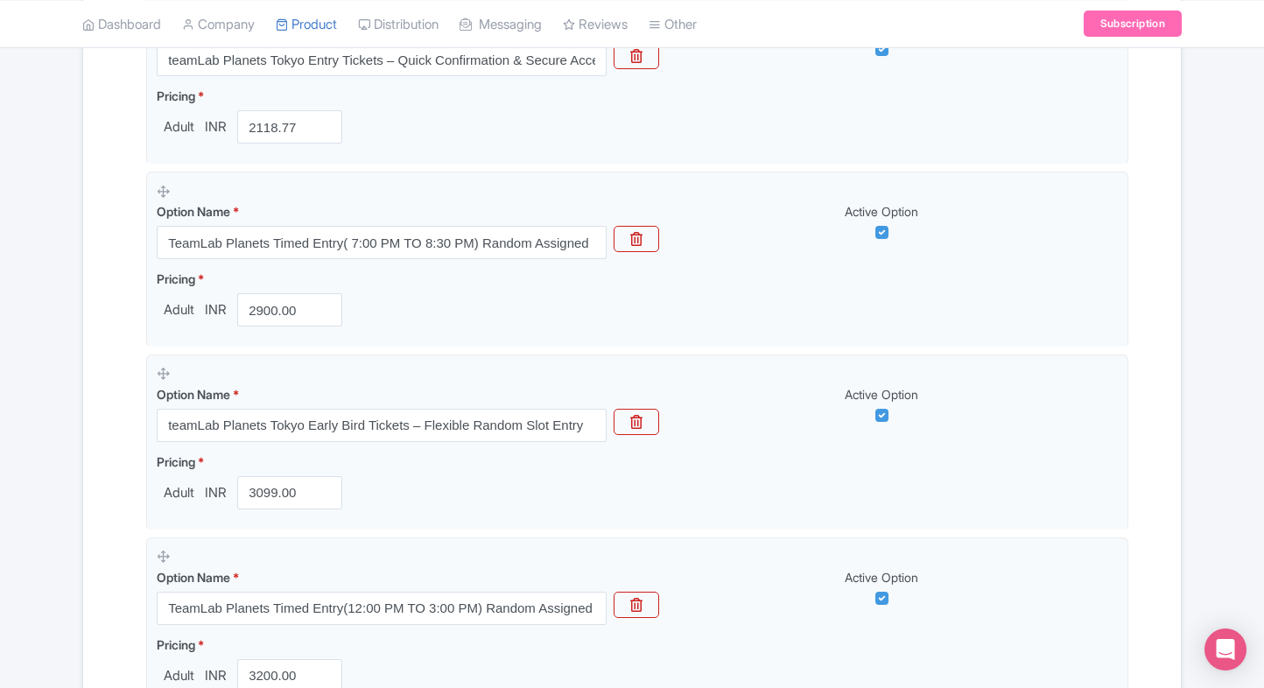
click at [116, 491] on div "Name & Price Locations Description & Reviews Images & Categories Complete teamL…" at bounding box center [632, 548] width 1076 height 1737
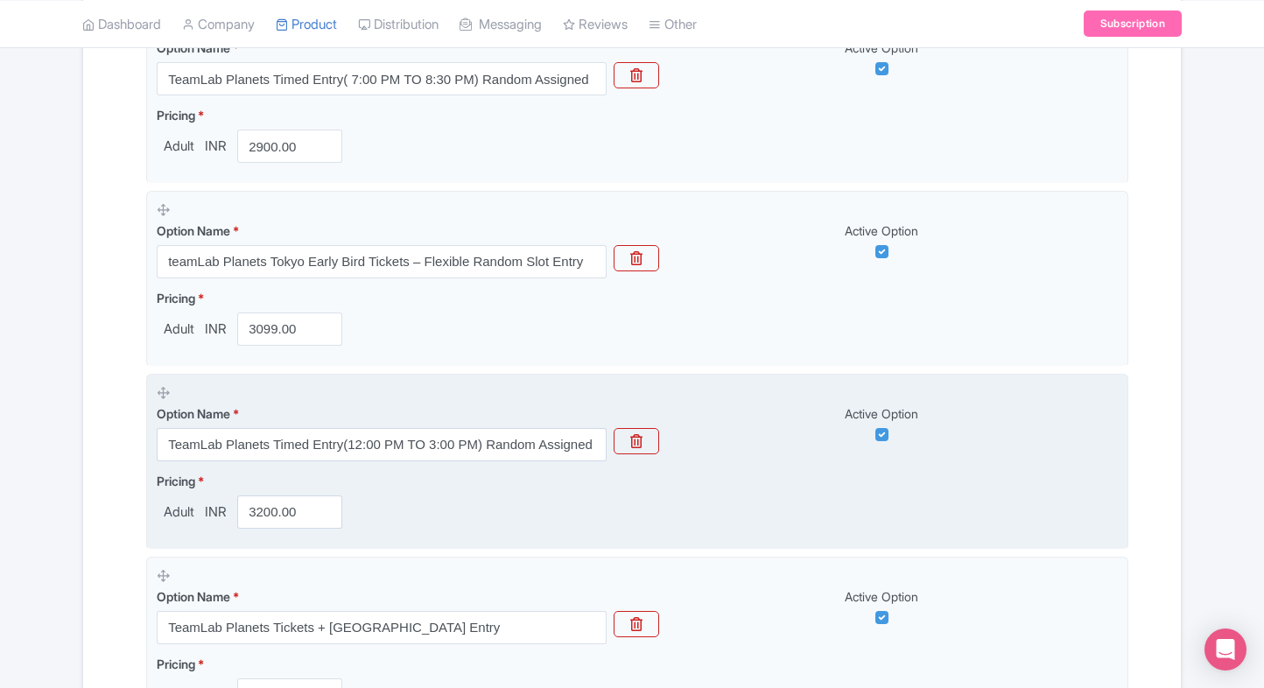
scroll to position [763, 0]
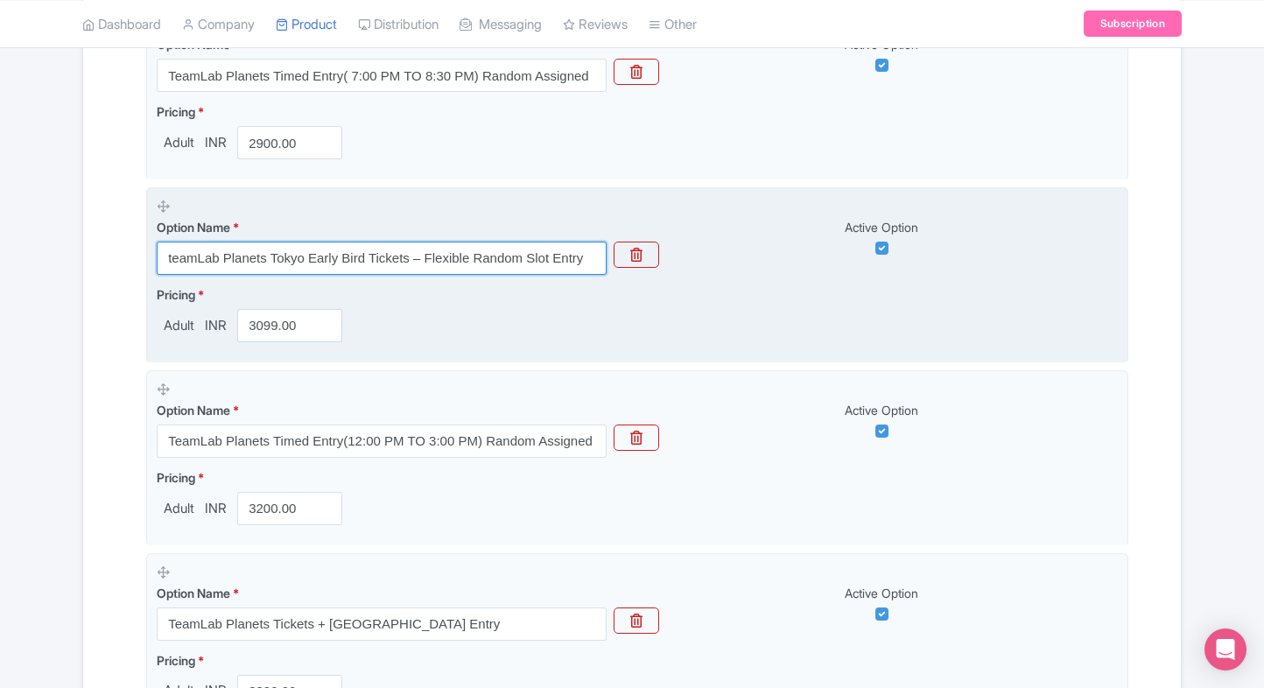
click at [455, 250] on input "teamLab Planets Tokyo Early Bird Tickets – Flexible Random Slot Entry" at bounding box center [382, 258] width 450 height 33
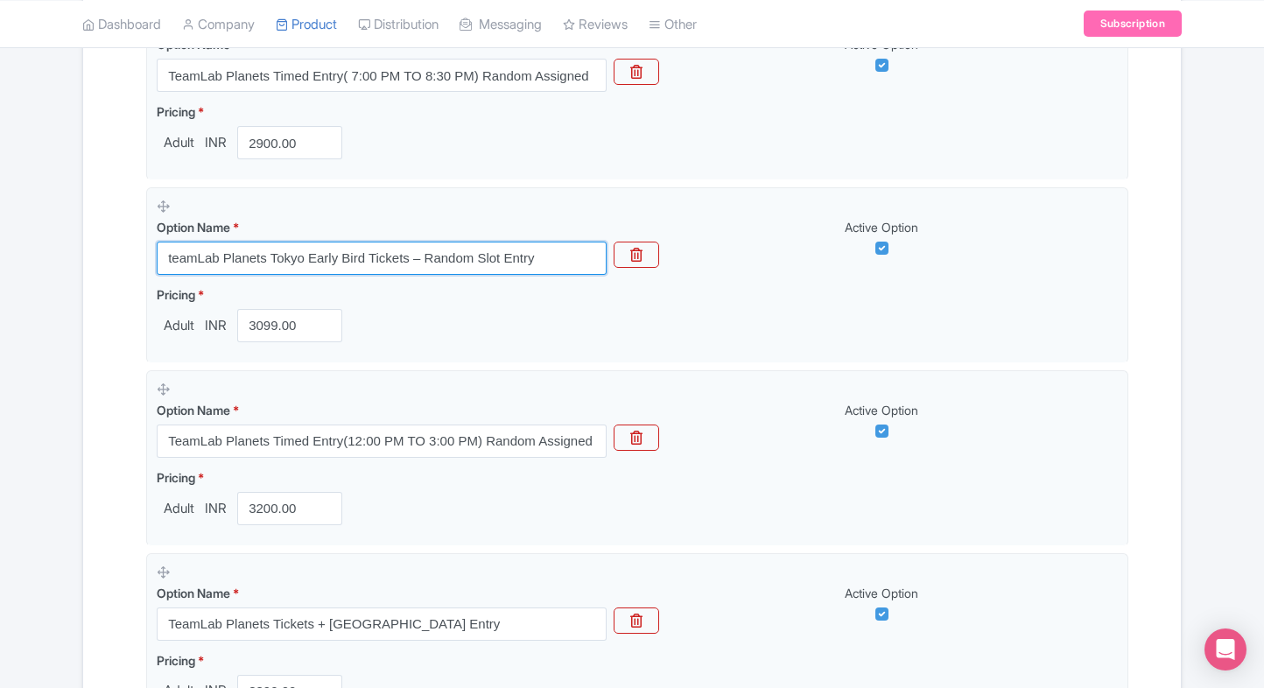
type input "teamLab Planets Tokyo Early Bird Tickets – Random Slot Entry"
click at [111, 385] on div "Name & Price Locations Description & Reviews Images & Categories Complete teamL…" at bounding box center [632, 381] width 1076 height 1737
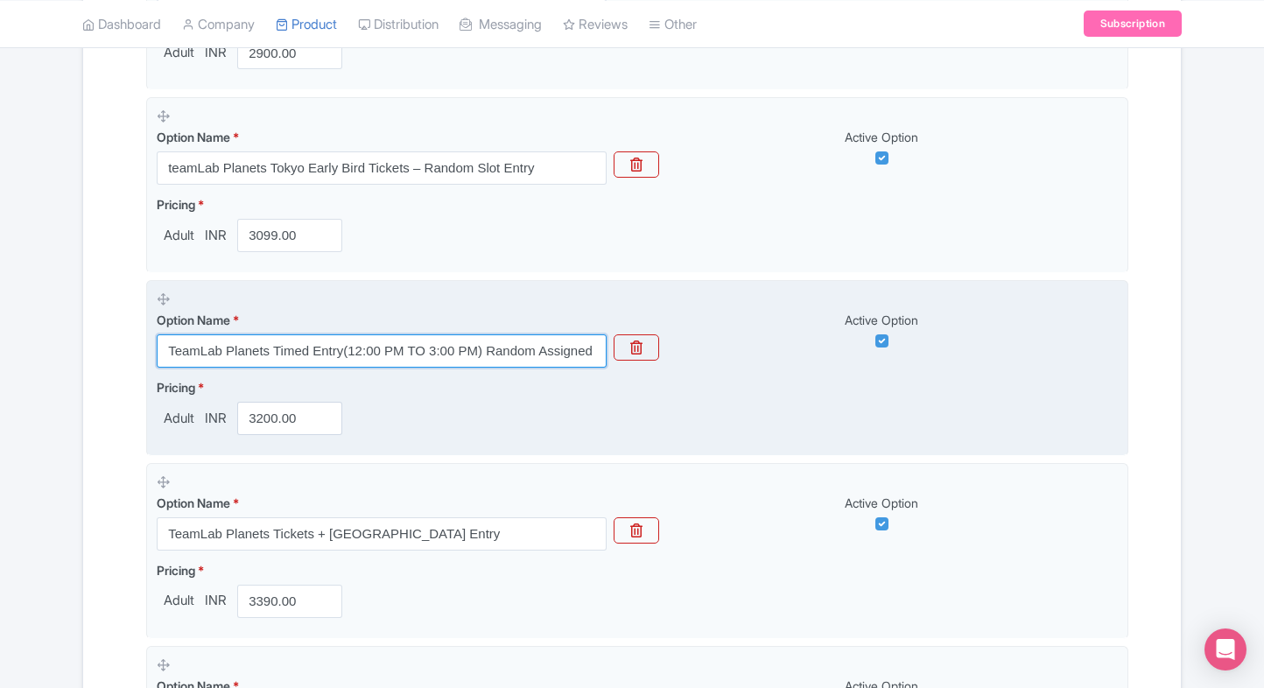
click at [297, 352] on input "TeamLab Planets Timed Entry(12:00 PM TO 3:00 PM) Random Assigned" at bounding box center [382, 350] width 450 height 33
paste input "teamLab Planets Tokyo Timed Admission – Random Assigned Slots (12:00–3:00 PM)"
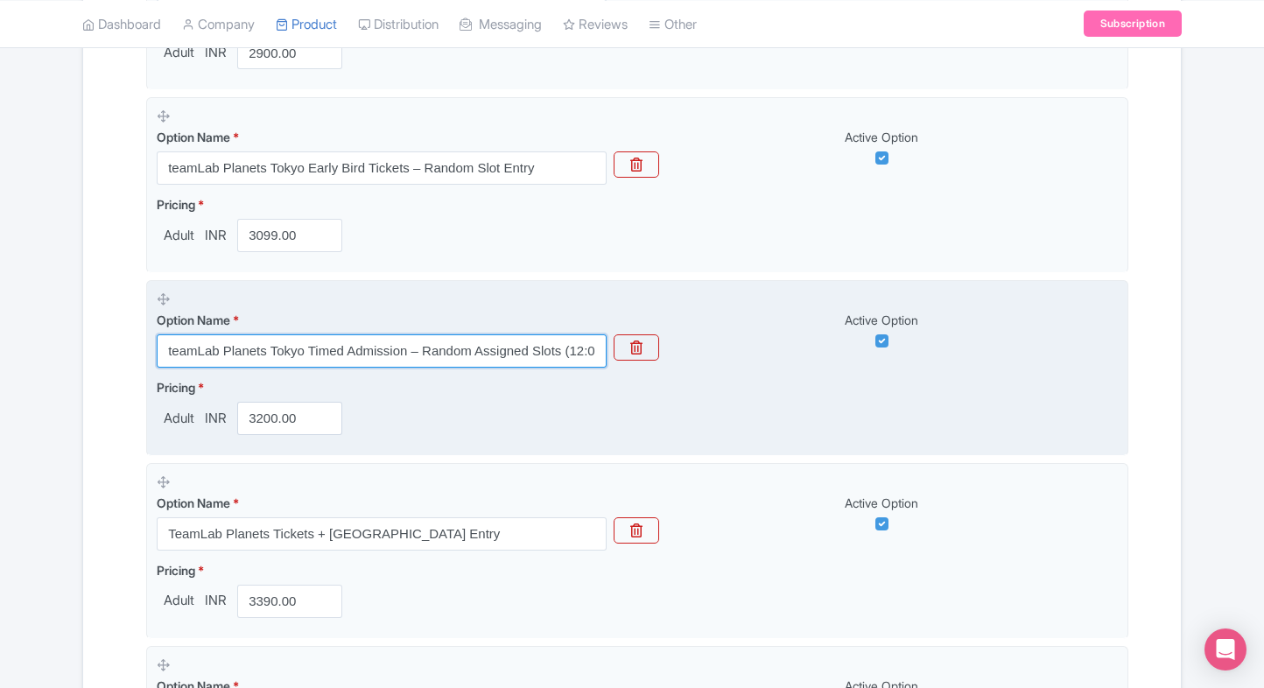
scroll to position [0, 67]
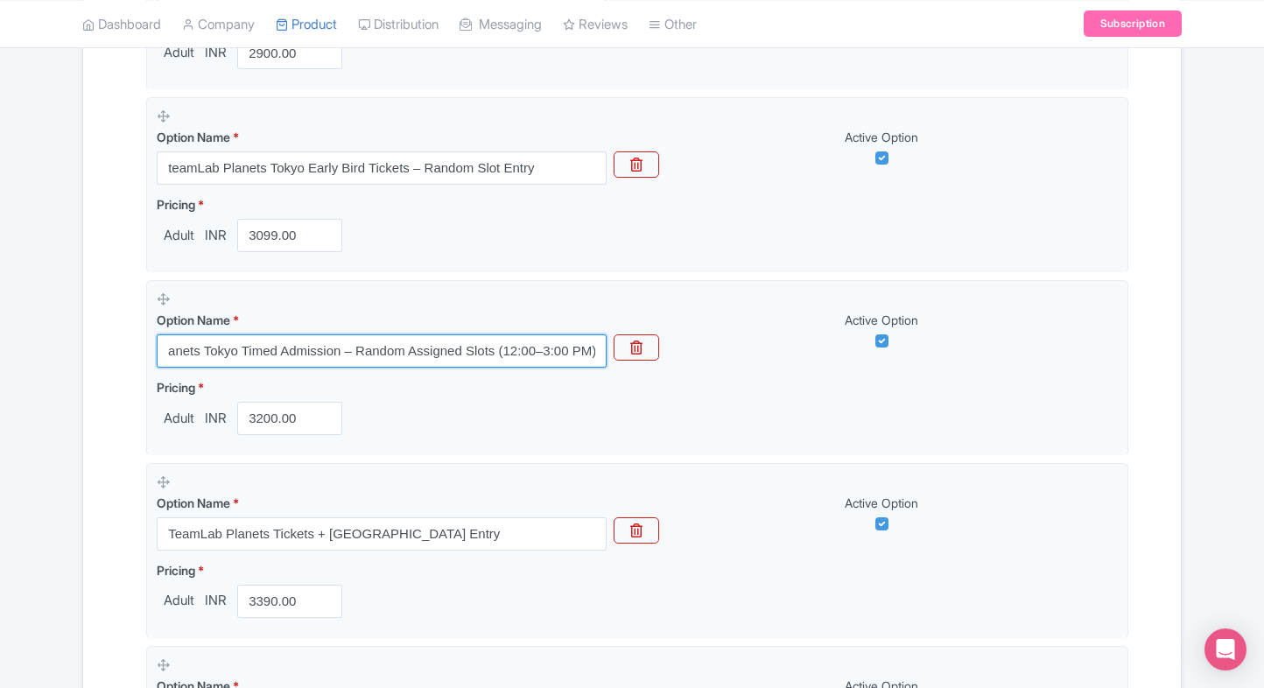
type input "teamLab Planets Tokyo Timed Admission – Random Assigned Slots (12:00–3:00 PM)"
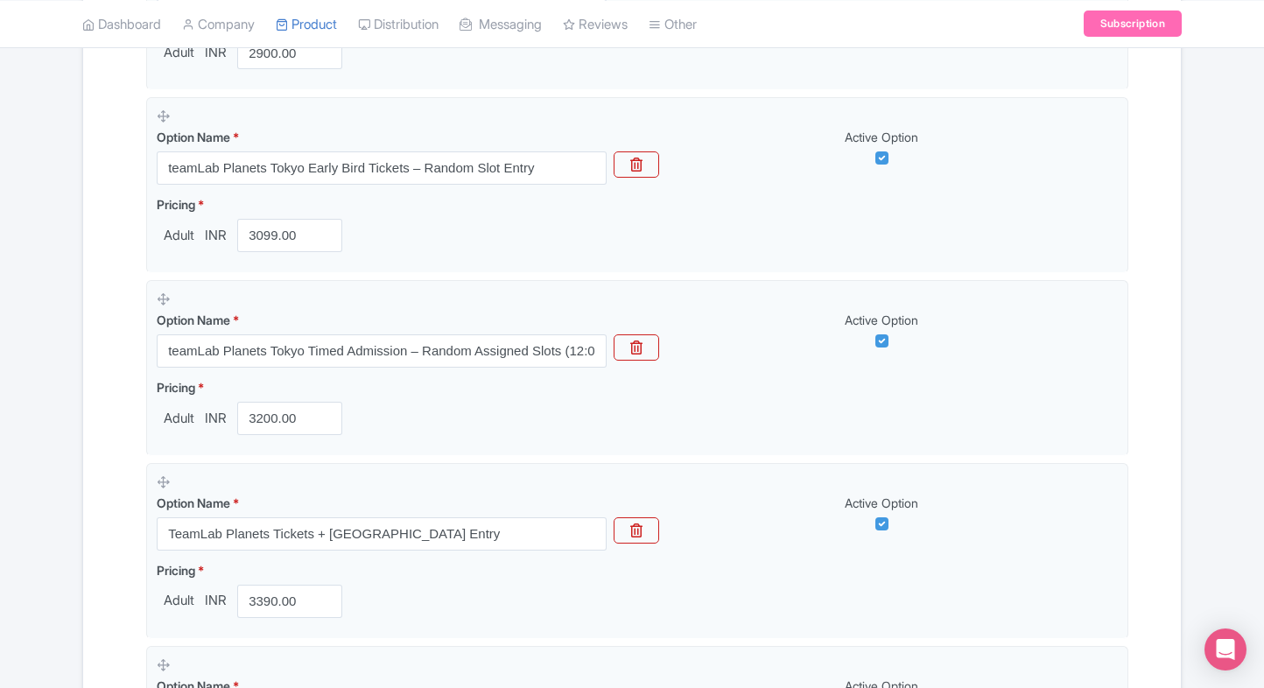
click at [127, 397] on div "Name & Price Locations Description & Reviews Images & Categories Complete teamL…" at bounding box center [632, 290] width 1076 height 1737
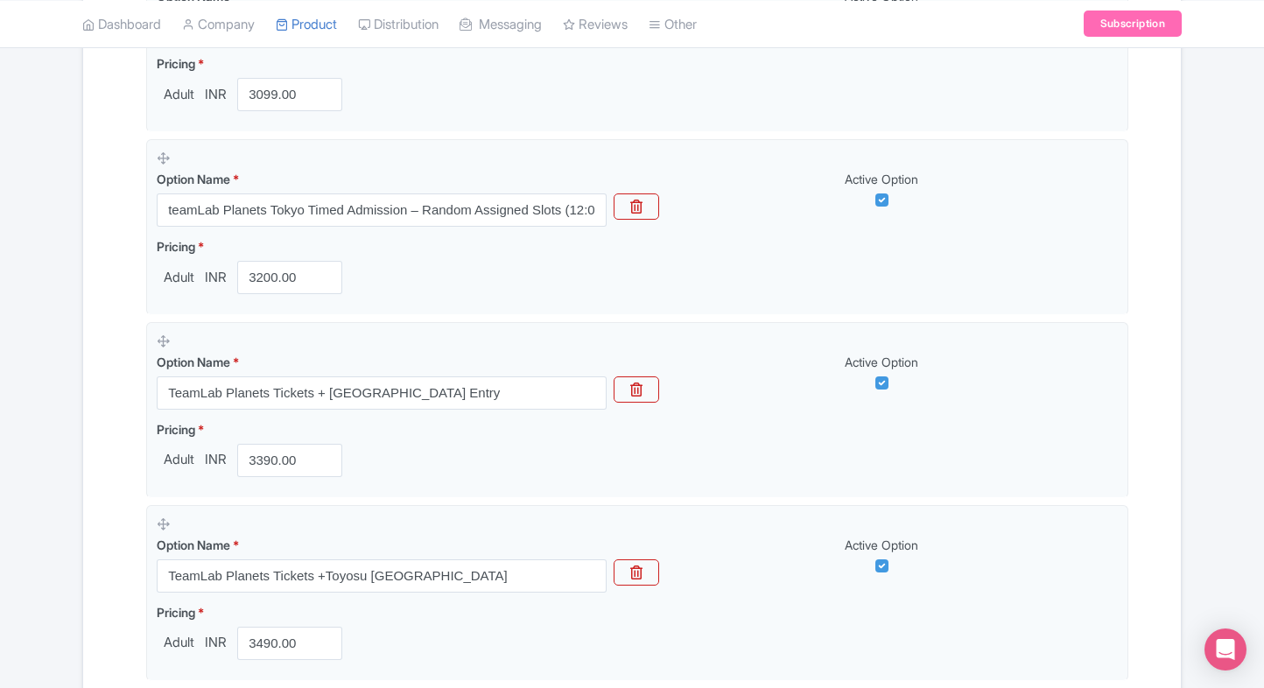
scroll to position [997, 0]
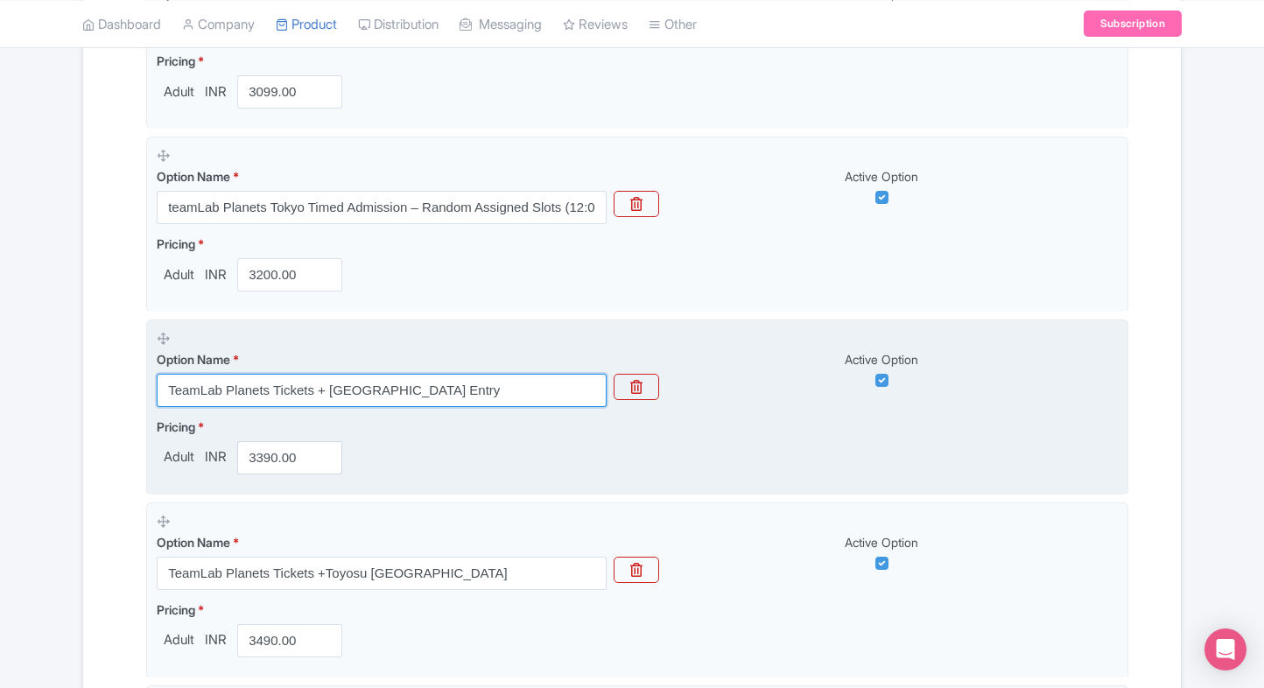
click at [218, 383] on input "TeamLab Planets Tickets + Shinsuna River Station Entry" at bounding box center [382, 390] width 450 height 33
paste input "teamLab Planets Tokyo Tickets with Shinsuna River Station Access Combo"
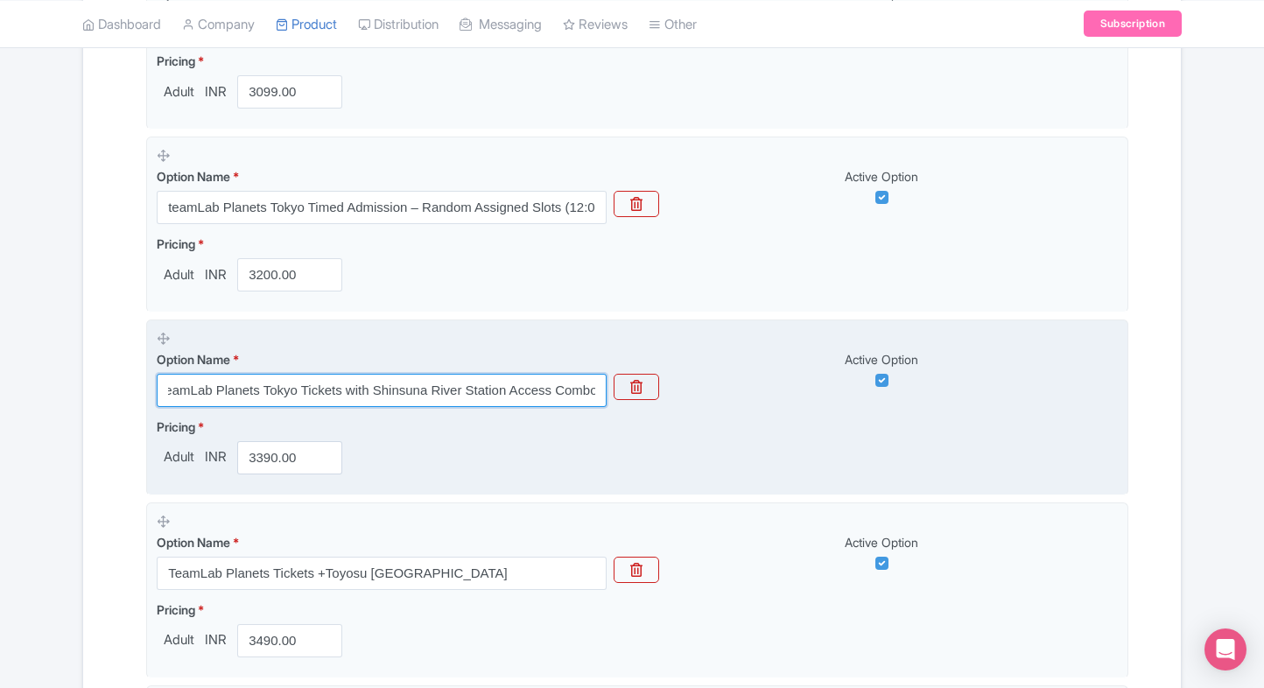
type input "teamLab Planets Tokyo Tickets with Shinsuna River Station Access Combo"
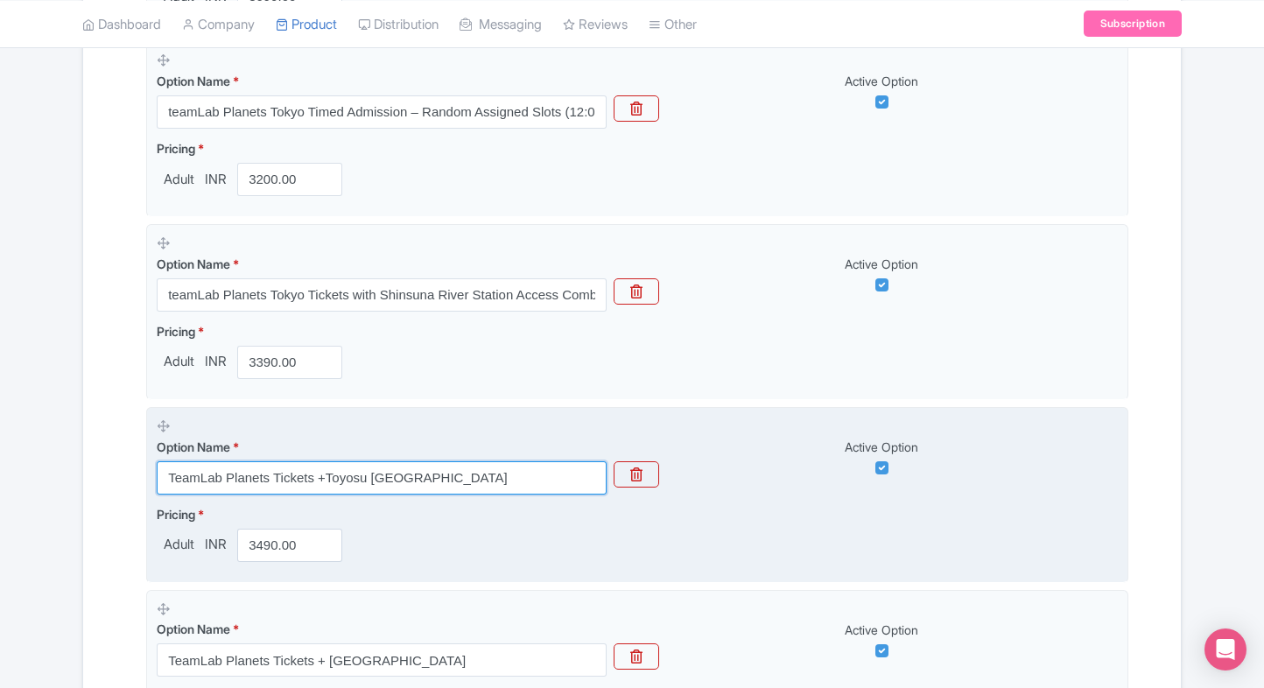
click at [490, 469] on input "TeamLab Planets Tickets +Toyosu Gururi Park" at bounding box center [382, 477] width 450 height 33
paste input "teamLab Planets Tokyo Tickets with Toyosu Gururi Park Visit Combo"
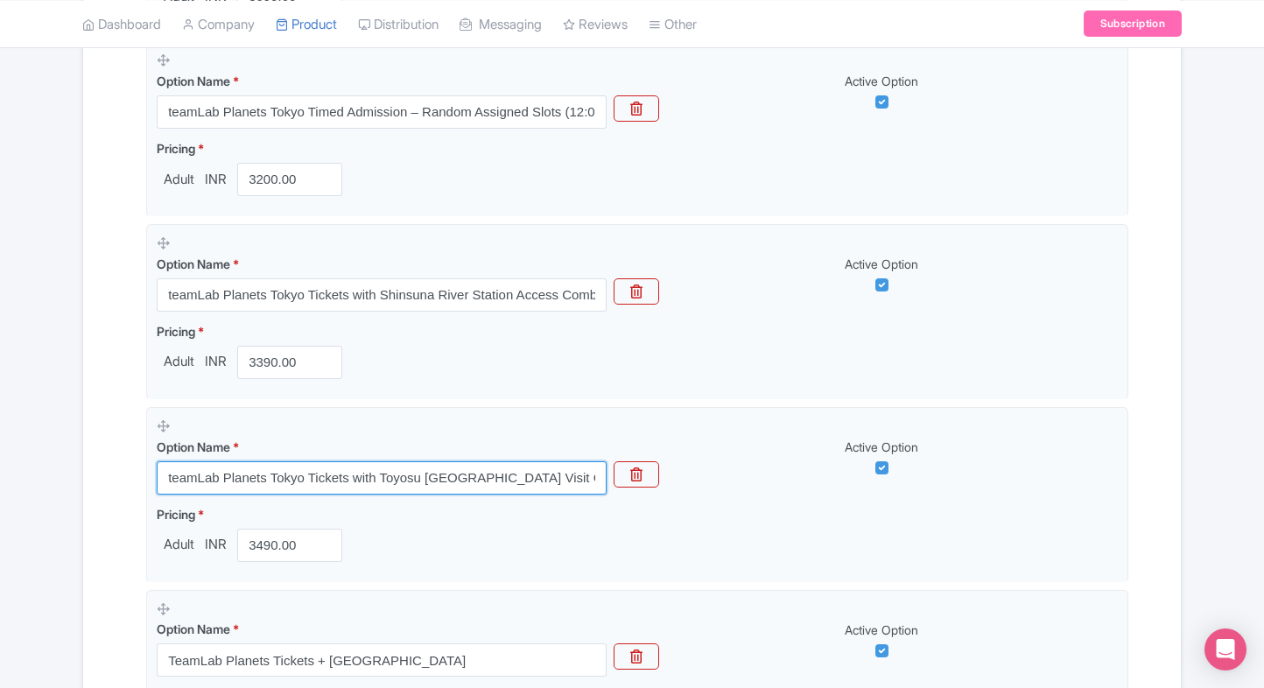
type input "teamLab Planets Tokyo Tickets with Toyosu Gururi Park Visit Combo"
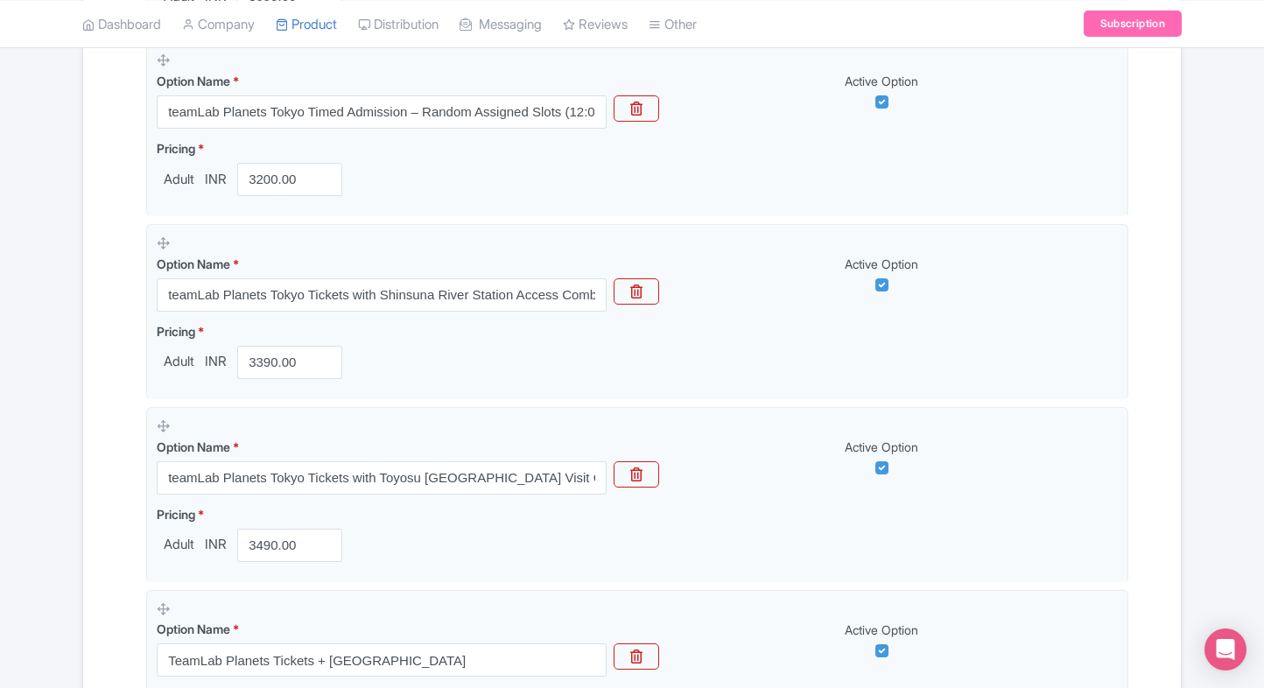
click at [88, 395] on div "Name & Price Locations Description & Reviews Images & Categories Complete teamL…" at bounding box center [631, 52] width 1097 height 1737
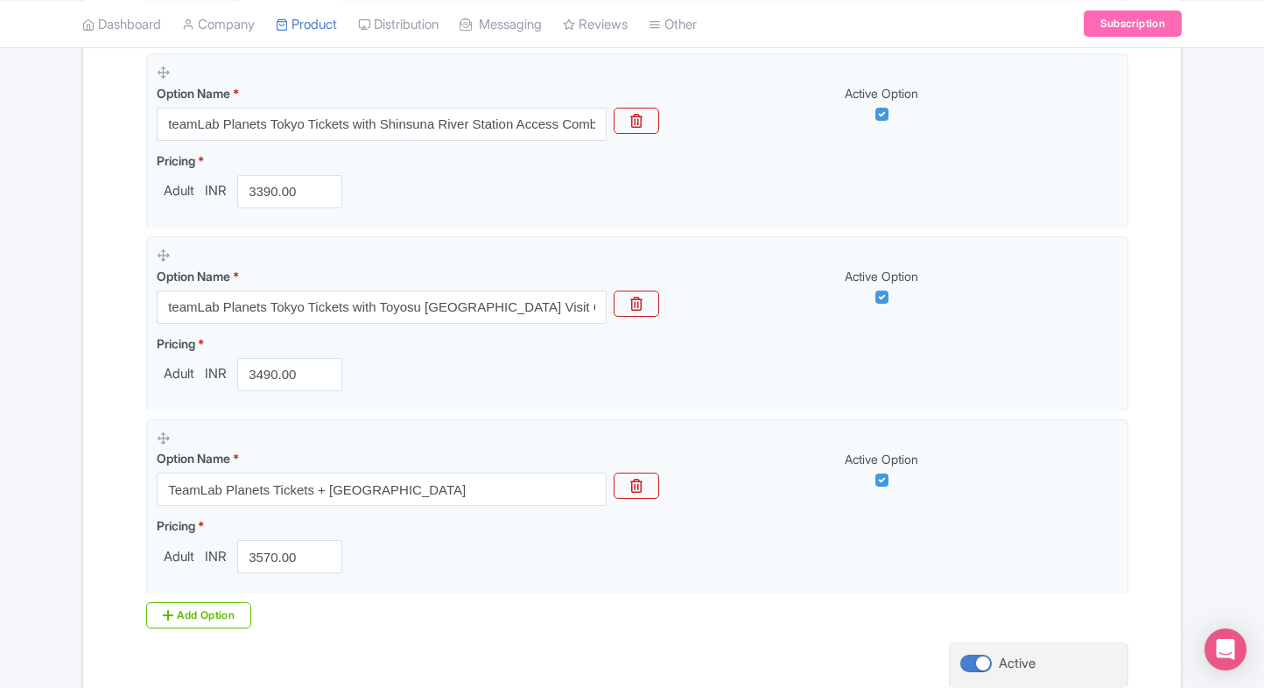
scroll to position [1264, 0]
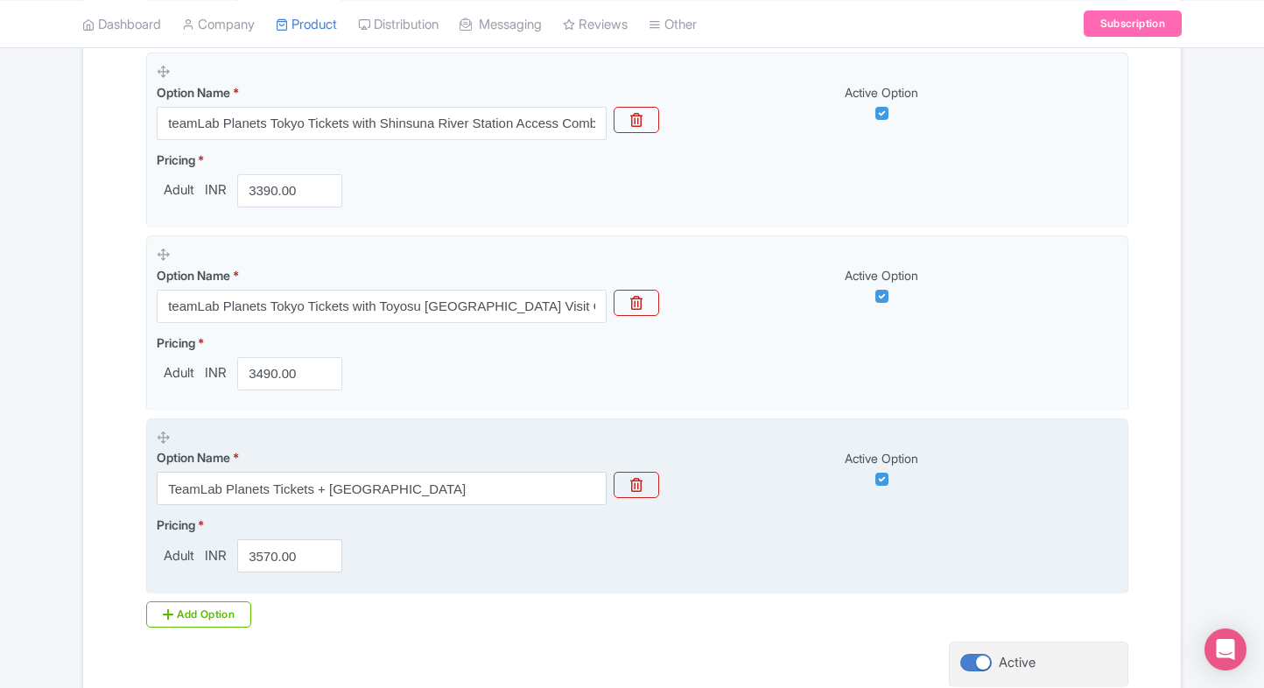
click at [283, 468] on div "Option Name * TeamLab Planets Tickets + Edogawa City Nature Zoo" at bounding box center [382, 476] width 450 height 57
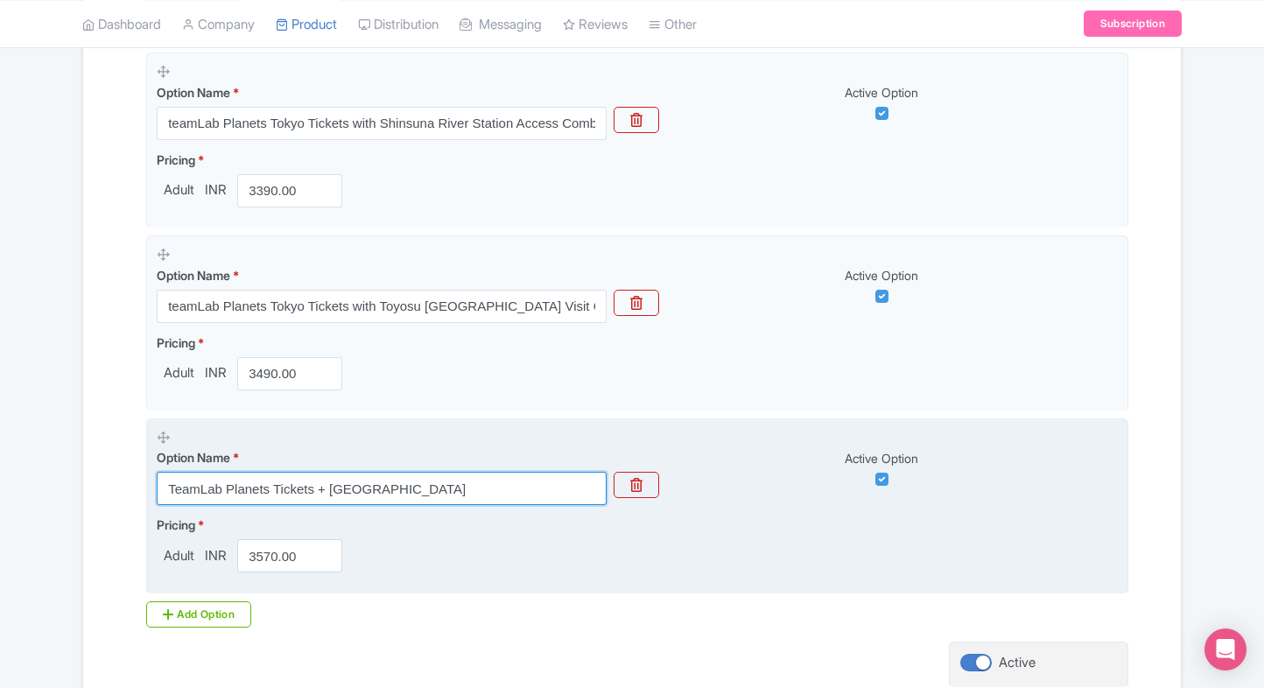
drag, startPoint x: 283, startPoint y: 468, endPoint x: 312, endPoint y: 489, distance: 36.4
click at [312, 489] on input "TeamLab Planets Tickets + Edogawa City Nature Zoo" at bounding box center [382, 488] width 450 height 33
paste input "teamLab Planets Tokyo Tickets with Edogawa City Nature Zoo Combo Experience"
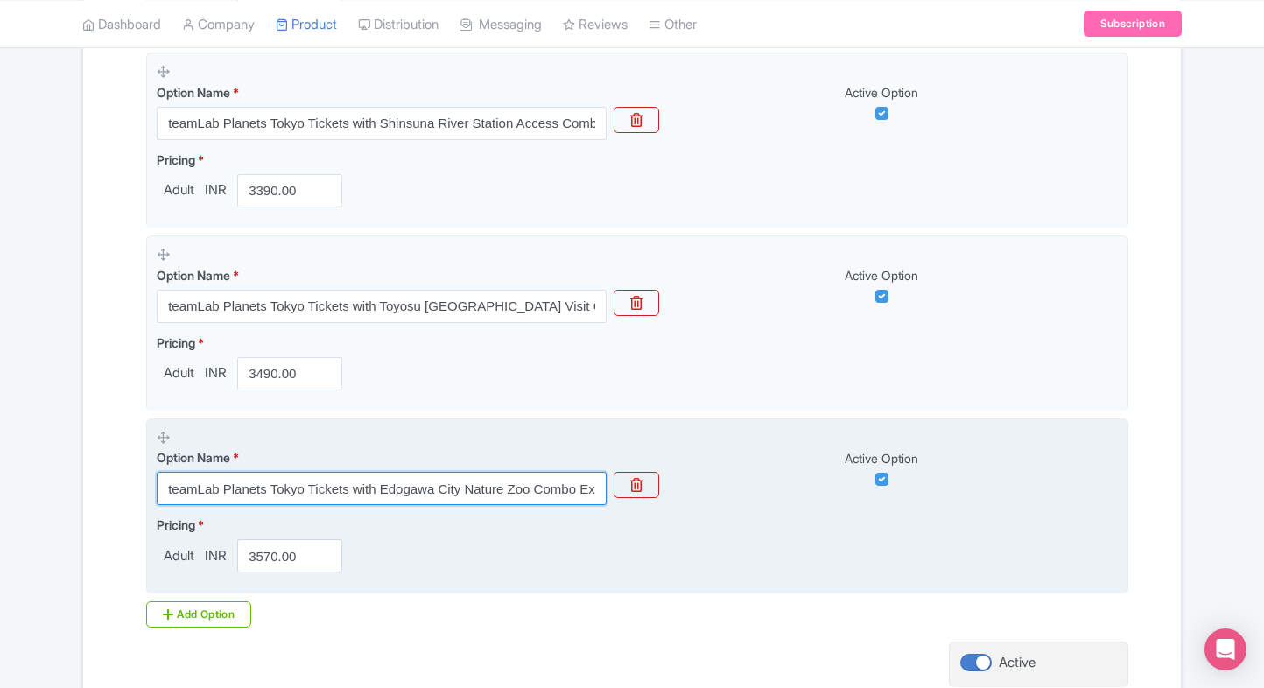
scroll to position [0, 49]
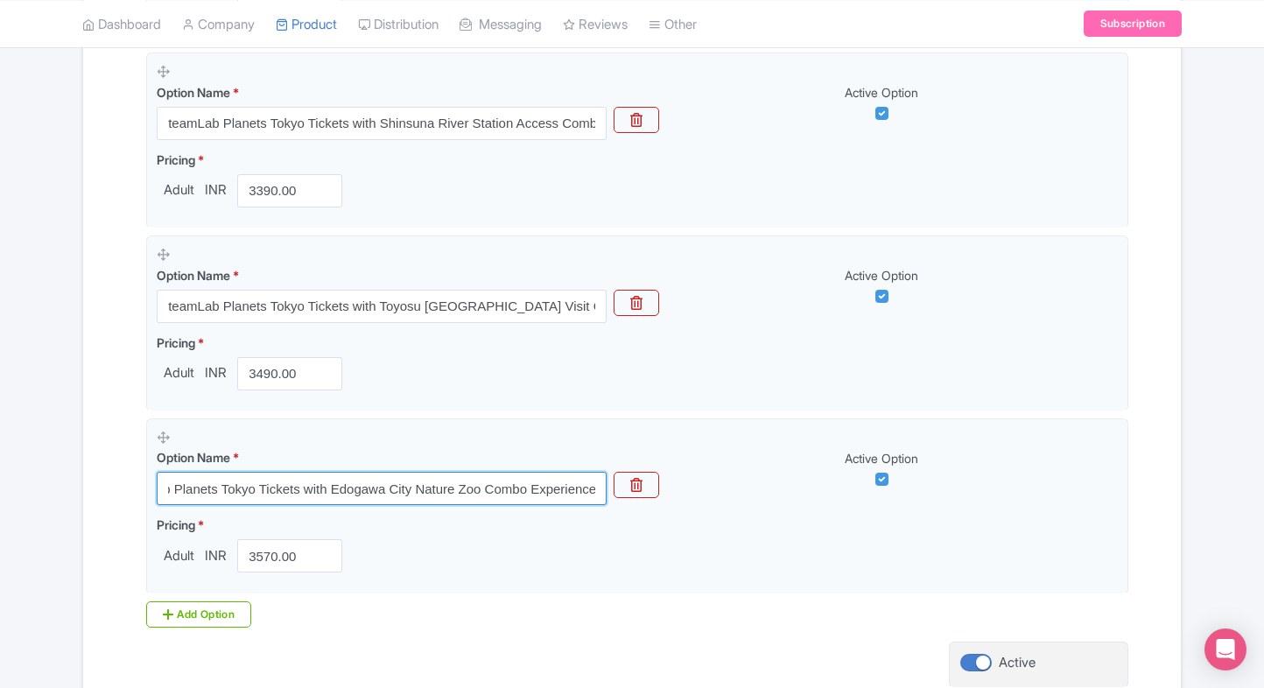
type input "teamLab Planets Tokyo Tickets with Edogawa City Nature Zoo Combo Experience"
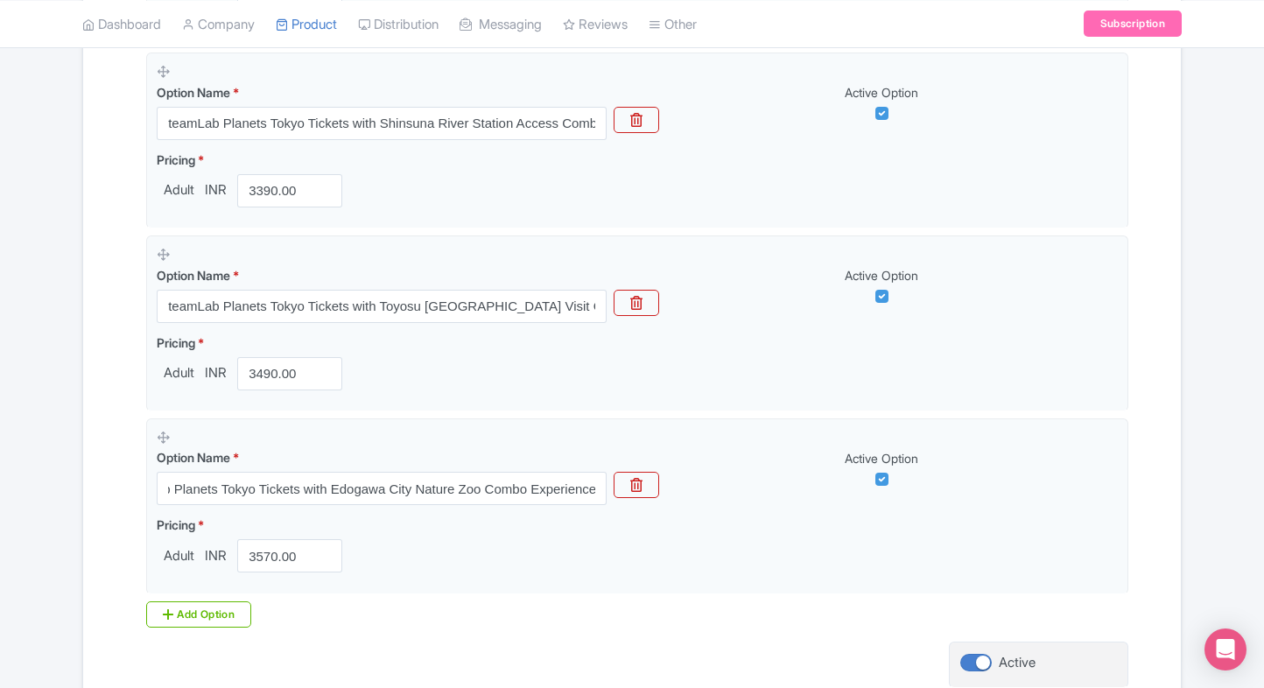
scroll to position [0, 0]
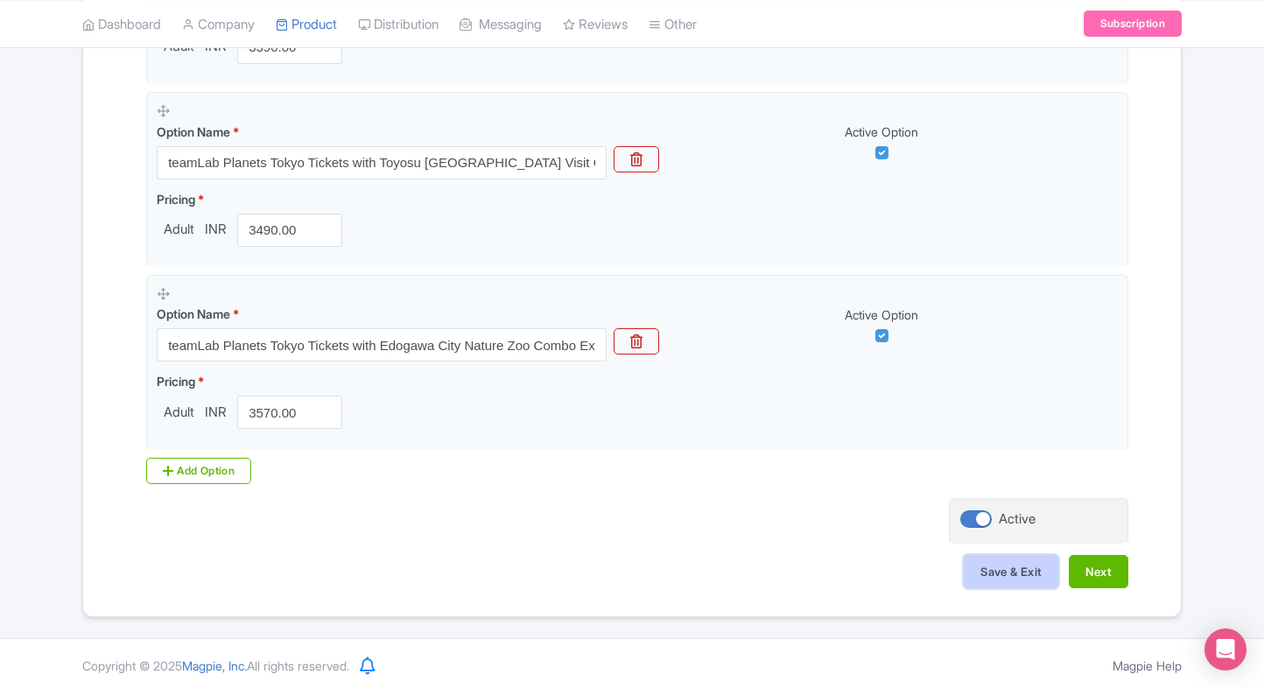
click at [970, 562] on button "Save & Exit" at bounding box center [1010, 571] width 95 height 33
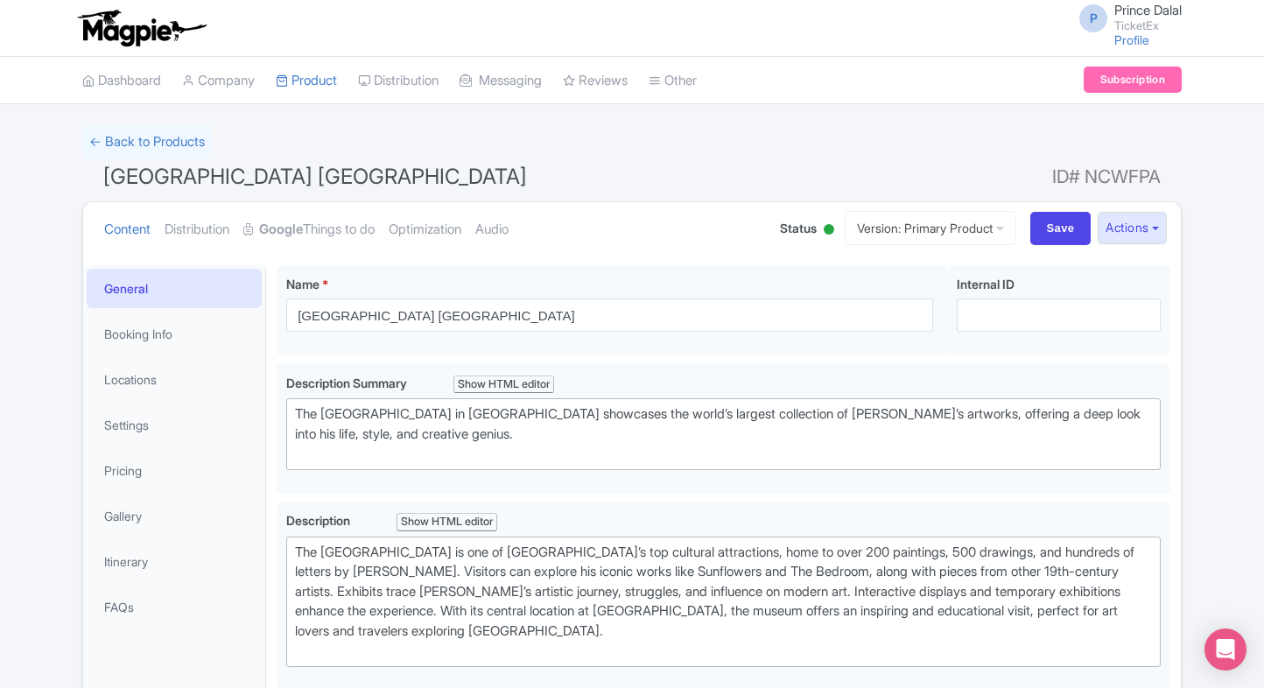
type trix-editor "<div>The [GEOGRAPHIC_DATA] is one of [GEOGRAPHIC_DATA]’s top cultural attractio…"
click at [306, 116] on link "My Products" at bounding box center [360, 124] width 166 height 27
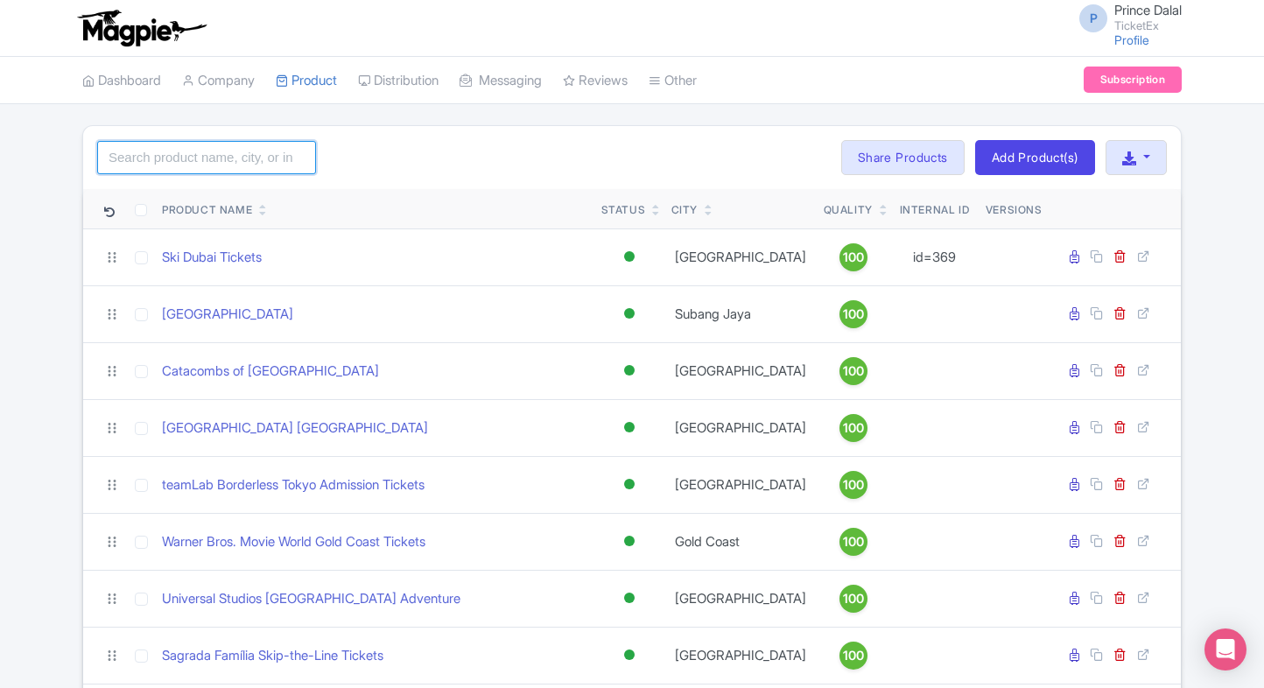
click at [228, 145] on input "search" at bounding box center [206, 157] width 219 height 33
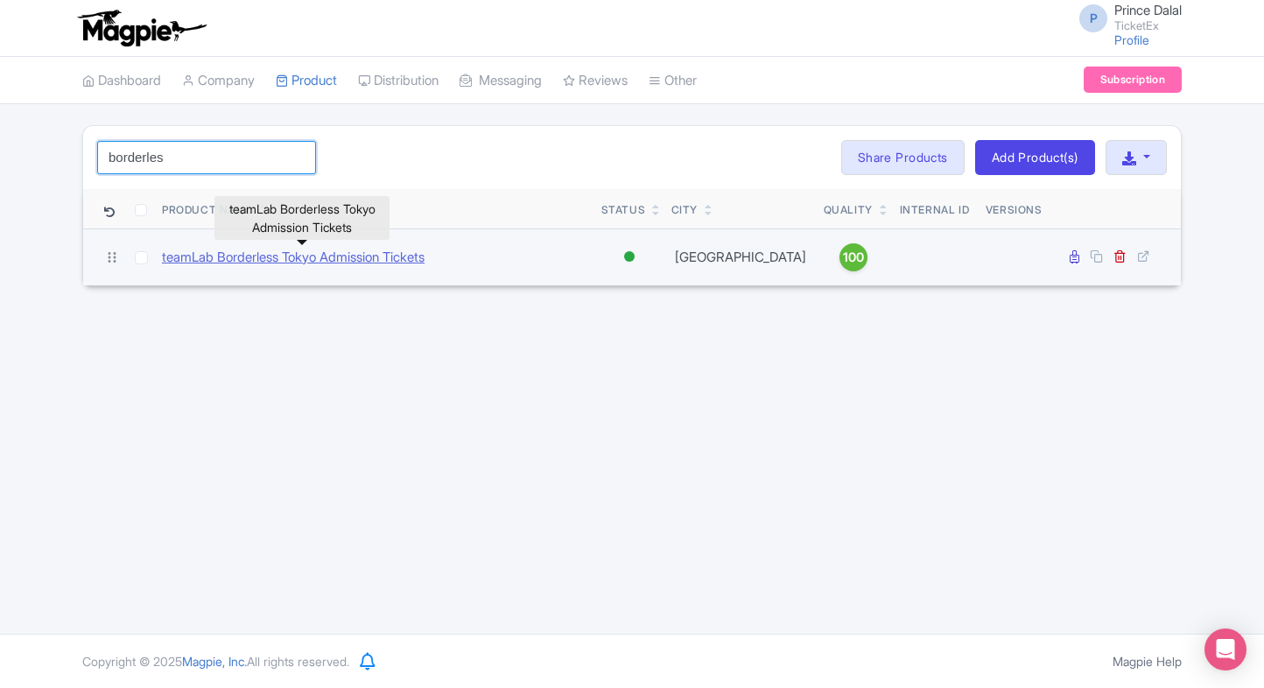
type input "borderles"
click at [249, 249] on link "teamLab Borderless Tokyo Admission Tickets" at bounding box center [293, 258] width 263 height 20
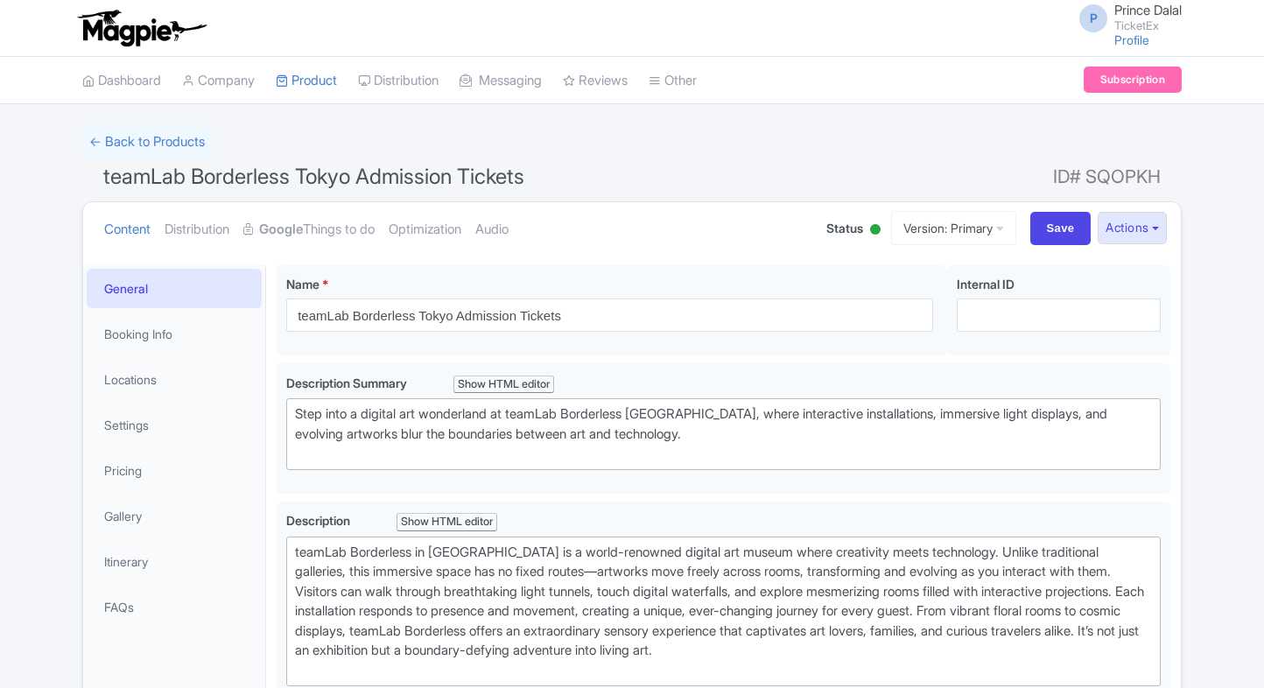
click at [299, 235] on strong "Google" at bounding box center [281, 230] width 44 height 20
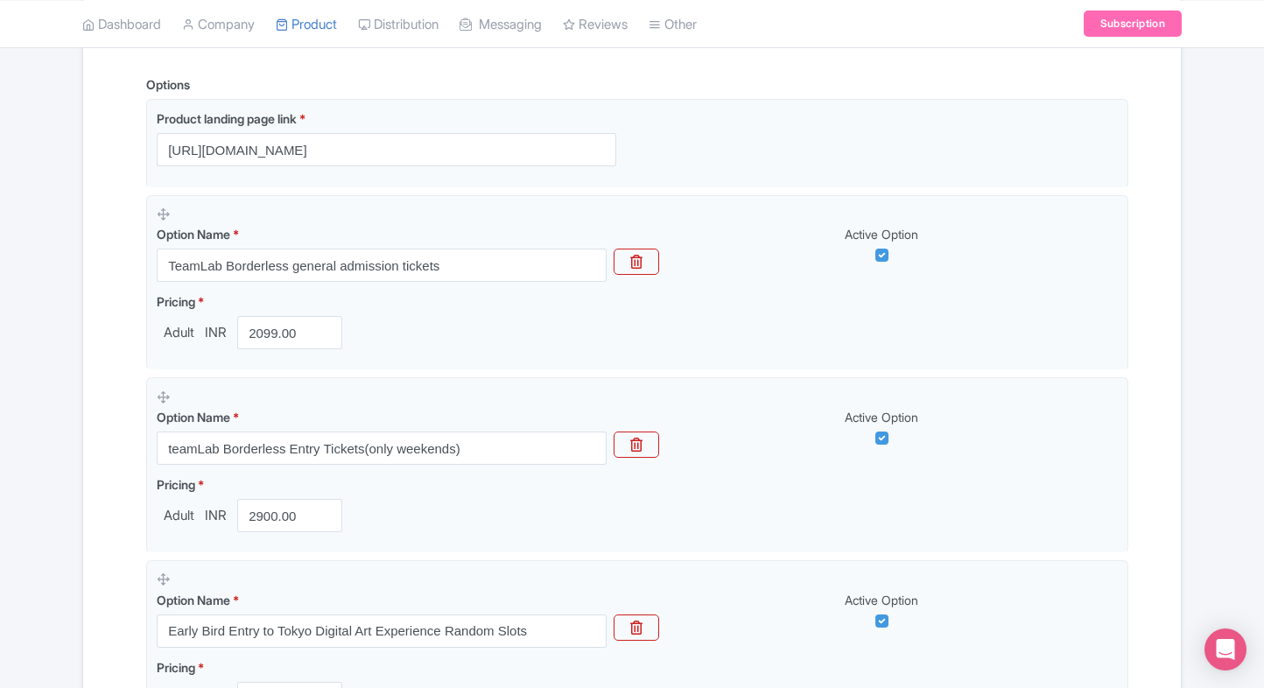
scroll to position [391, 0]
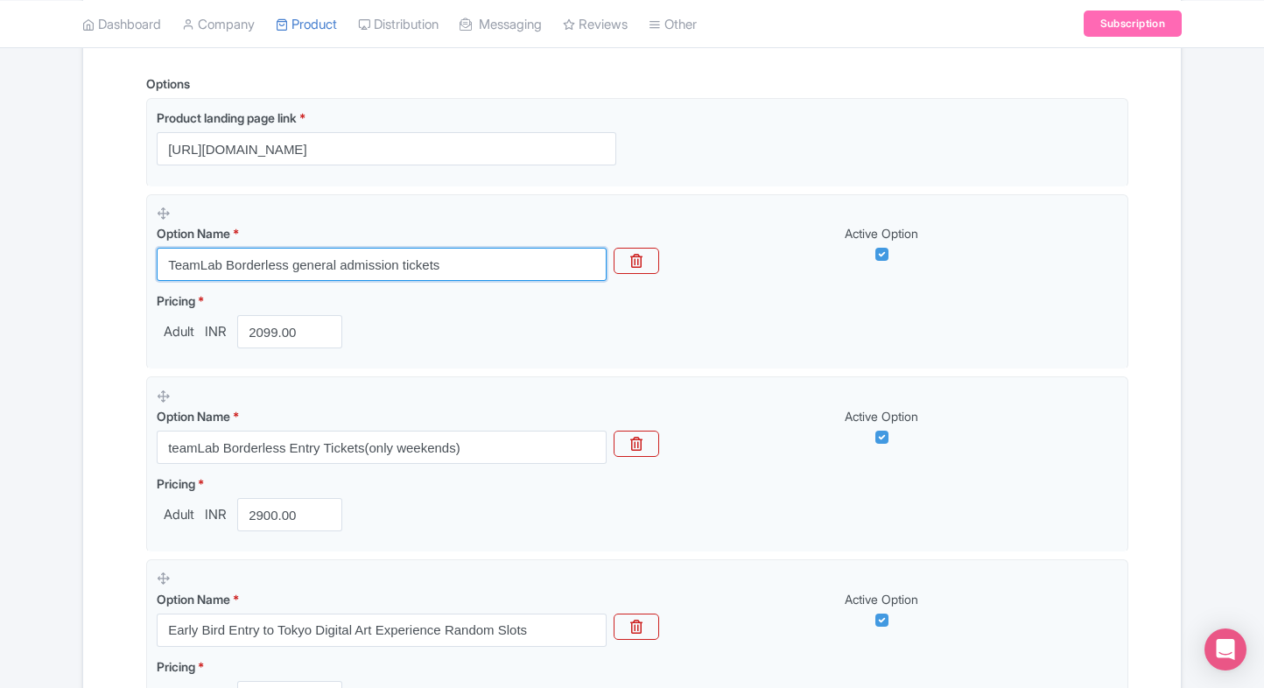
drag, startPoint x: 473, startPoint y: 263, endPoint x: 107, endPoint y: 254, distance: 366.8
click at [107, 254] on div "Name & Price Locations Description & Reviews Images & Categories Complete teamL…" at bounding box center [632, 570] width 1076 height 1372
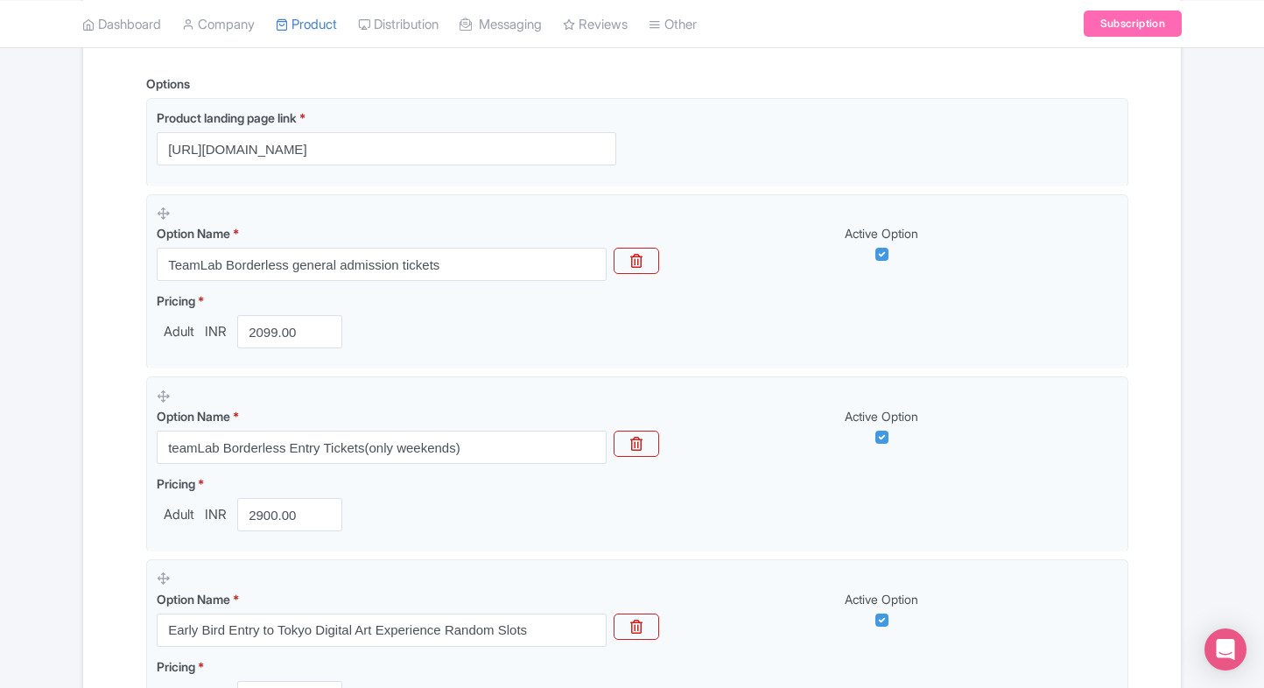
click at [81, 290] on div "← Back to Products teamLab Borderless Tokyo Admission Tickets ID# SQOPKH Conten…" at bounding box center [632, 501] width 1120 height 1534
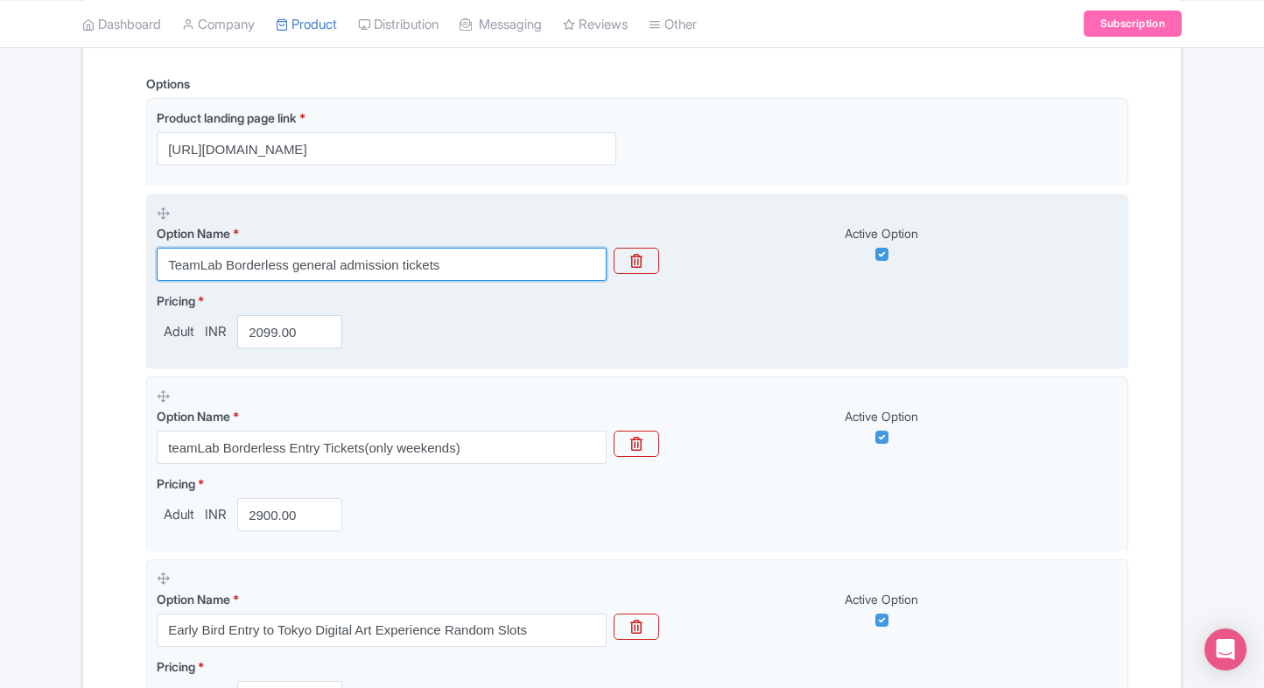
click at [473, 260] on input "TeamLab Borderless general admission tickets" at bounding box center [382, 264] width 450 height 33
paste input "teamLab Borderless Tokyo General Admission – Fast Confirmation & Guaranteed Ent…"
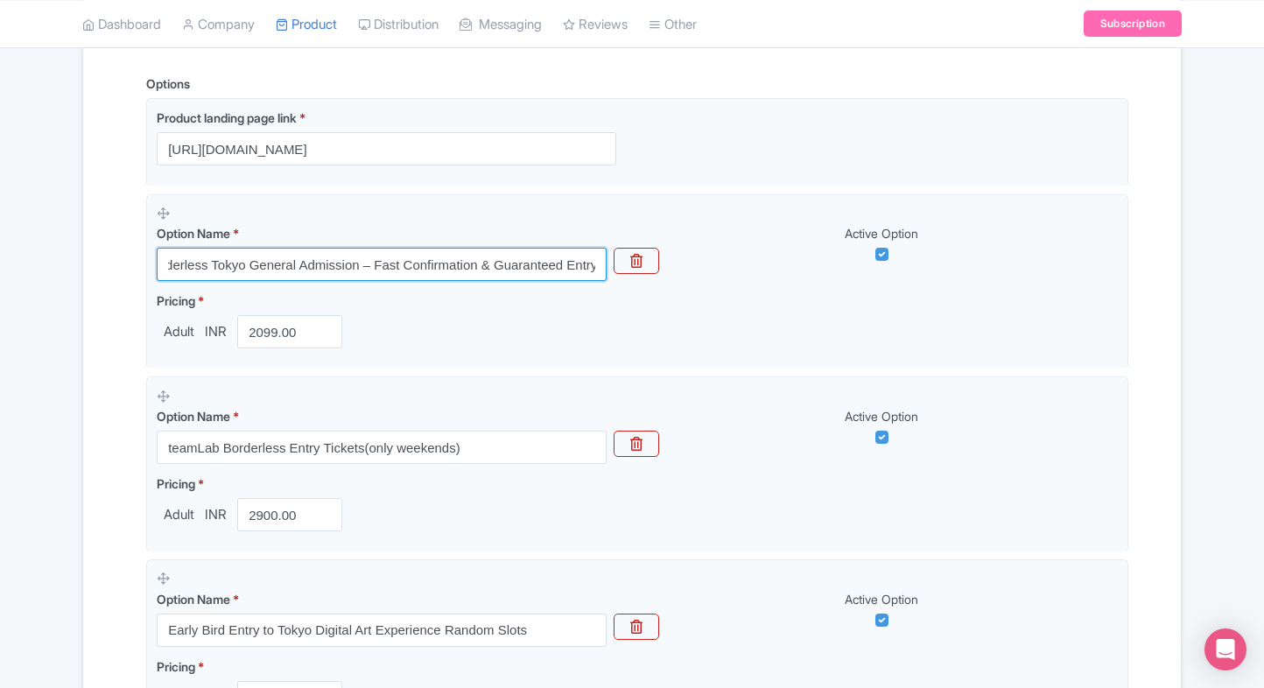
type input "teamLab Borderless Tokyo General Admission – Fast Confirmation & Guaranteed Ent…"
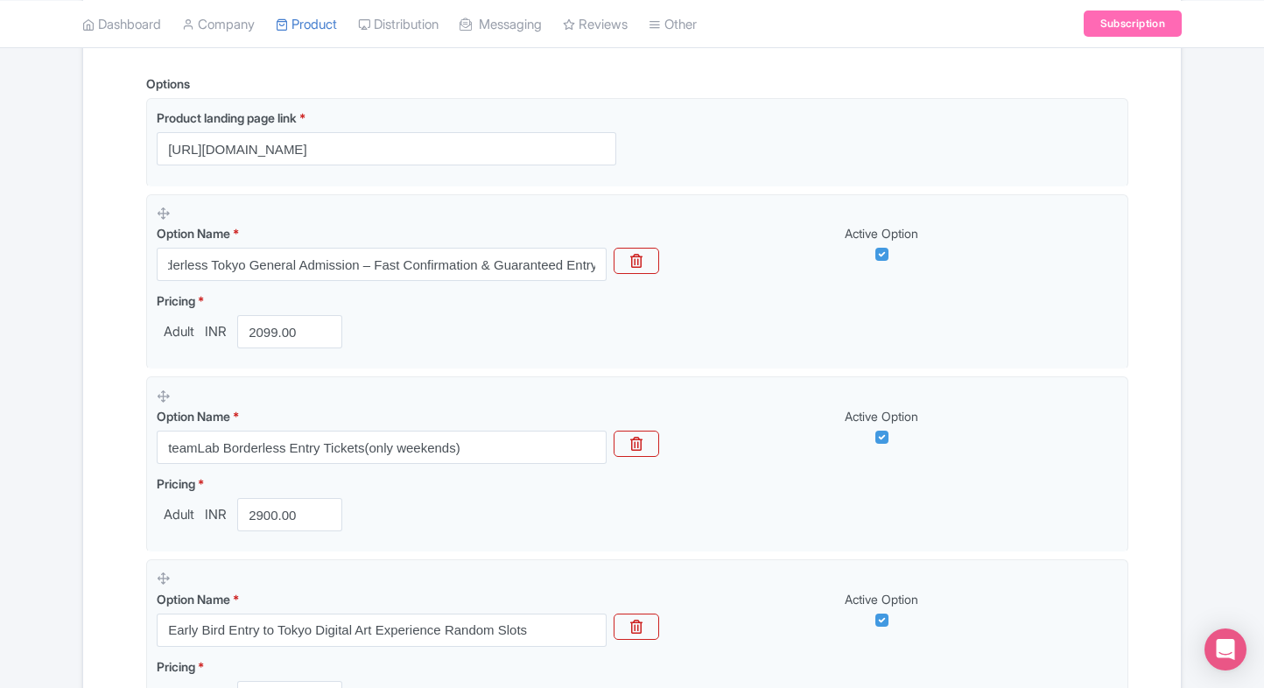
scroll to position [0, 0]
click at [115, 375] on div "Name & Price Locations Description & Reviews Images & Categories Complete teamL…" at bounding box center [632, 570] width 1076 height 1372
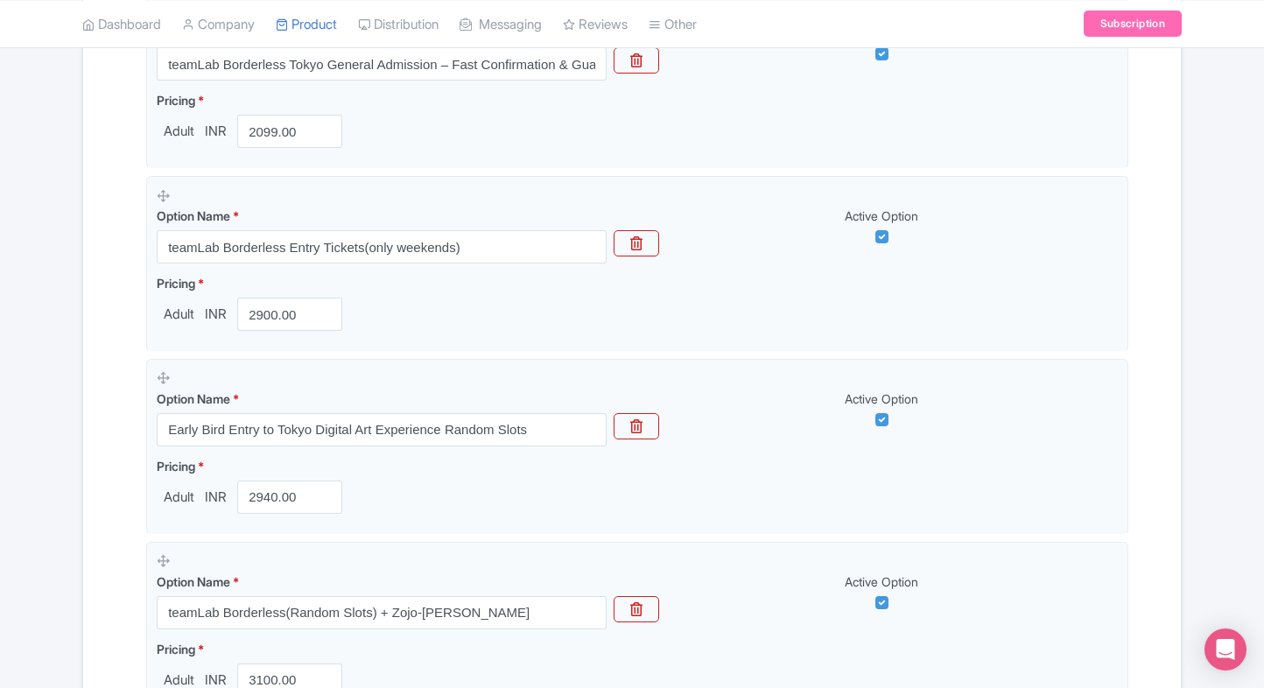
scroll to position [593, 0]
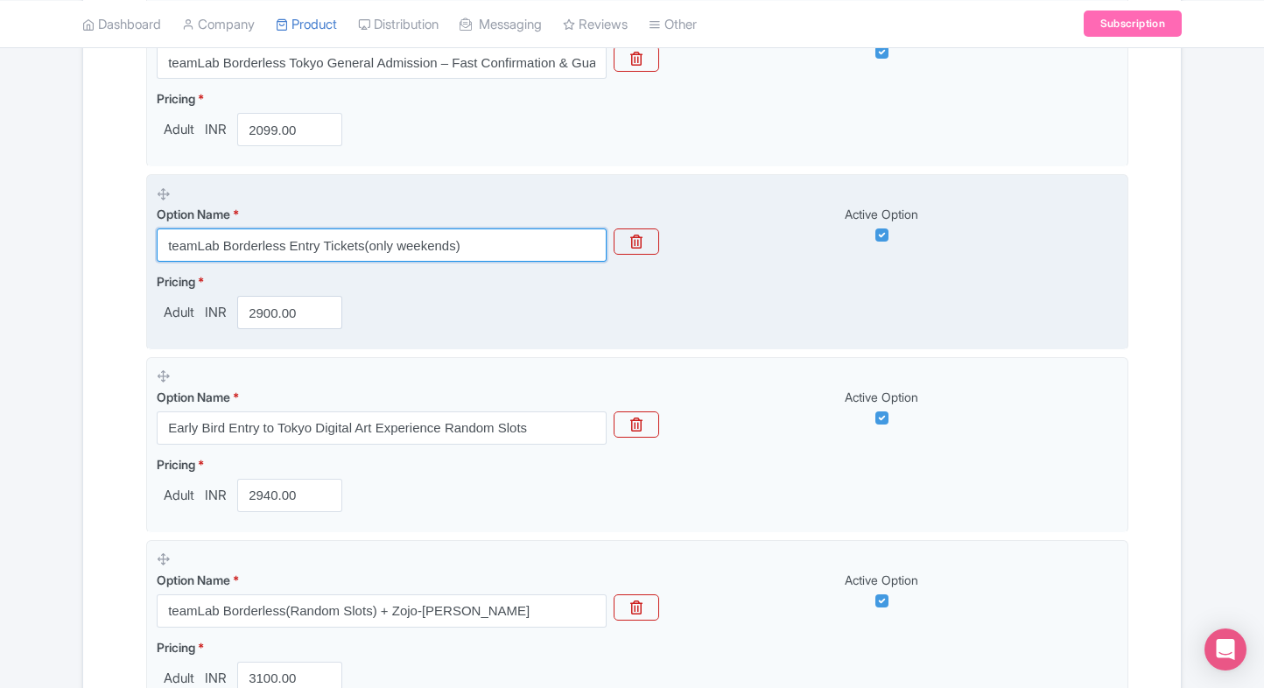
drag, startPoint x: 486, startPoint y: 236, endPoint x: 158, endPoint y: 247, distance: 328.3
click at [158, 247] on input "teamLab Borderless Entry Tickets(only weekends)" at bounding box center [382, 244] width 450 height 33
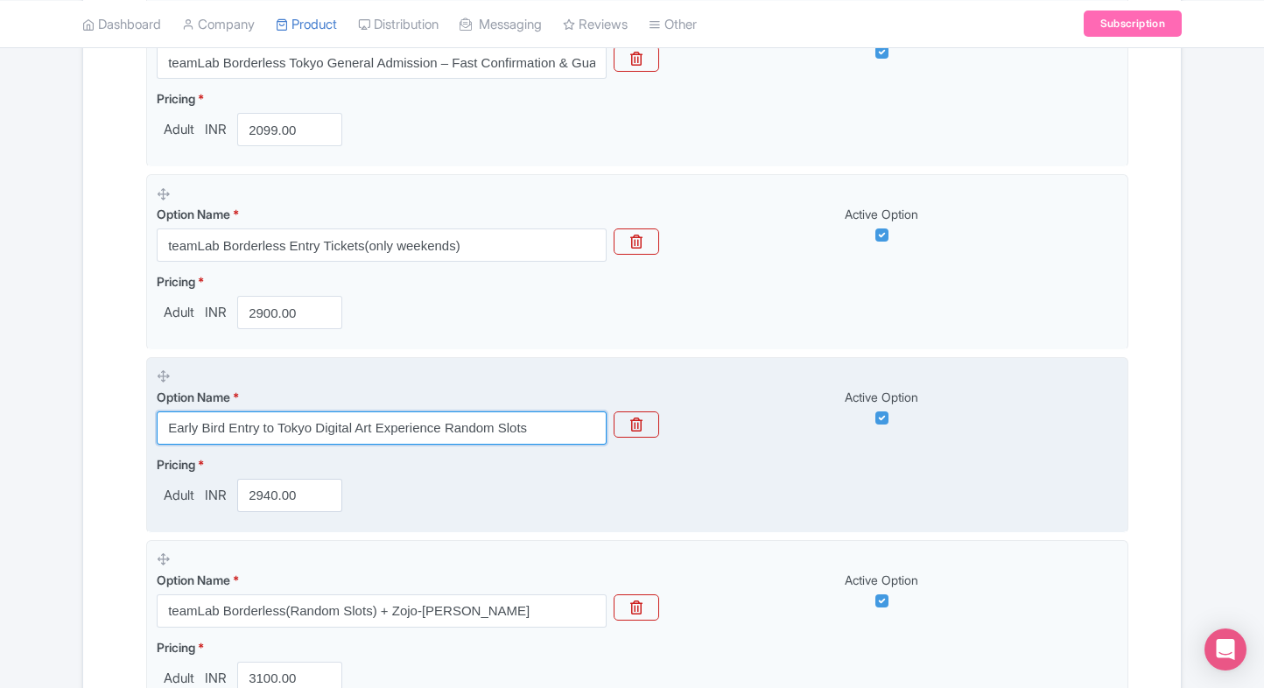
click at [530, 415] on input "Early Bird Entry to Tokyo Digital Art Experience Random Slots" at bounding box center [382, 427] width 450 height 33
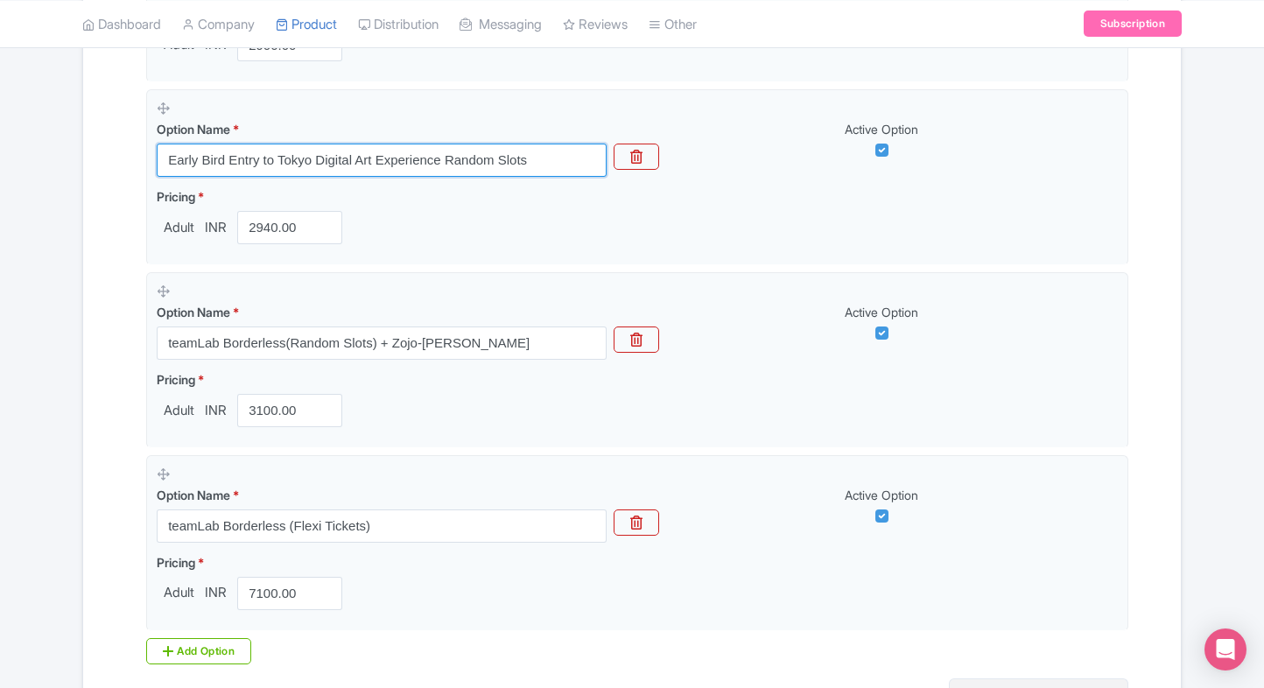
scroll to position [896, 0]
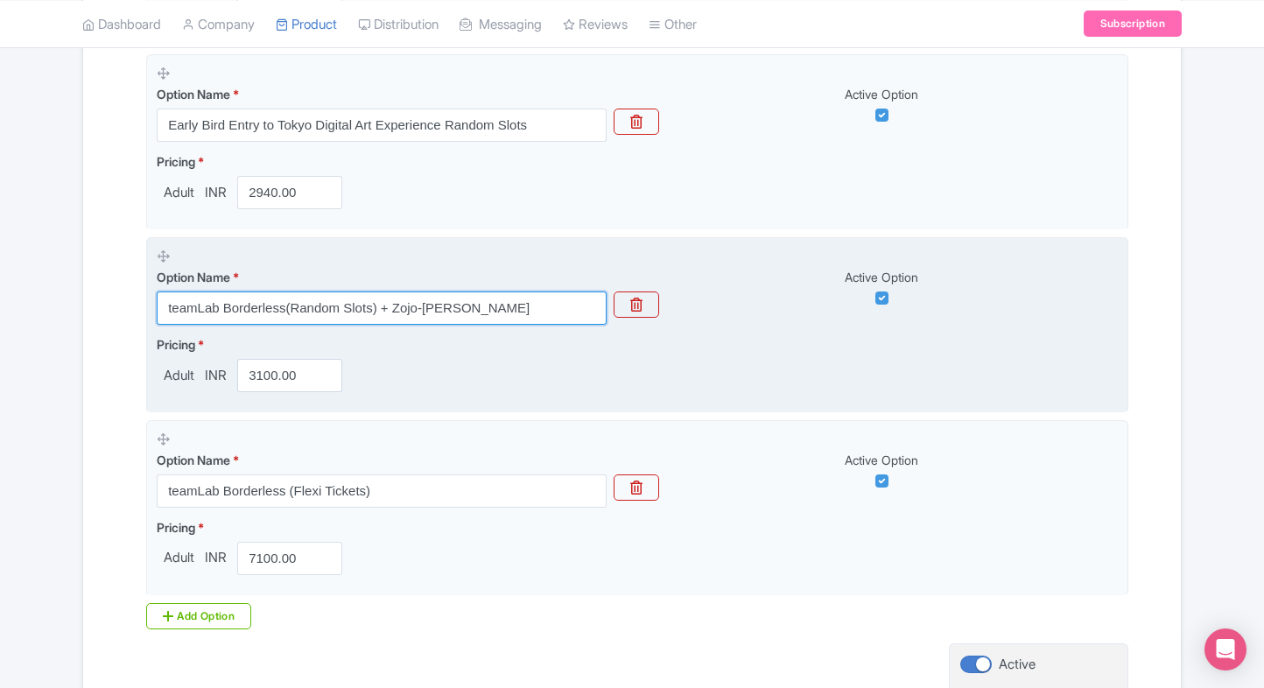
click at [323, 305] on input "teamLab Borderless(Random Slots) + Zojo-ji Temple" at bounding box center [382, 307] width 450 height 33
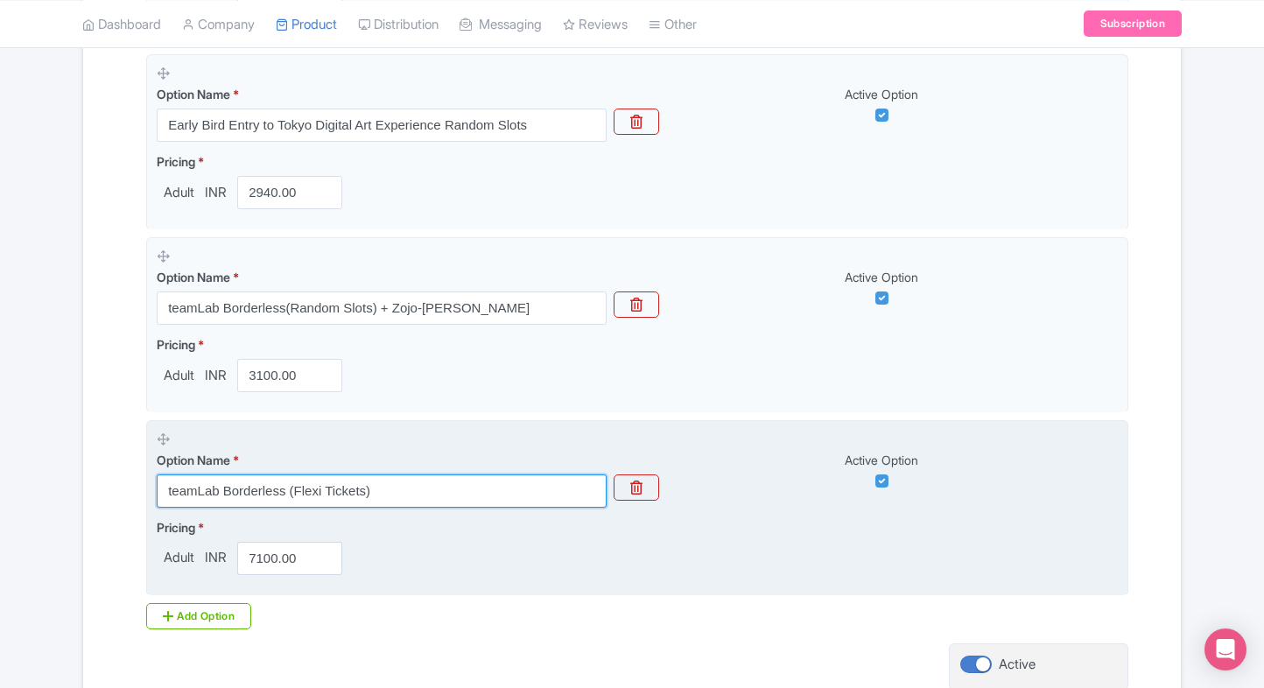
click at [315, 489] on input "teamLab Borderless (Flexi Tickets)" at bounding box center [382, 490] width 450 height 33
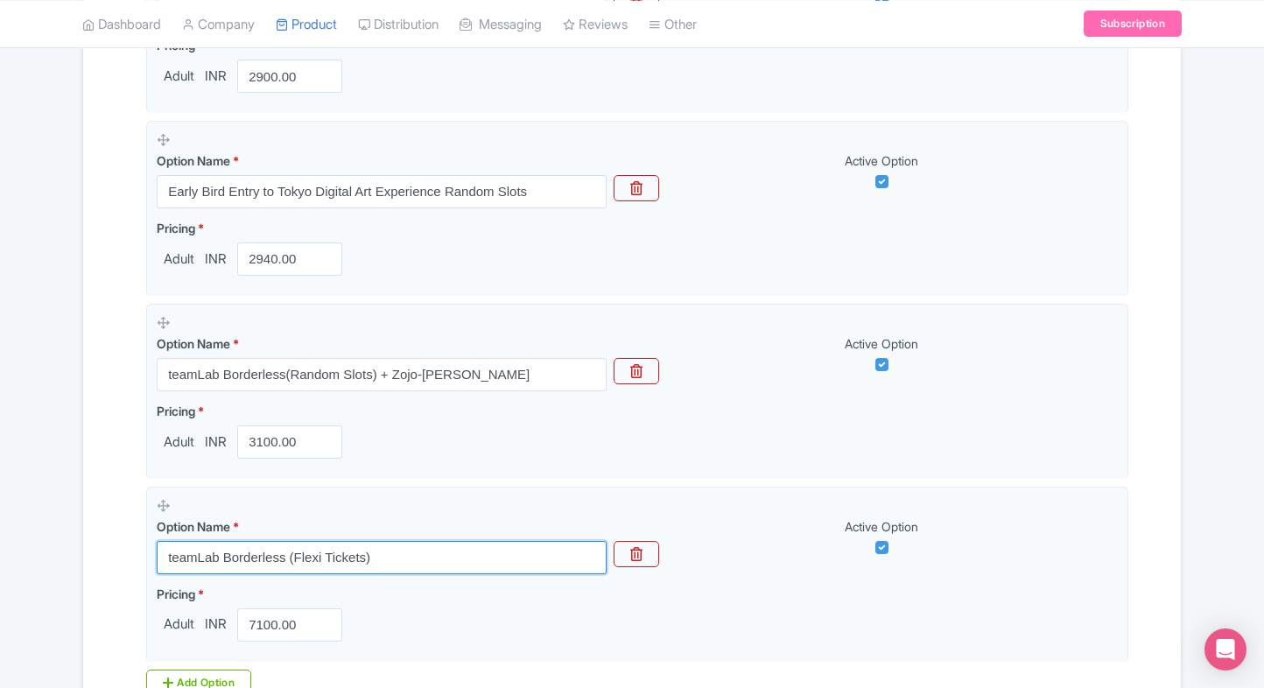
scroll to position [812, 0]
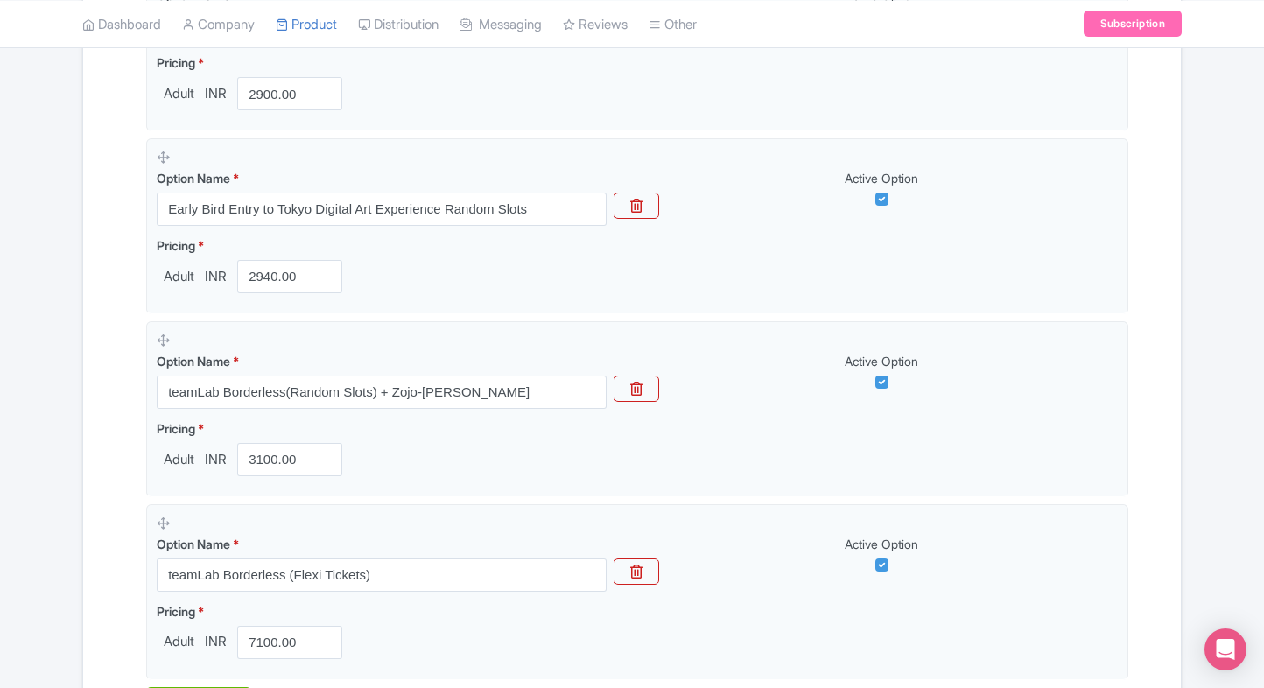
click at [81, 488] on div "← Back to Products teamLab Borderless Tokyo Admission Tickets ID# SQOPKH Conten…" at bounding box center [632, 80] width 1120 height 1534
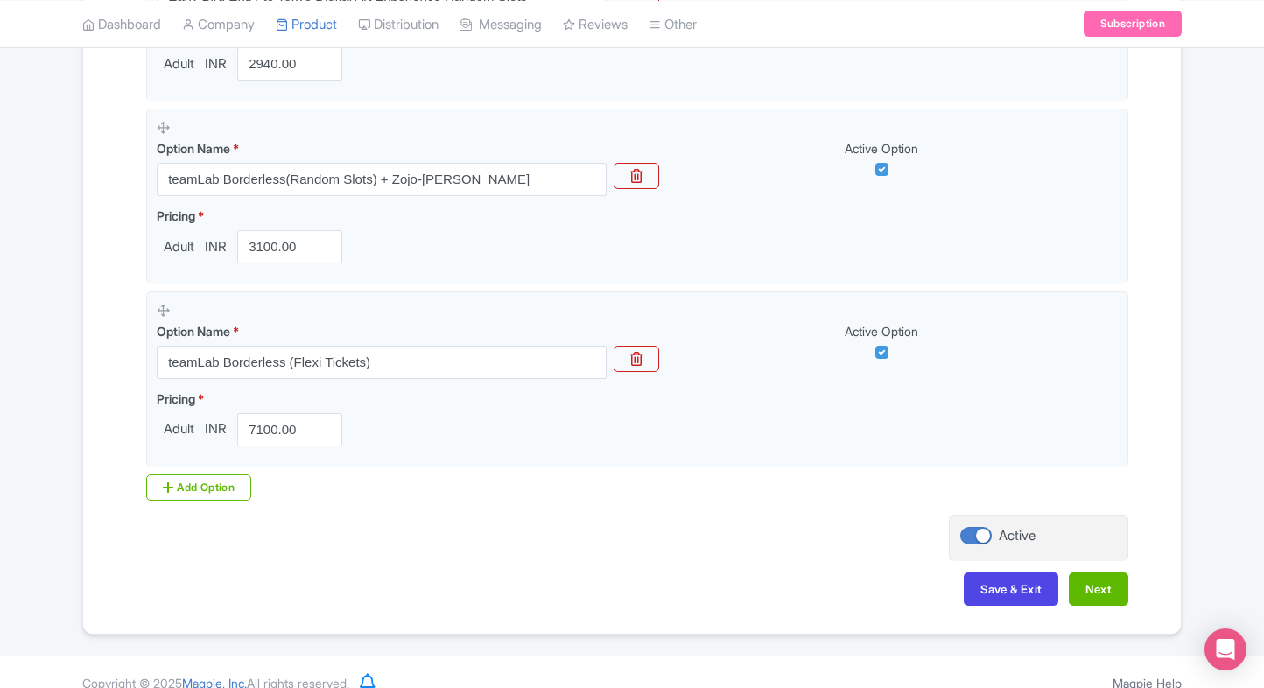
scroll to position [1026, 0]
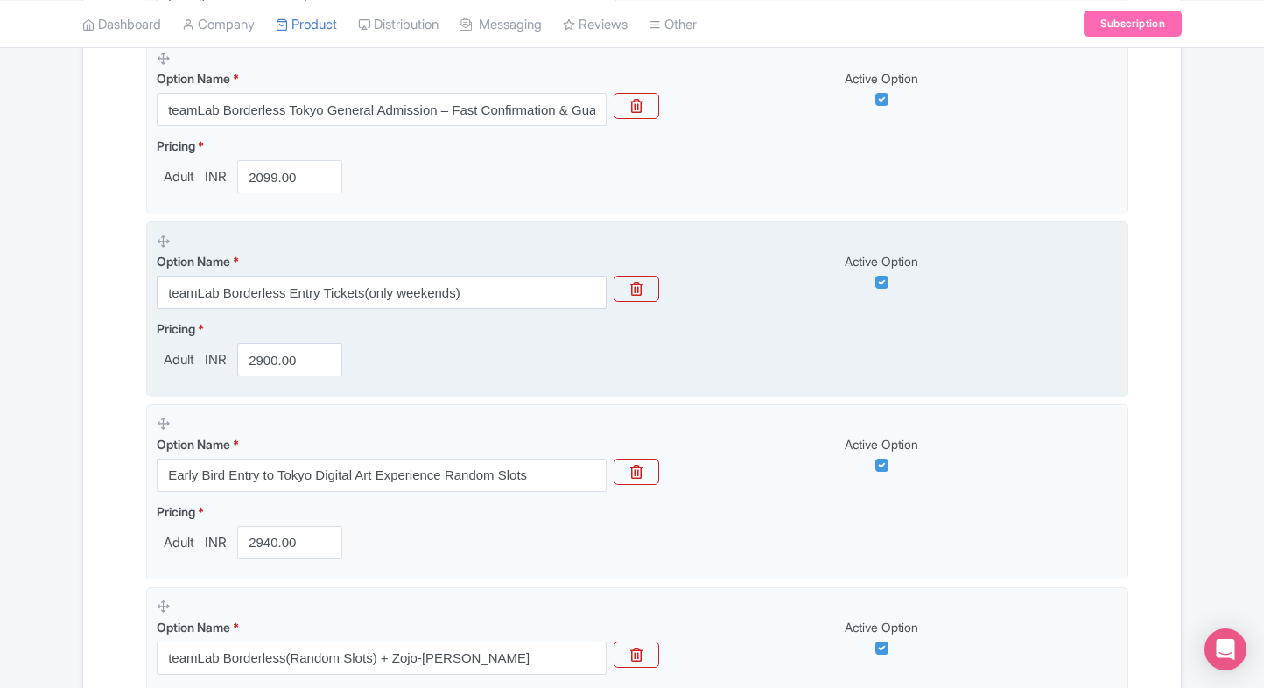
scroll to position [545, 0]
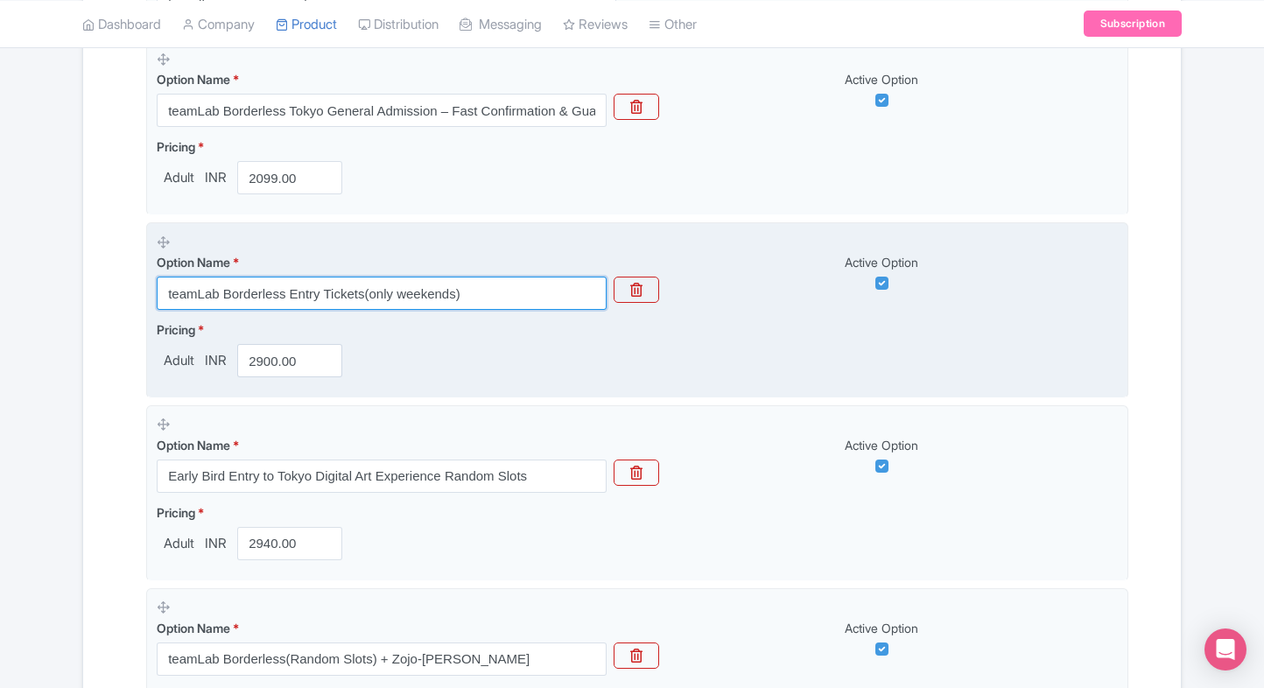
click at [270, 299] on input "teamLab Borderless Entry Tickets(only weekends)" at bounding box center [382, 293] width 450 height 33
paste input "Tokyo Weekend Entry Tickets – Limited Availability & Guaranteed Access"
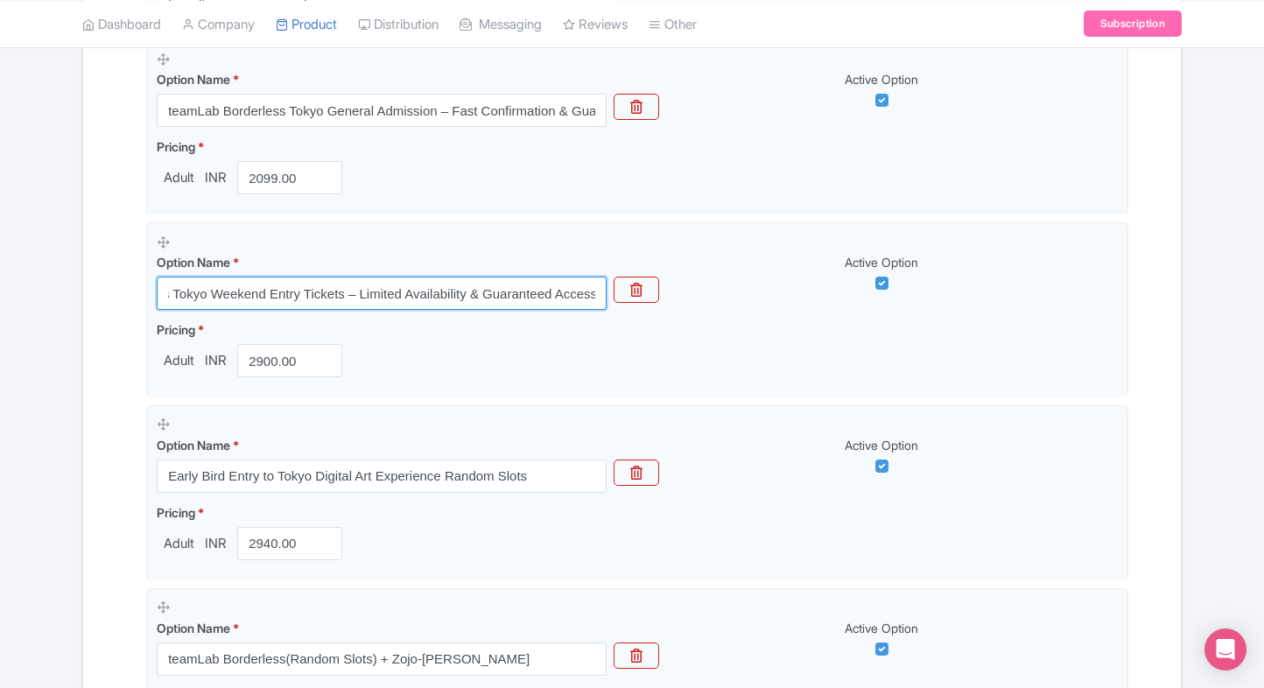
type input "teamLab Borderless Tokyo Weekend Entry Tickets – Limited Availability & Guarant…"
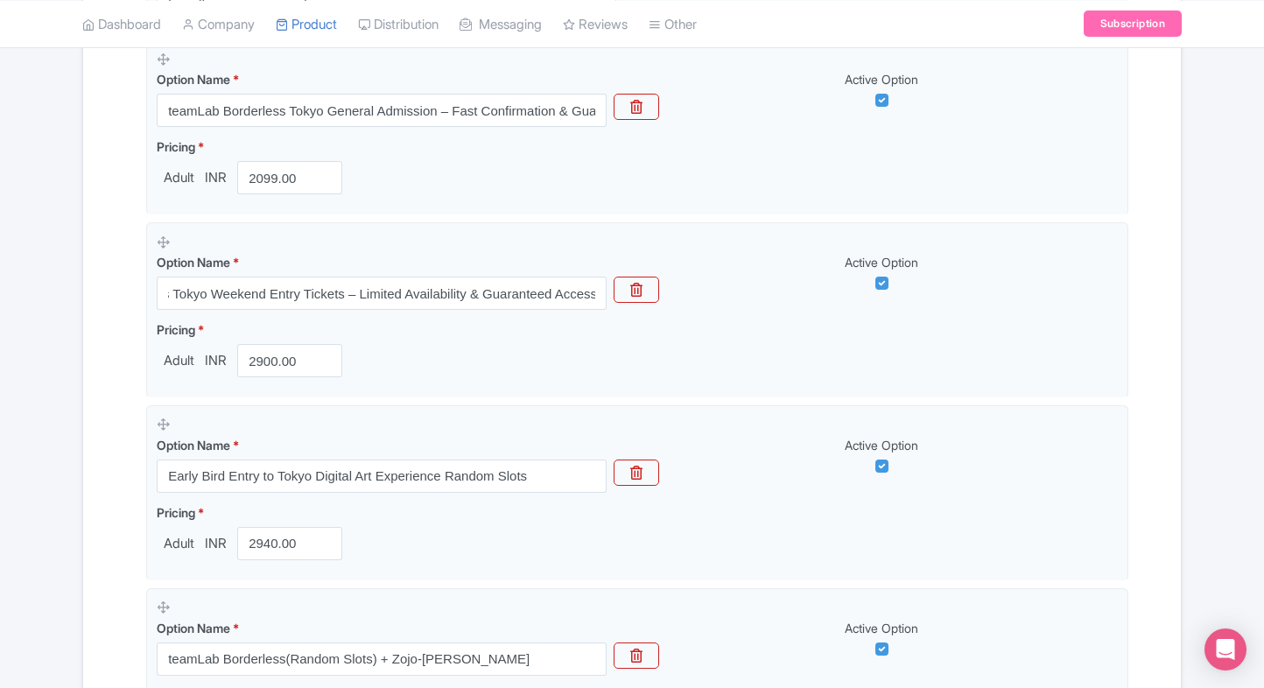
scroll to position [0, 0]
click at [42, 391] on div "← Back to Products teamLab Borderless Tokyo Admission Tickets ID# SQOPKH Conten…" at bounding box center [632, 347] width 1264 height 1534
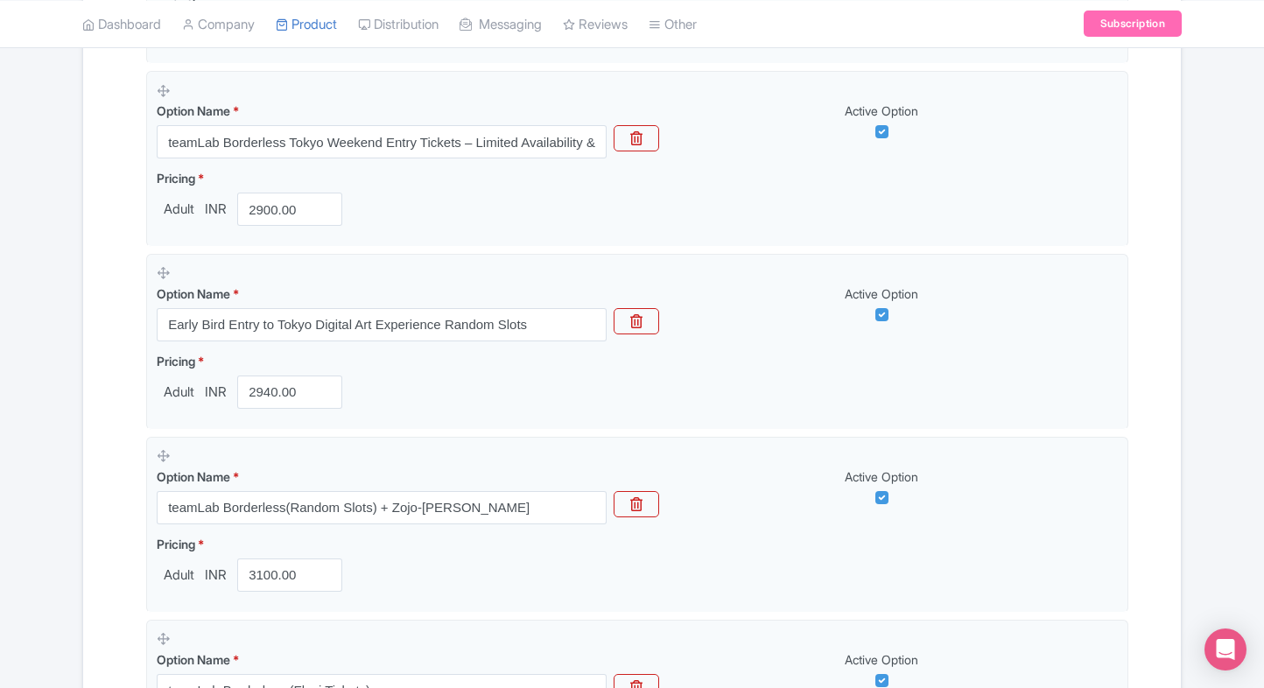
scroll to position [713, 0]
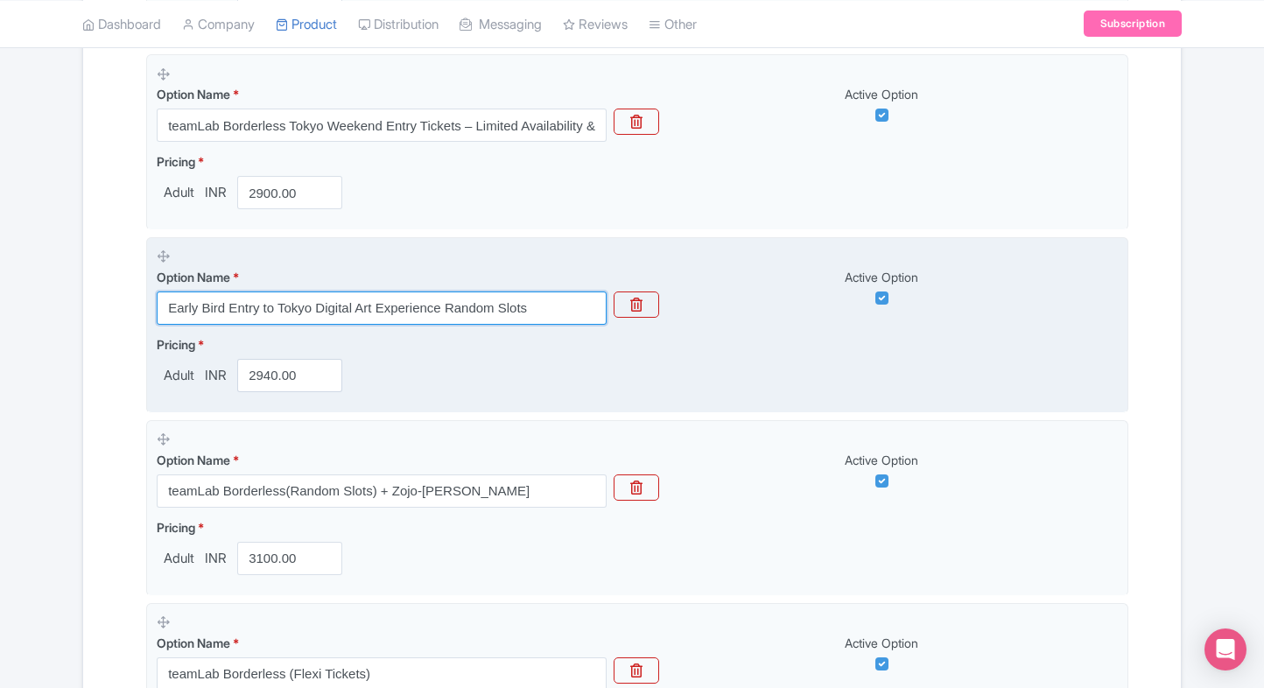
click at [524, 320] on input "Early Bird Entry to Tokyo Digital Art Experience Random Slots" at bounding box center [382, 307] width 450 height 33
paste input "Tokyo Digital Art Experience Early Bird Tickets – Flexible Random Slot Entry"
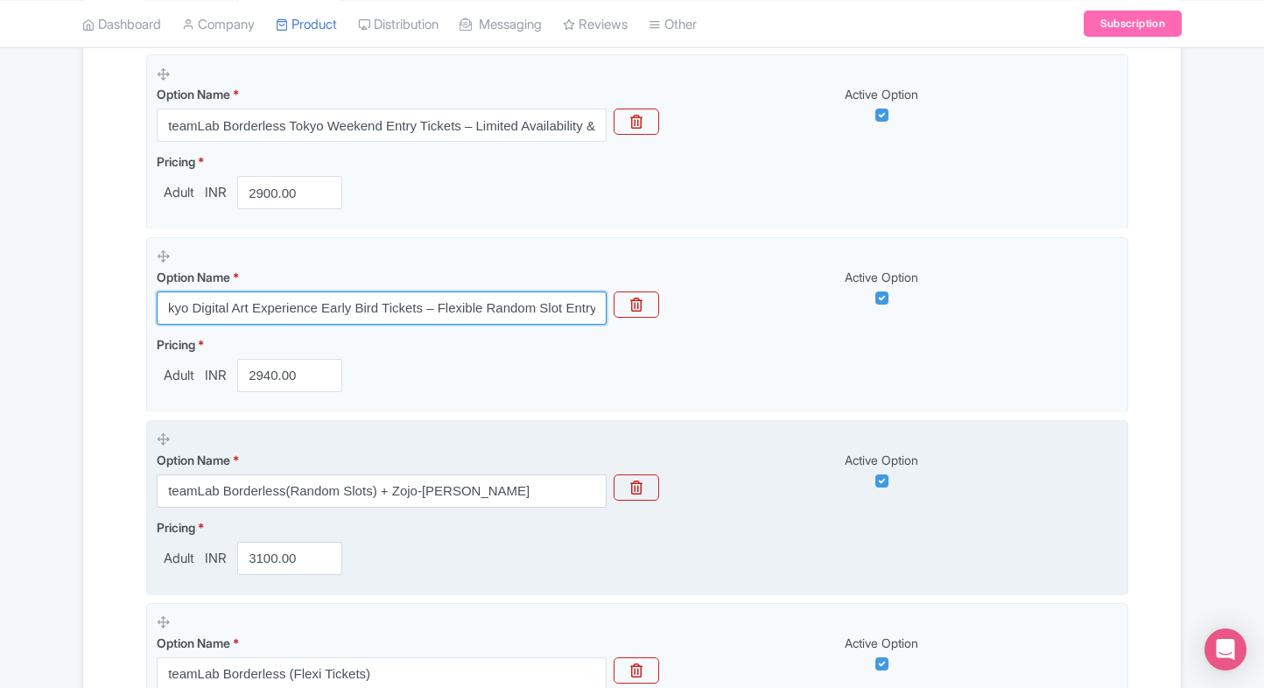
type input "Tokyo Digital Art Experience Early Bird Tickets – Flexible Random Slot Entry"
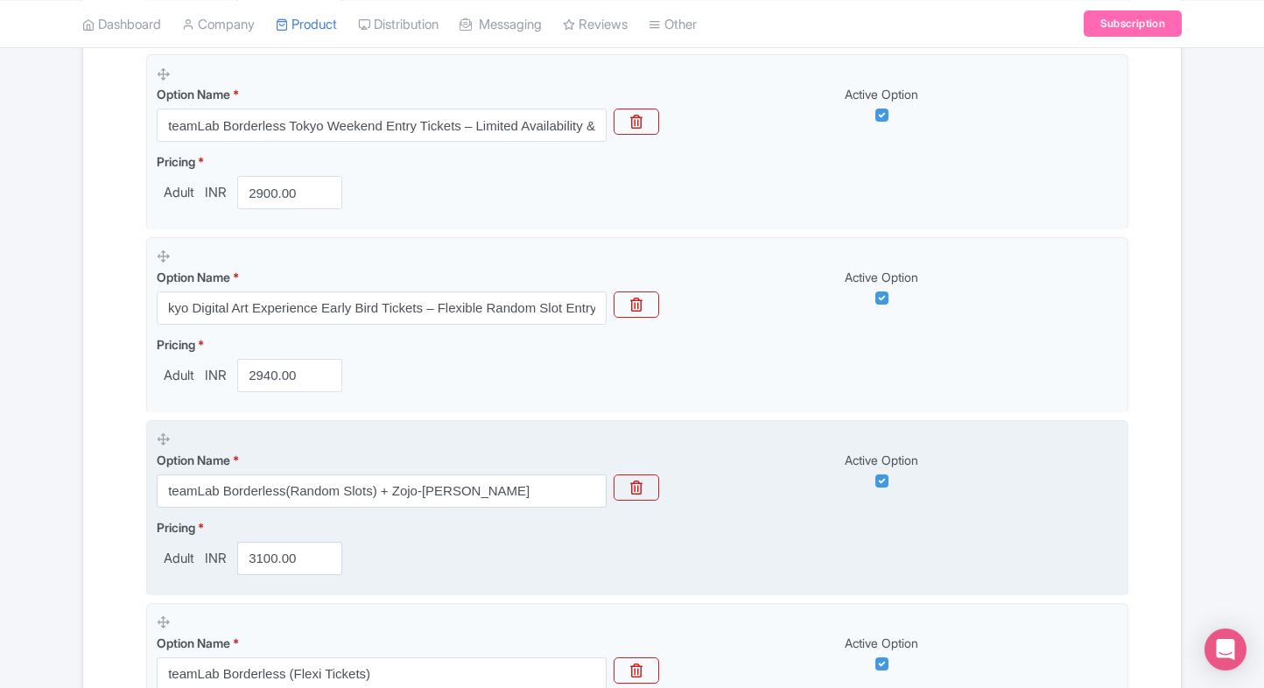
scroll to position [0, 0]
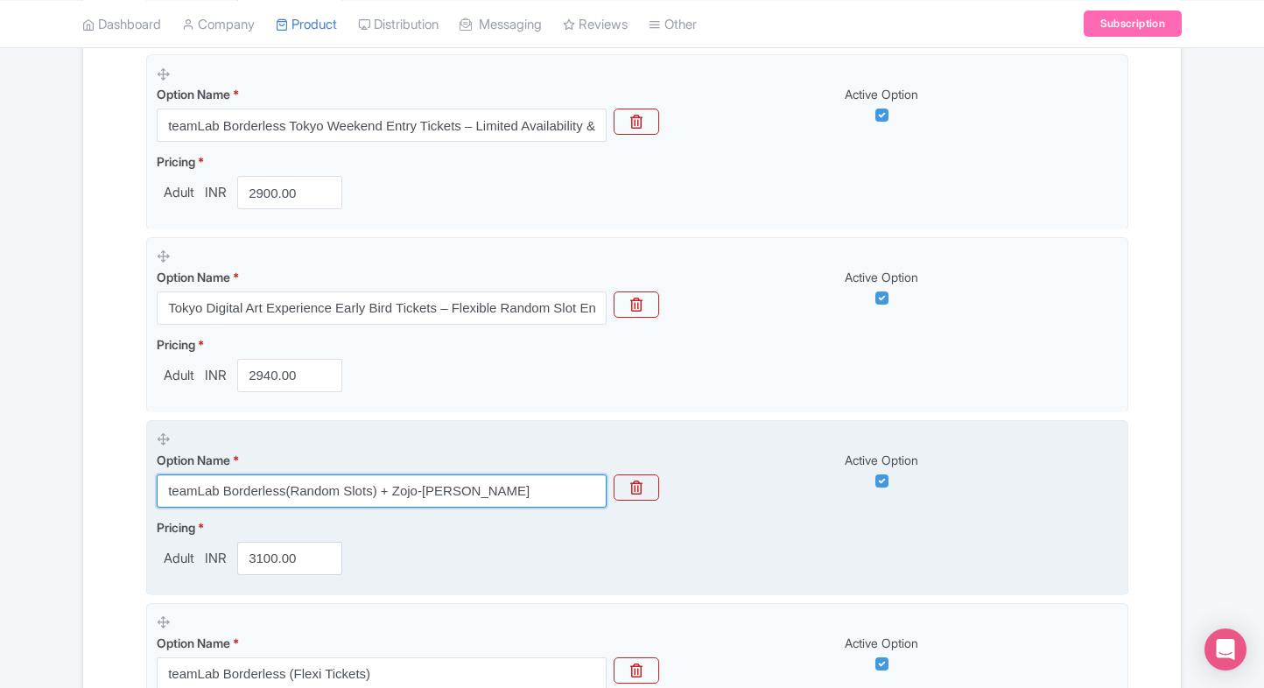
click at [429, 488] on input "teamLab Borderless(Random Slots) + Zojo-ji Temple" at bounding box center [382, 490] width 450 height 33
paste input "teamLab Borderless Tokyo Tickets (Random Slots) with Zojo-ji Temple Combo"
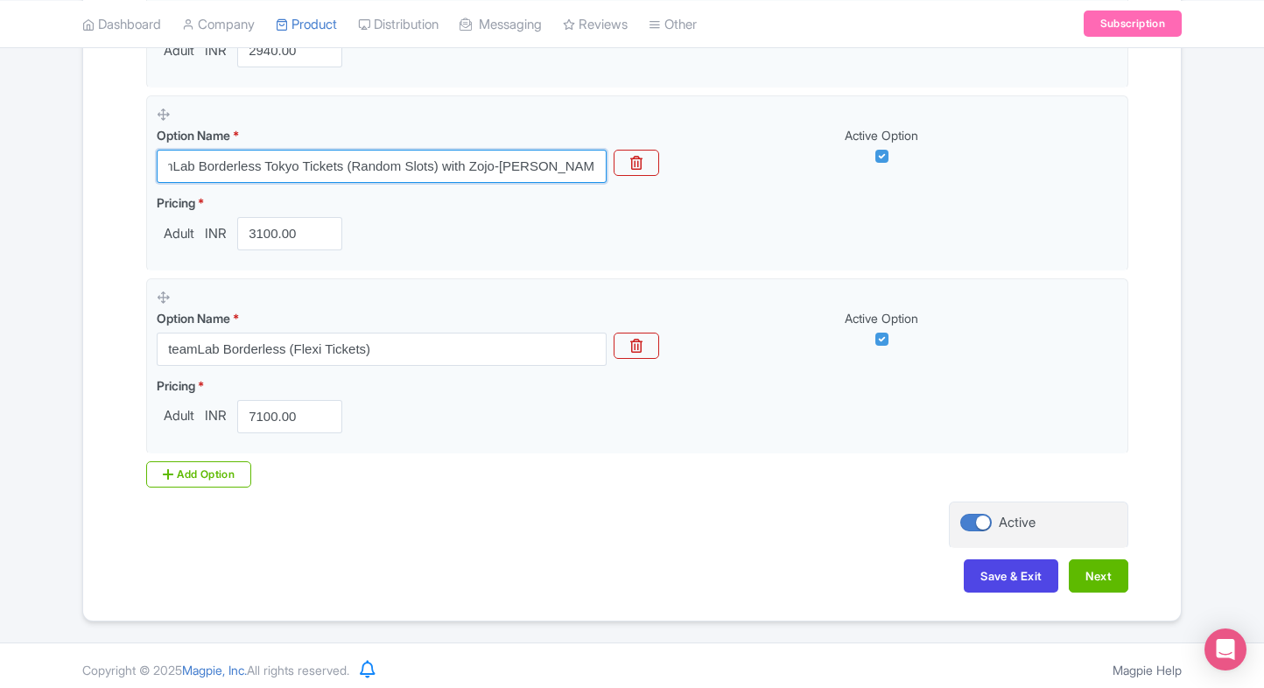
scroll to position [1043, 0]
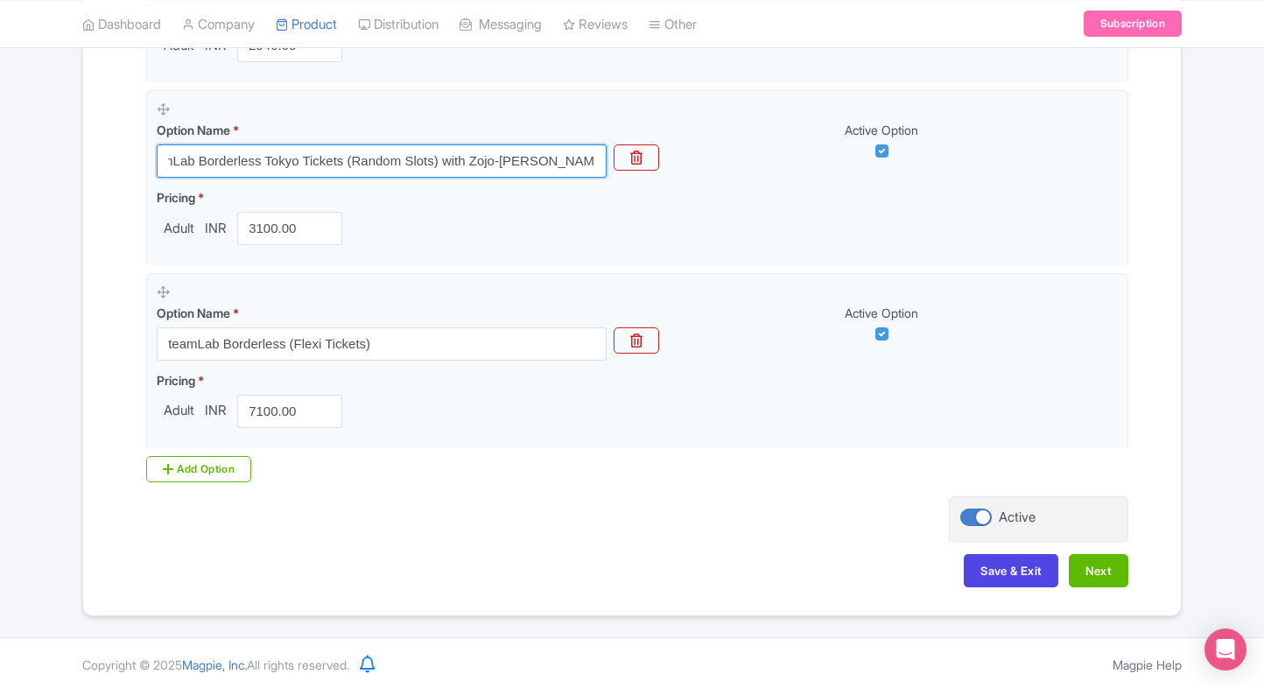
type input "teamLab Borderless Tokyo Tickets (Random Slots) with Zojo-ji Temple Combo"
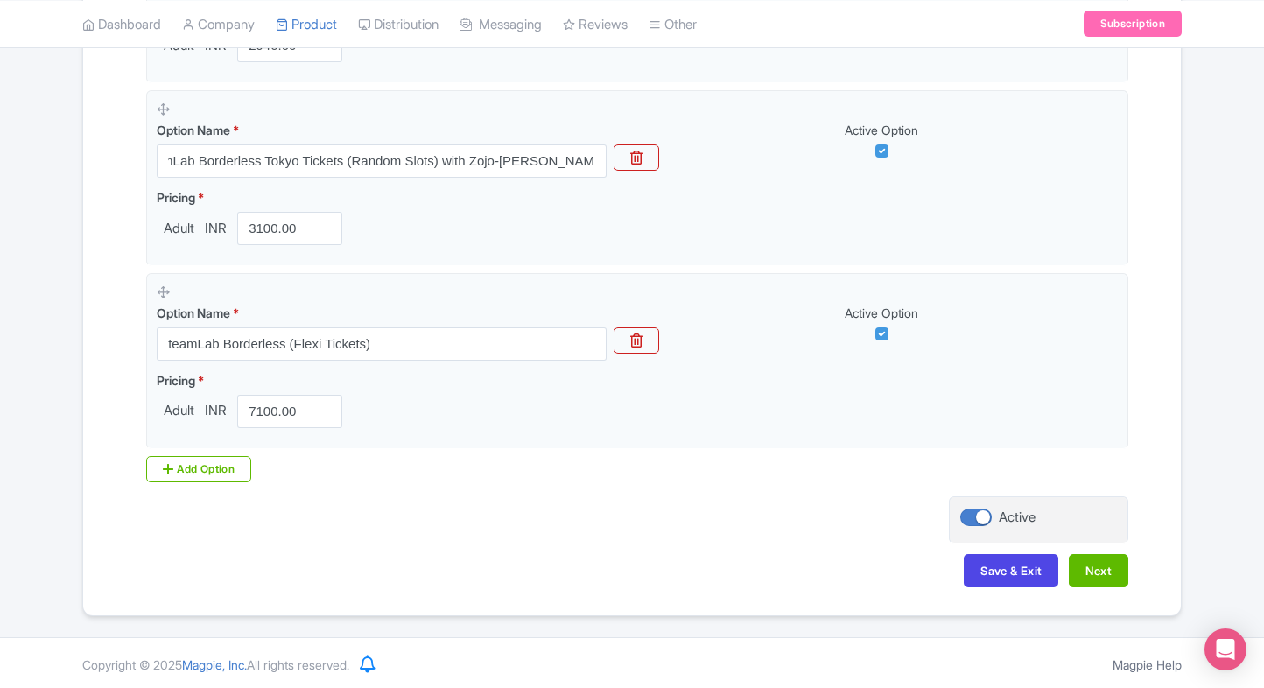
scroll to position [0, 0]
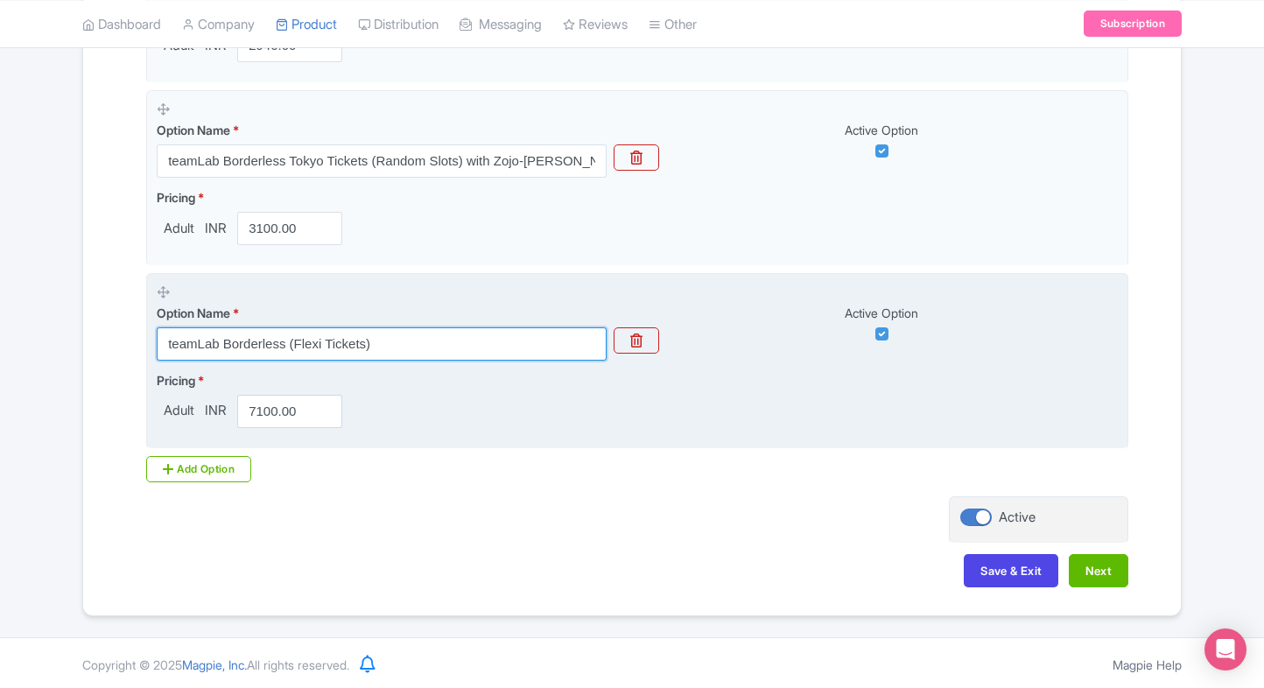
click at [307, 336] on input "teamLab Borderless (Flexi Tickets)" at bounding box center [382, 343] width 450 height 33
paste input "teamLab Borderless Tokyo Flexi Tickets – Flexible Entry with Secure Booking"
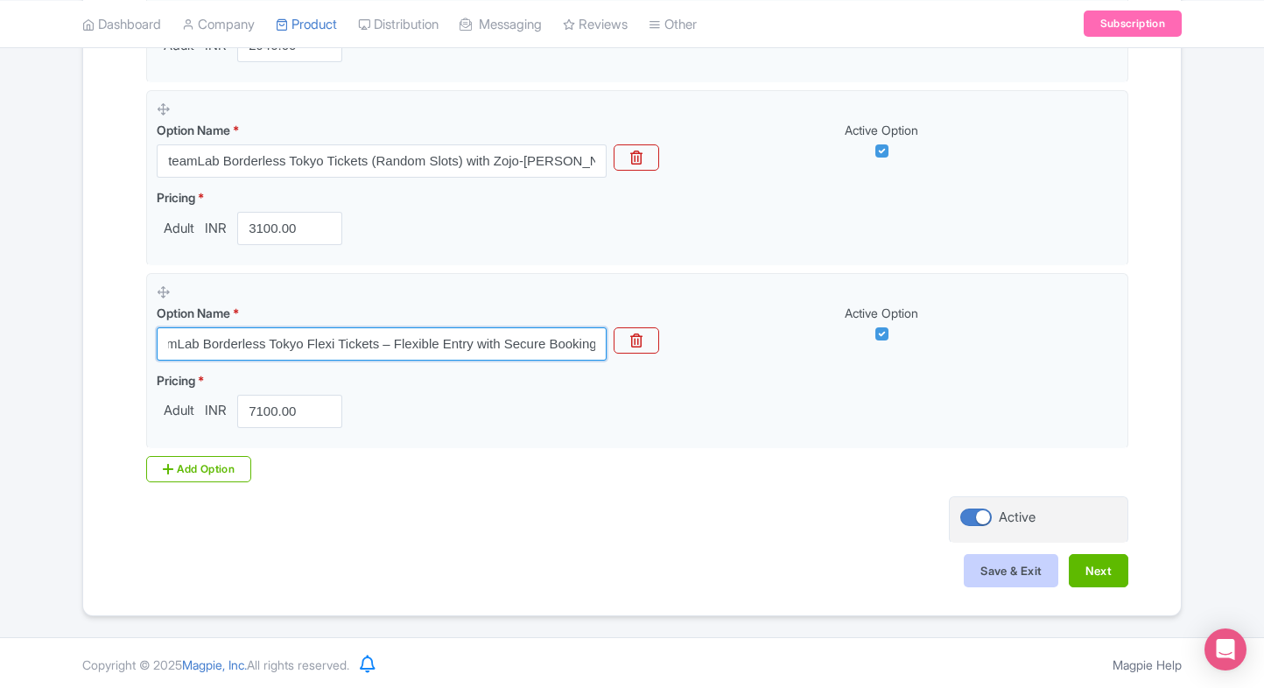
type input "teamLab Borderless Tokyo Flexi Tickets – Flexible Entry with Secure Booking"
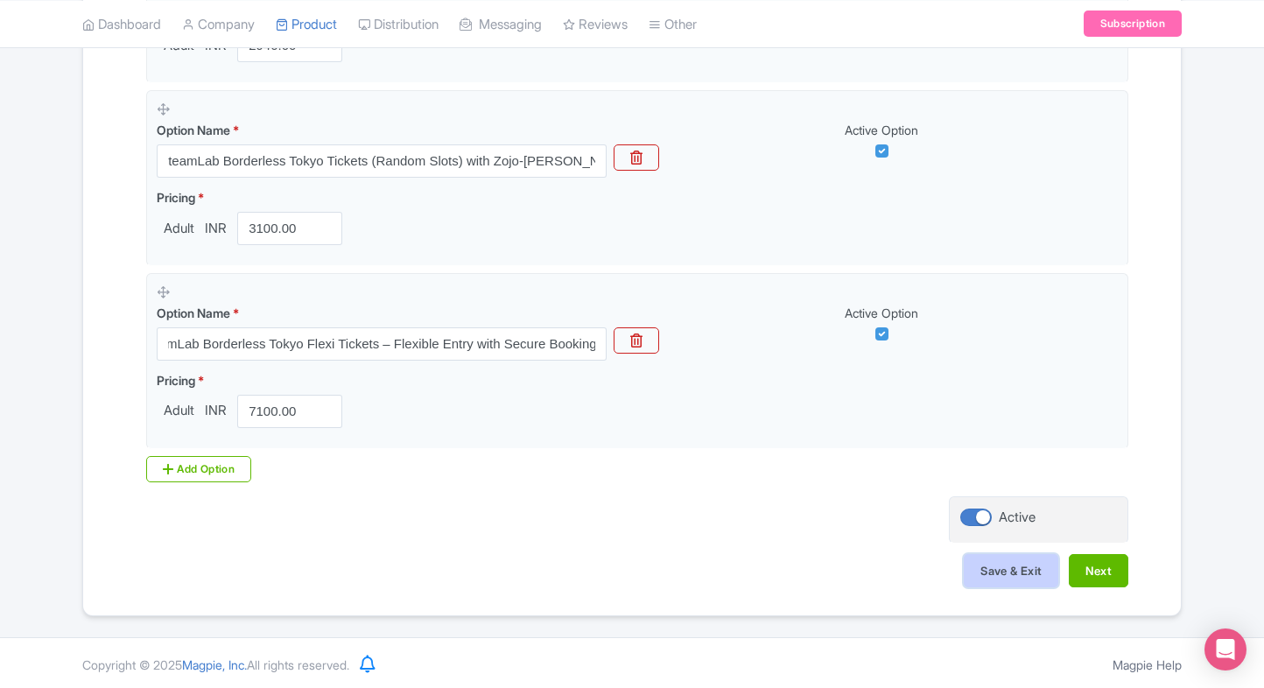
scroll to position [0, 0]
click at [1003, 572] on button "Save & Exit" at bounding box center [1010, 570] width 95 height 33
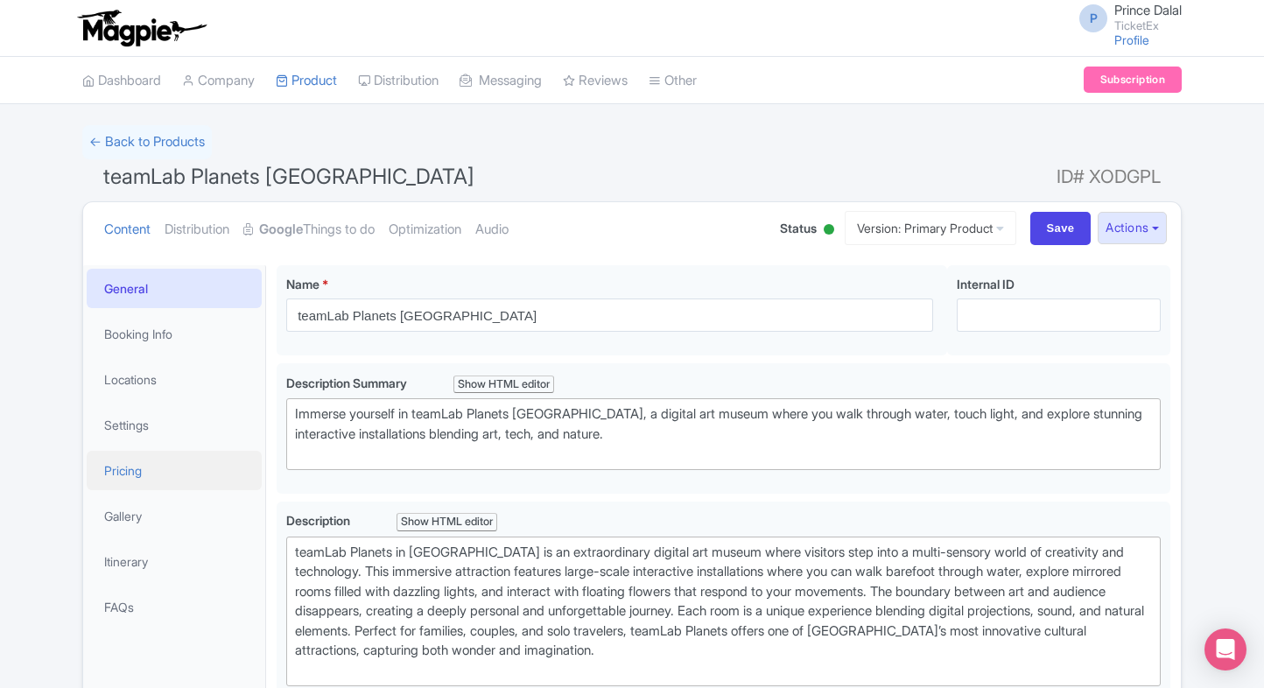
click at [144, 481] on link "Pricing" at bounding box center [174, 470] width 175 height 39
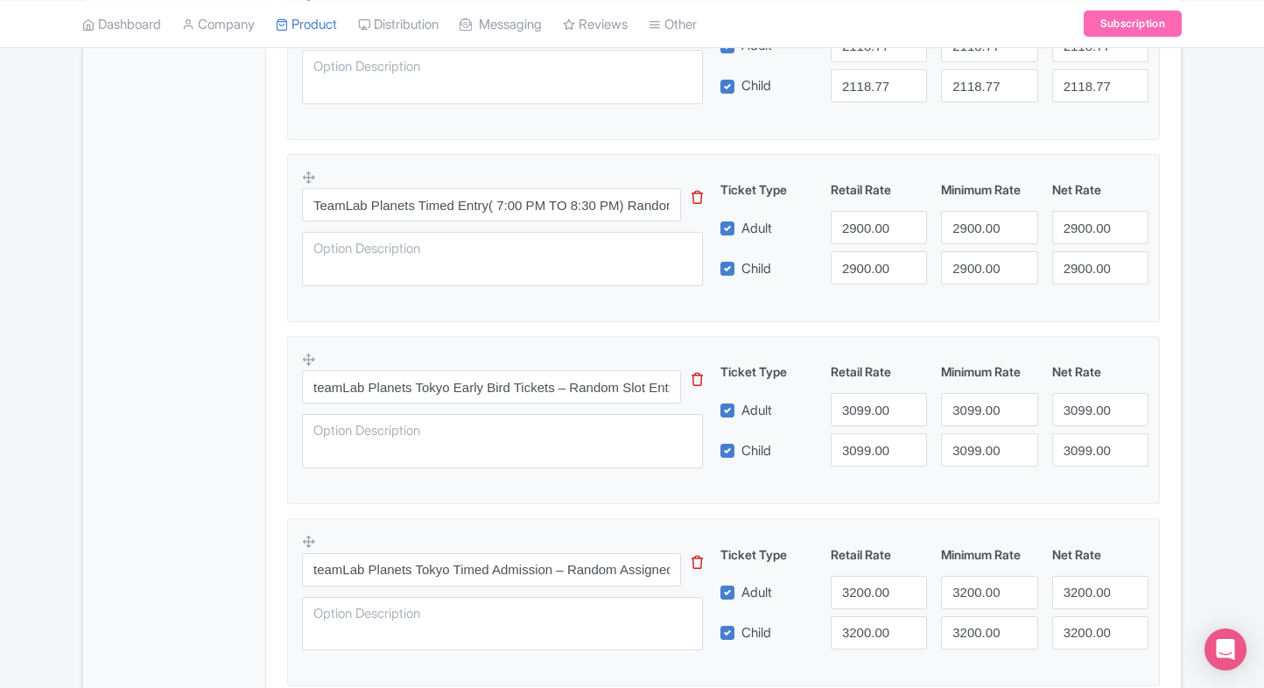
scroll to position [651, 0]
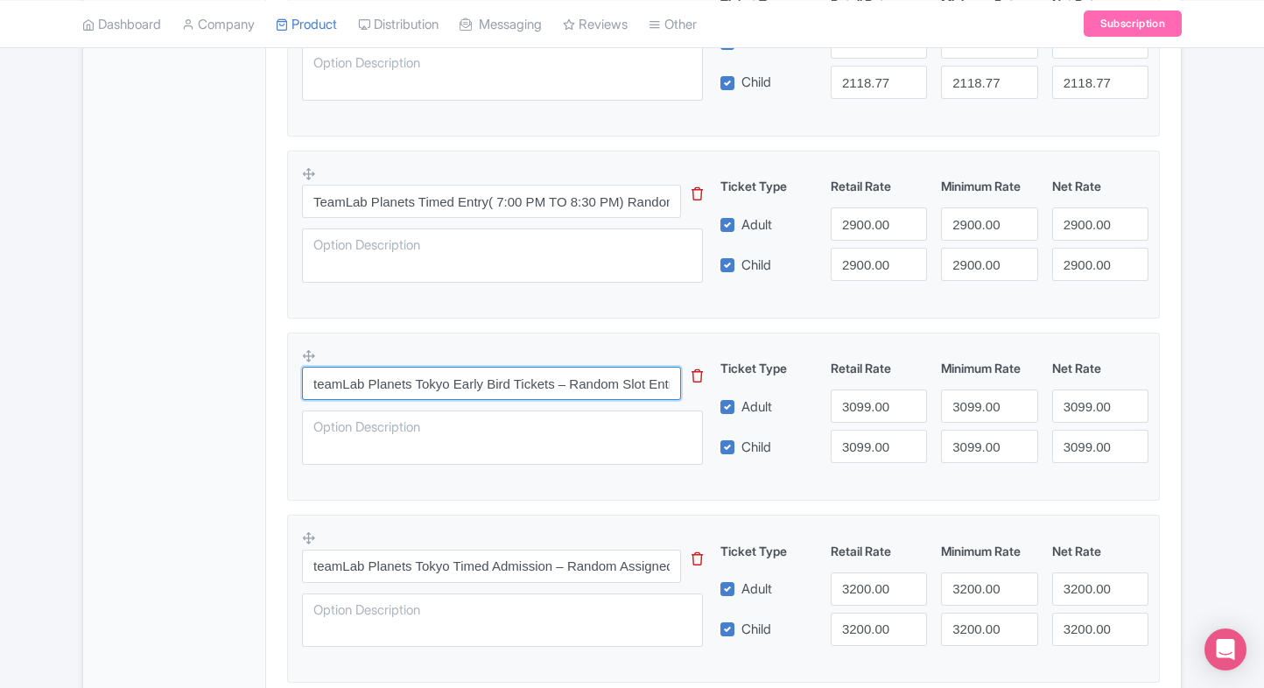
click at [490, 373] on input "teamLab Planets Tokyo Early Bird Tickets – Random Slot Entry" at bounding box center [491, 383] width 379 height 33
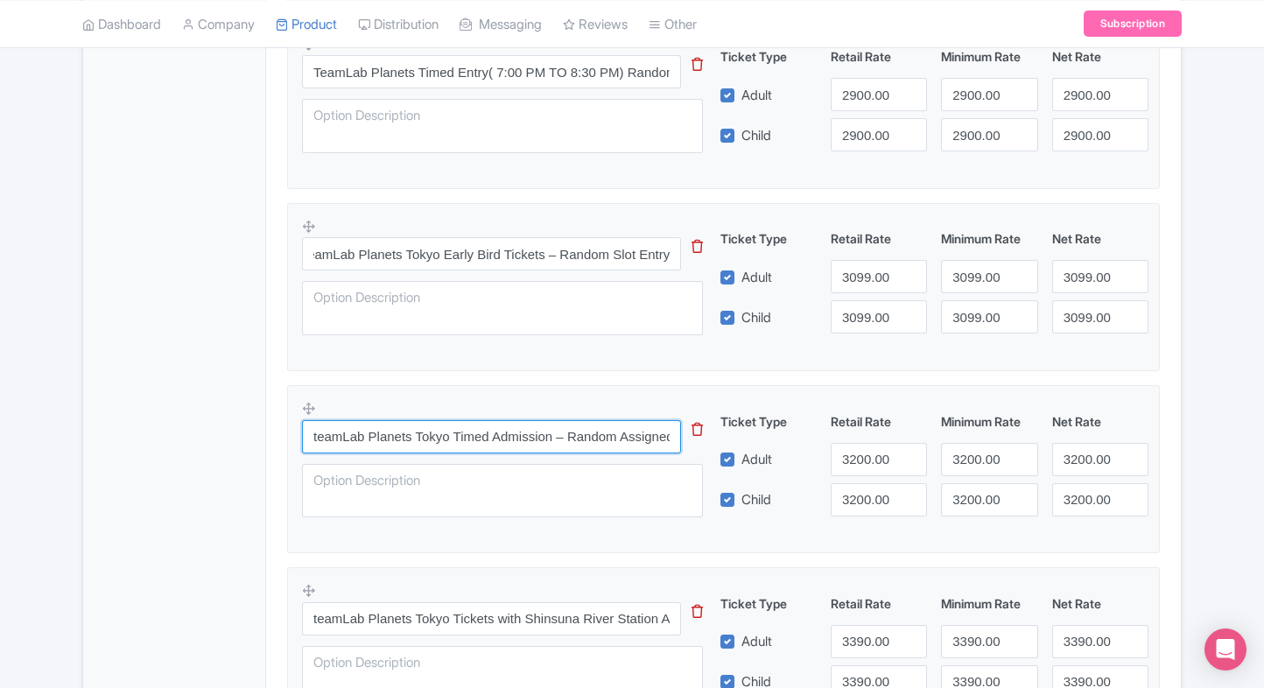
scroll to position [0, 0]
click at [544, 428] on input "teamLab Planets Tokyo Timed Admission – Random Assigned Slots (12:00–3:00 PM)" at bounding box center [491, 436] width 379 height 33
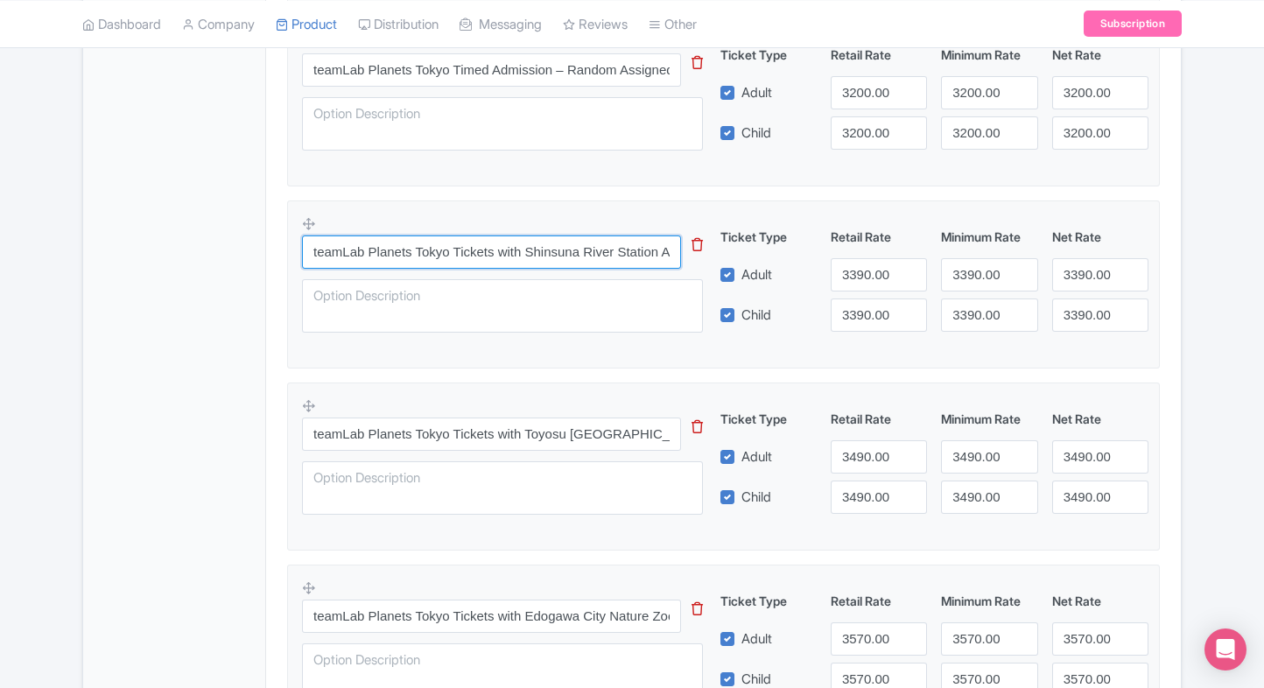
click at [536, 259] on input "teamLab Planets Tokyo Tickets with Shinsuna River Station Access Combo" at bounding box center [491, 251] width 379 height 33
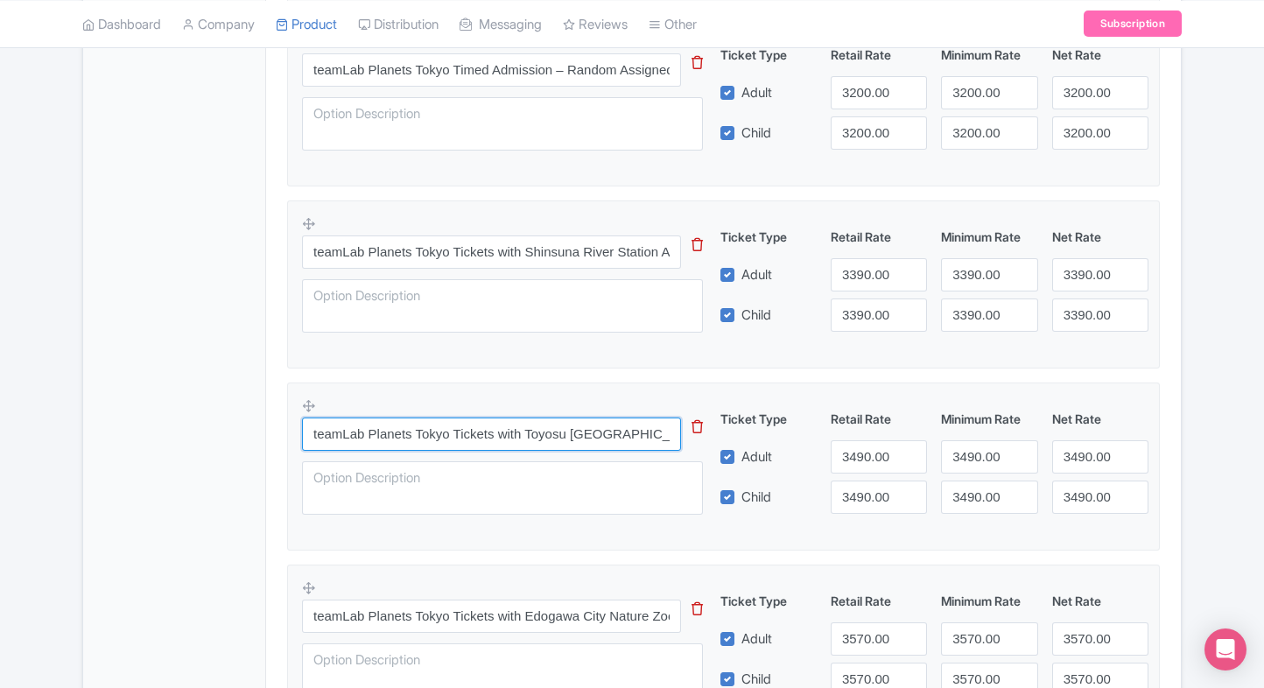
click at [488, 445] on input "teamLab Planets Tokyo Tickets with Toyosu [GEOGRAPHIC_DATA] Visit Combo" at bounding box center [491, 433] width 379 height 33
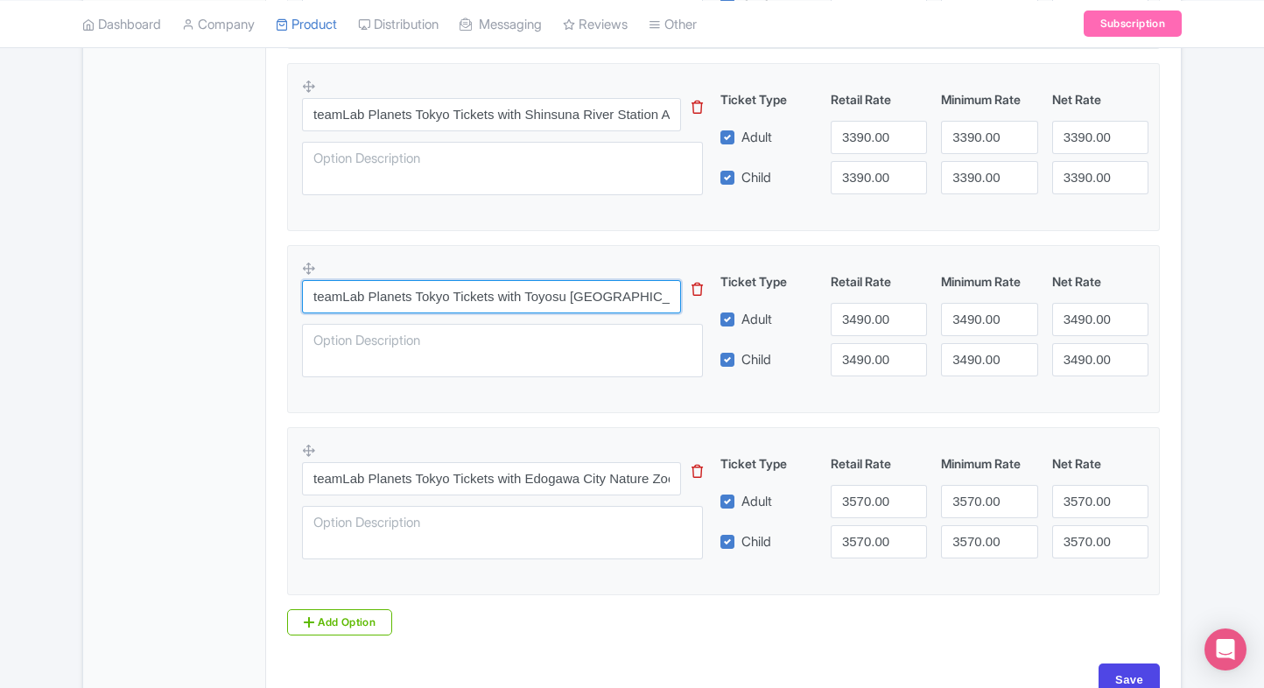
scroll to position [1288, 0]
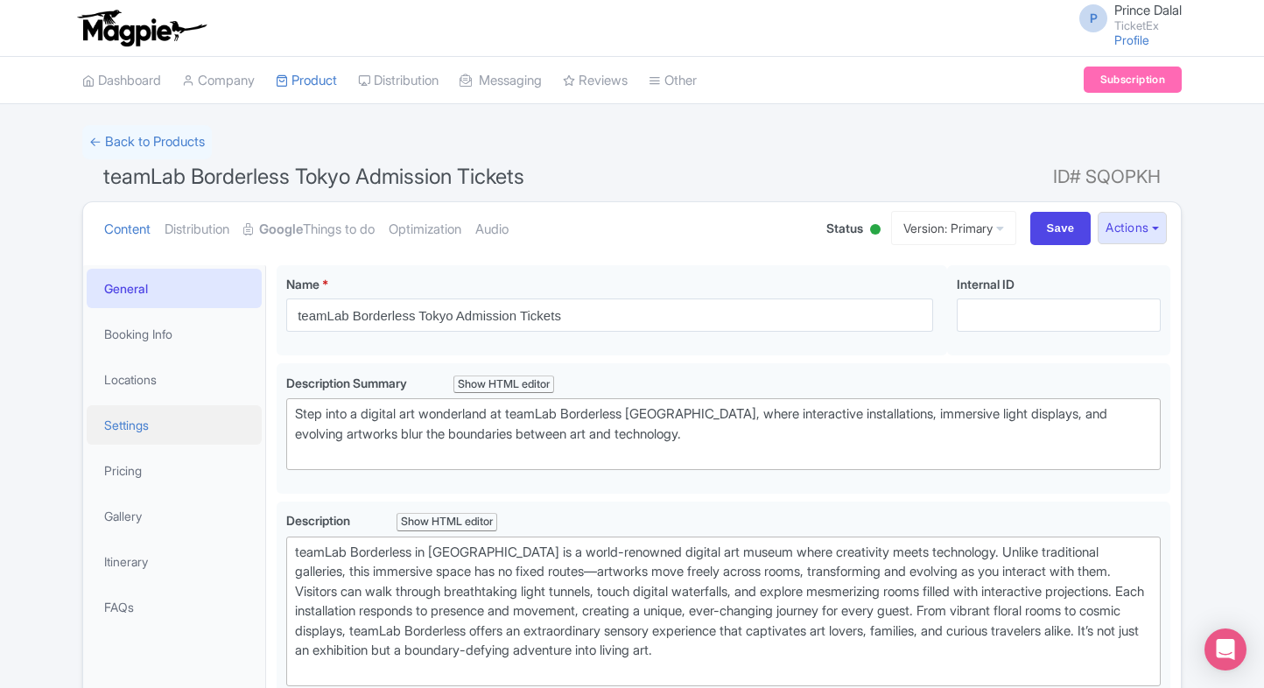
click at [152, 427] on link "Settings" at bounding box center [174, 424] width 175 height 39
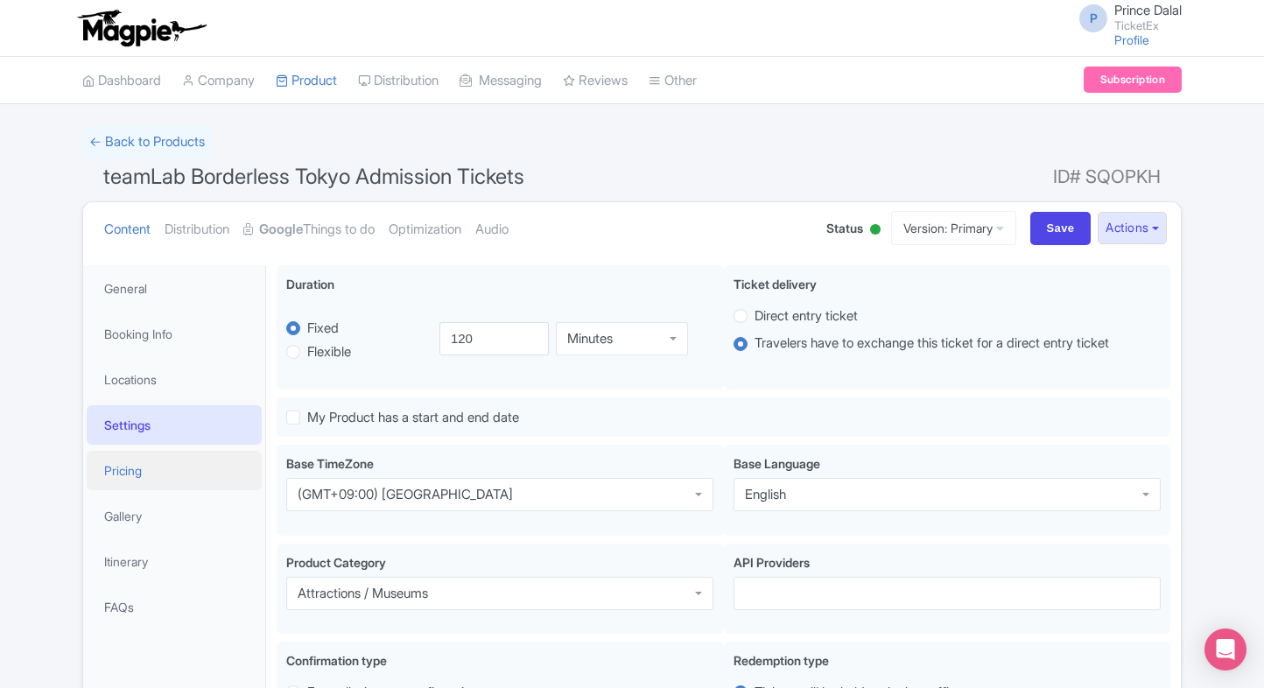
click at [124, 477] on link "Pricing" at bounding box center [174, 470] width 175 height 39
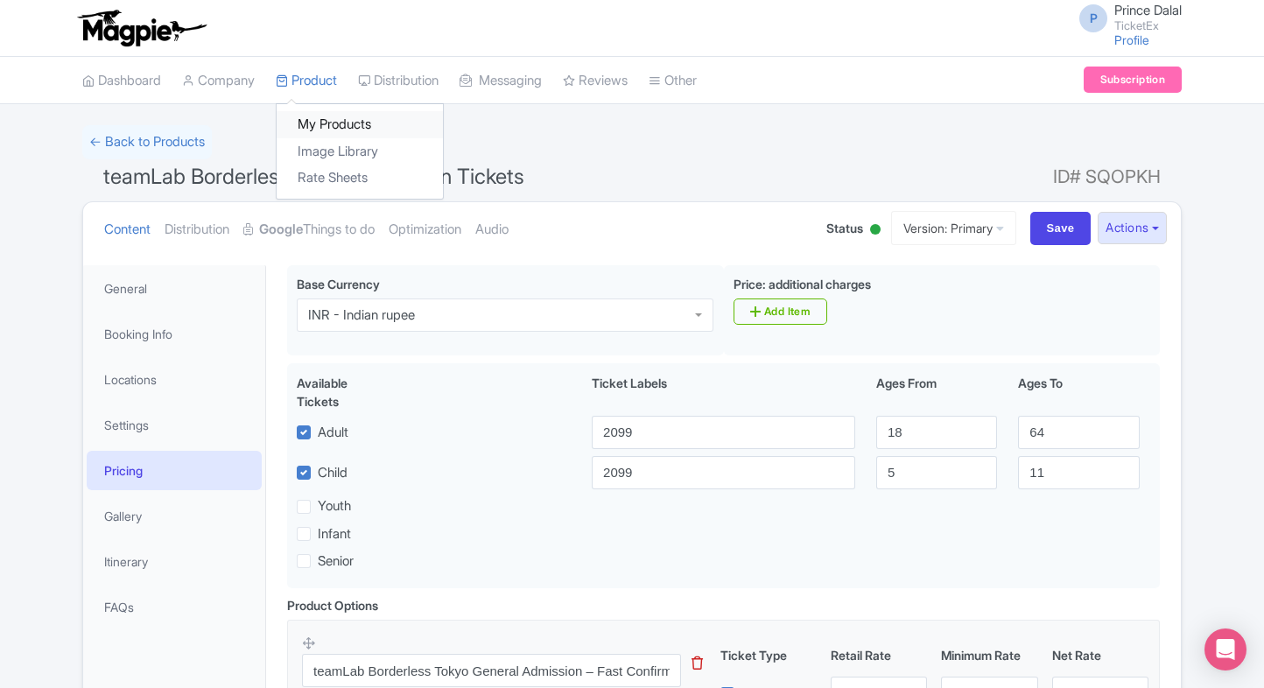
click at [305, 116] on link "My Products" at bounding box center [360, 124] width 166 height 27
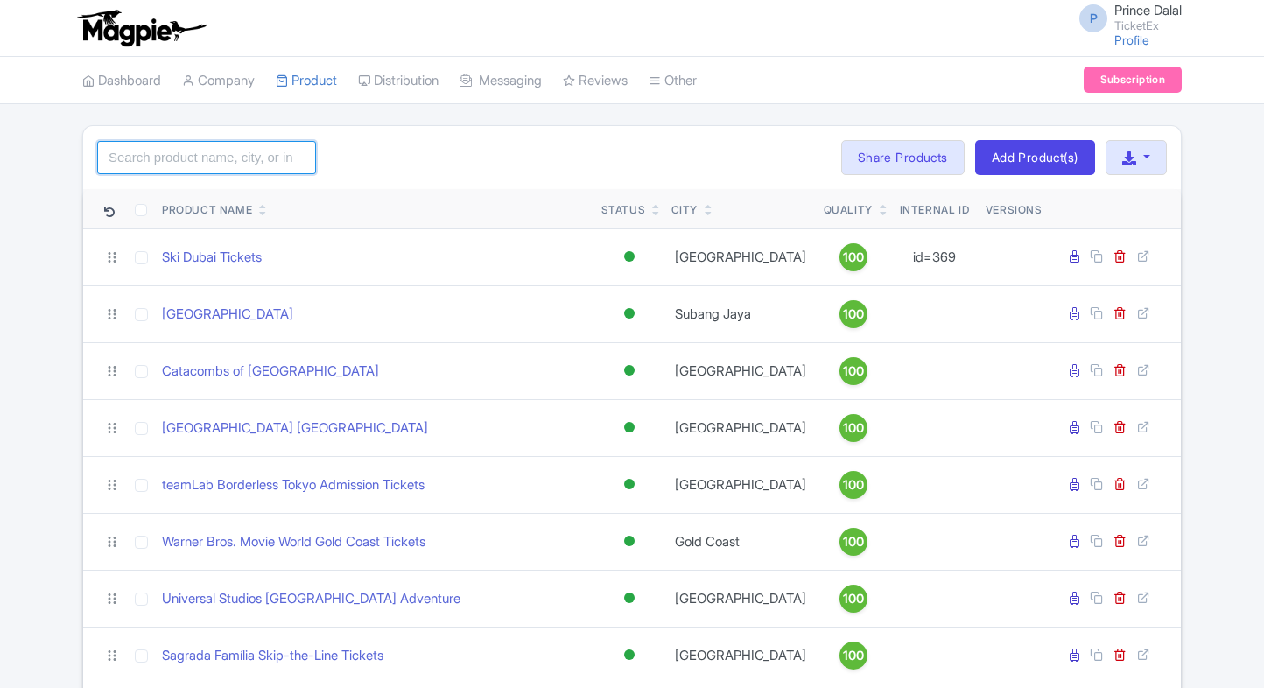
drag, startPoint x: 0, startPoint y: 0, endPoint x: 238, endPoint y: 166, distance: 290.3
click at [238, 166] on input "search" at bounding box center [206, 157] width 219 height 33
click at [217, 159] on input "search" at bounding box center [206, 157] width 219 height 33
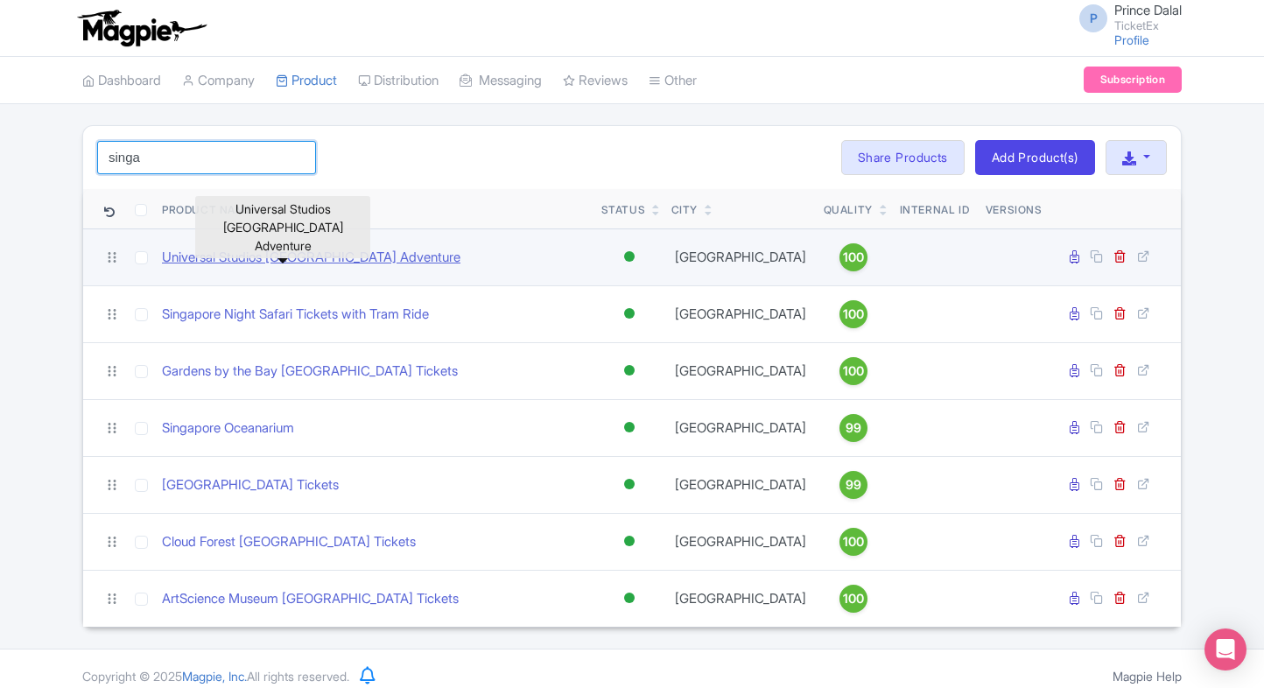
type input "singa"
click at [199, 263] on link "Universal Studios [GEOGRAPHIC_DATA] Adventure" at bounding box center [311, 258] width 298 height 20
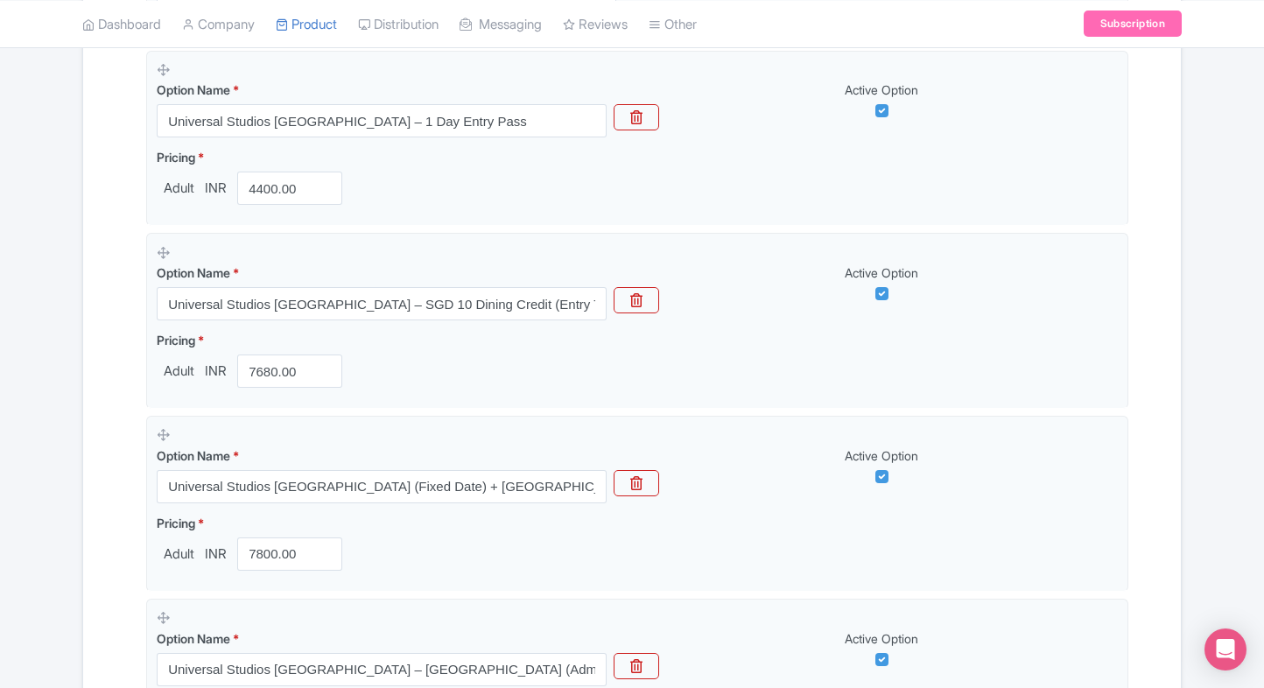
scroll to position [534, 0]
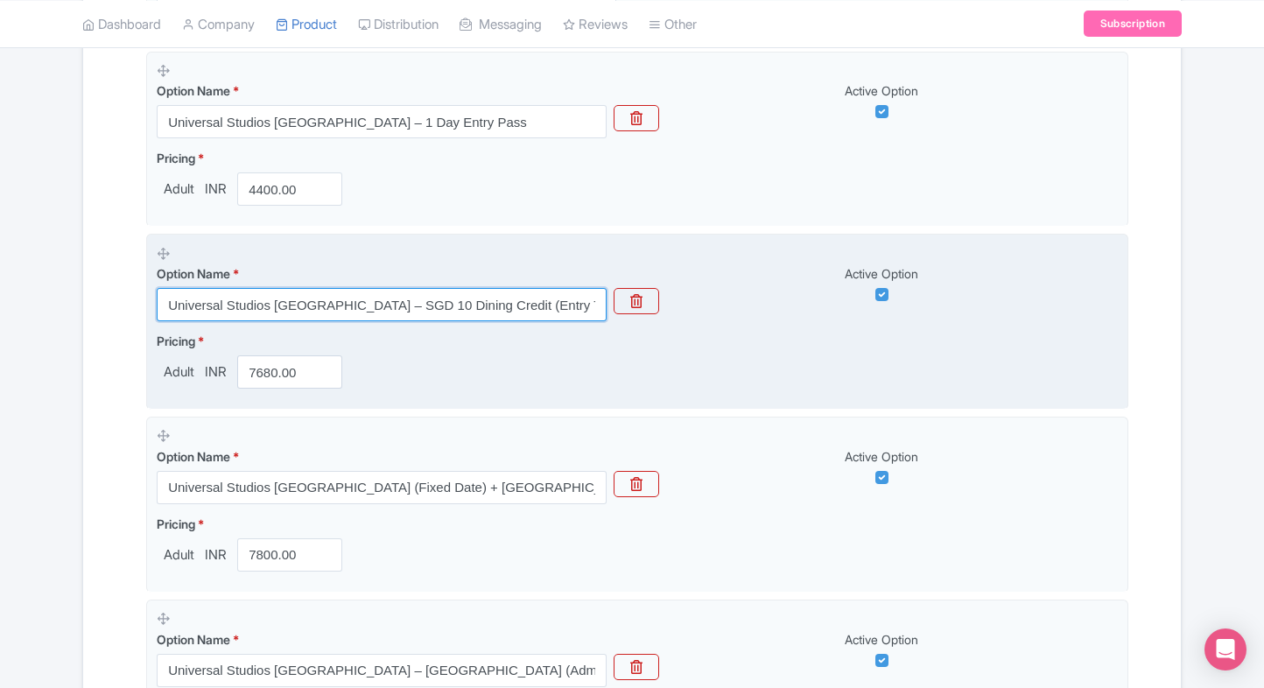
click at [221, 305] on input "Universal Studios [GEOGRAPHIC_DATA] – SGD 10 Dining Credit (Entry Ticket Includ…" at bounding box center [382, 304] width 450 height 33
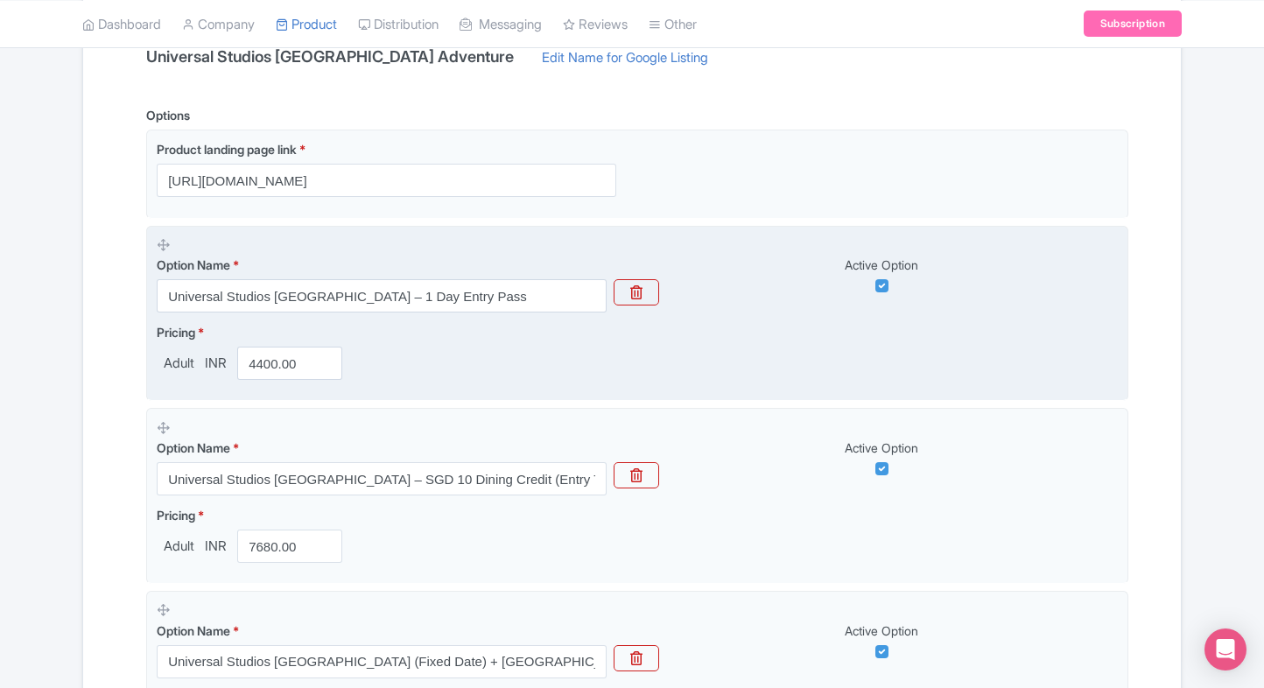
scroll to position [361, 0]
click at [277, 290] on input "Universal Studios [GEOGRAPHIC_DATA] – 1 Day Entry Pass" at bounding box center [382, 294] width 450 height 33
paste input "1-Day Ticket – Quick Confirmation & Secure Entry"
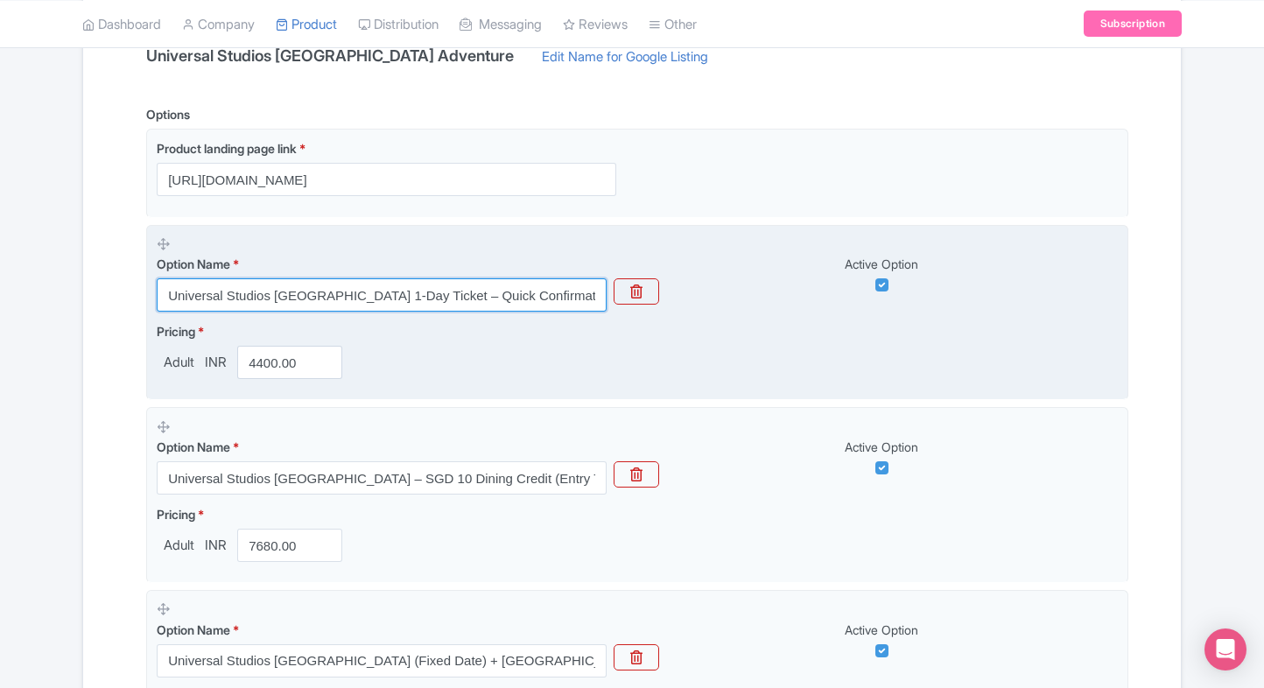
scroll to position [0, 32]
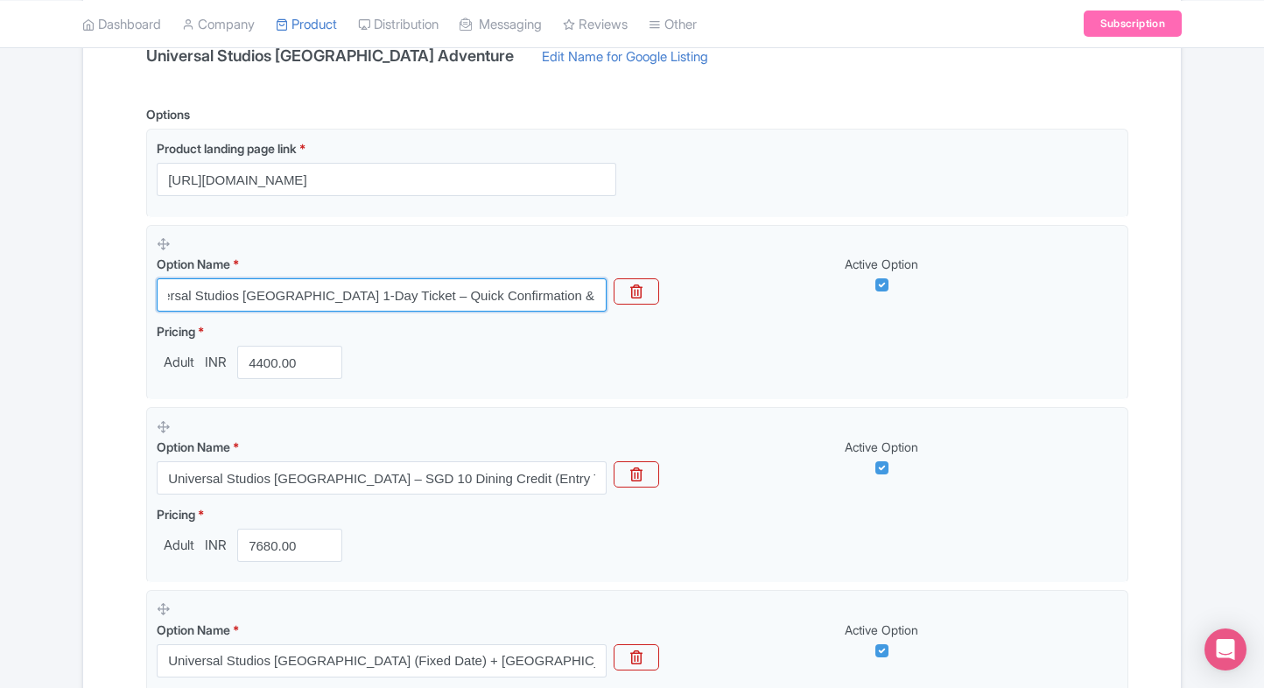
type input "Universal Studios [GEOGRAPHIC_DATA] 1-Day Ticket – Quick Confirmation & Secure …"
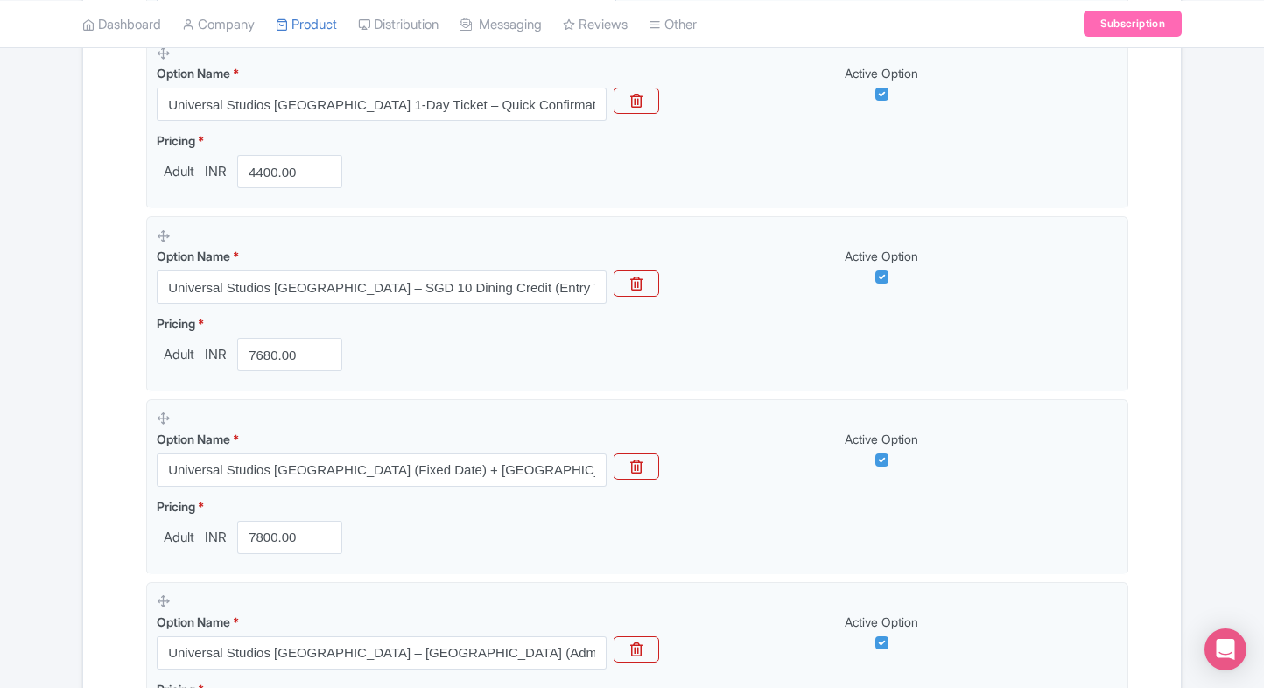
scroll to position [564, 0]
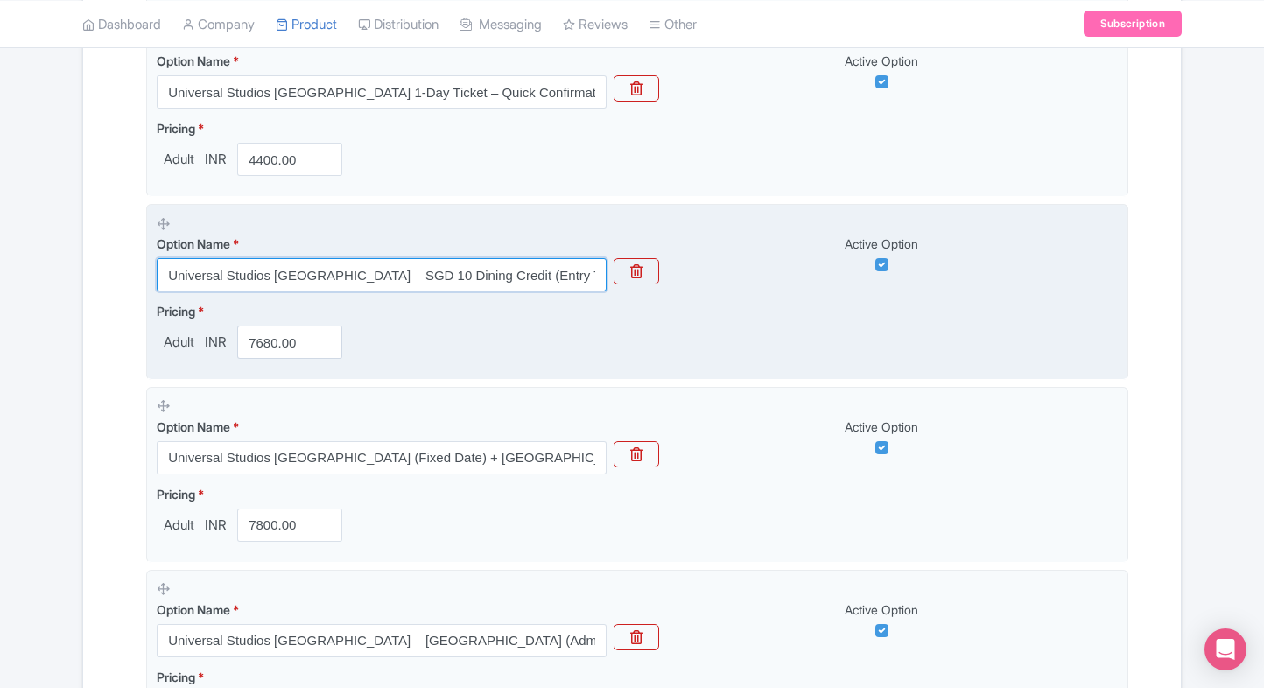
click at [439, 277] on input "Universal Studios Singapore – SGD 10 Dining Credit (Entry Ticket Included)" at bounding box center [382, 274] width 450 height 33
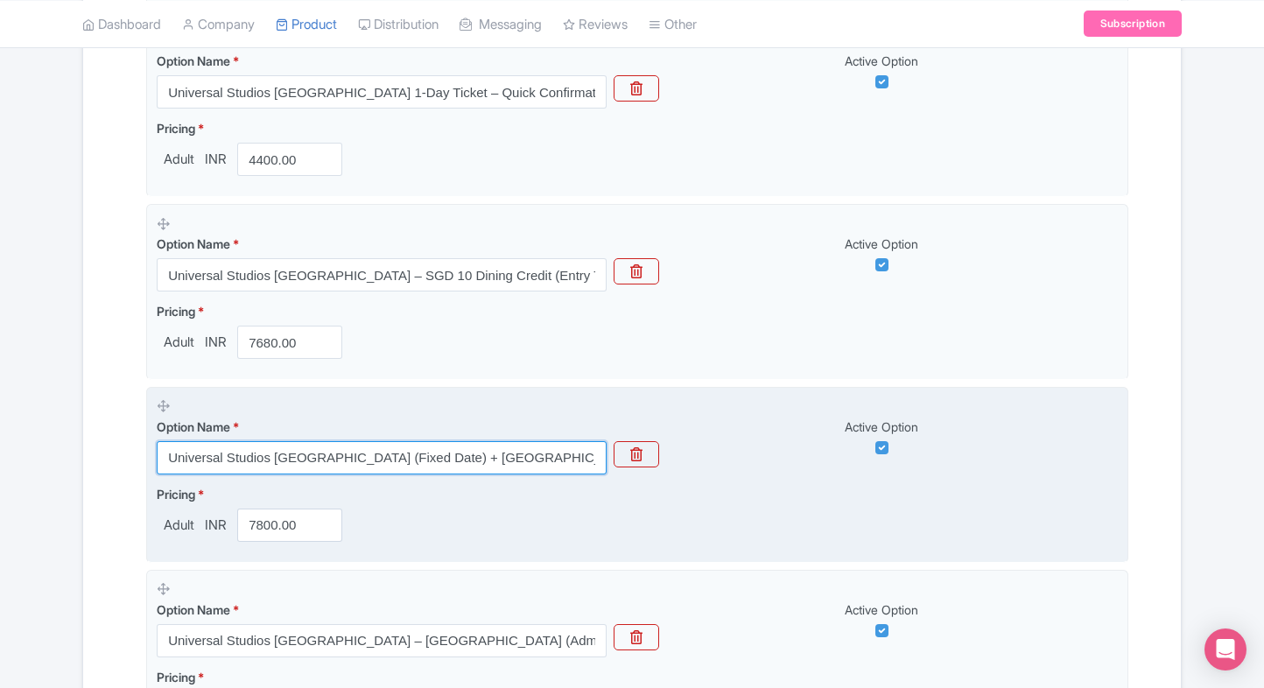
click at [462, 467] on input "Universal Studios Singapore (Fixed Date) + Adventure Cove Waterpark (Flexible D…" at bounding box center [382, 457] width 450 height 33
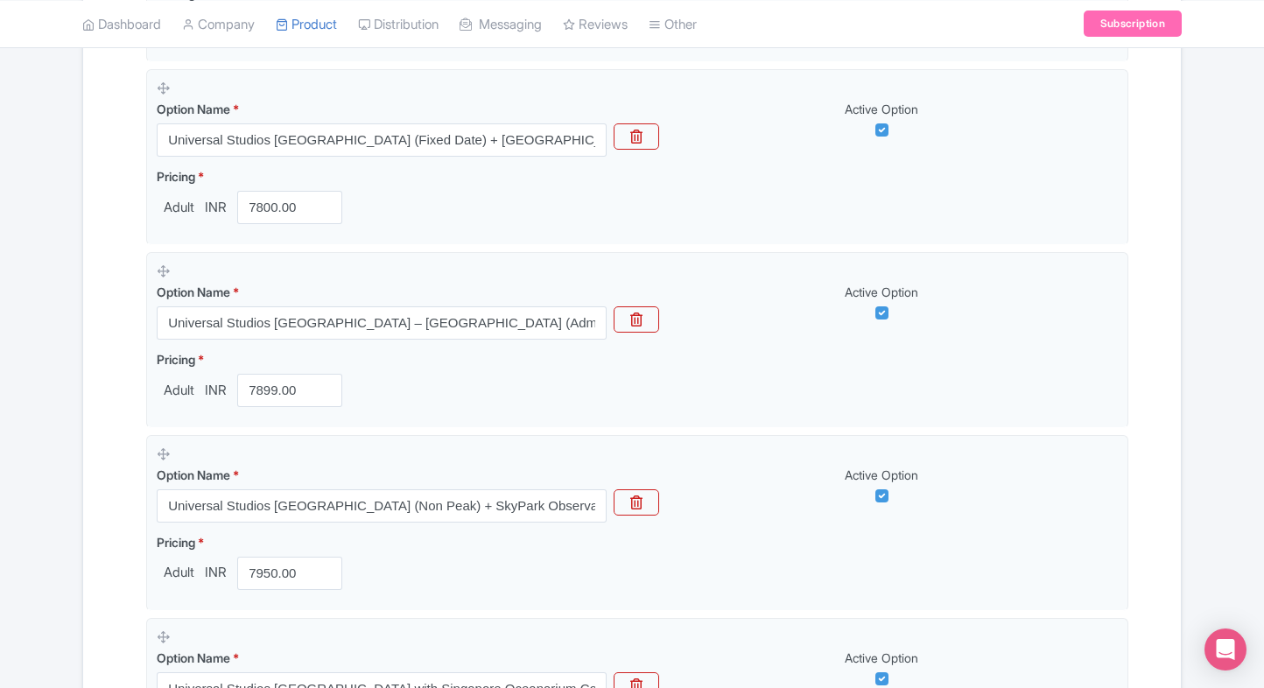
scroll to position [886, 0]
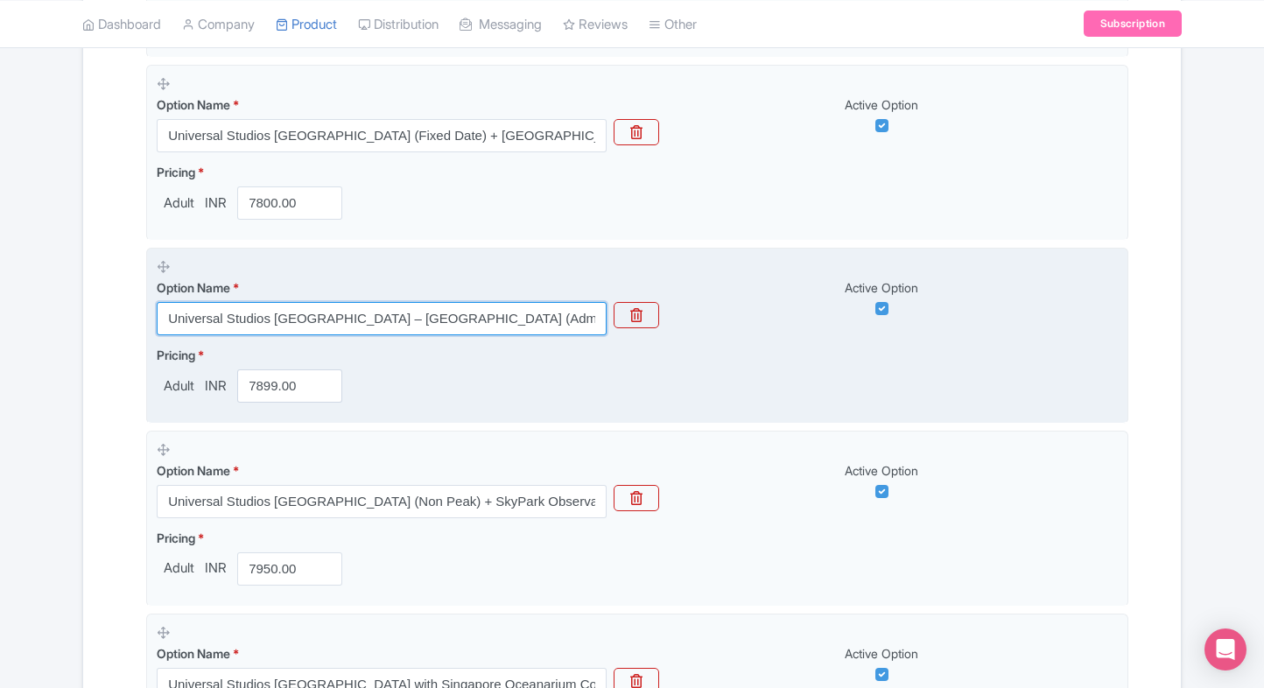
click at [298, 313] on input "Universal Studios Singapore – Express Lane Pass (Admission Sold Separately)" at bounding box center [382, 318] width 450 height 33
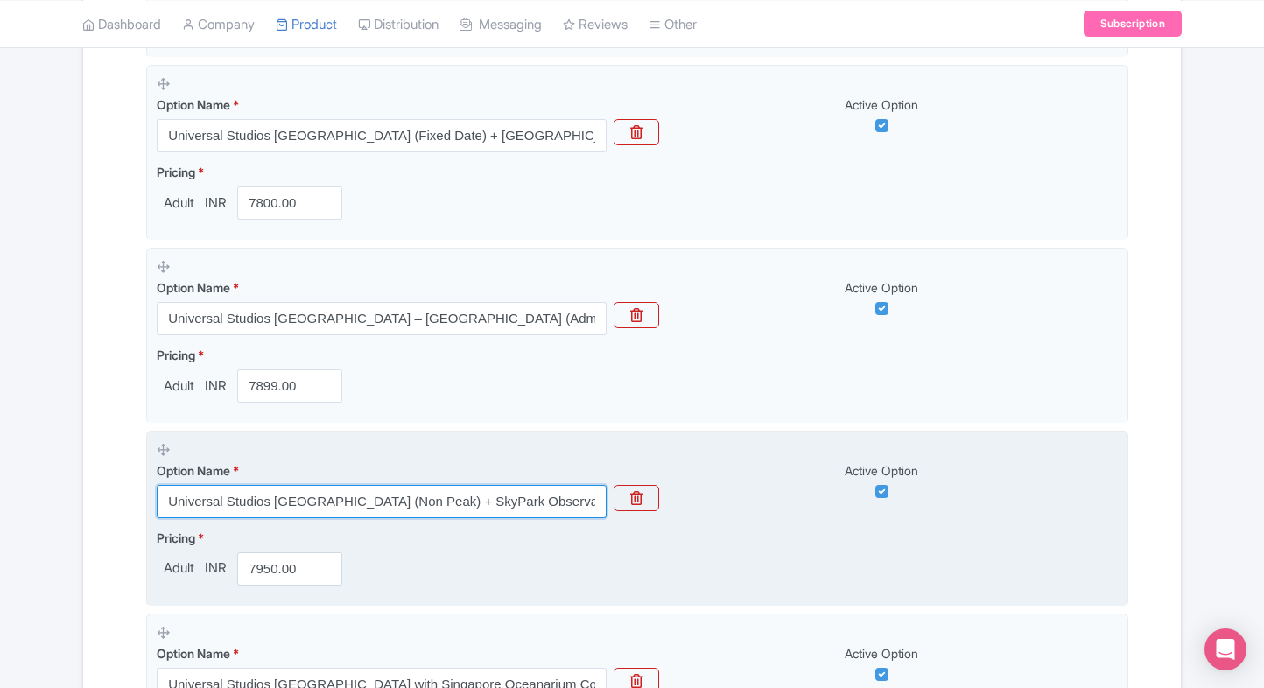
click at [354, 485] on input "Universal Studios Singapore (Non Peak) + SkyPark Observation Deck at Marina Bay…" at bounding box center [382, 501] width 450 height 33
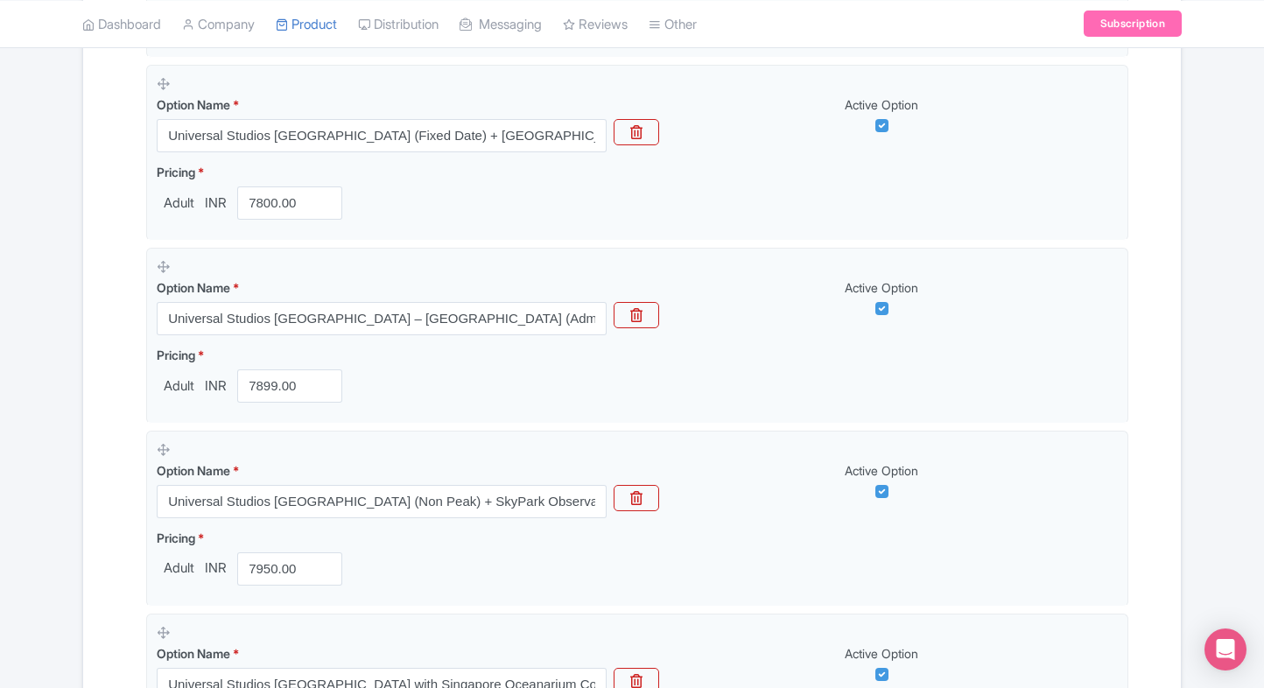
click at [117, 523] on div "Name & Price Locations Description & Reviews Images & Categories Complete Unive…" at bounding box center [632, 441] width 1076 height 2103
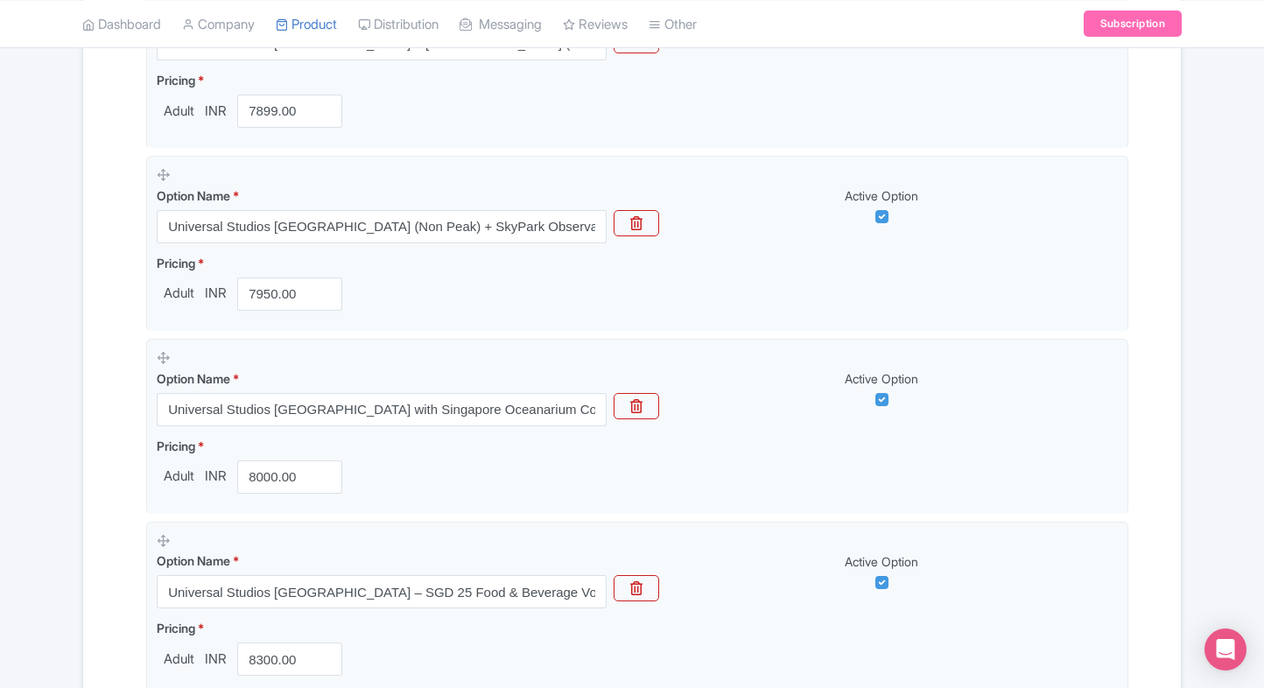
scroll to position [1167, 0]
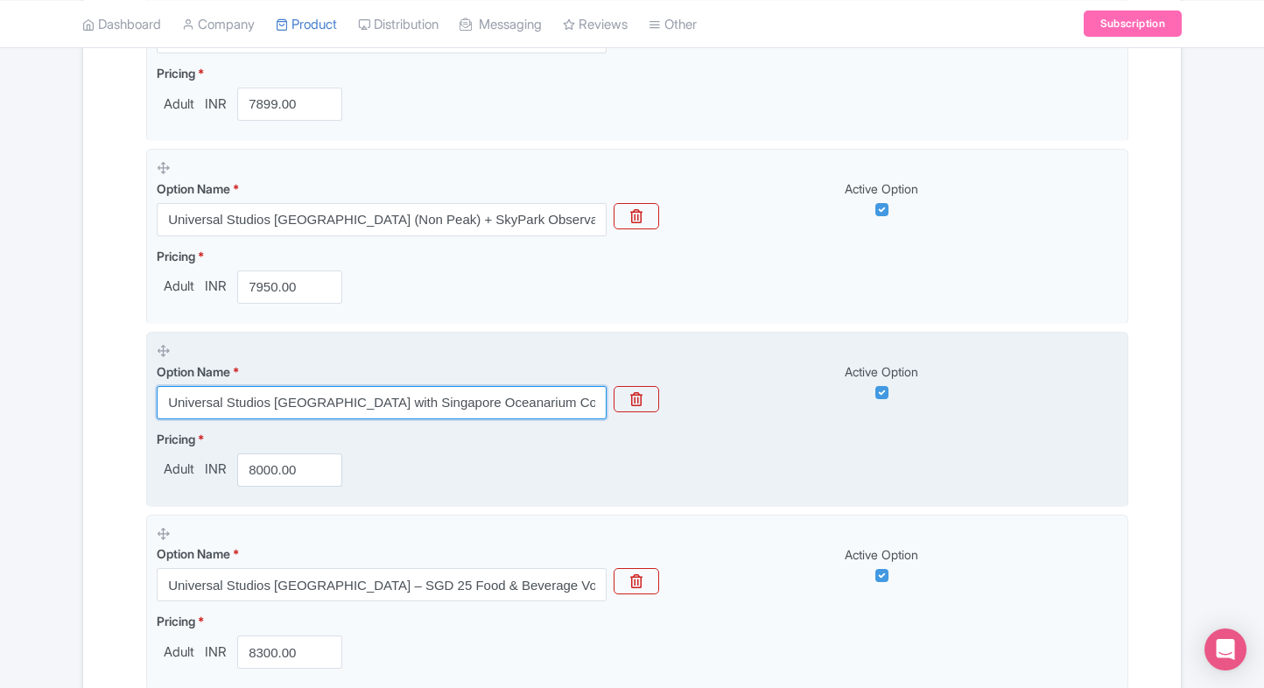
click at [298, 389] on input "Universal Studios Singapore with Singapore Oceanarium Combo( Multiple Options a…" at bounding box center [382, 402] width 450 height 33
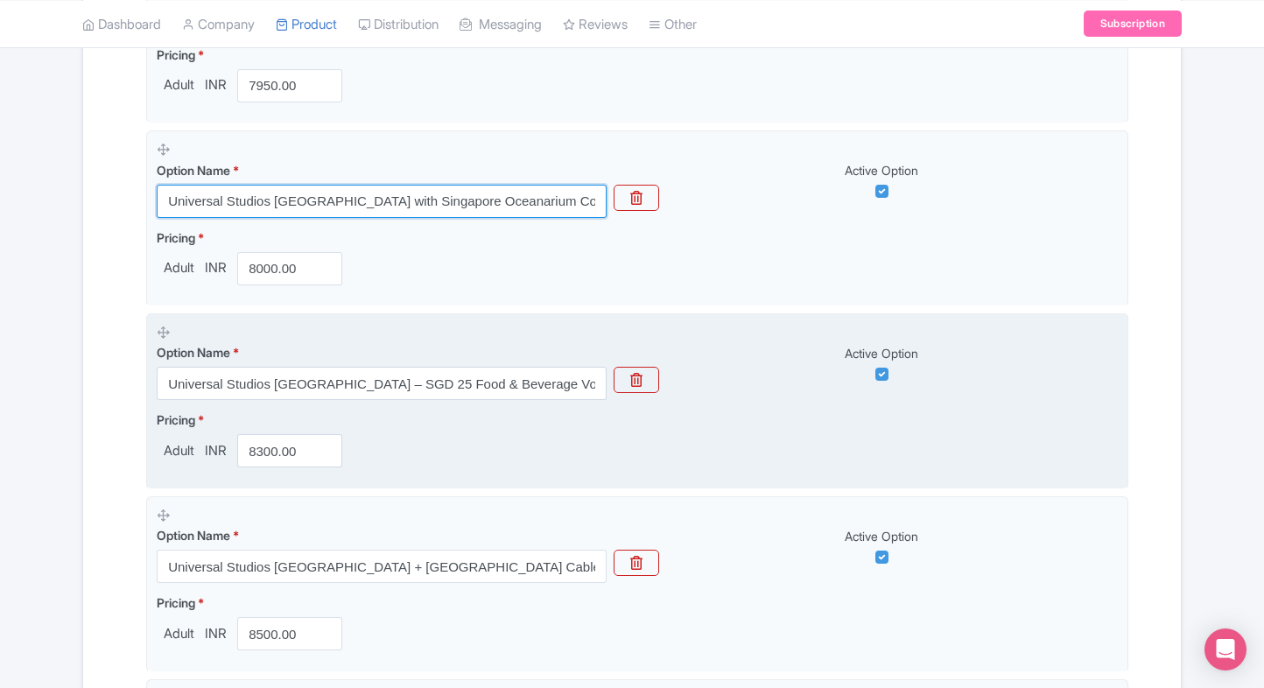
scroll to position [1371, 0]
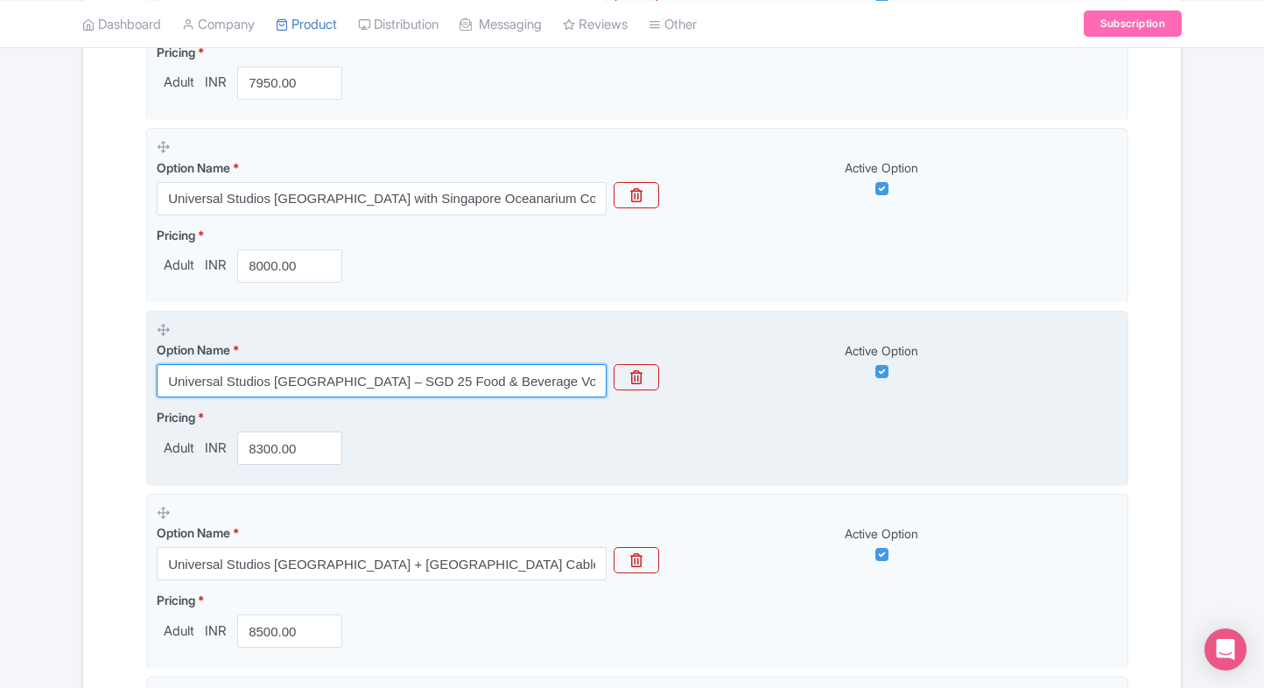
click at [364, 368] on input "Universal Studios Singapore – SGD 25 Food & Beverage Voucher (Entry Ticket Incl…" at bounding box center [382, 380] width 450 height 33
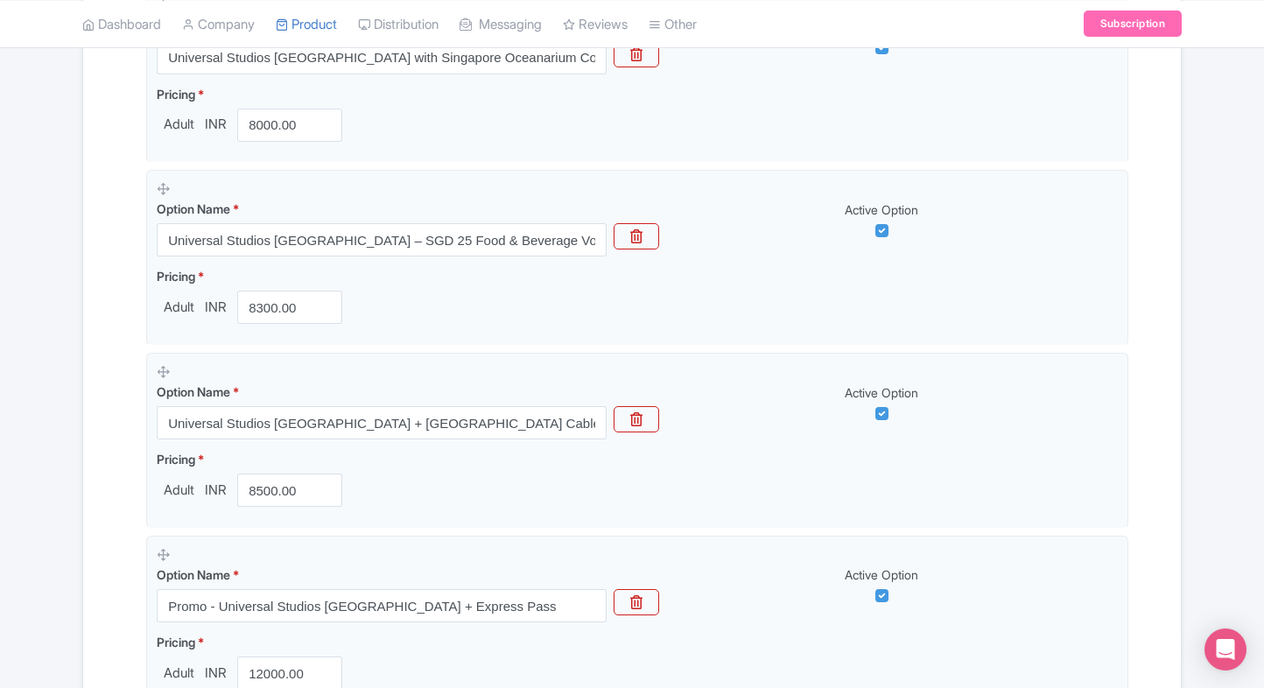
scroll to position [1530, 0]
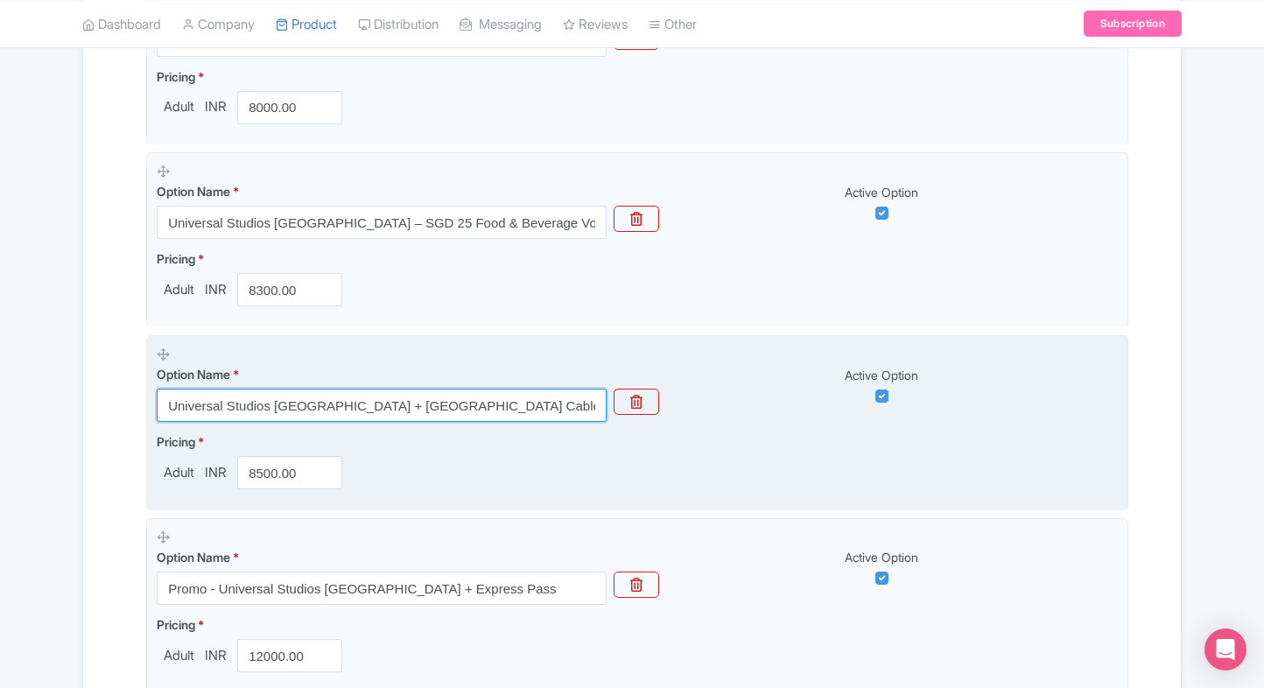
click at [242, 397] on input "Universal Studios Singapore + Singapore Cable Car" at bounding box center [382, 405] width 450 height 33
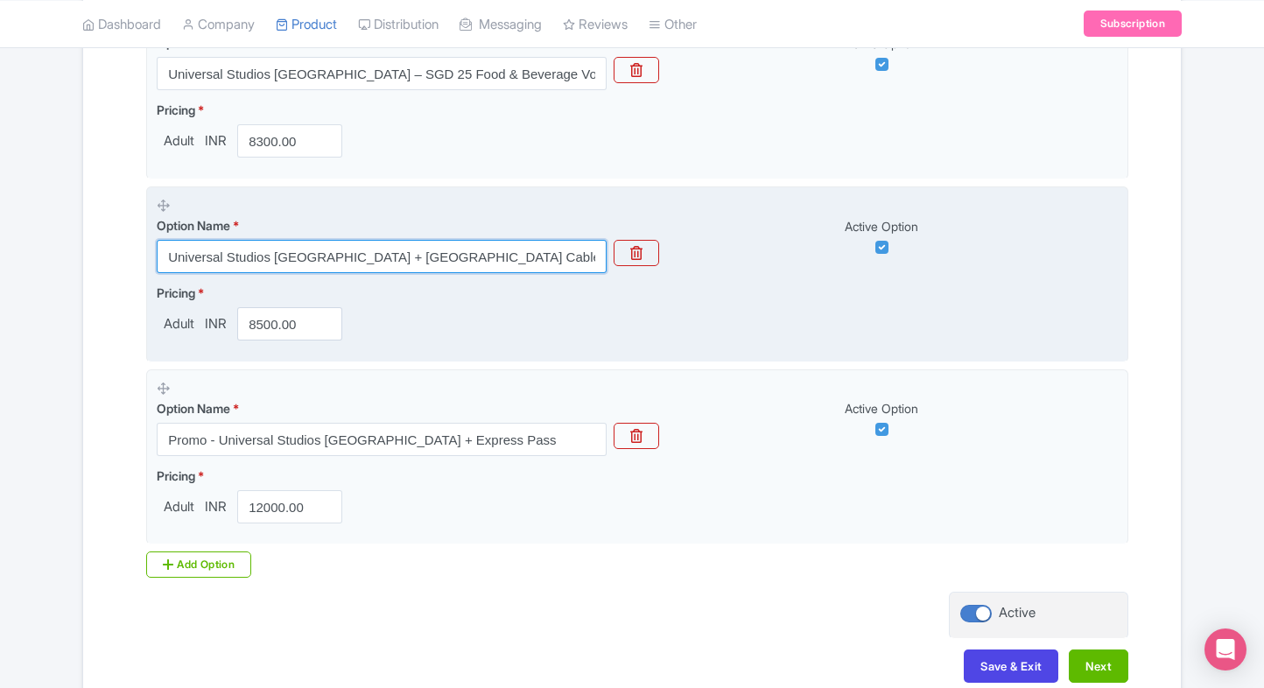
scroll to position [1691, 0]
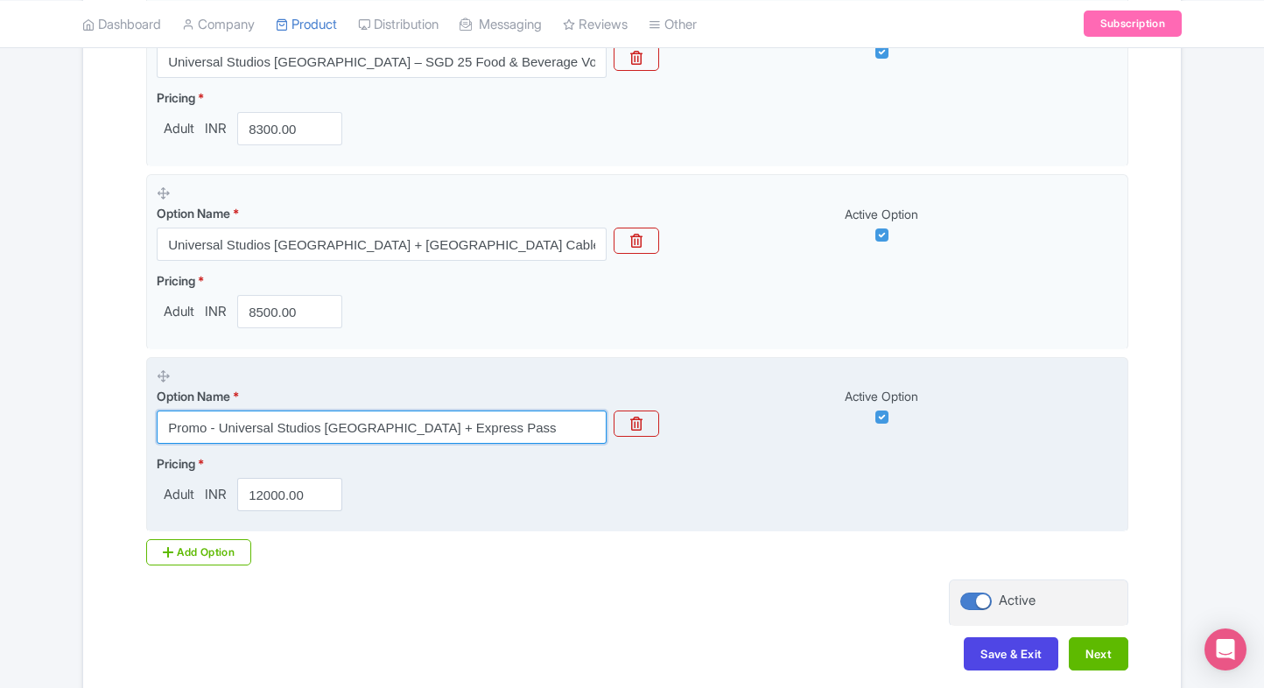
click at [443, 428] on input "Promo - Universal Studios Singapore + Express Pass" at bounding box center [382, 426] width 450 height 33
paste input "Universal Studios Singapore Ticket + Express Pass Promo Bundle"
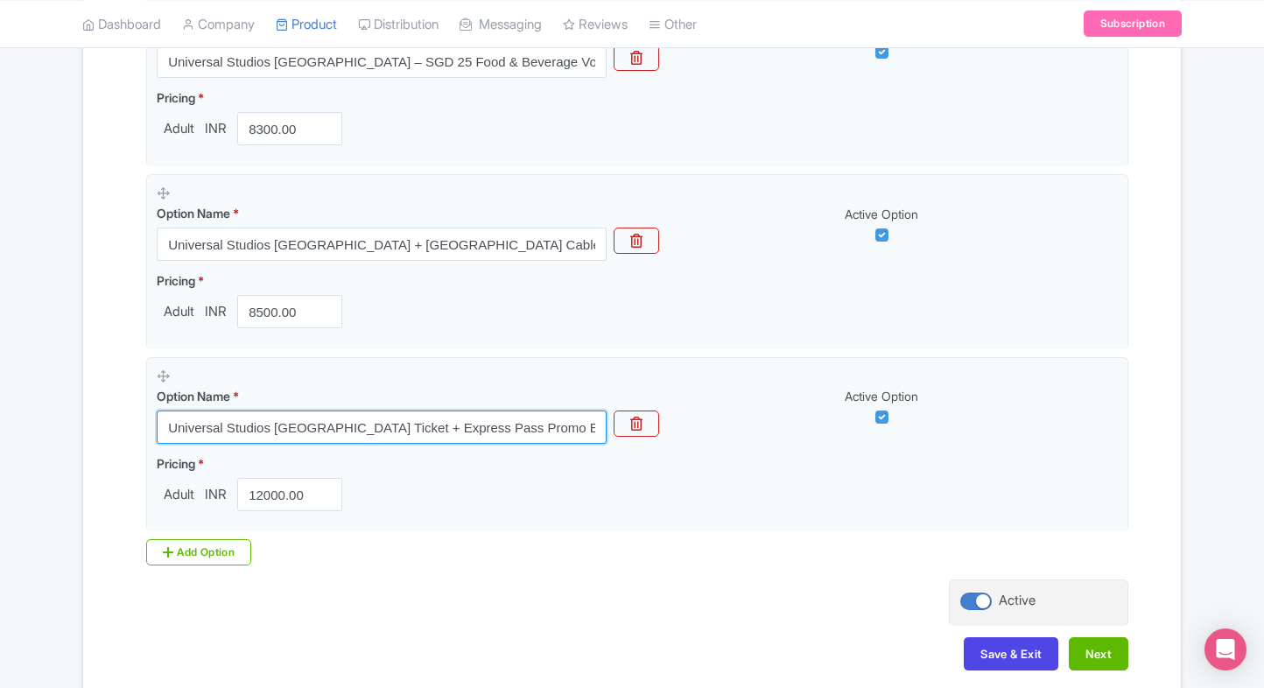
type input "Universal Studios Singapore Ticket + Express Pass Promo Bundle"
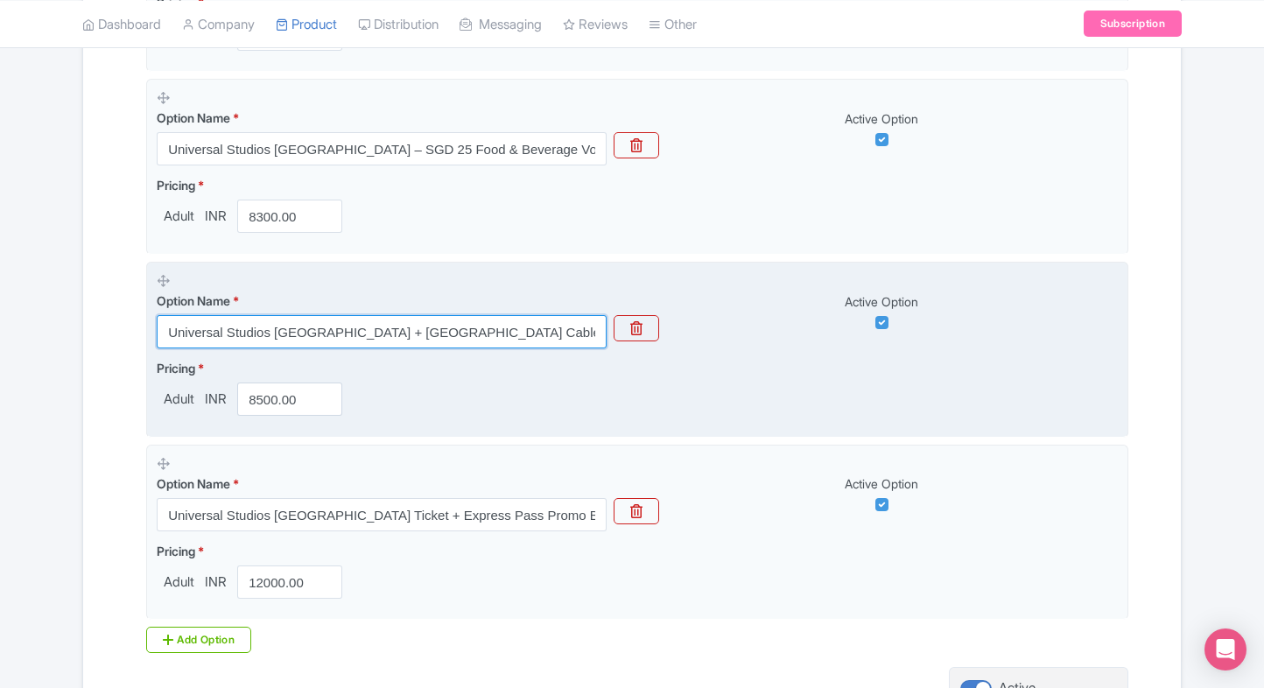
click at [427, 340] on input "Universal Studios Singapore + Singapore Cable Car" at bounding box center [382, 331] width 450 height 33
paste input "Entry with Singapore Cable Car Ride Combo"
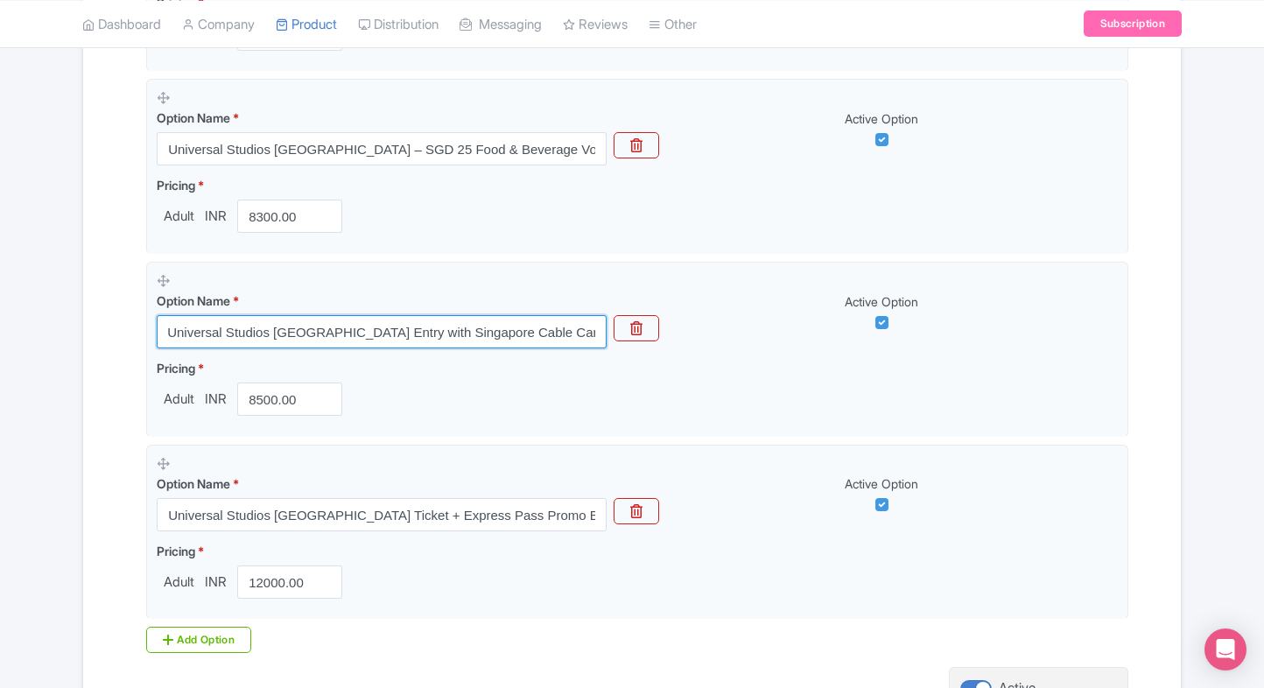
type input "Universal Studios Singapore Entry with Singapore Cable Car Ride Combo"
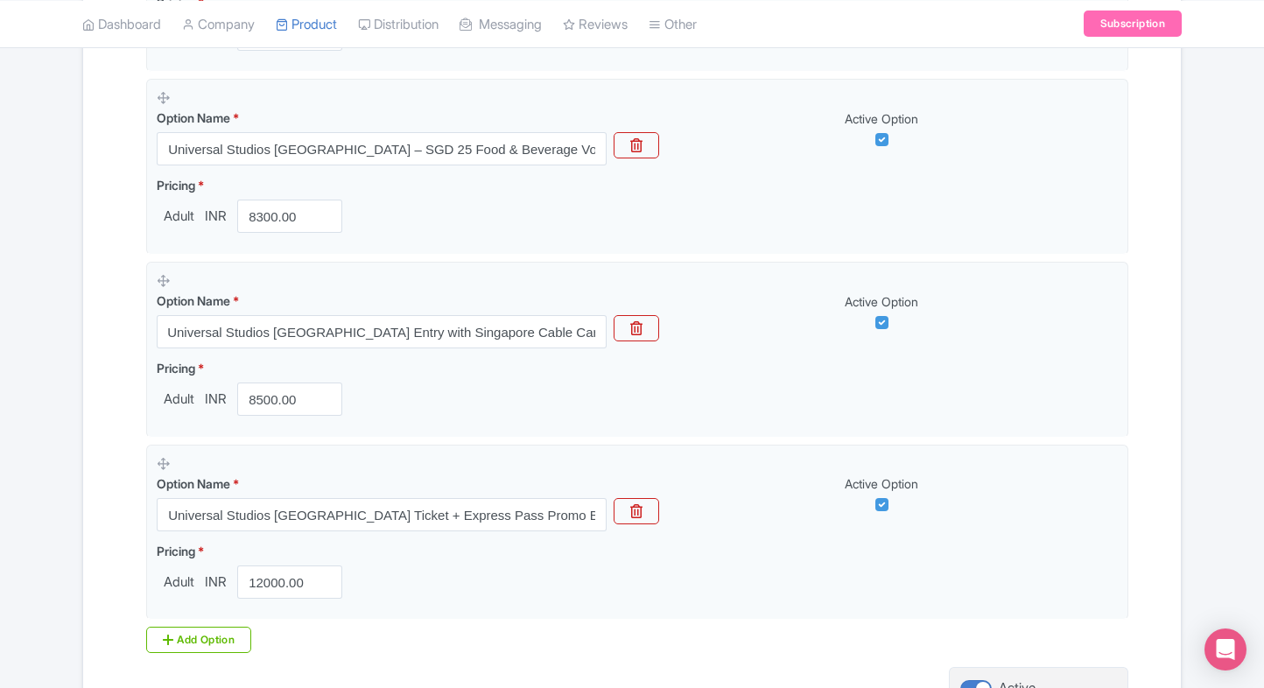
scroll to position [0, 0]
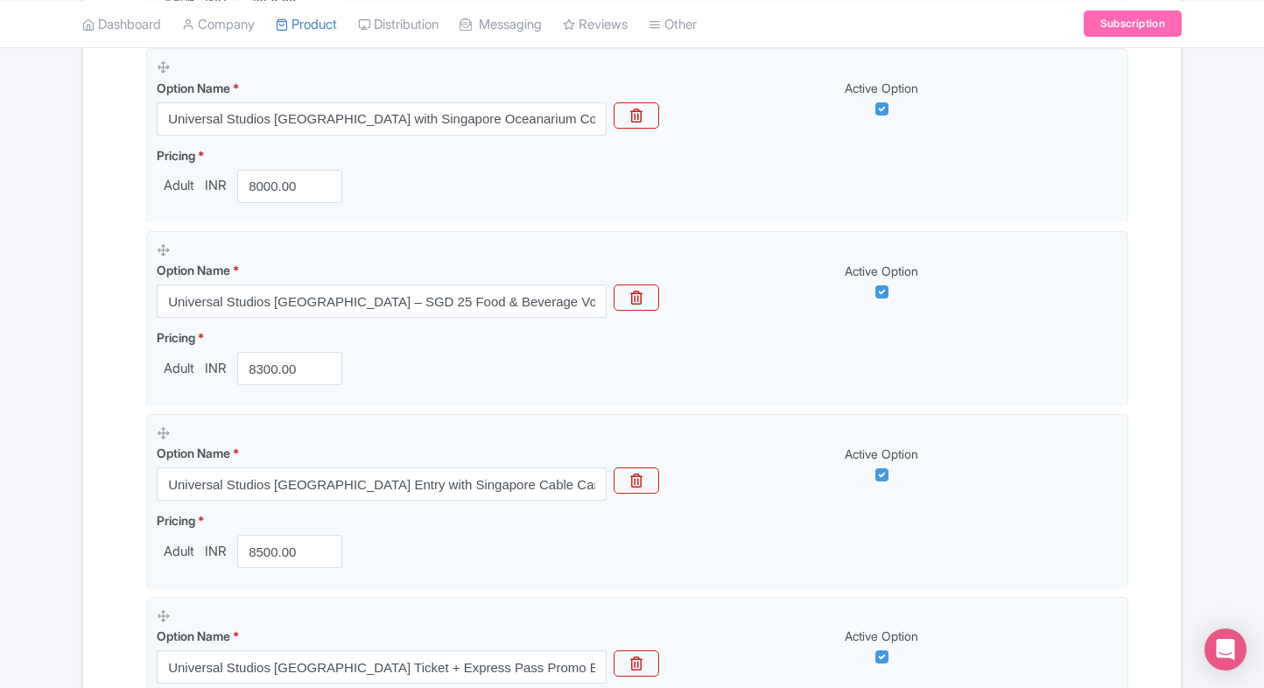
scroll to position [1446, 0]
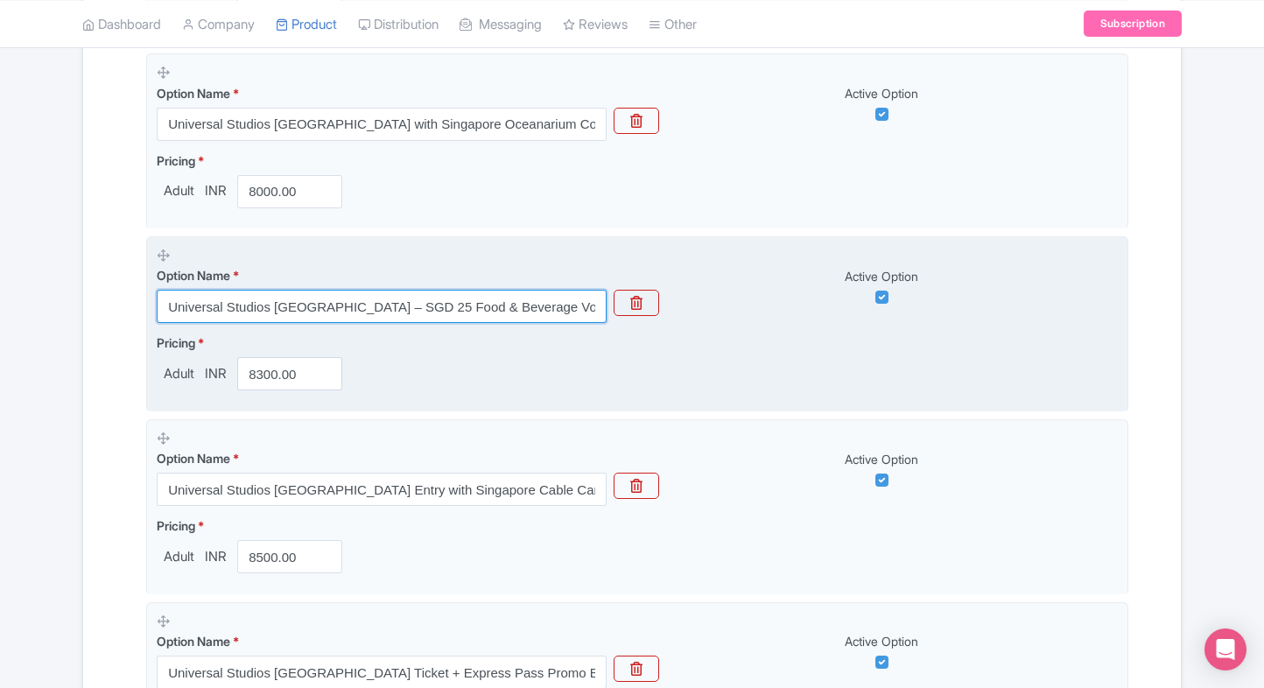
click at [347, 298] on input "Universal Studios Singapore – SGD 25 Food & Beverage Voucher (Entry Ticket Incl…" at bounding box center [382, 306] width 450 height 33
paste input "Ticket with SGD 25 Food & Beverage Voucher"
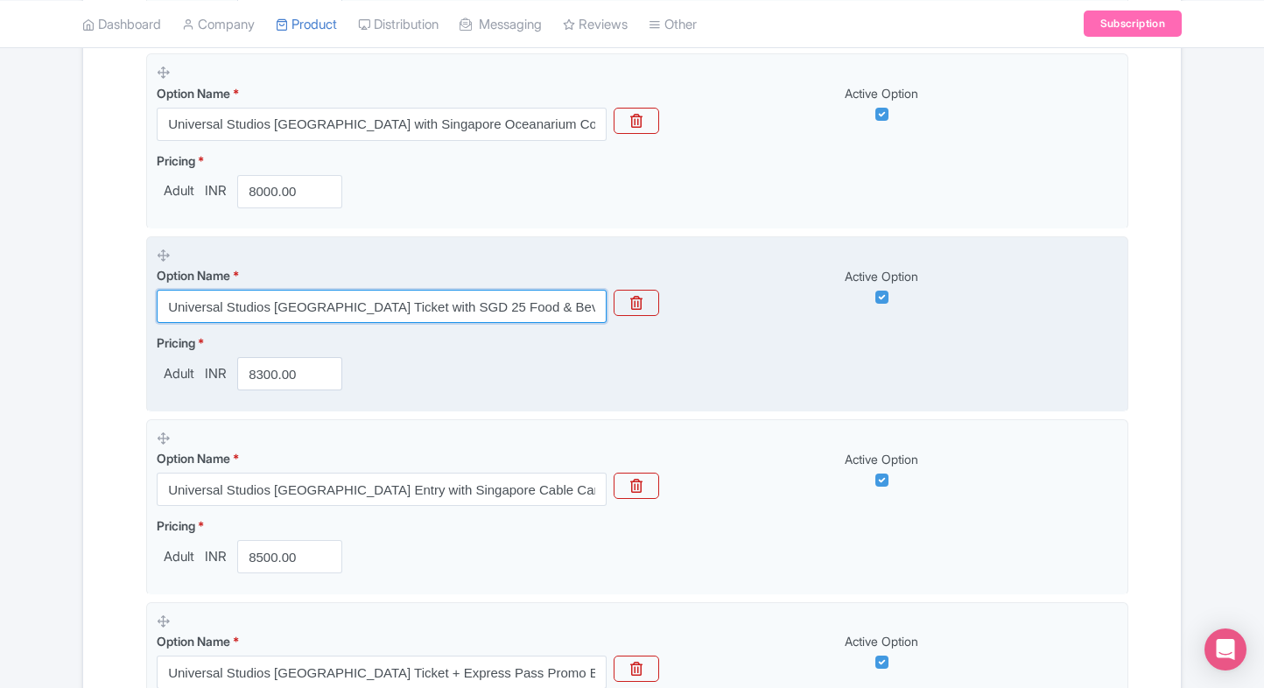
scroll to position [0, 11]
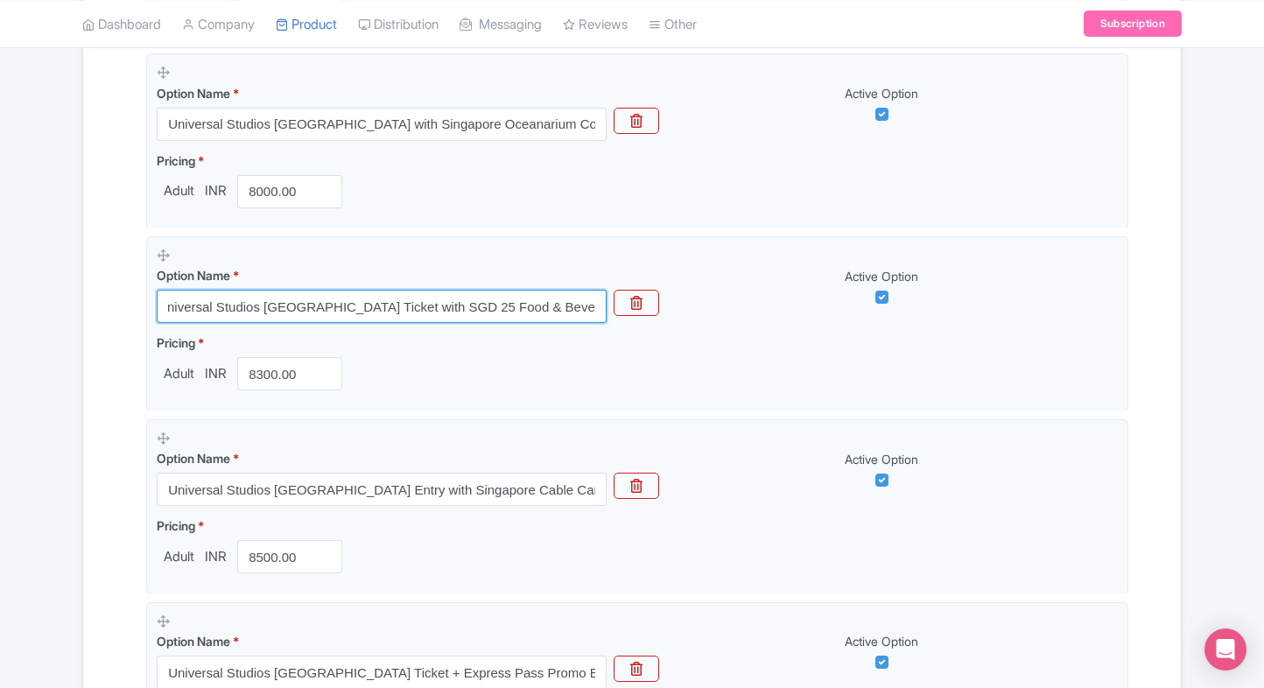
type input "Universal Studios Singapore Ticket with SGD 25 Food & Beverage Voucher"
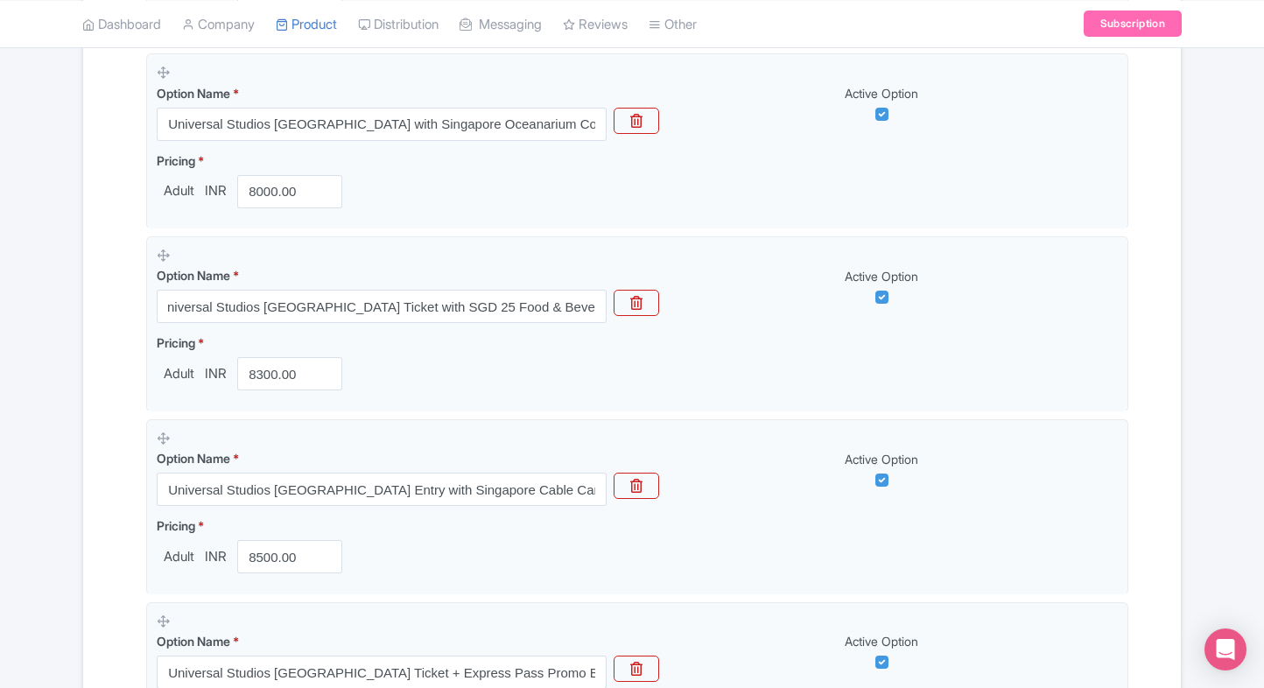
scroll to position [0, 0]
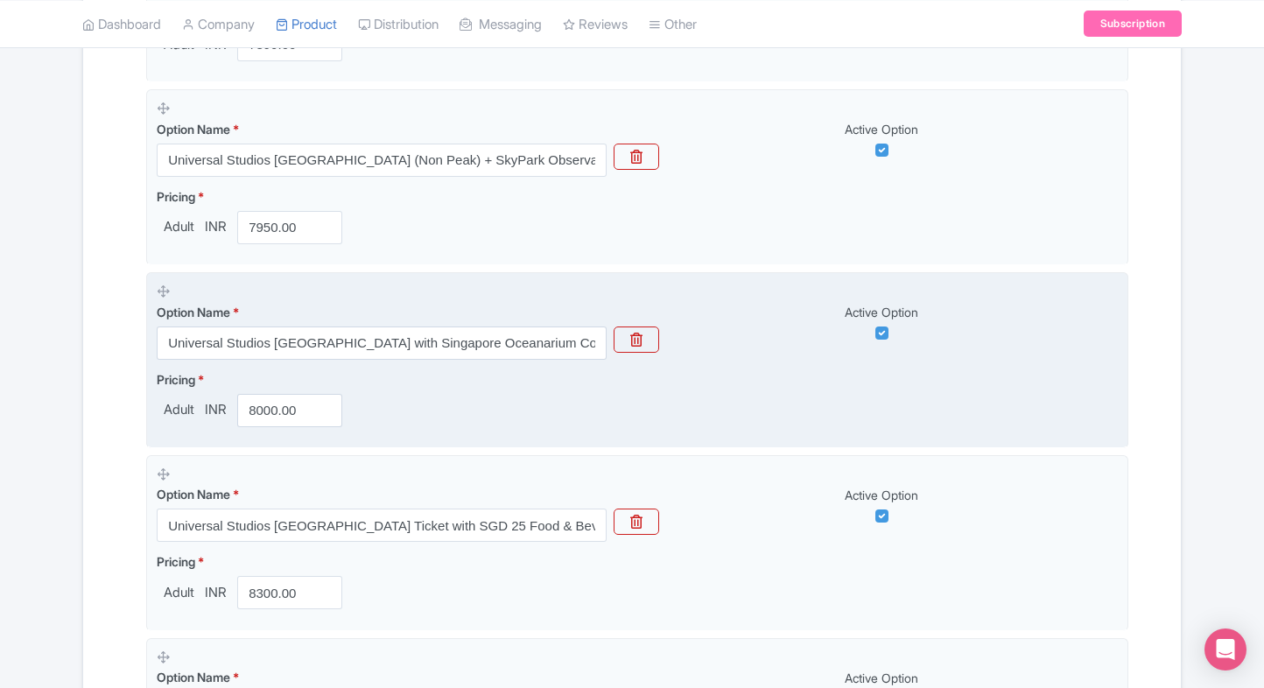
scroll to position [1225, 0]
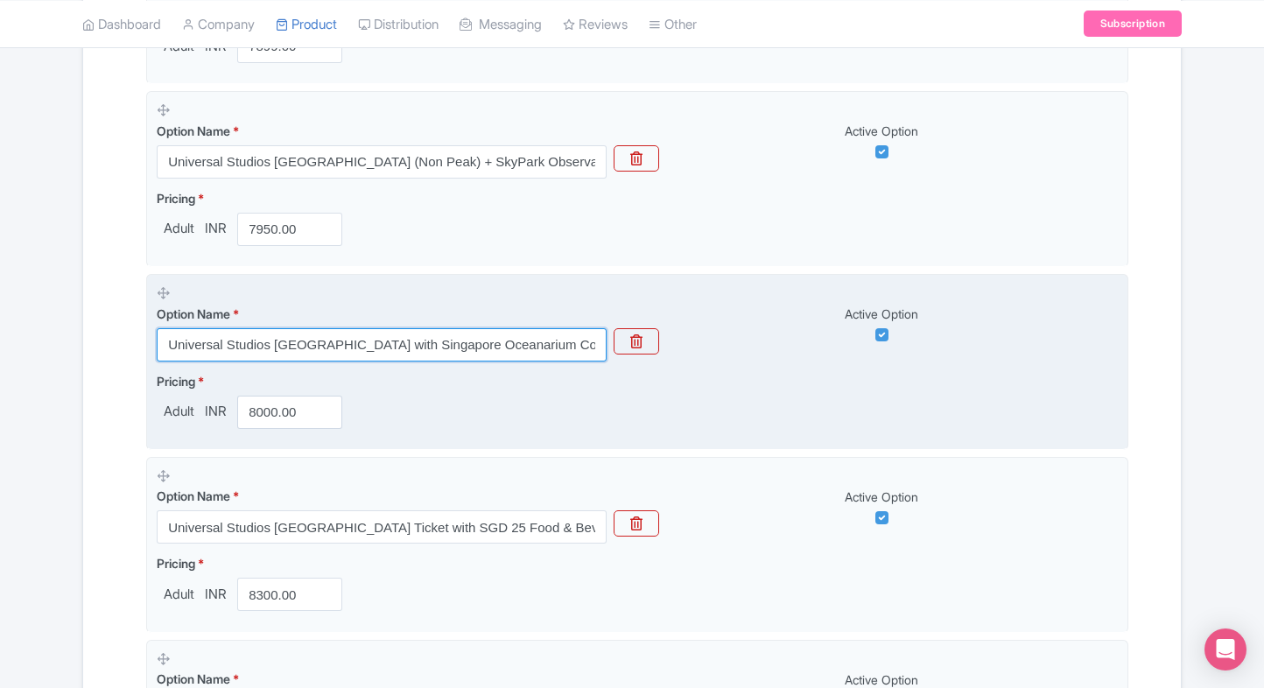
click at [364, 331] on input "Universal Studios Singapore with Singapore Oceanarium Combo( Multiple Options a…" at bounding box center [382, 344] width 450 height 33
paste input "+ Singapore Oceanarium Combo Tickets (Various Options"
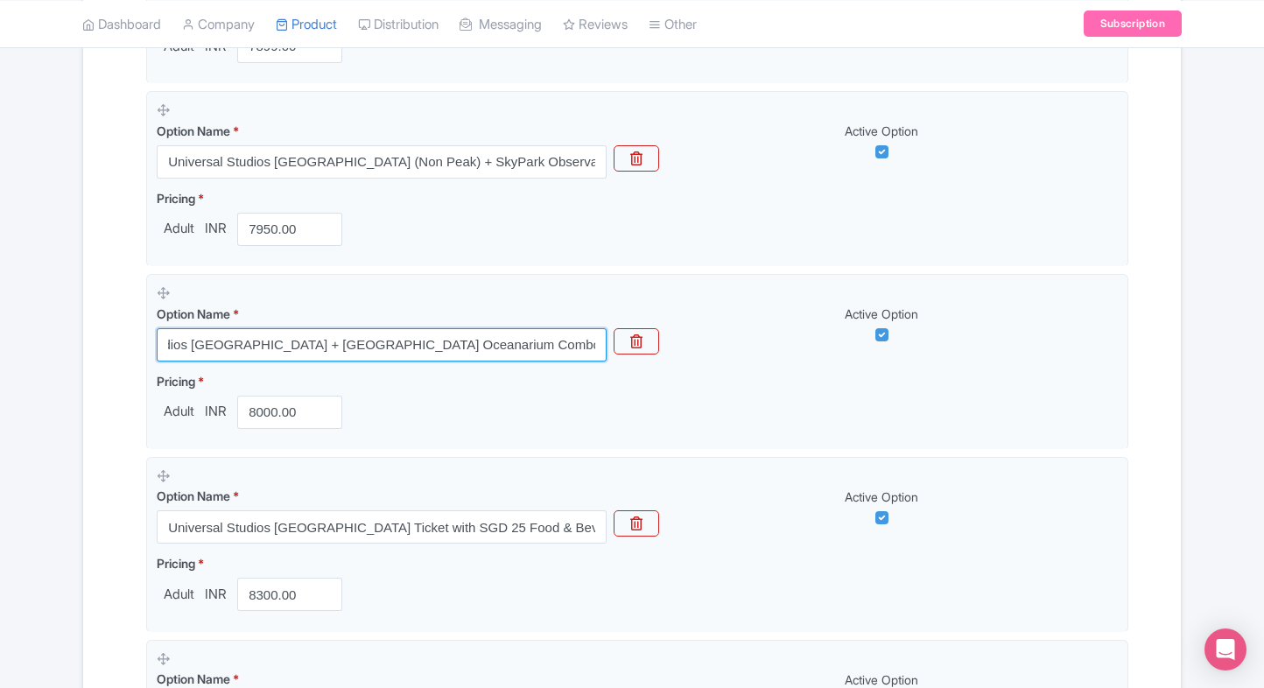
type input "Universal Studios Singapore + Singapore Oceanarium Combo Tickets (Various Optio…"
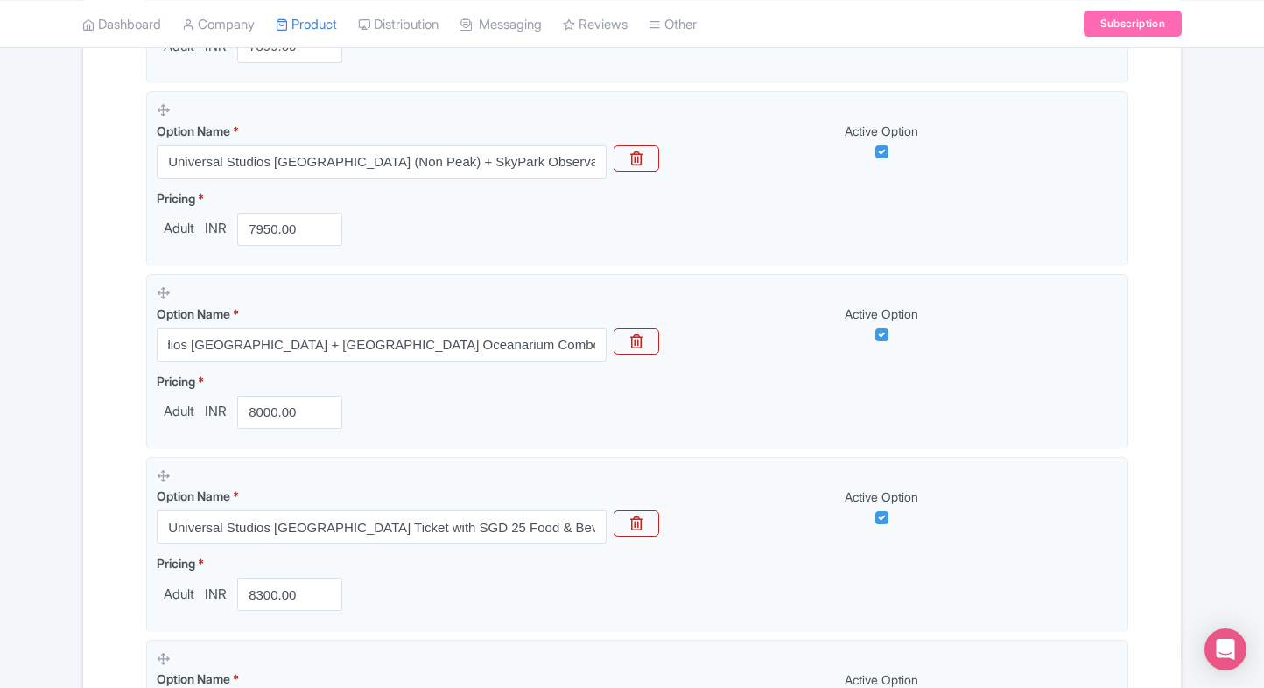
scroll to position [0, 0]
click at [127, 343] on div "Name & Price Locations Description & Reviews Images & Categories Complete Unive…" at bounding box center [632, 102] width 1076 height 2103
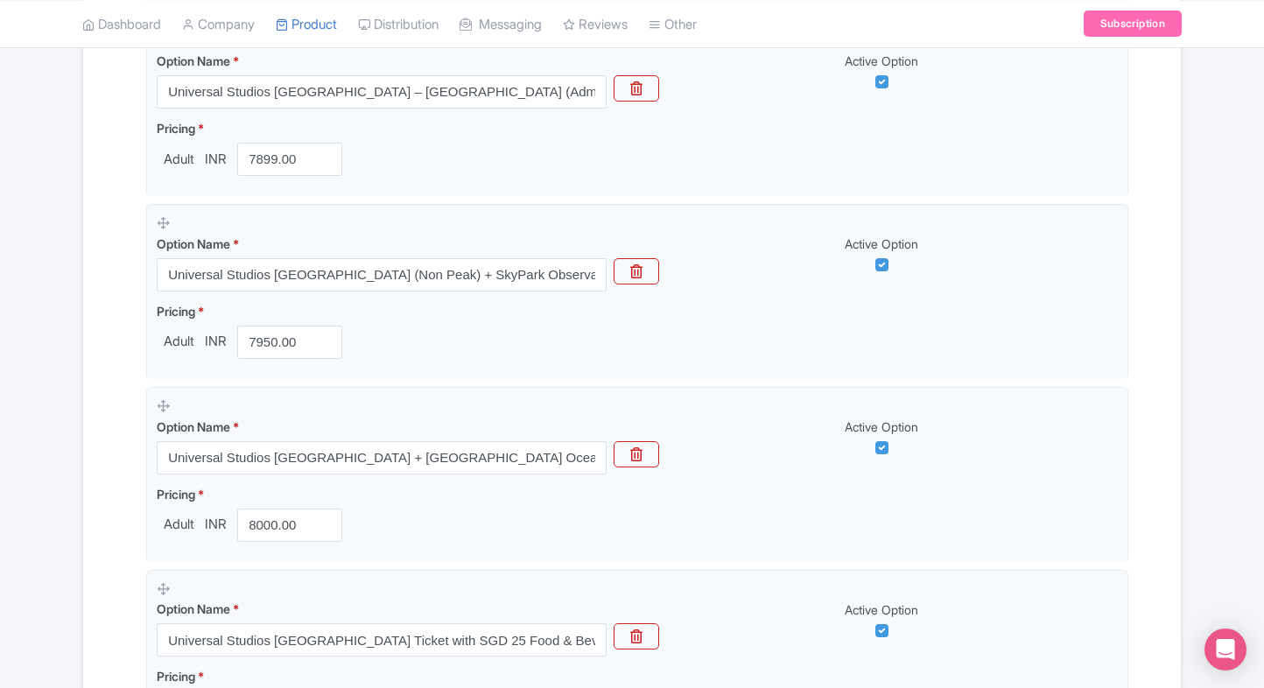
scroll to position [1099, 0]
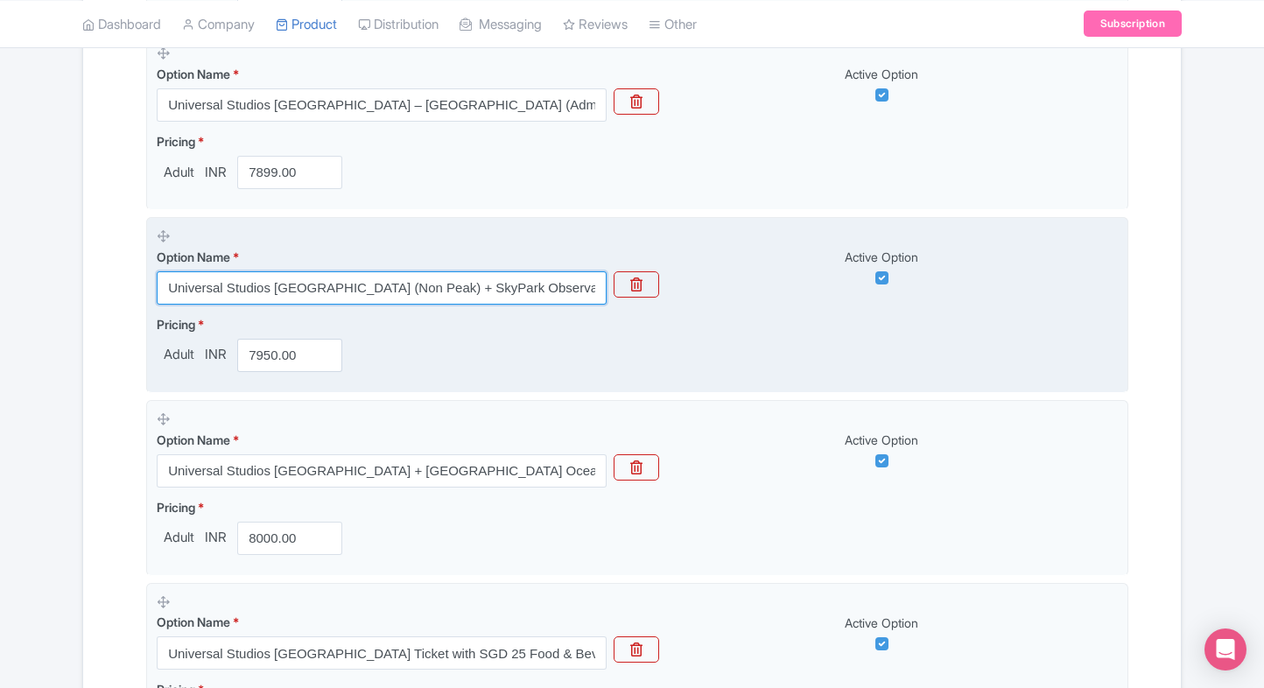
click at [413, 284] on input "Universal Studios Singapore (Non Peak) + SkyPark Observation Deck at Marina Bay…" at bounding box center [382, 287] width 450 height 33
paste input "Non-Peak Ticket + Marina Bay Sands SkyPark Peak Entry"
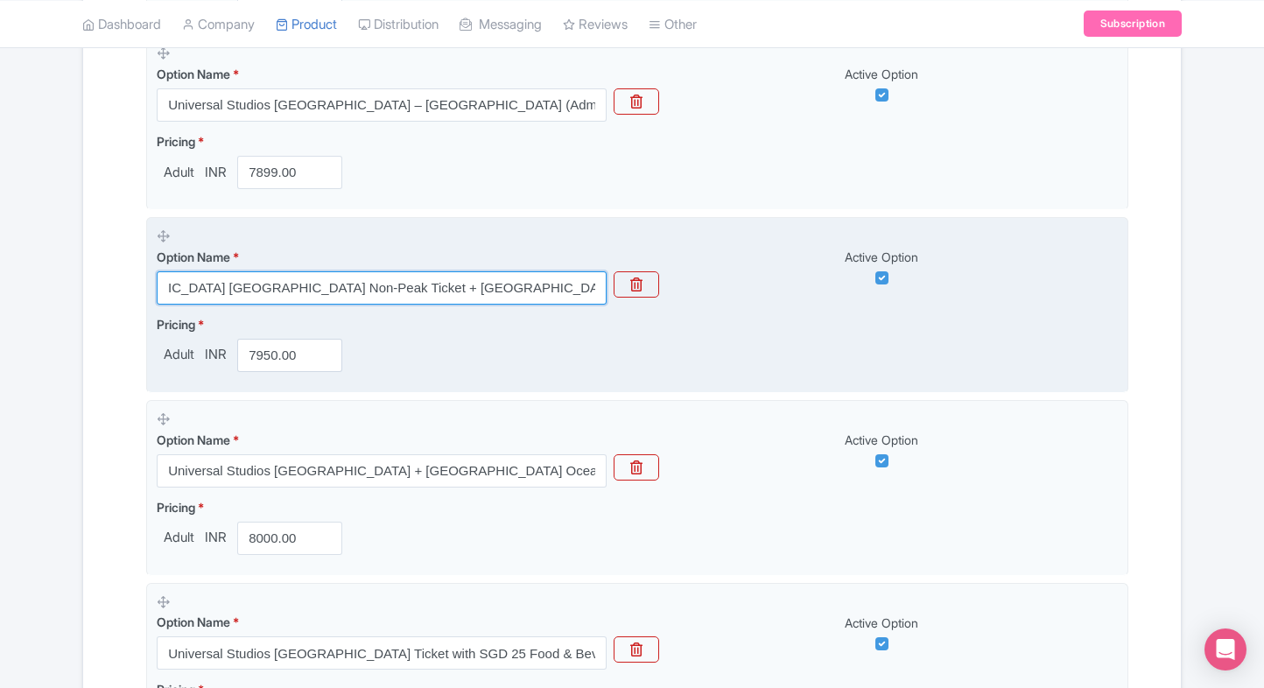
type input "Universal Studios Singapore Non-Peak Ticket + Marina Bay Sands SkyPark Peak Ent…"
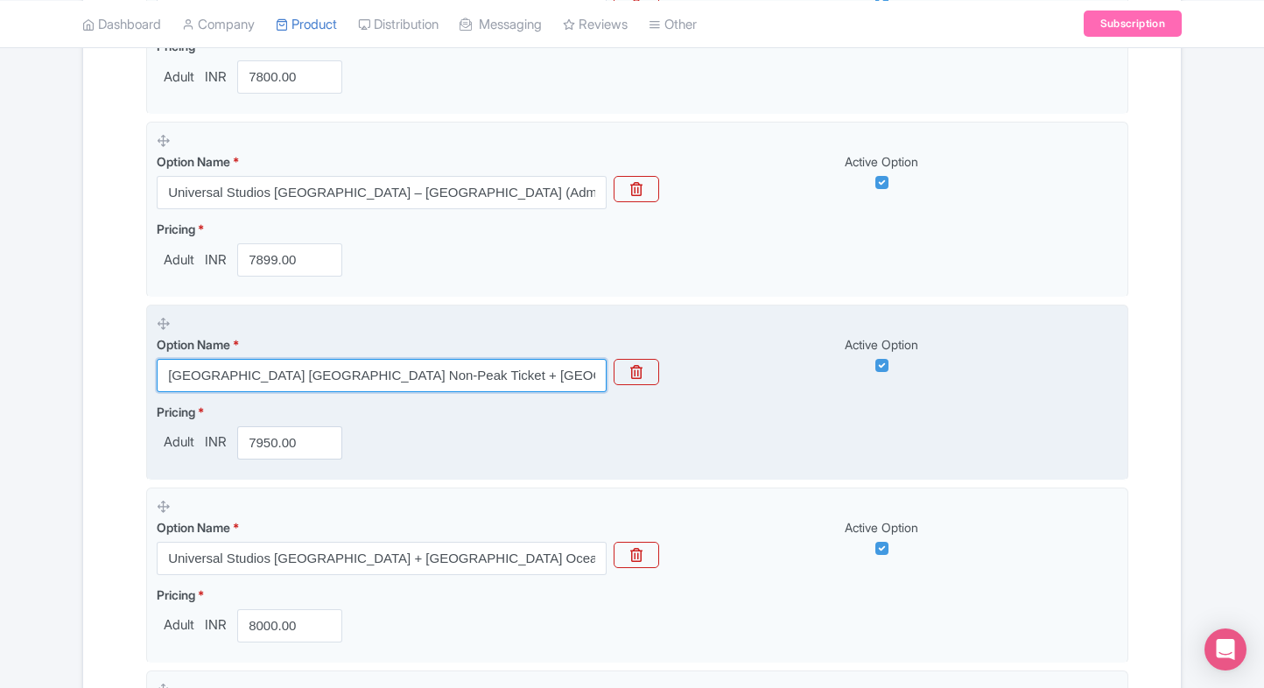
scroll to position [1008, 0]
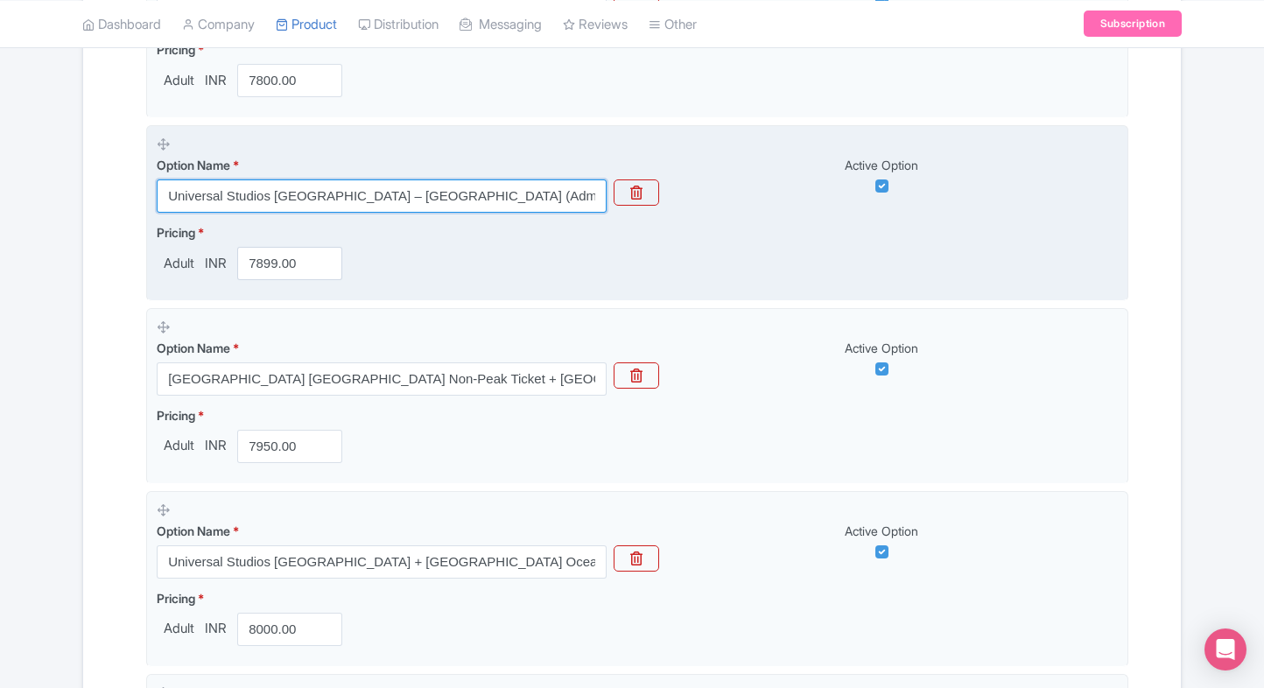
click at [442, 207] on input "Universal Studios Singapore – Express Lane Pass (Admission Sold Separately)" at bounding box center [382, 195] width 450 height 33
paste input "Express Pass – Priority Access (Admission Not Included"
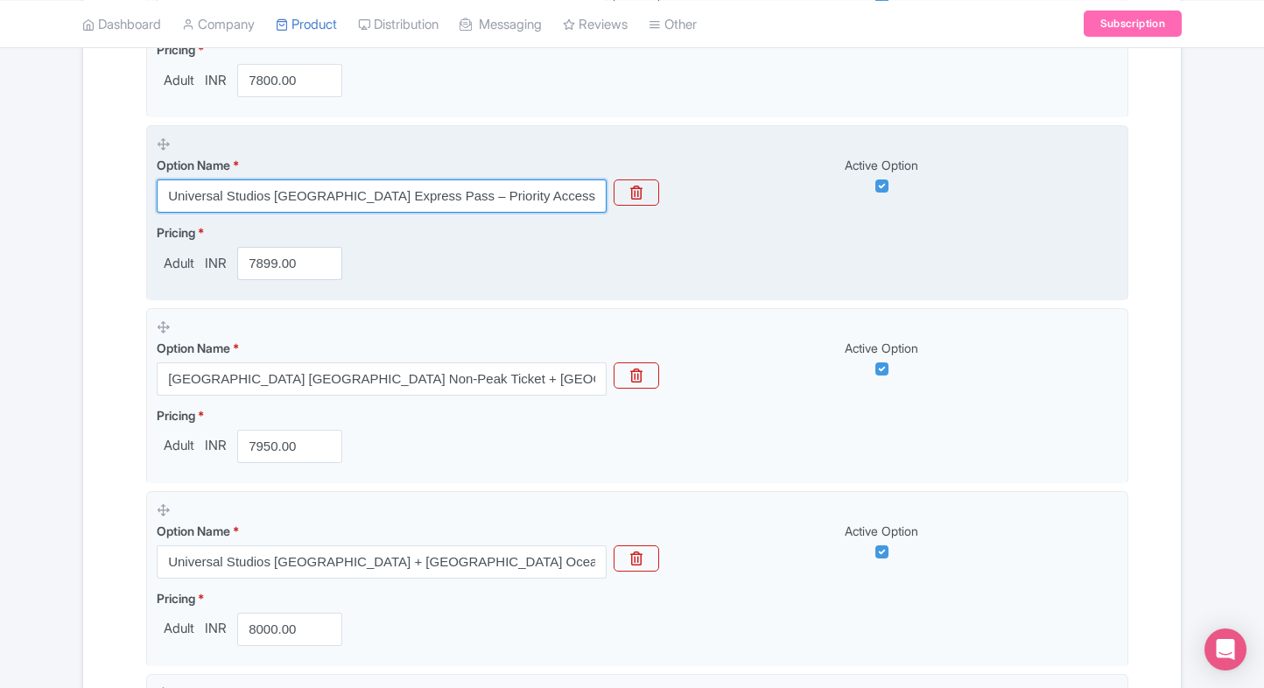
scroll to position [0, 72]
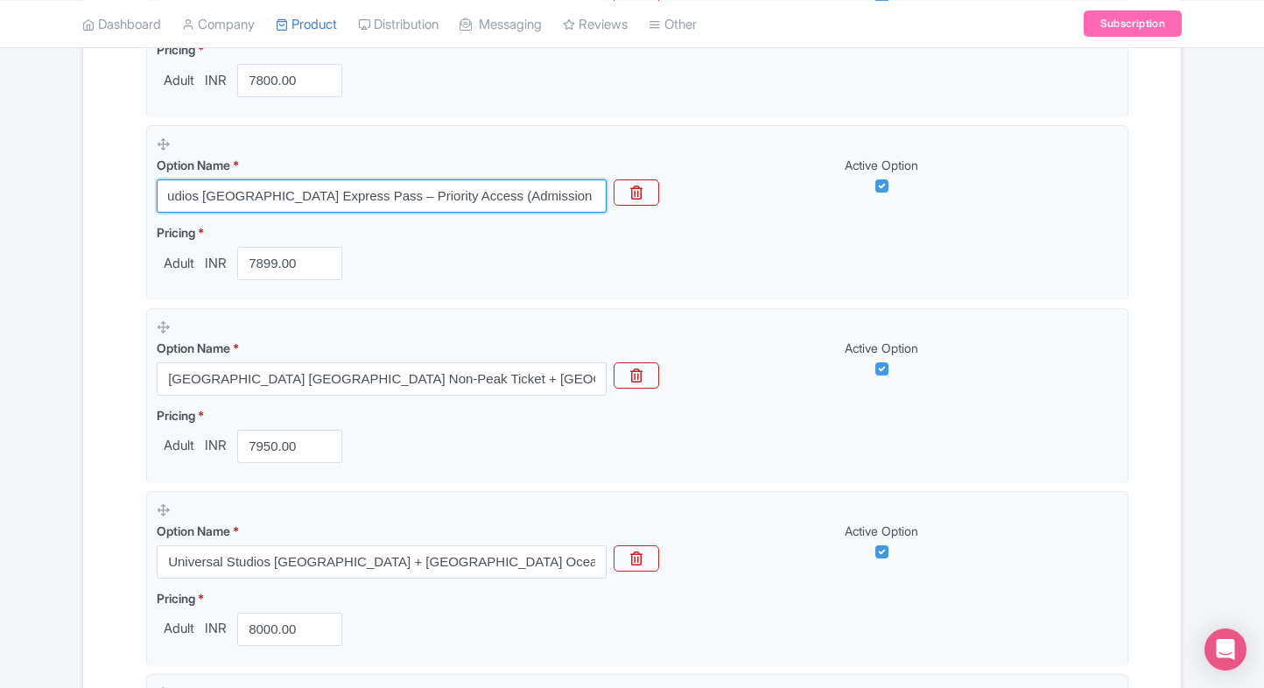
type input "Universal Studios Singapore Express Pass – Priority Access (Admission Not Inclu…"
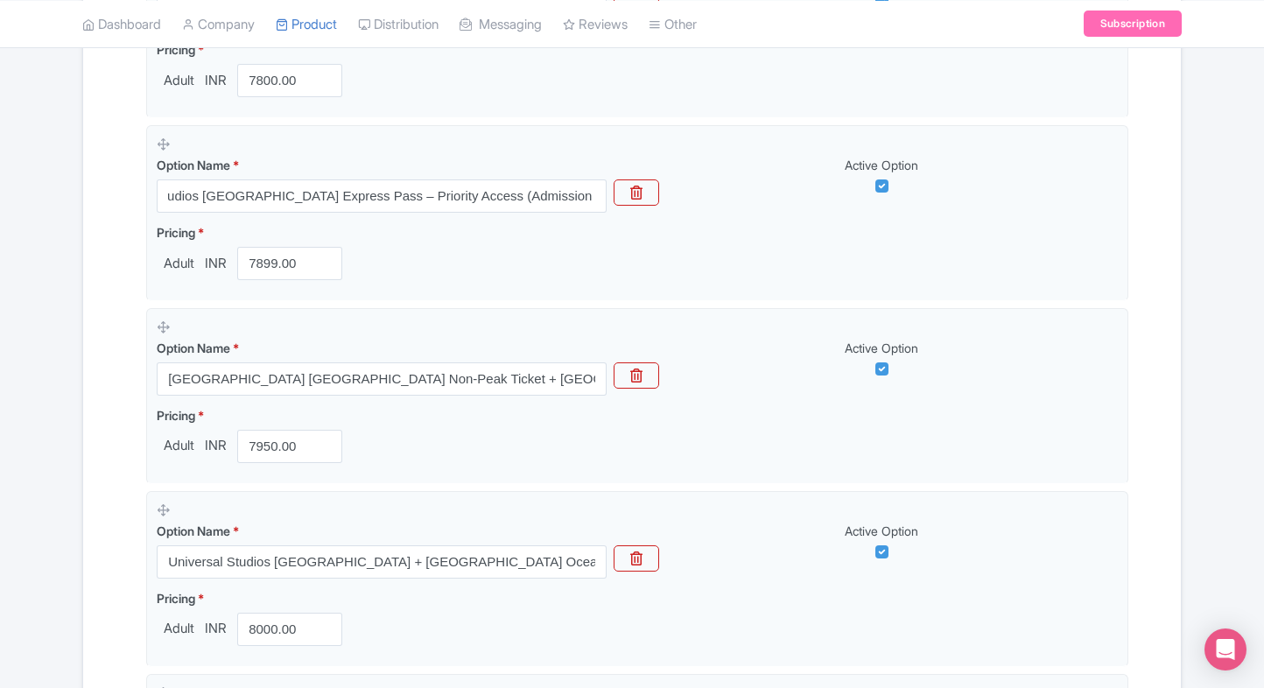
scroll to position [0, 0]
click at [110, 290] on div "Name & Price Locations Description & Reviews Images & Categories Complete Unive…" at bounding box center [632, 319] width 1076 height 2103
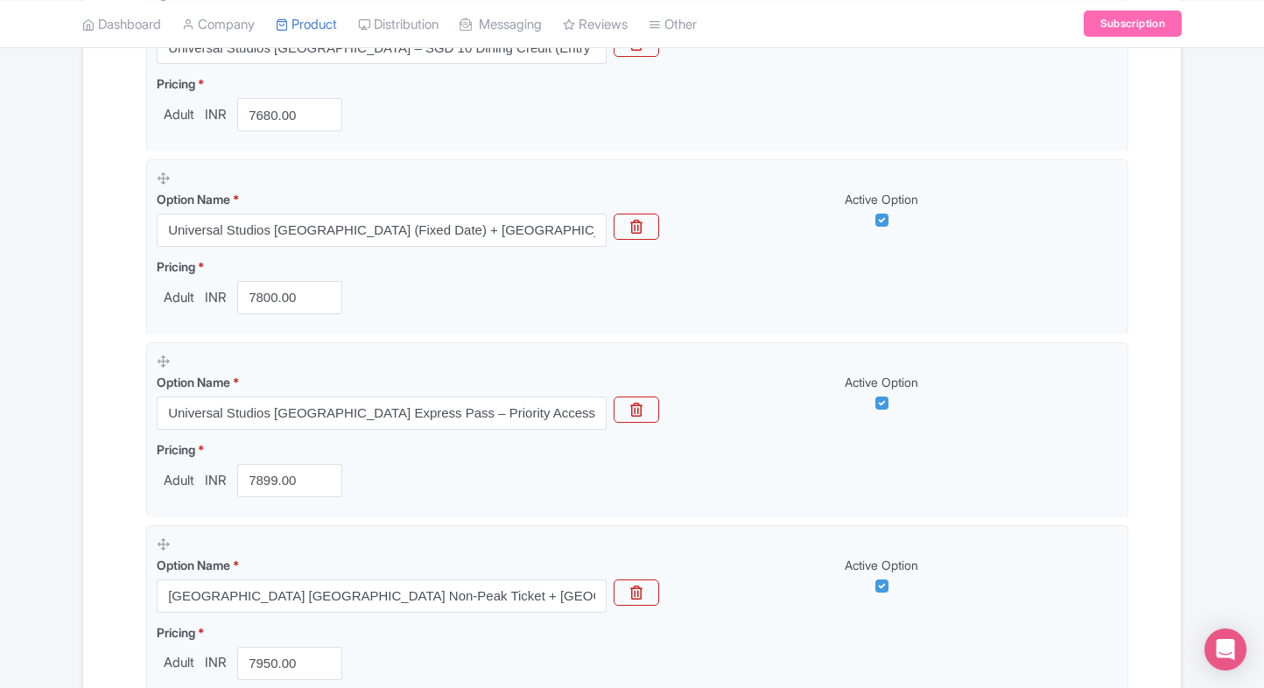
scroll to position [790, 0]
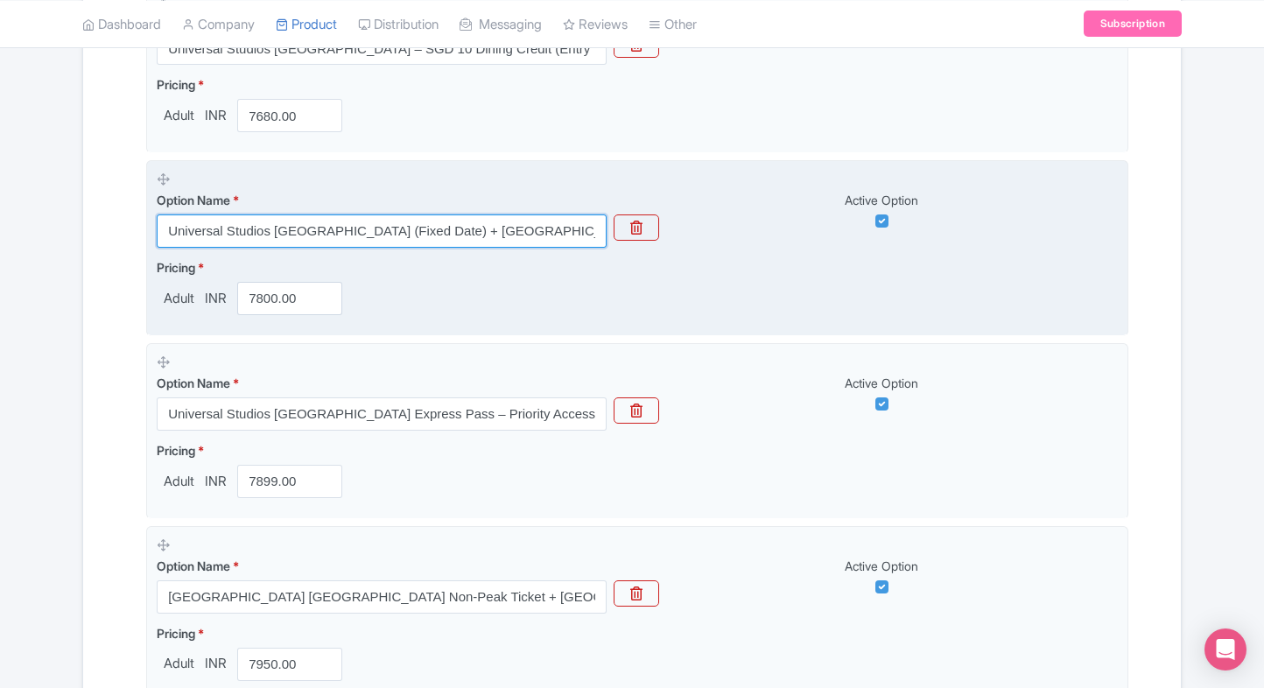
click at [351, 233] on input "Universal Studios Singapore (Fixed Date) + Adventure Cove Waterpark (Flexible D…" at bounding box center [382, 230] width 450 height 33
paste input "Fixed-Date Ticket + Adventure Cove Waterpark Flexible Combo"
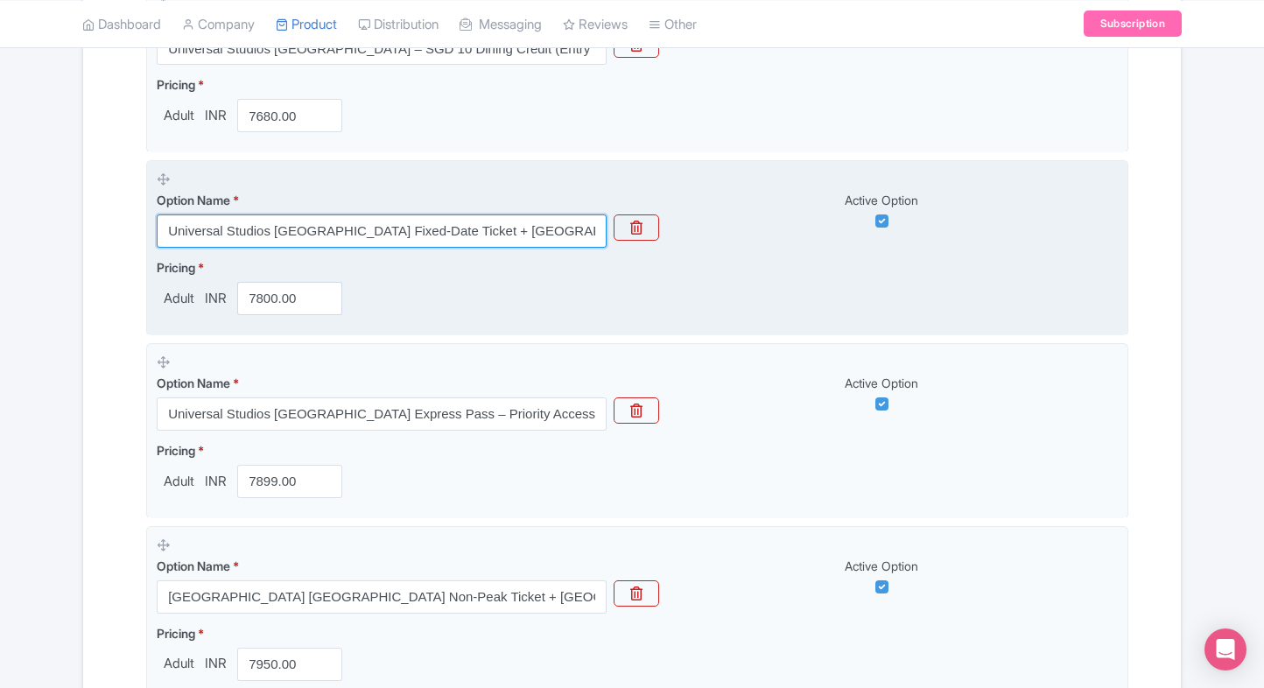
scroll to position [0, 109]
type input "Universal Studios Singapore Fixed-Date Ticket + Adventure Cove Waterpark Flexib…"
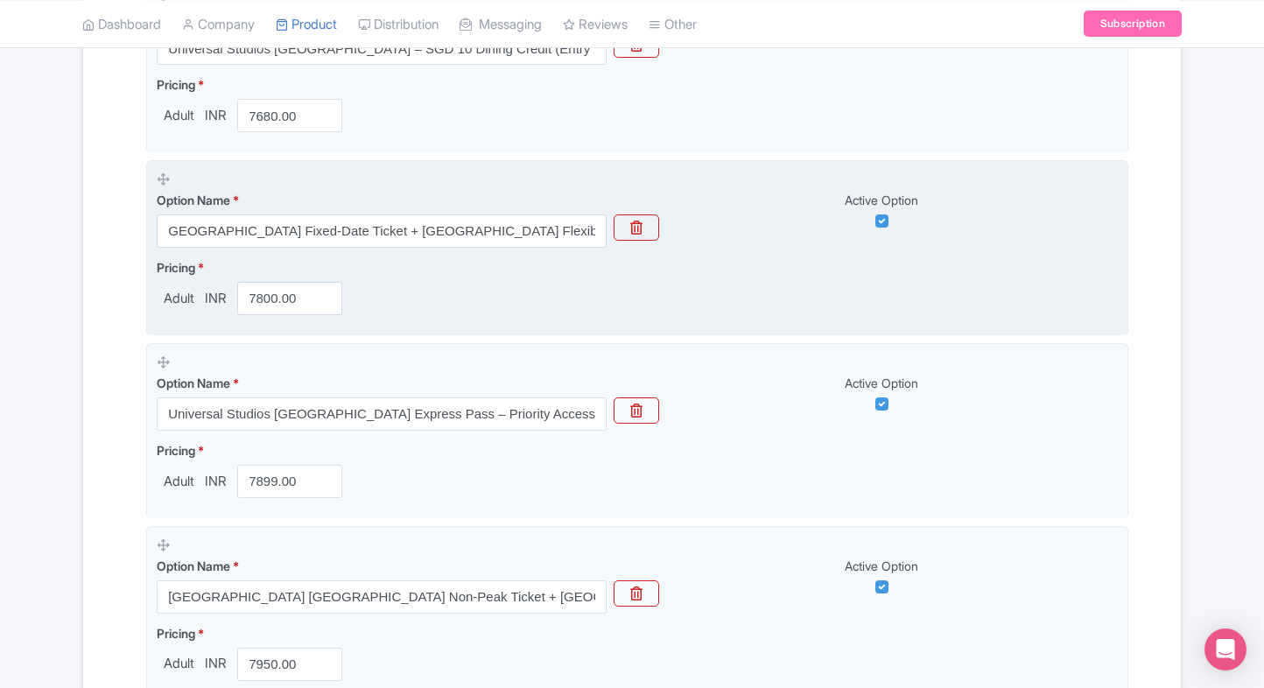
scroll to position [0, 0]
click at [148, 293] on fieldset "Option Name * Universal Studios Singapore Fixed-Date Ticket + Adventure Cove Wa…" at bounding box center [637, 248] width 982 height 176
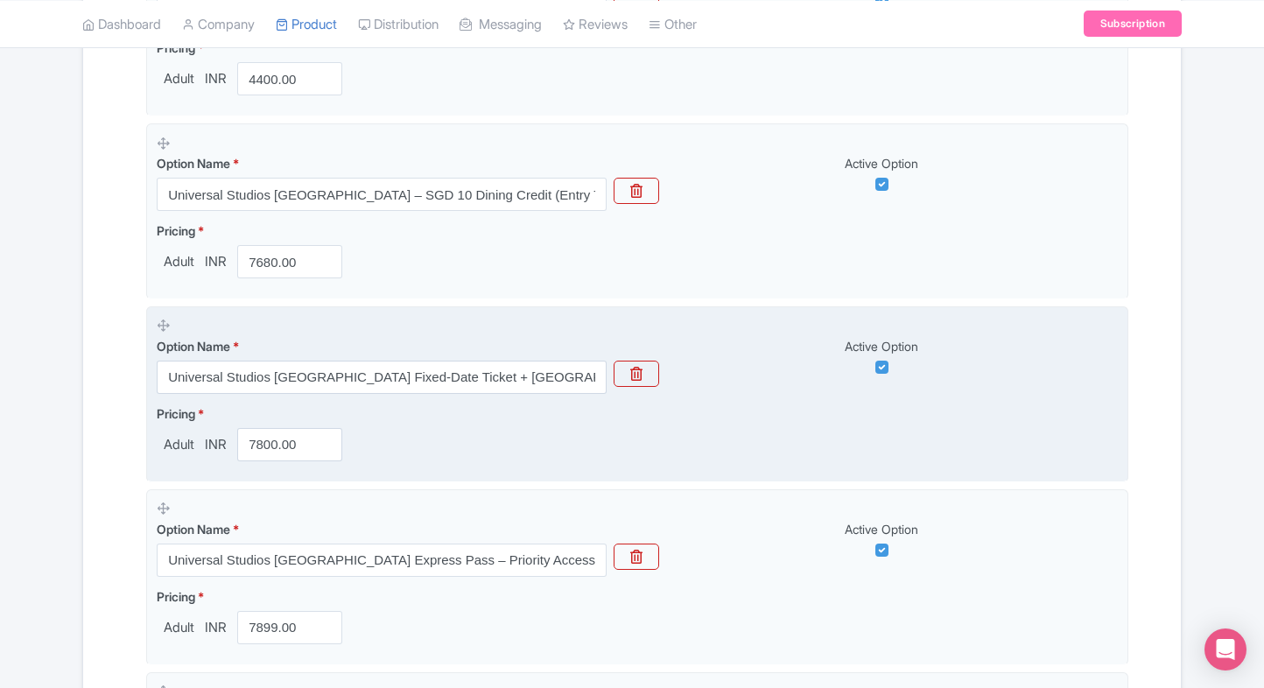
scroll to position [642, 0]
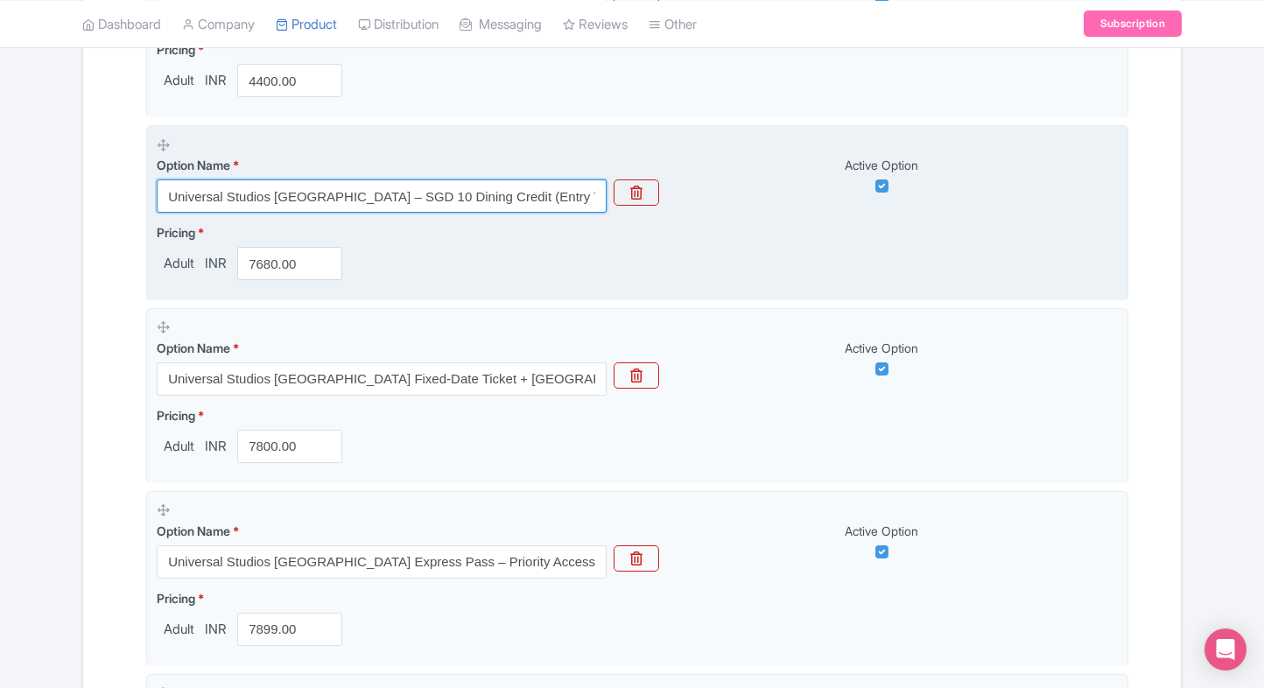
click at [362, 198] on input "Universal Studios Singapore – SGD 10 Dining Credit (Entry Ticket Included)" at bounding box center [382, 195] width 450 height 33
paste input "Ticket with SGD 10 Dining Voucher Included"
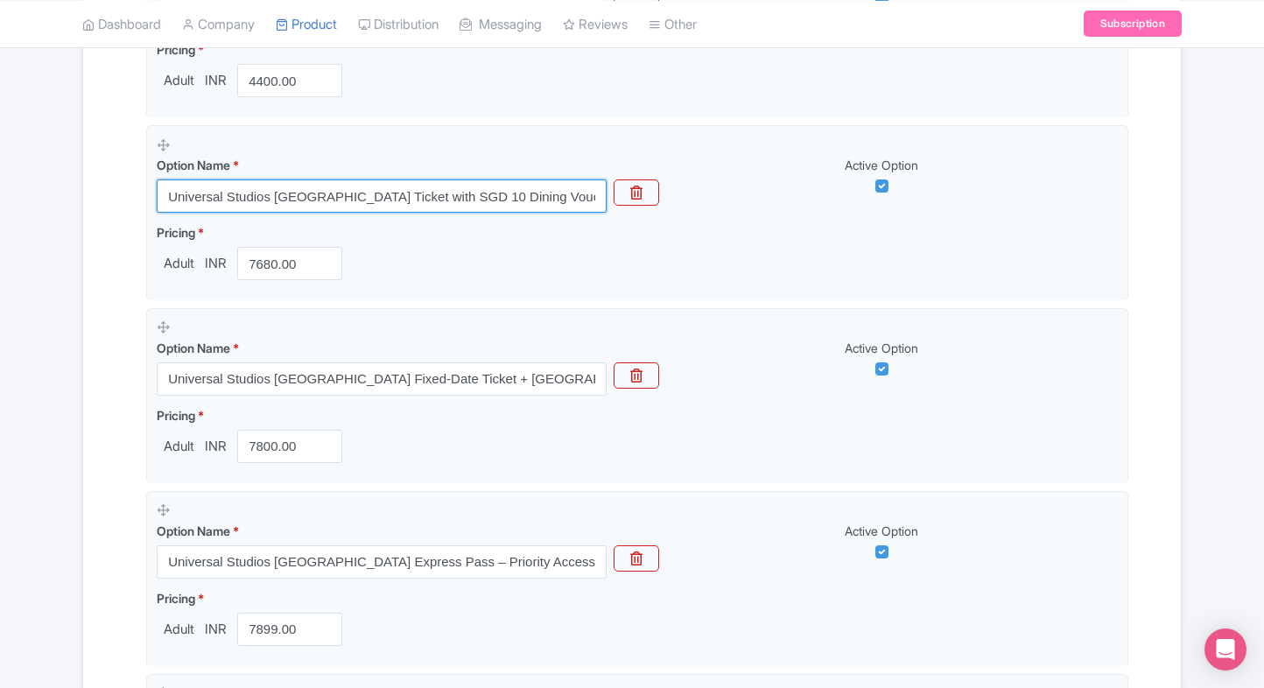
type input "Universal Studios Singapore Ticket with SGD 10 Dining Voucher Included"
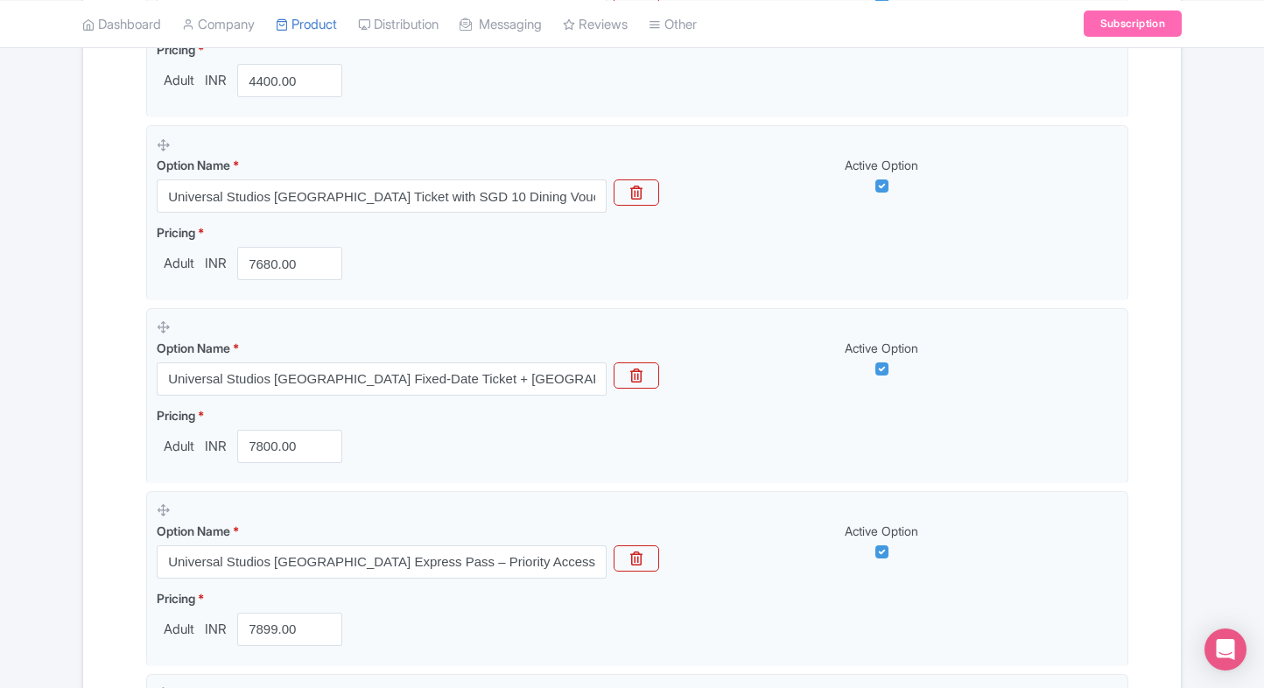
click at [109, 338] on div "Name & Price Locations Description & Reviews Images & Categories Complete Unive…" at bounding box center [632, 684] width 1076 height 2103
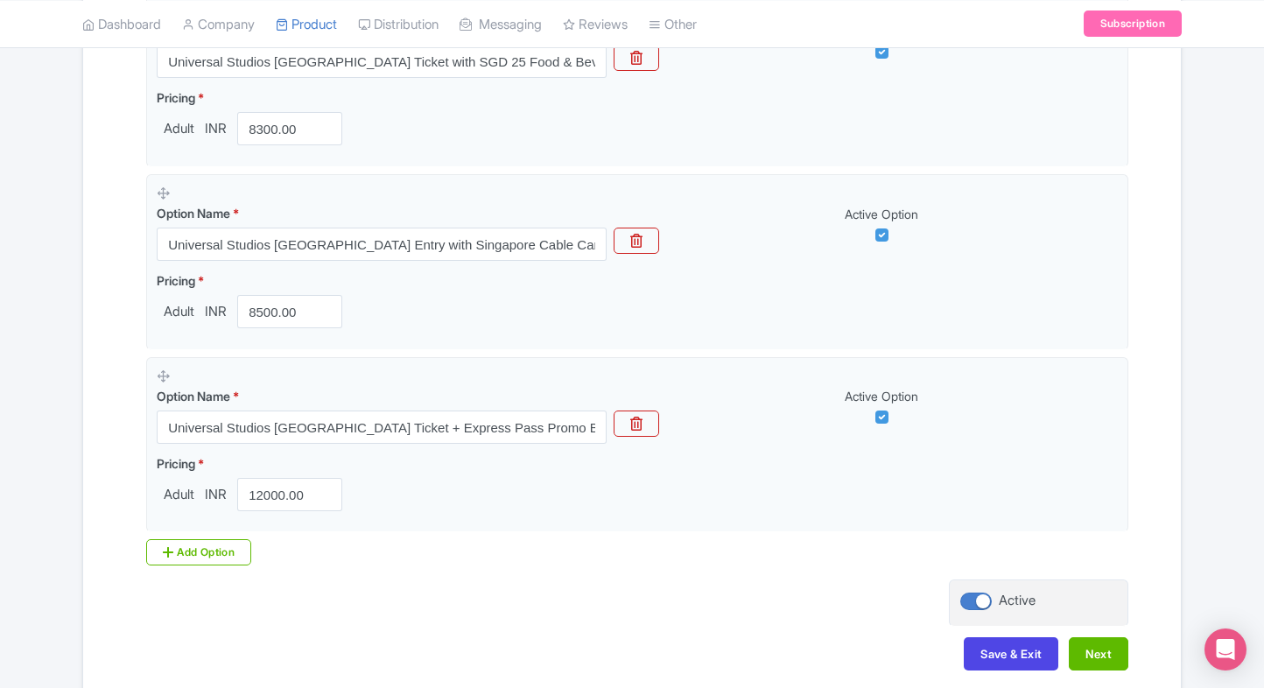
scroll to position [1773, 0]
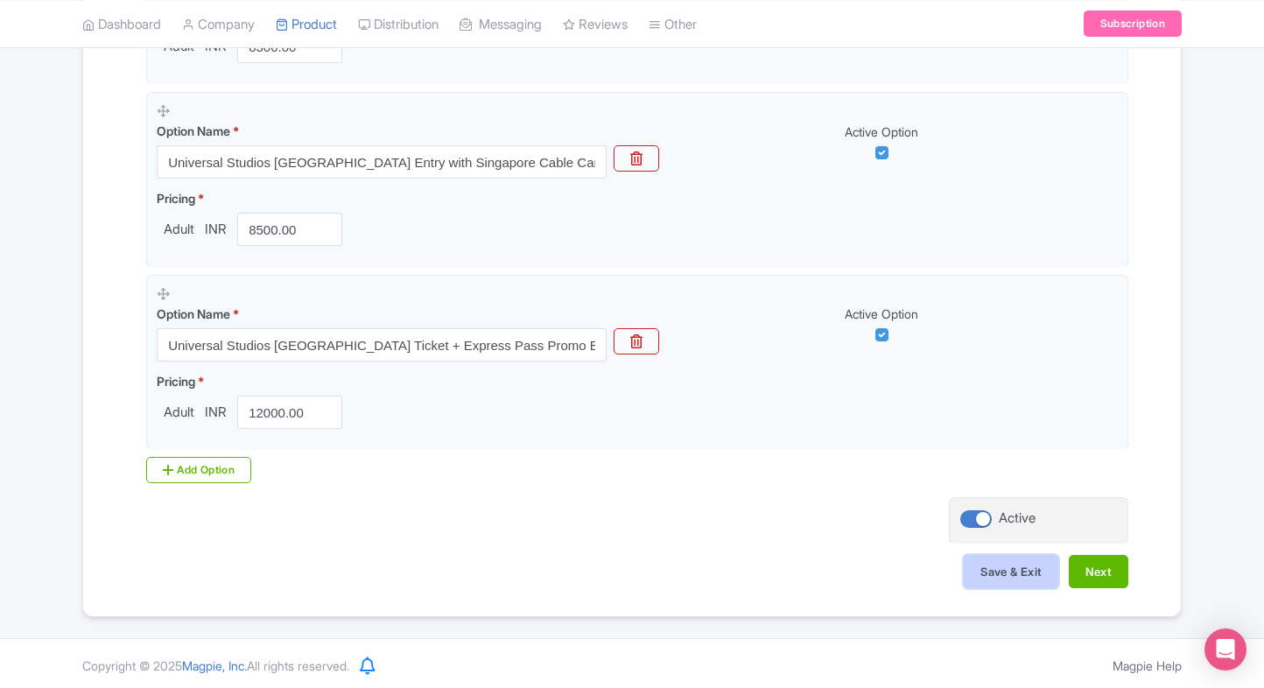
click at [963, 563] on button "Save & Exit" at bounding box center [1010, 571] width 95 height 33
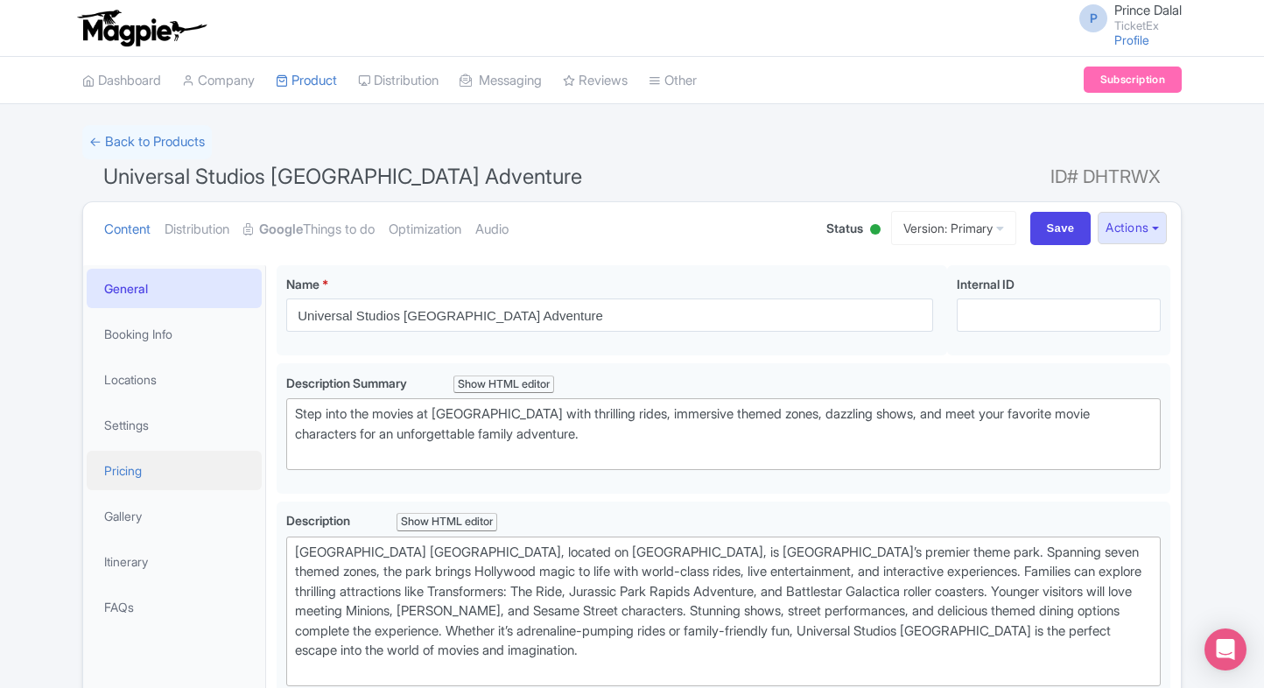
click at [137, 465] on link "Pricing" at bounding box center [174, 470] width 175 height 39
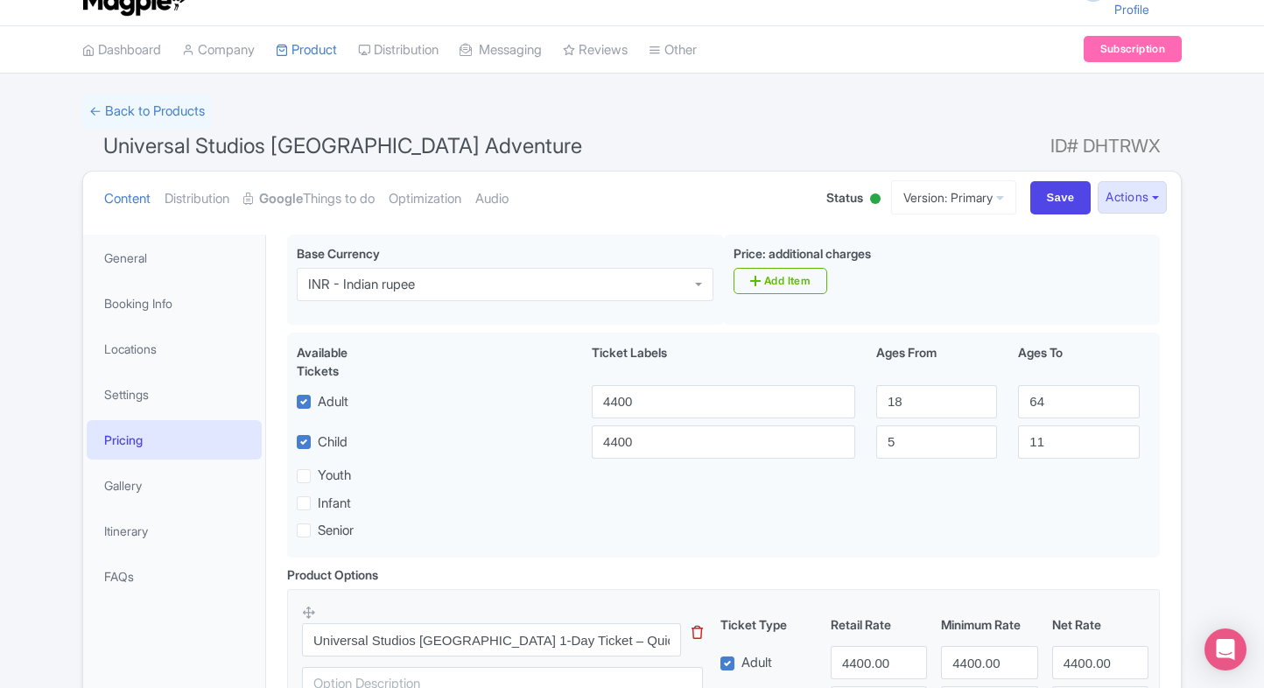
scroll to position [21, 0]
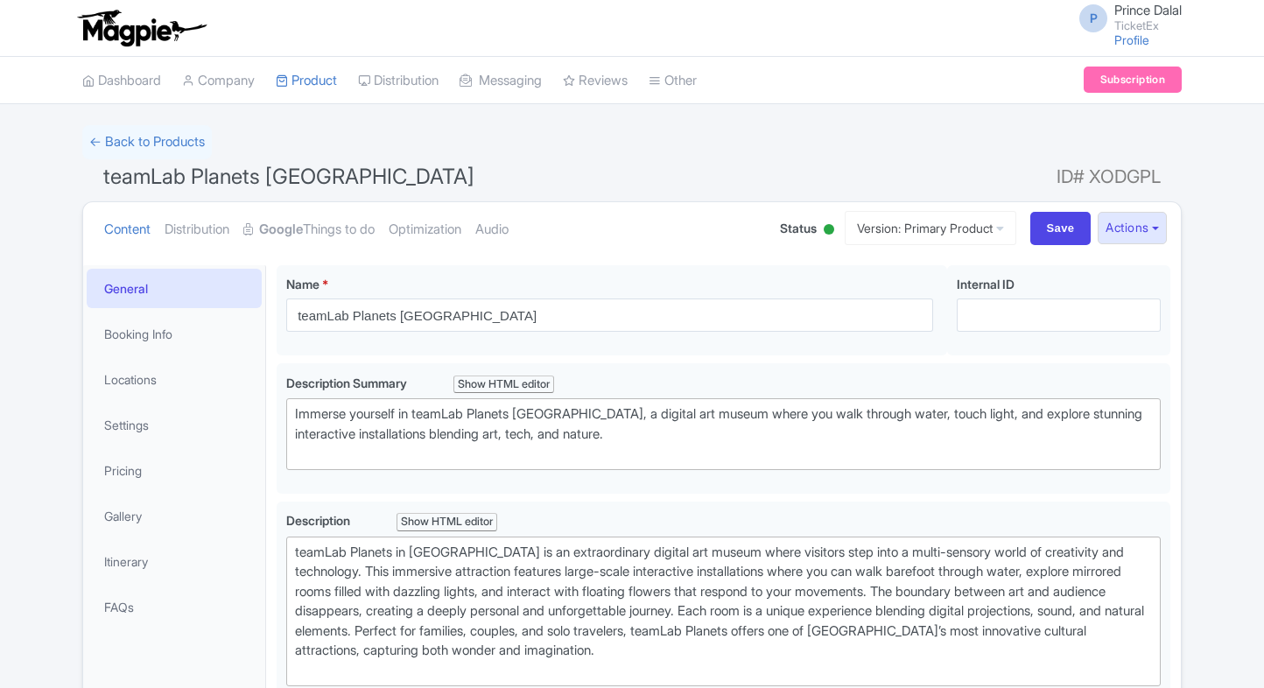
scroll to position [746, 0]
